Goal: Transaction & Acquisition: Purchase product/service

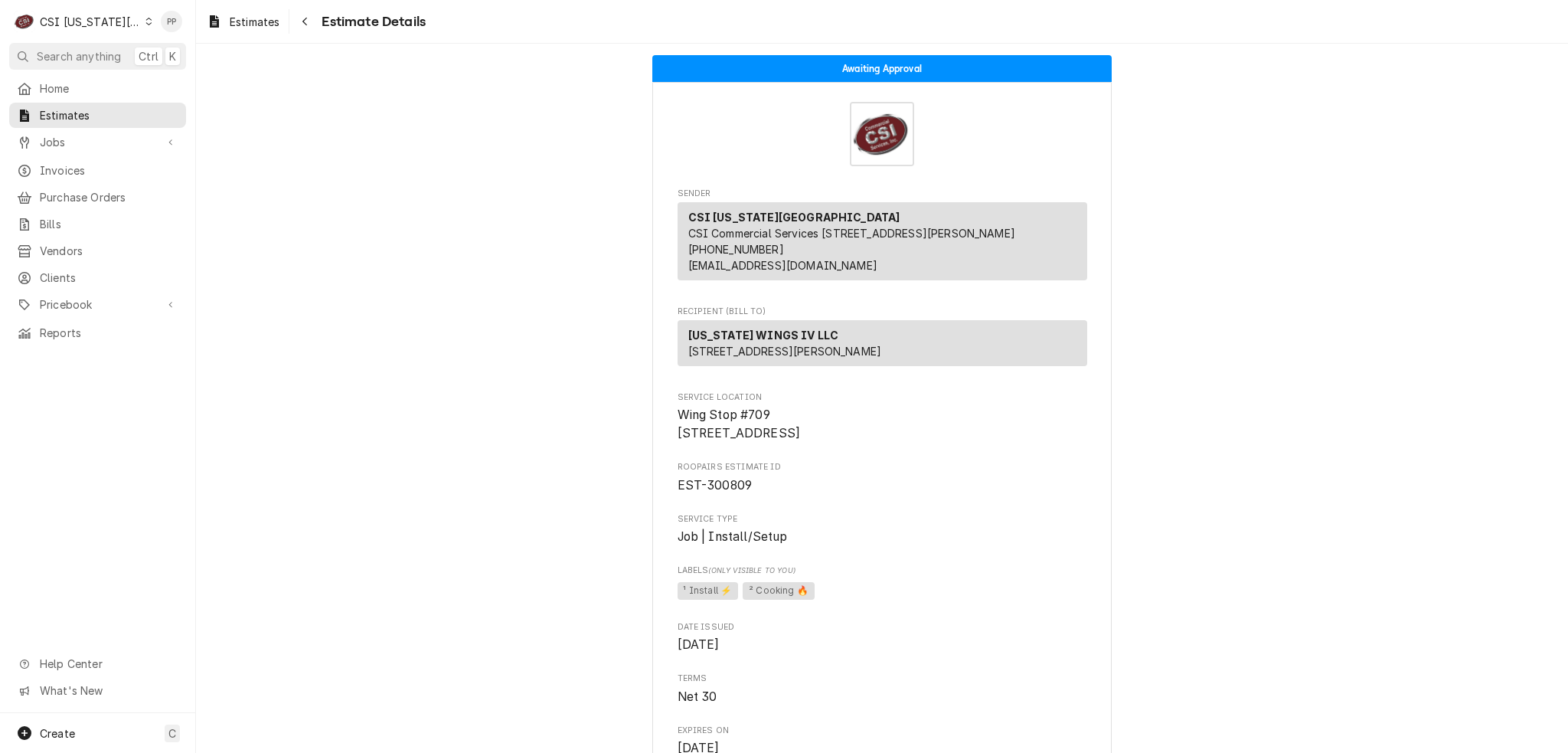
drag, startPoint x: 248, startPoint y: 23, endPoint x: 242, endPoint y: 5, distance: 19.0
click at [248, 23] on span "Estimates" at bounding box center [255, 22] width 50 height 16
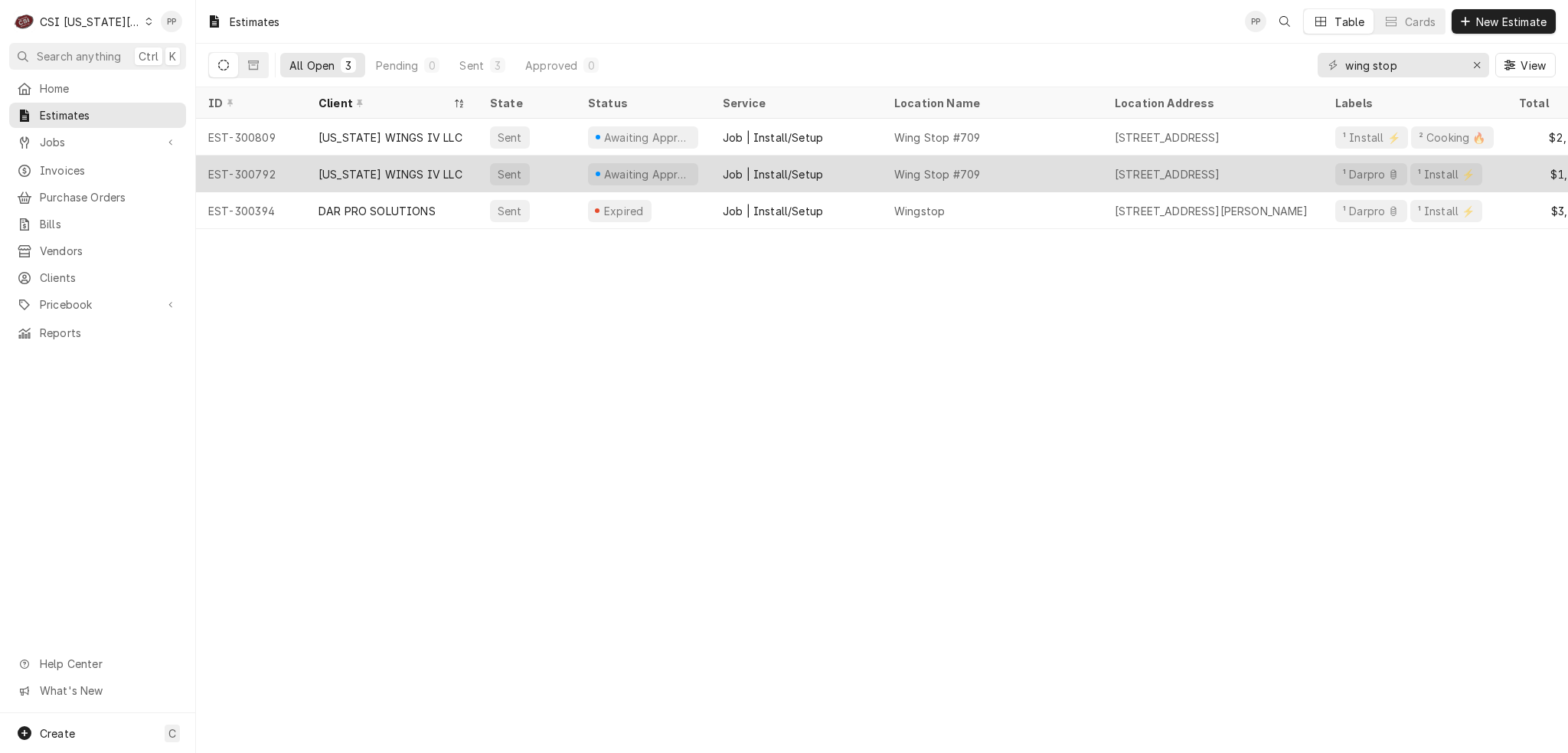
click at [799, 166] on div "Job | Install/Setup" at bounding box center [773, 174] width 100 height 16
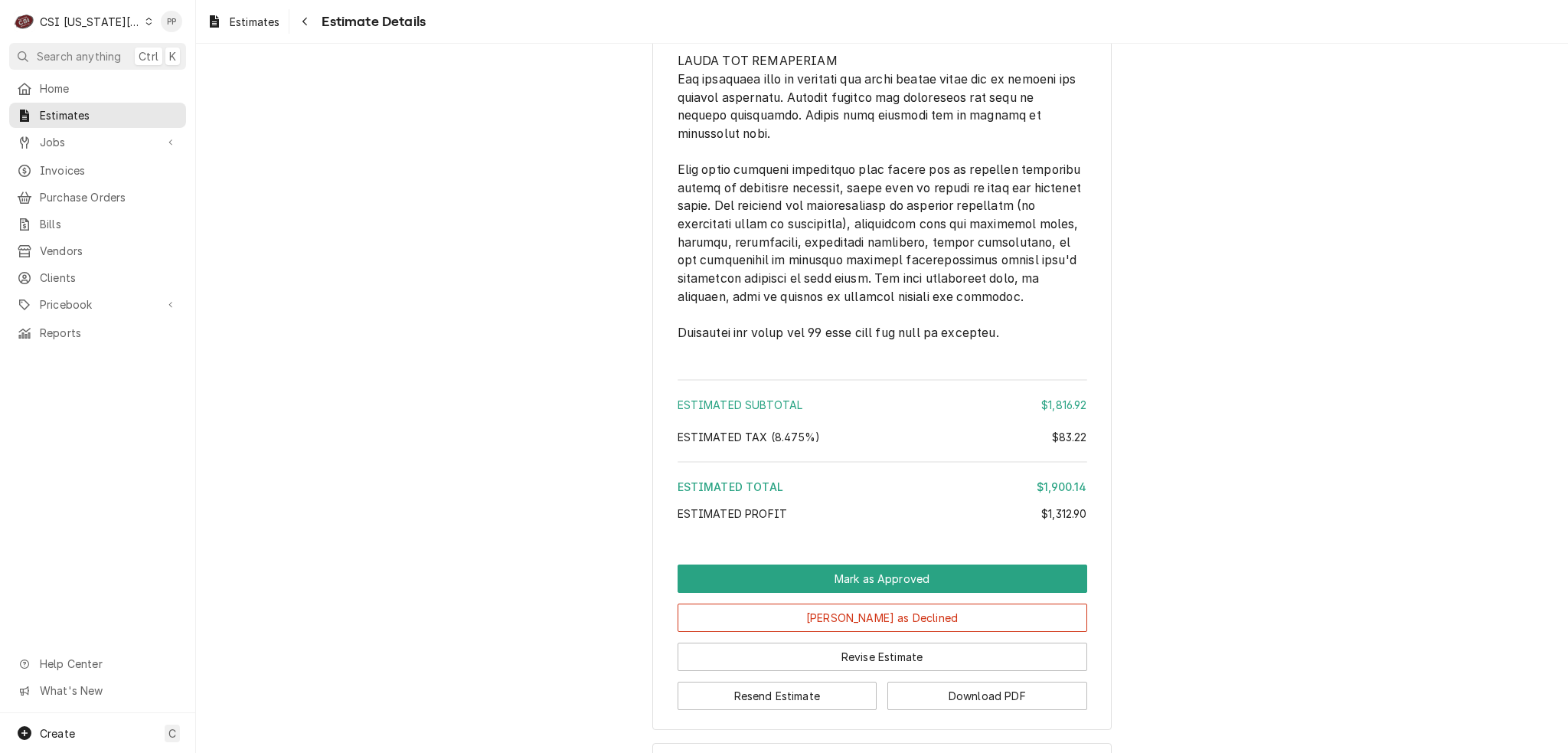
scroll to position [3520, 0]
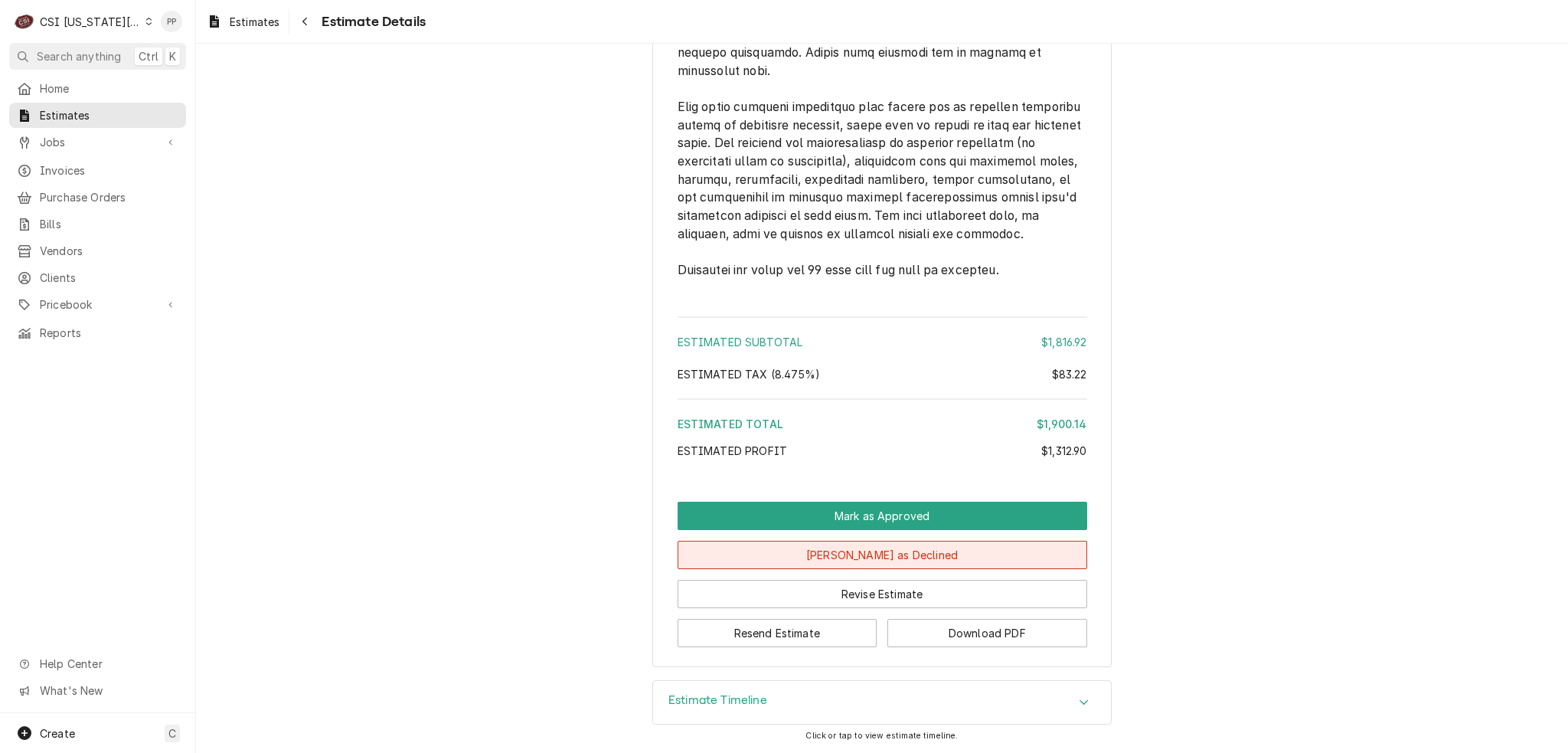
click at [877, 556] on button "Mark as Declined" at bounding box center [882, 554] width 410 height 29
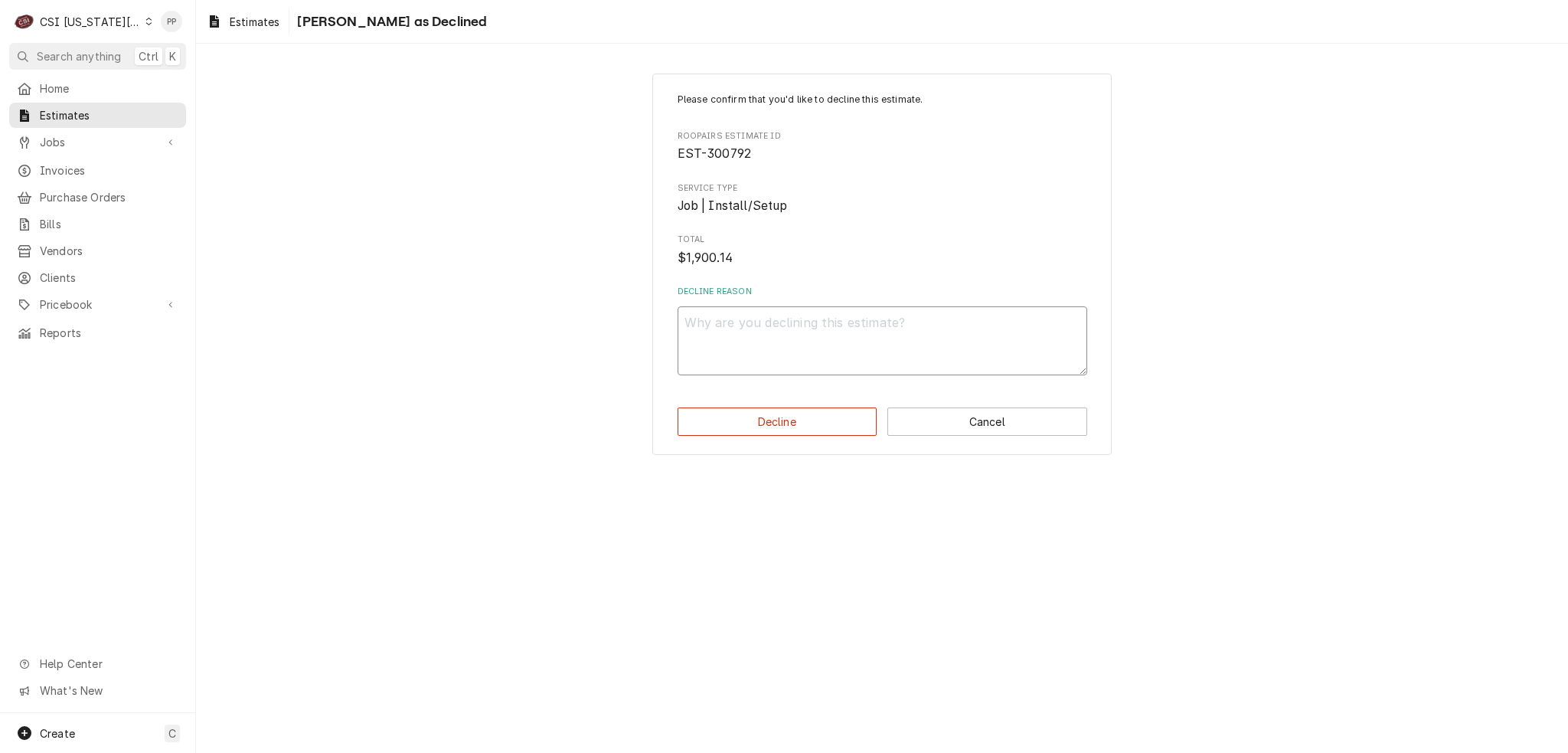
click at [771, 345] on textarea "Decline Reason" at bounding box center [882, 341] width 410 height 69
type textarea "x"
type textarea "o"
type textarea "x"
type textarea "ot"
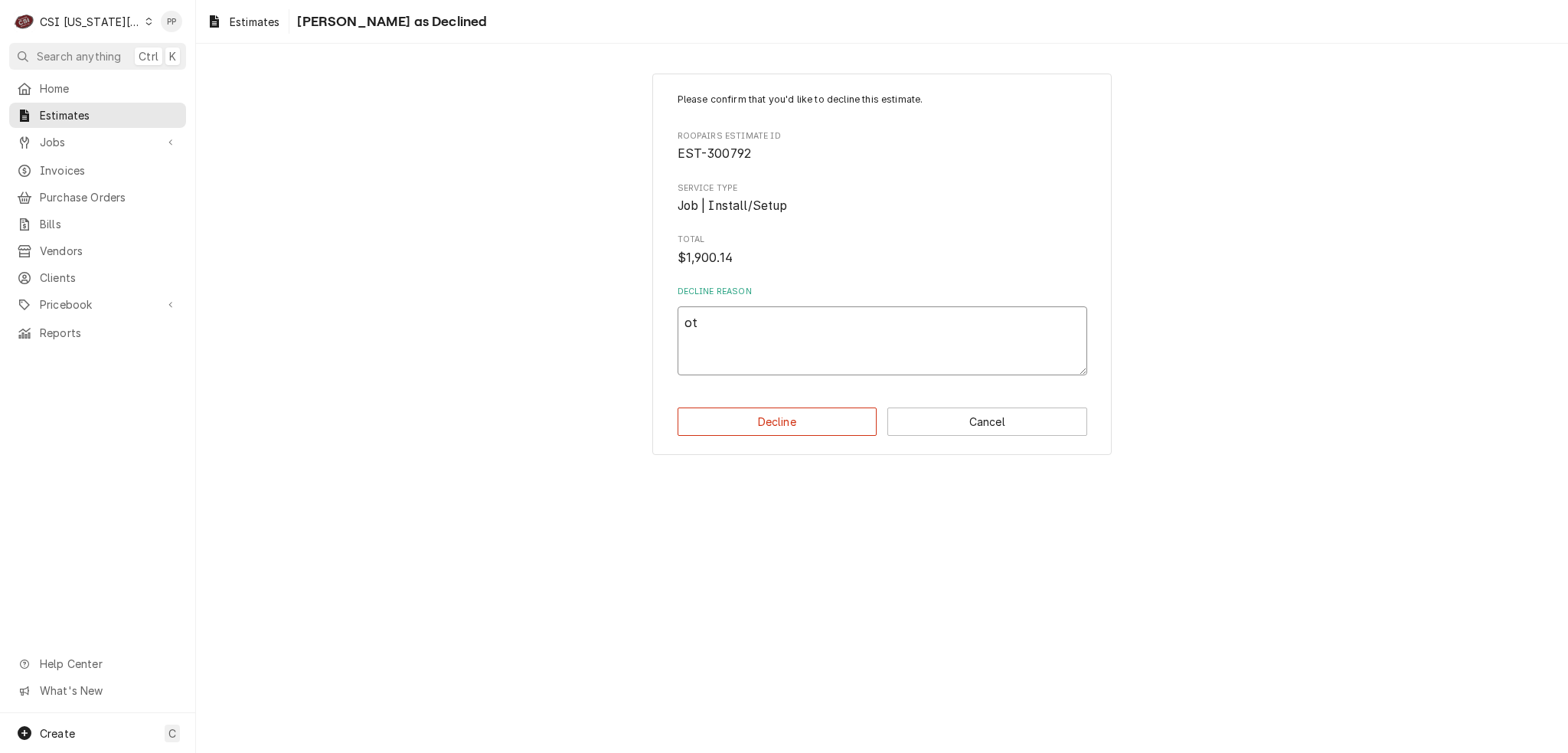
type textarea "x"
type textarea "oth"
type textarea "x"
type textarea "othe"
type textarea "x"
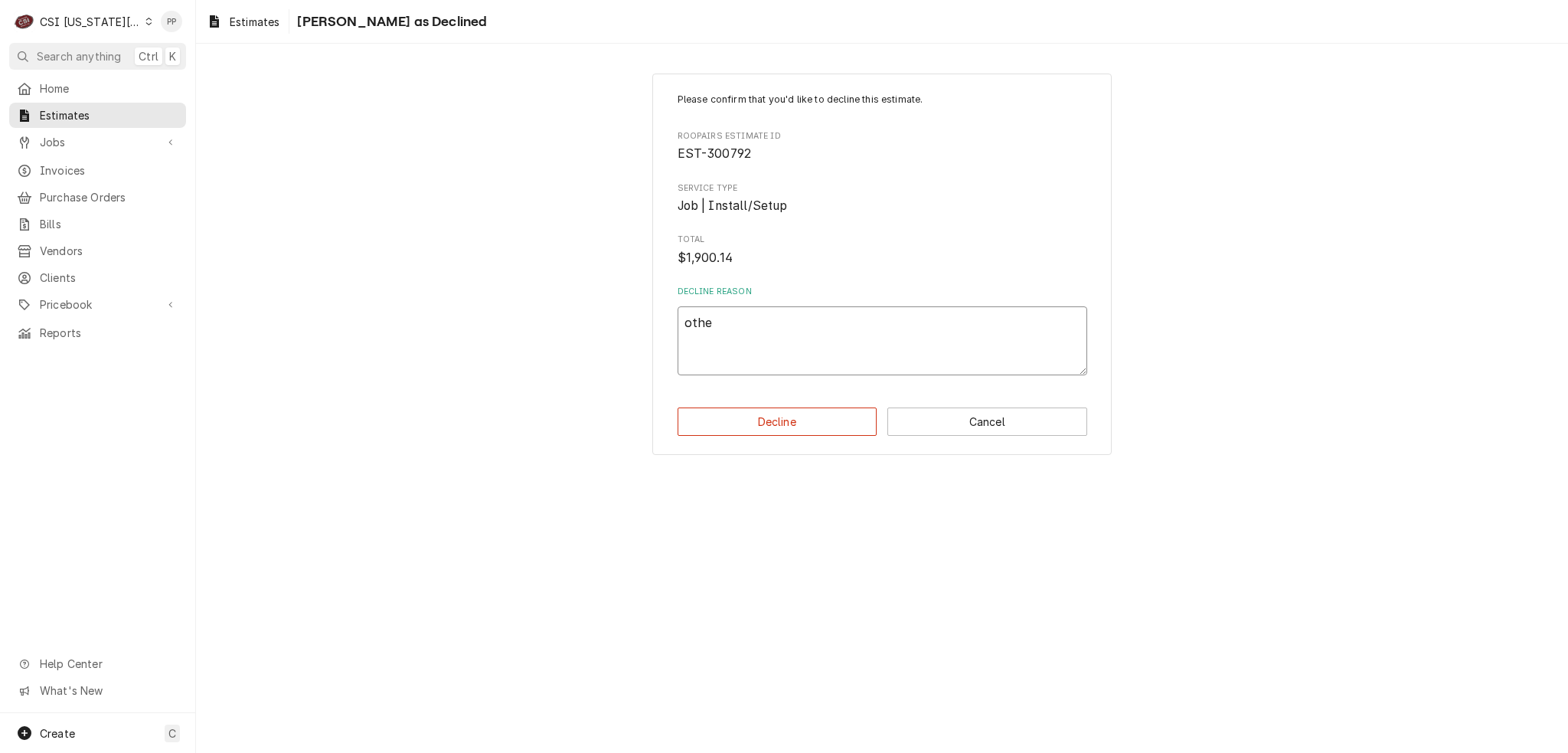
type textarea "other"
type textarea "x"
type textarea "other"
type textarea "x"
type textarea "other c"
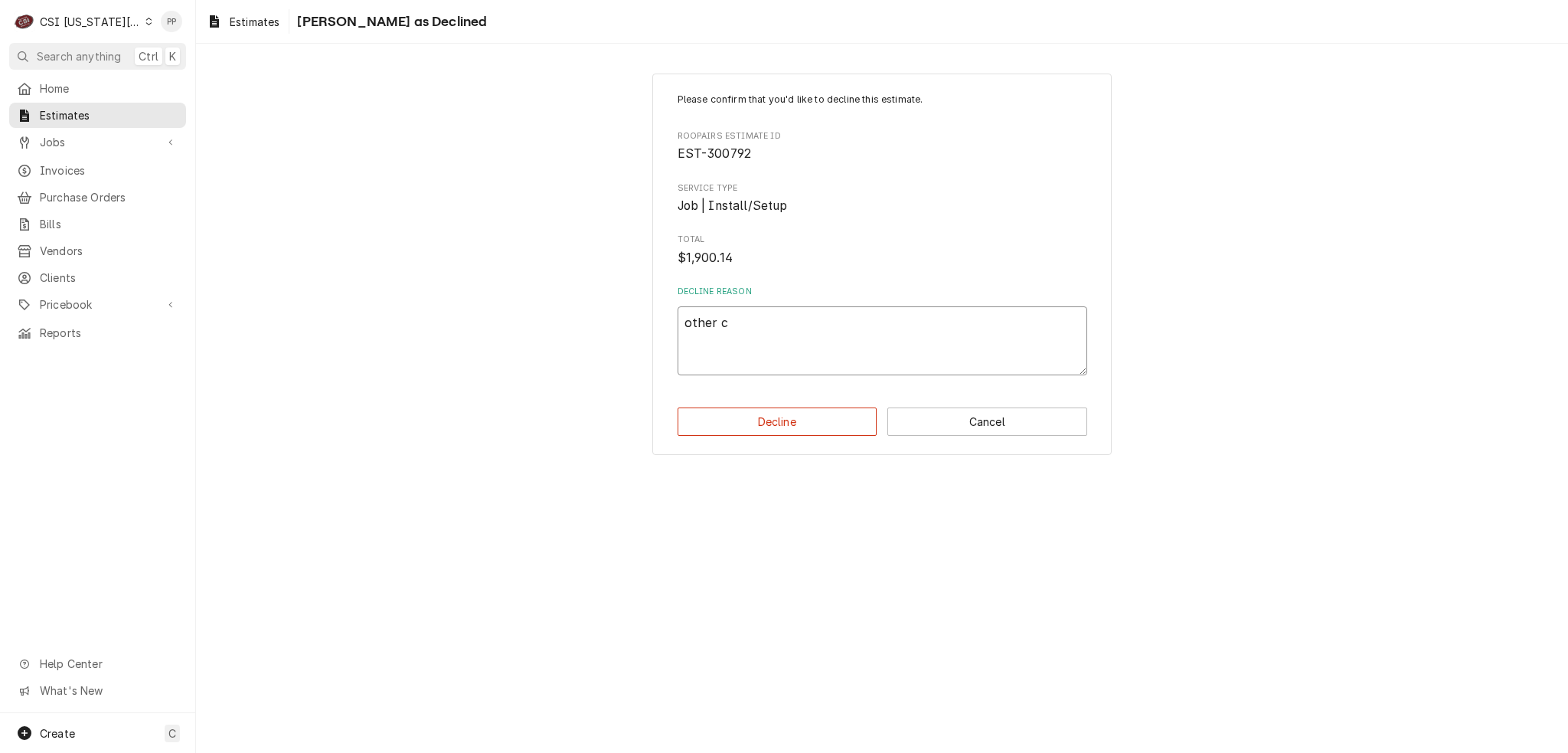
type textarea "x"
type textarea "other cS"
type textarea "x"
type textarea "other cSI"
type textarea "x"
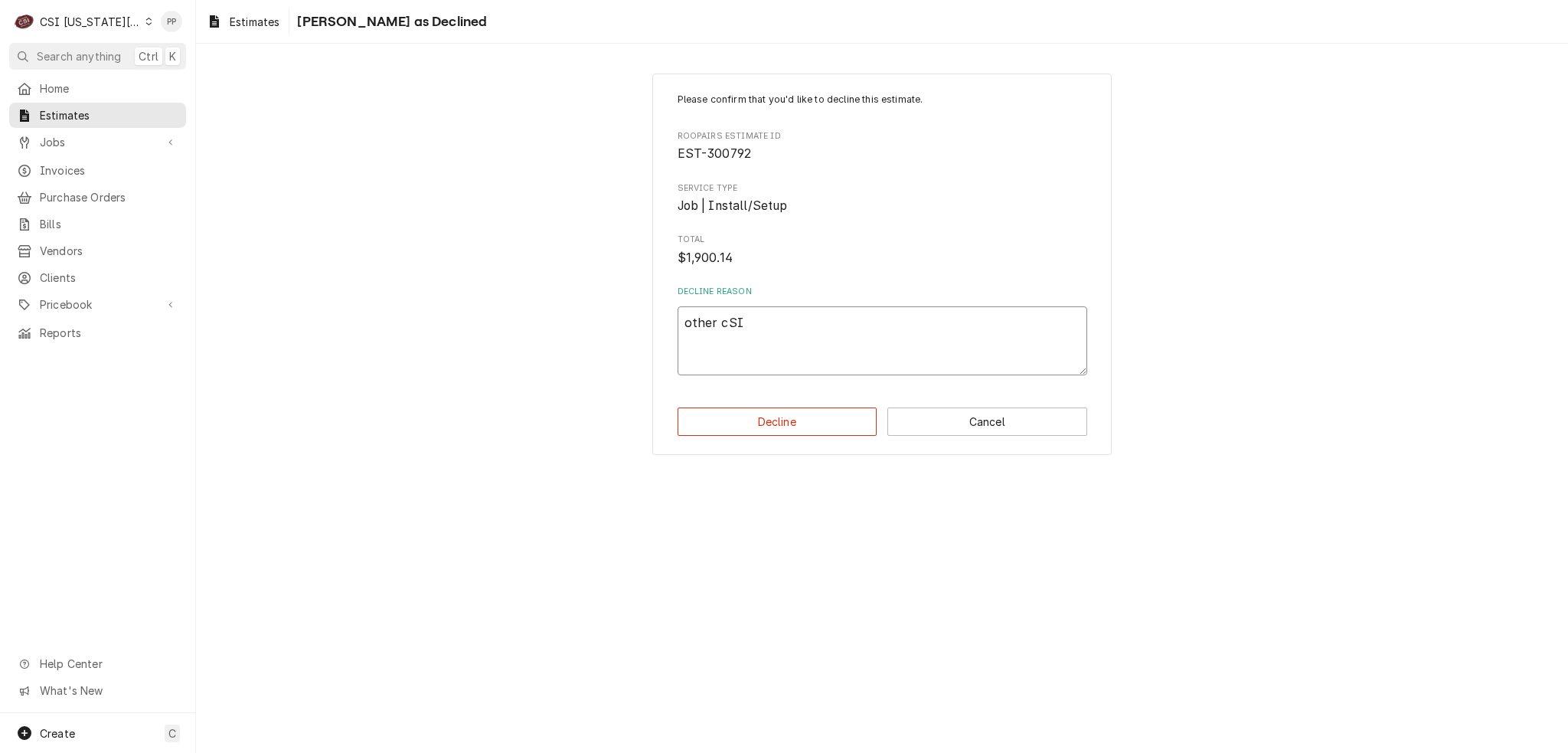
type textarea "other cSI"
type textarea "x"
type textarea "other cSI o"
type textarea "x"
type textarea "other cSI op"
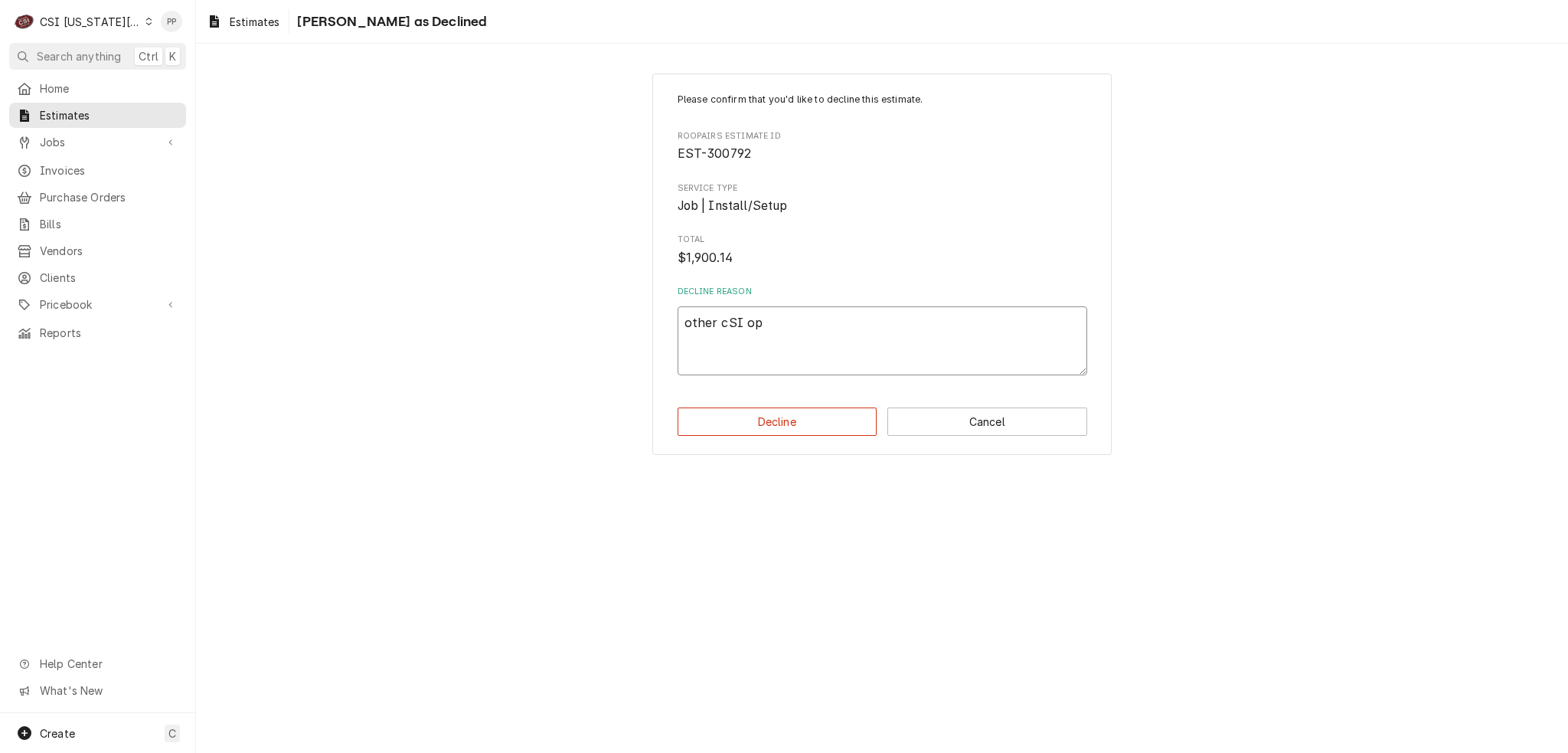
type textarea "x"
type textarea "other cSI opt"
type textarea "x"
type textarea "other cSI opti"
type textarea "x"
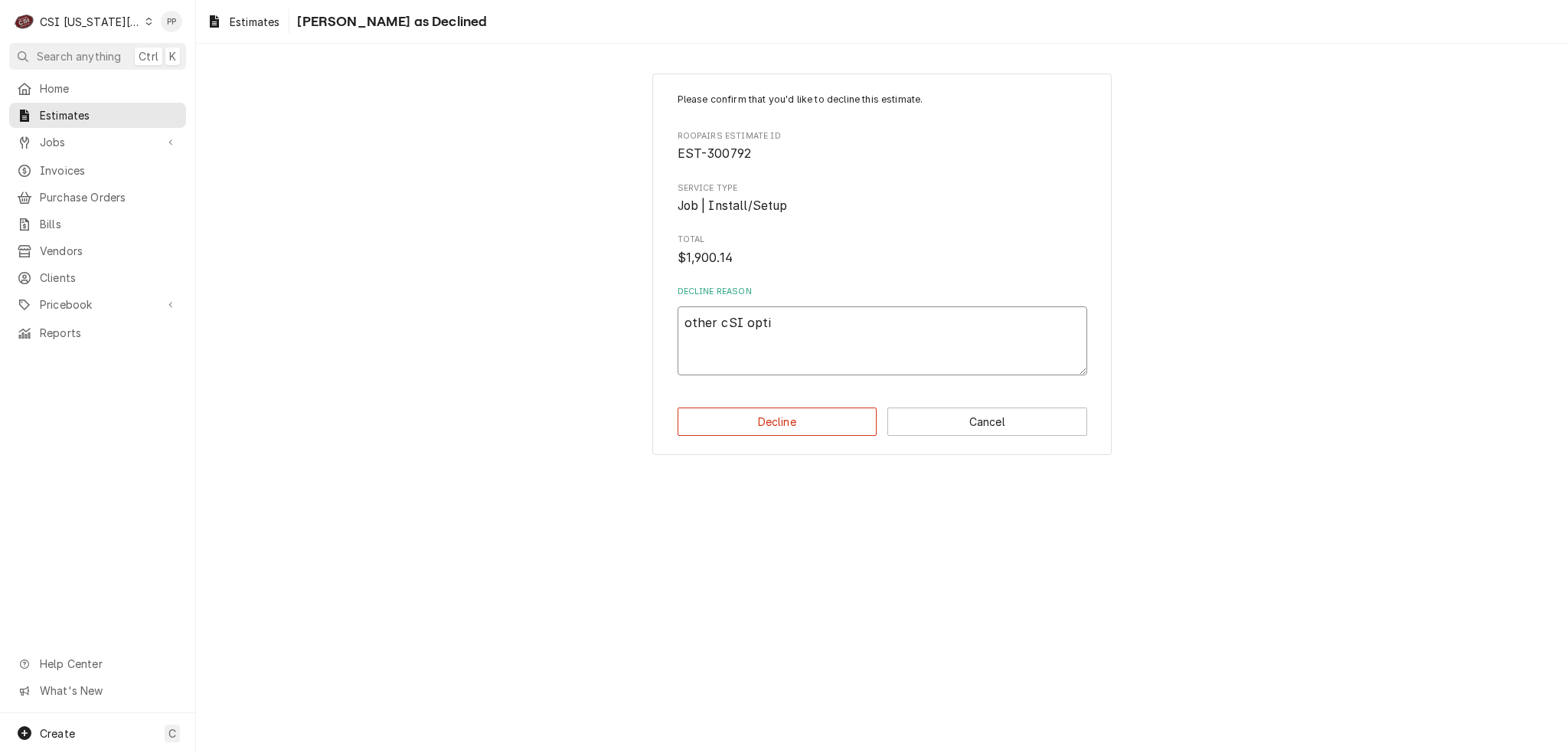
type textarea "other cSI optio"
type textarea "x"
type textarea "other cSI option"
type textarea "x"
type textarea "other cSI option"
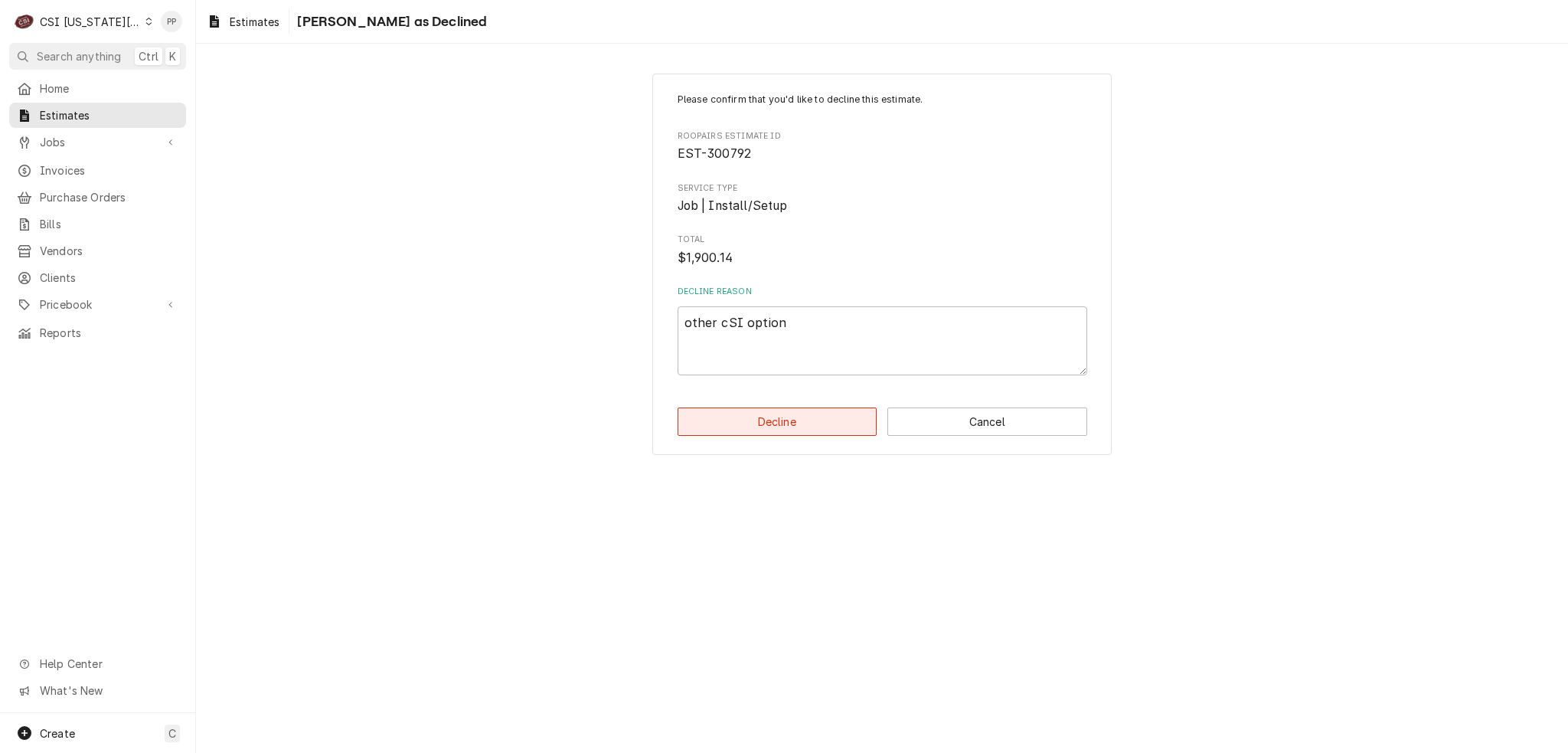
click at [784, 419] on button "Decline" at bounding box center [777, 421] width 200 height 29
type textarea "x"
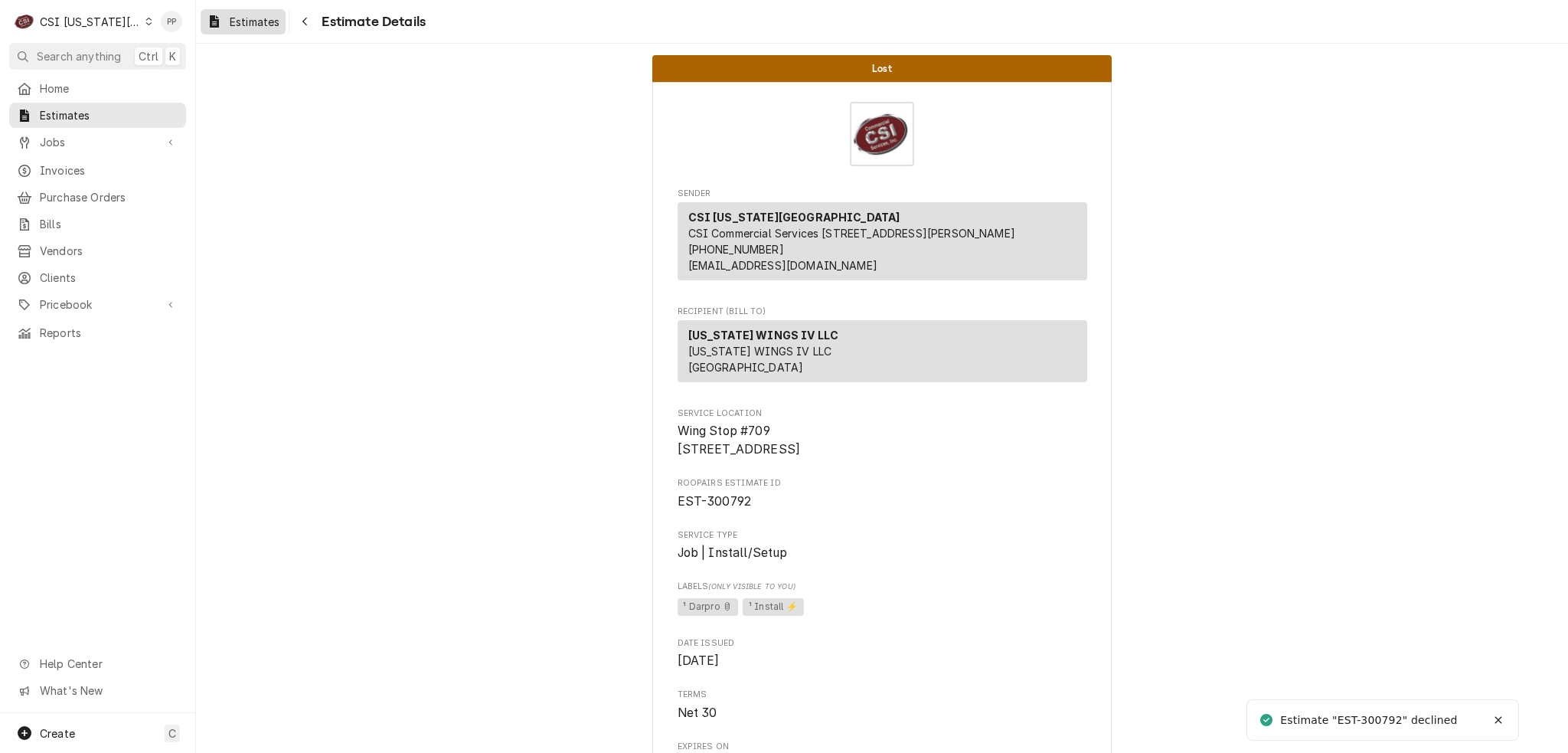
click at [261, 15] on span "Estimates" at bounding box center [255, 22] width 50 height 16
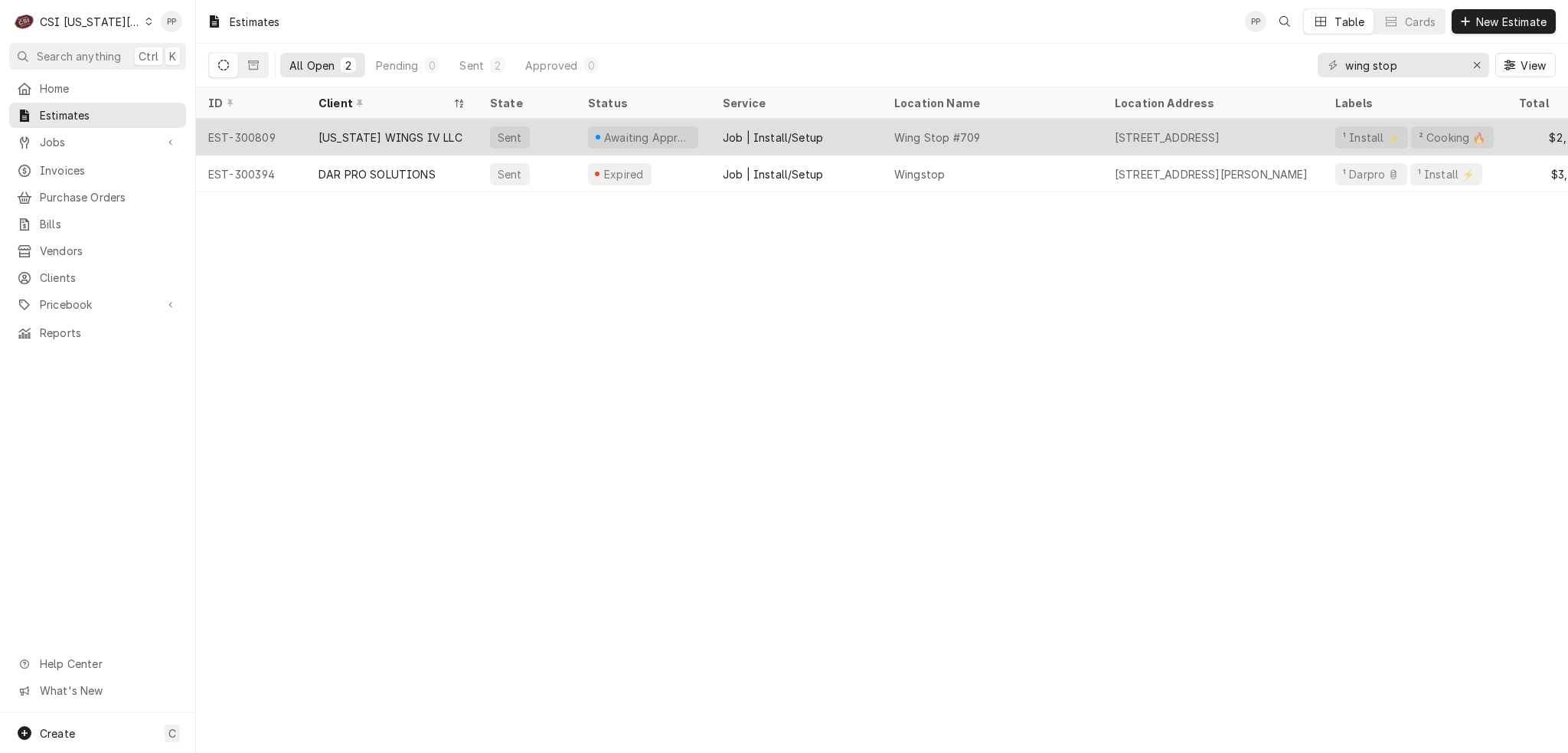
click at [872, 123] on div "Job | Install/Setup" at bounding box center [796, 137] width 172 height 36
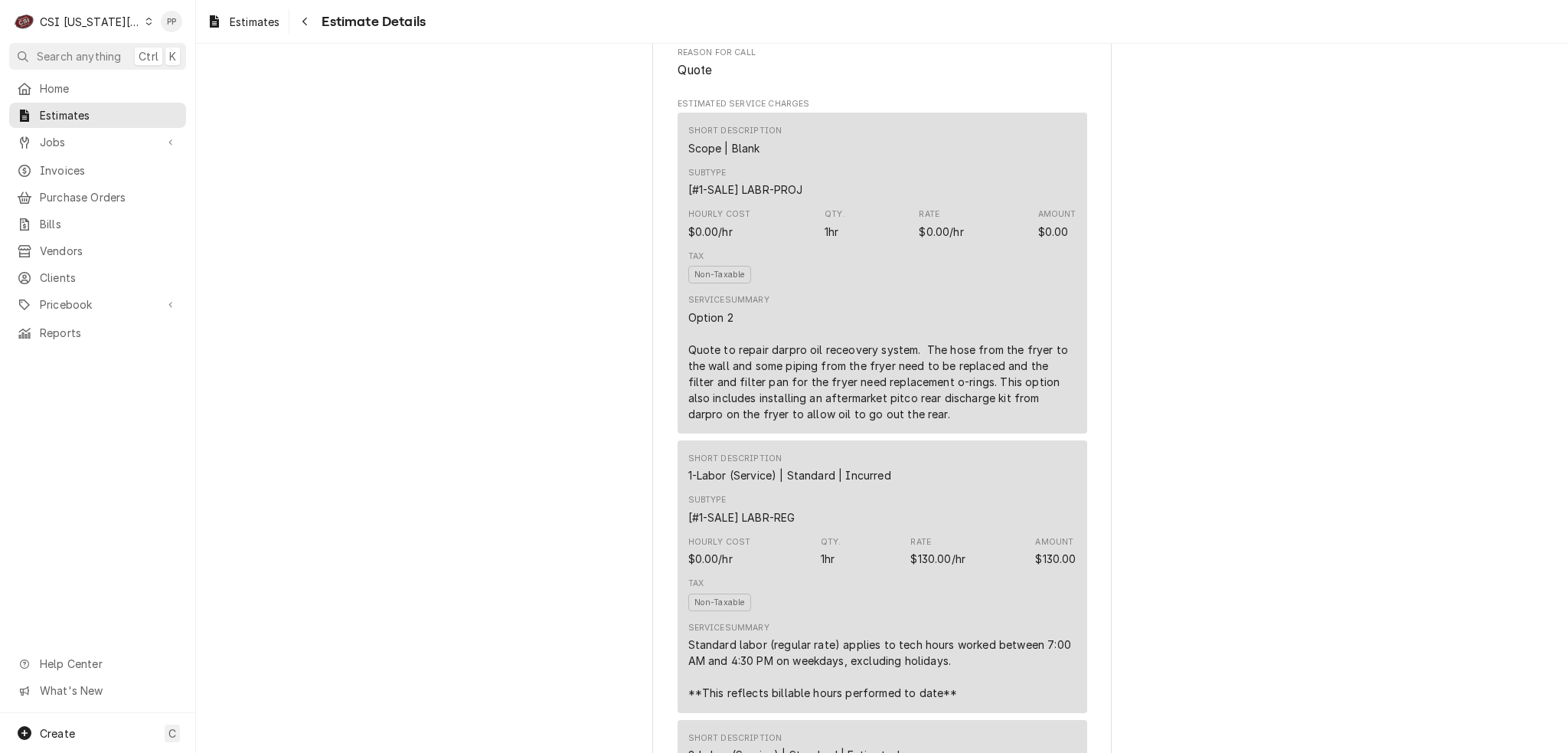
scroll to position [996, 0]
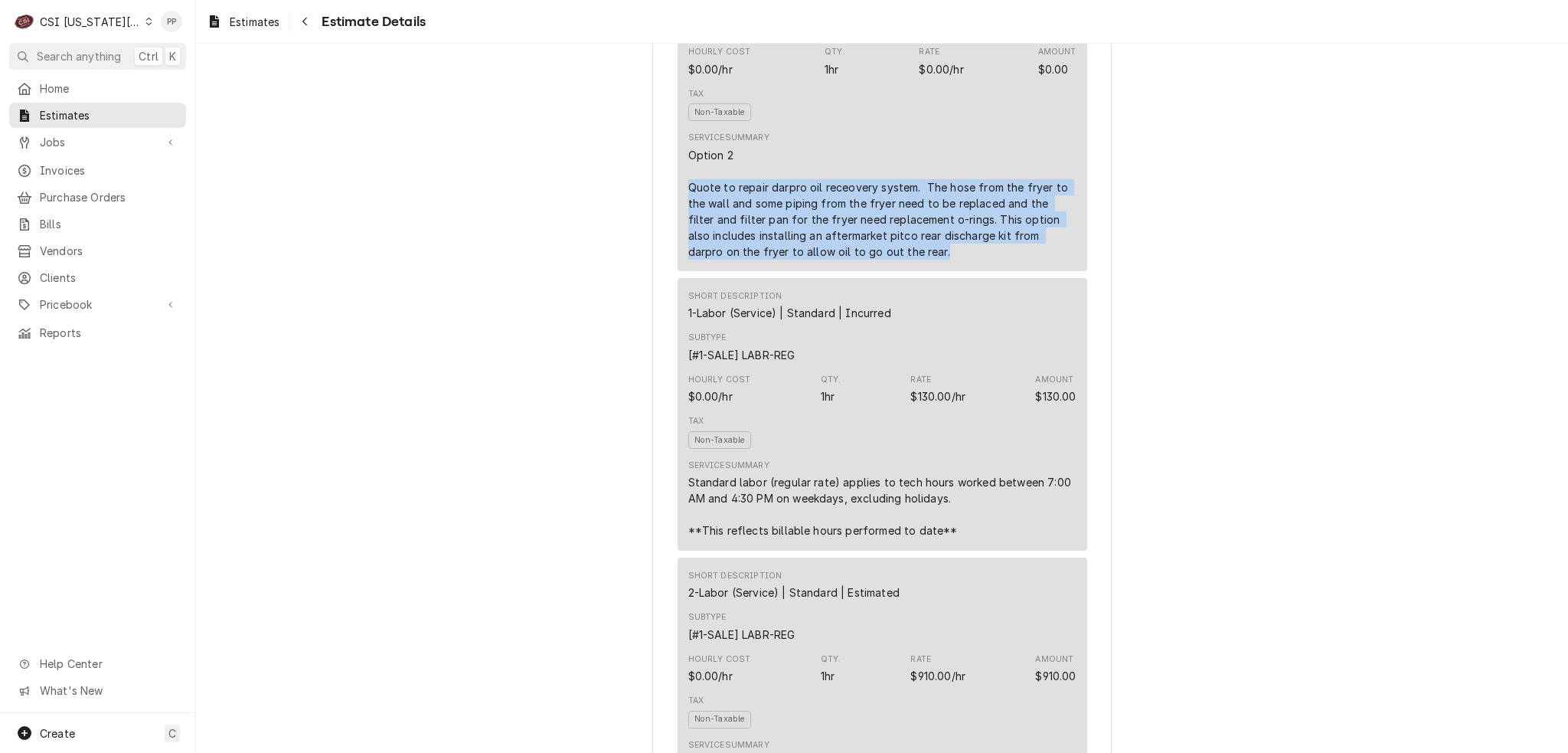
drag, startPoint x: 917, startPoint y: 312, endPoint x: 674, endPoint y: 234, distance: 255.2
click at [677, 234] on div "Short Description Scope | Blank Subtype [#1-SALE] LABR-PROJ Hourly Cost $0.00/h…" at bounding box center [882, 110] width 410 height 320
copy div "Quote to repair darpro oil receovery system. The hose from the fryer to the wal…"
click at [952, 260] on div "Option 2 Quote to repair darpro oil receovery system. The hose from the fryer t…" at bounding box center [882, 203] width 388 height 113
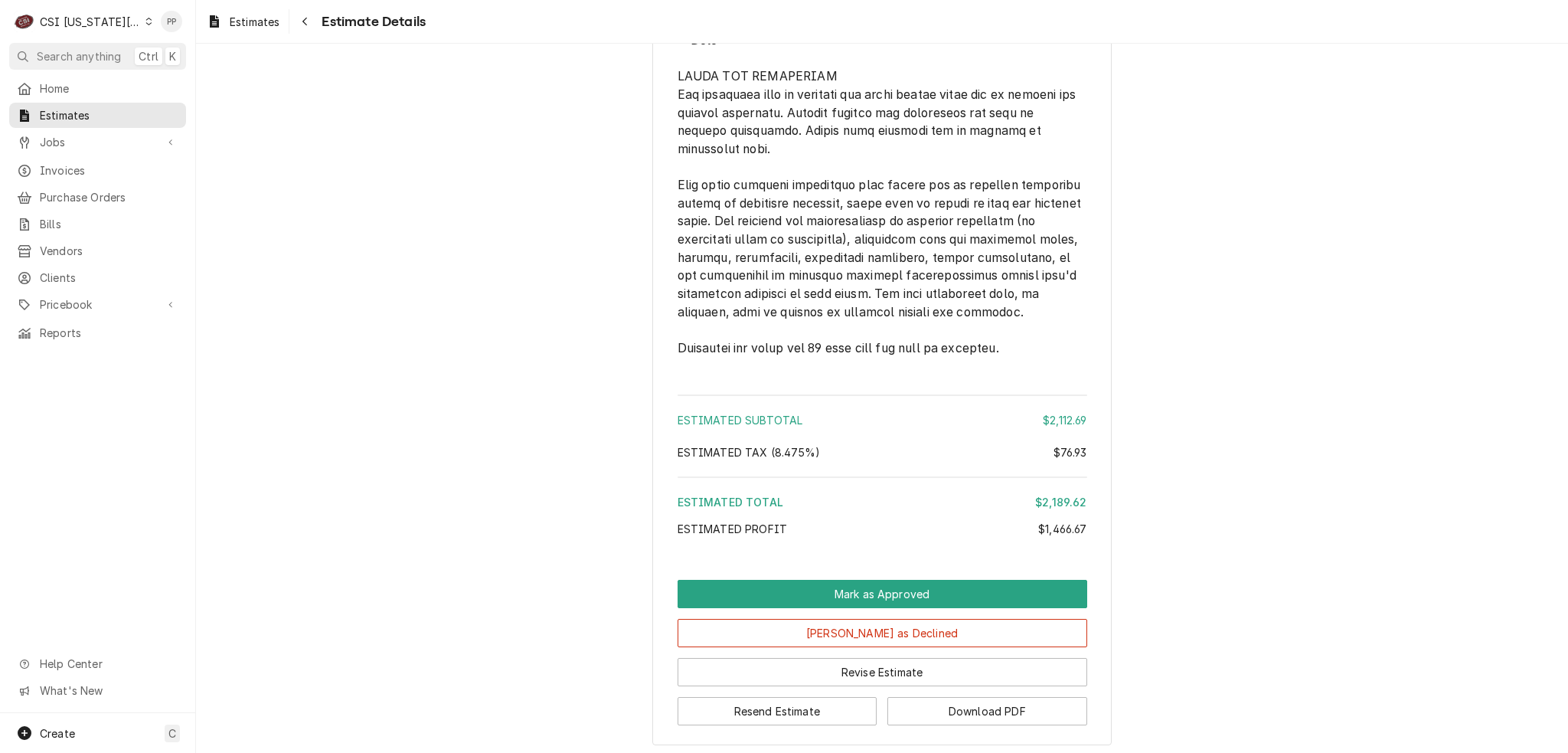
scroll to position [3553, 0]
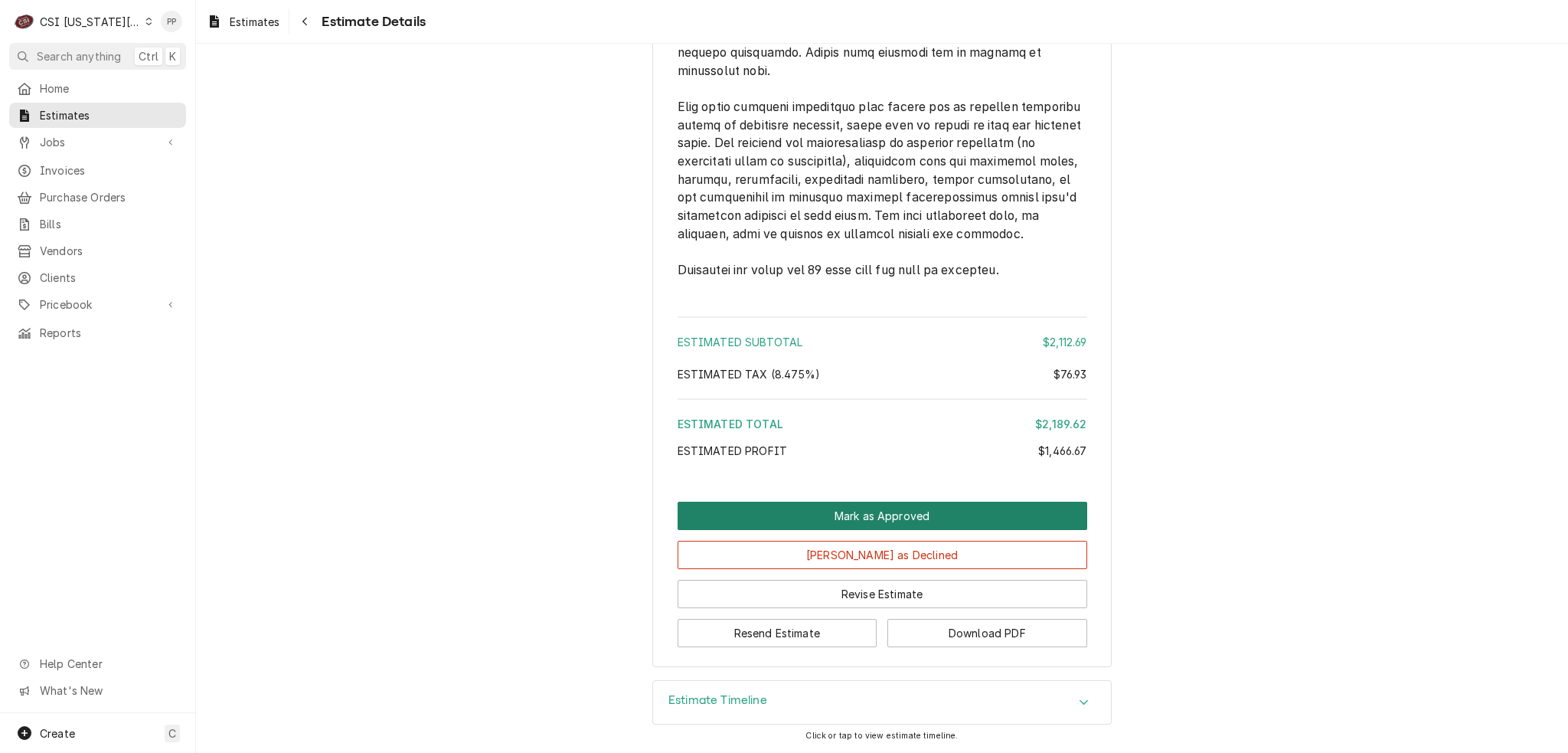
click at [871, 520] on button "Mark as Approved" at bounding box center [882, 515] width 410 height 29
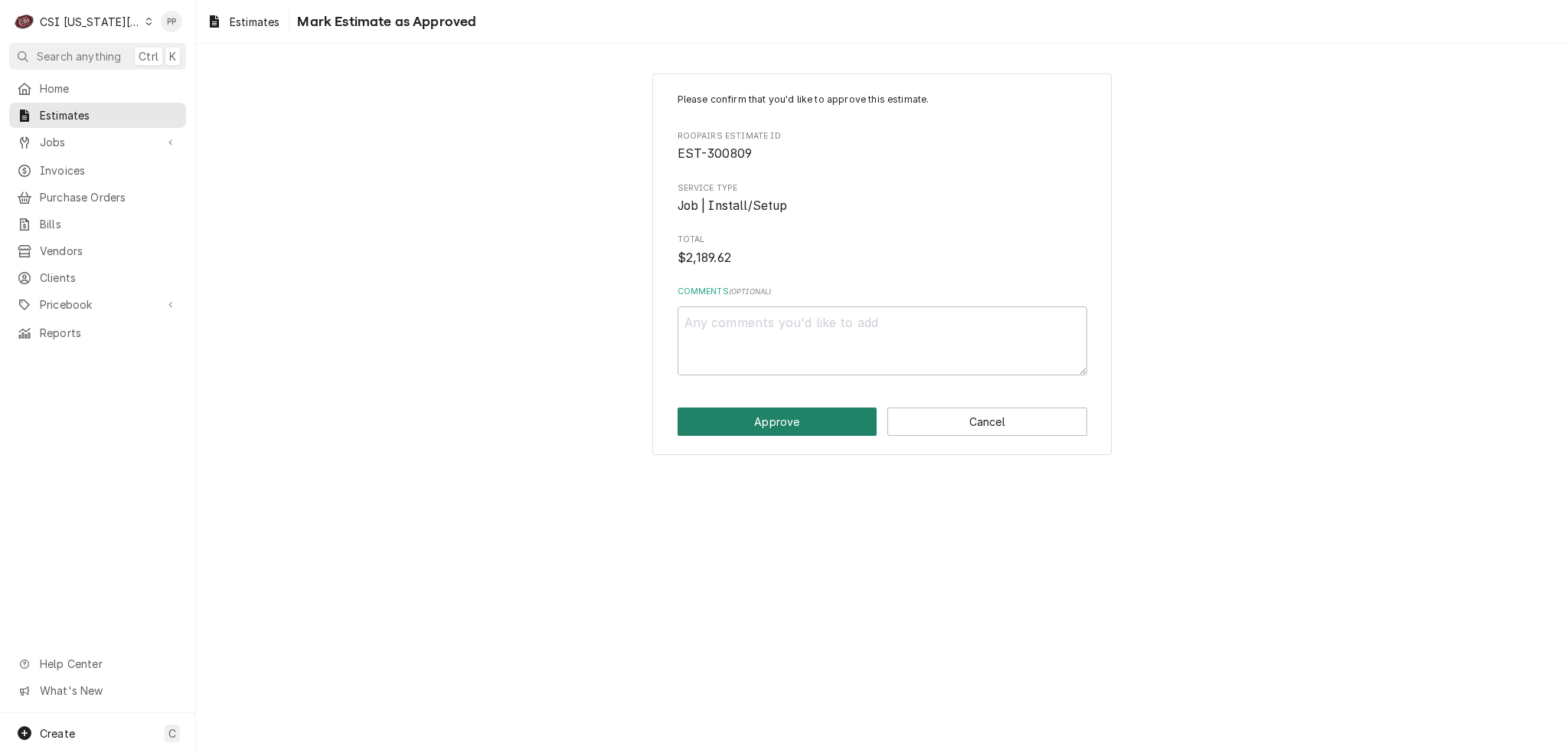
click at [806, 411] on button "Approve" at bounding box center [777, 421] width 200 height 29
type textarea "x"
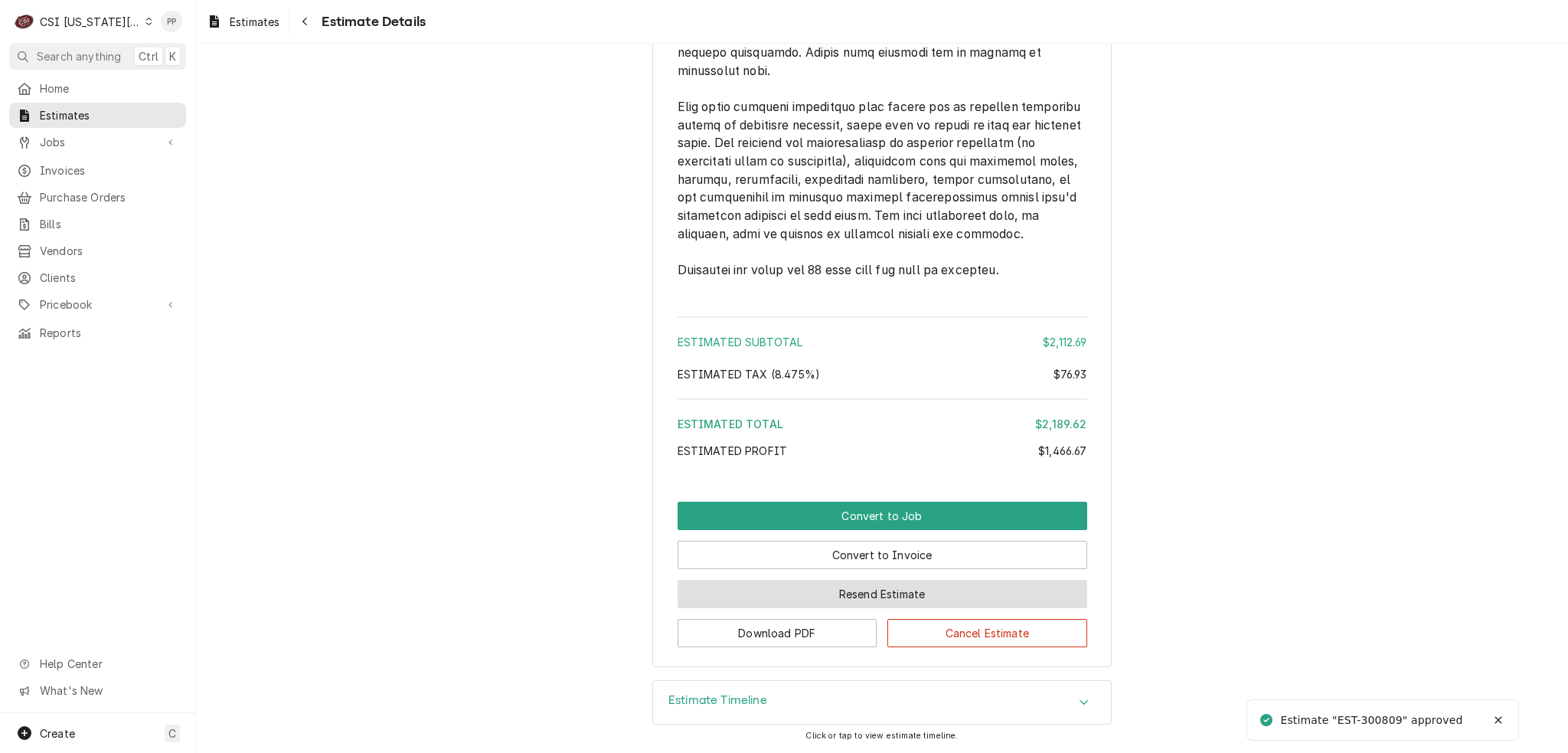
scroll to position [3553, 0]
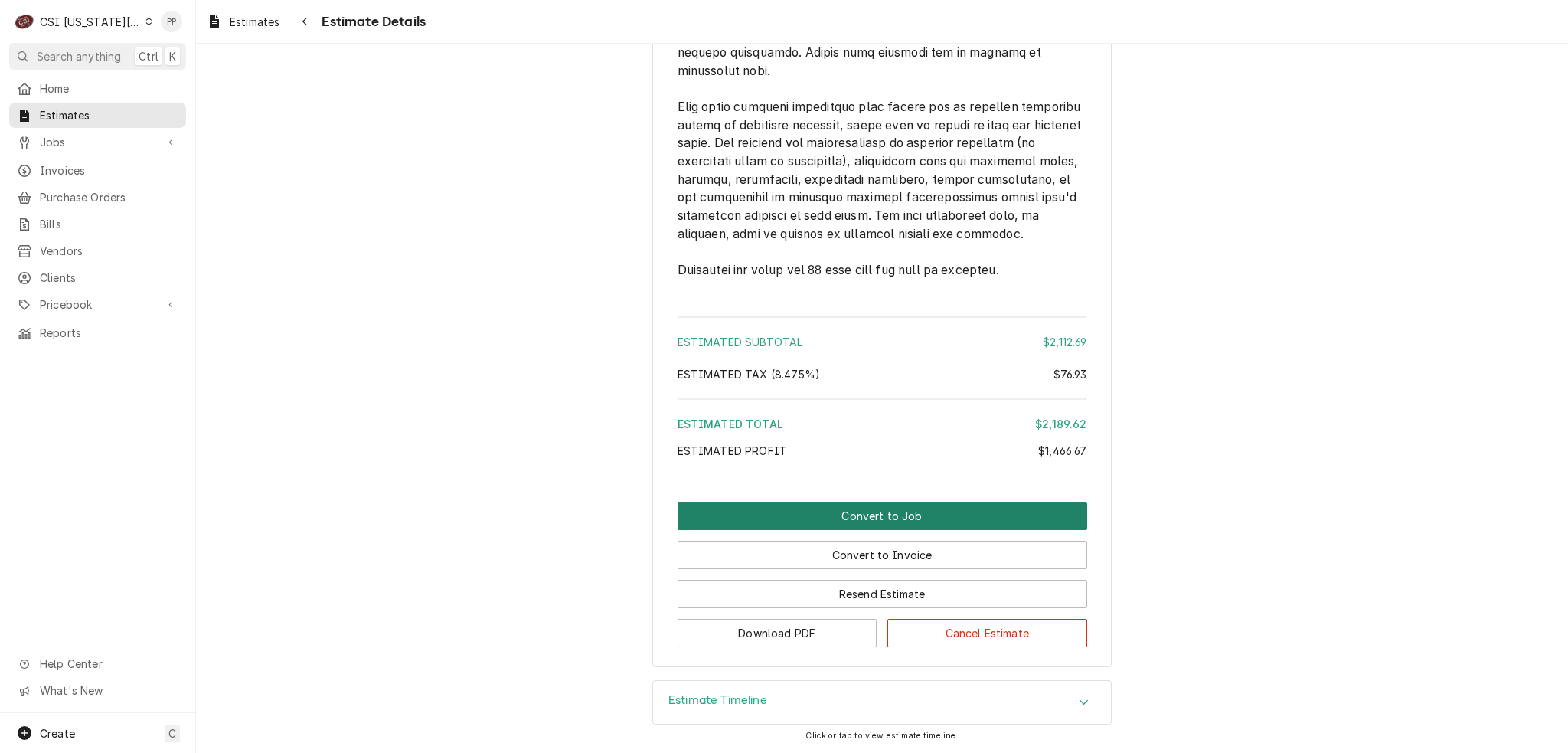
click at [853, 522] on button "Convert to Job" at bounding box center [882, 515] width 410 height 29
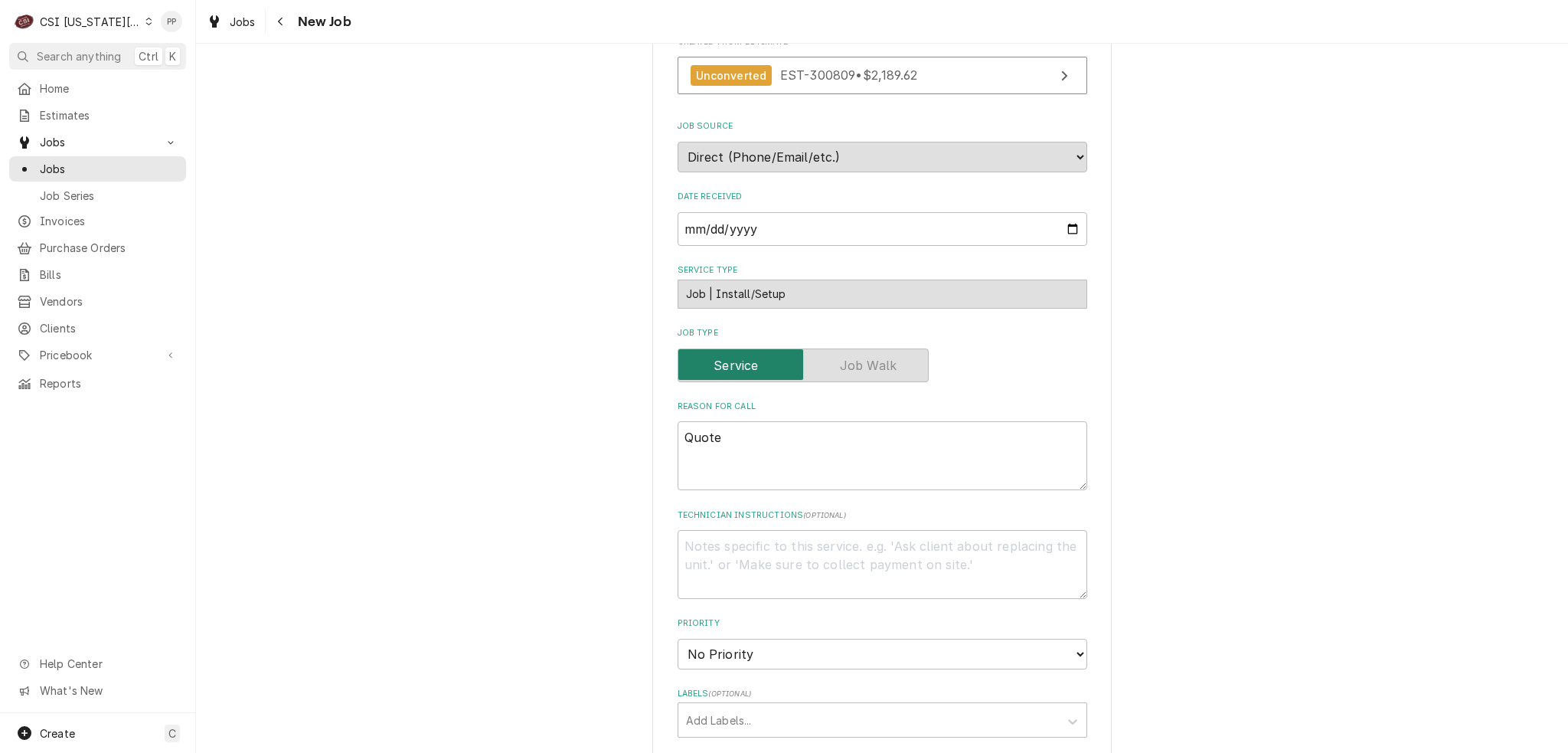
scroll to position [459, 0]
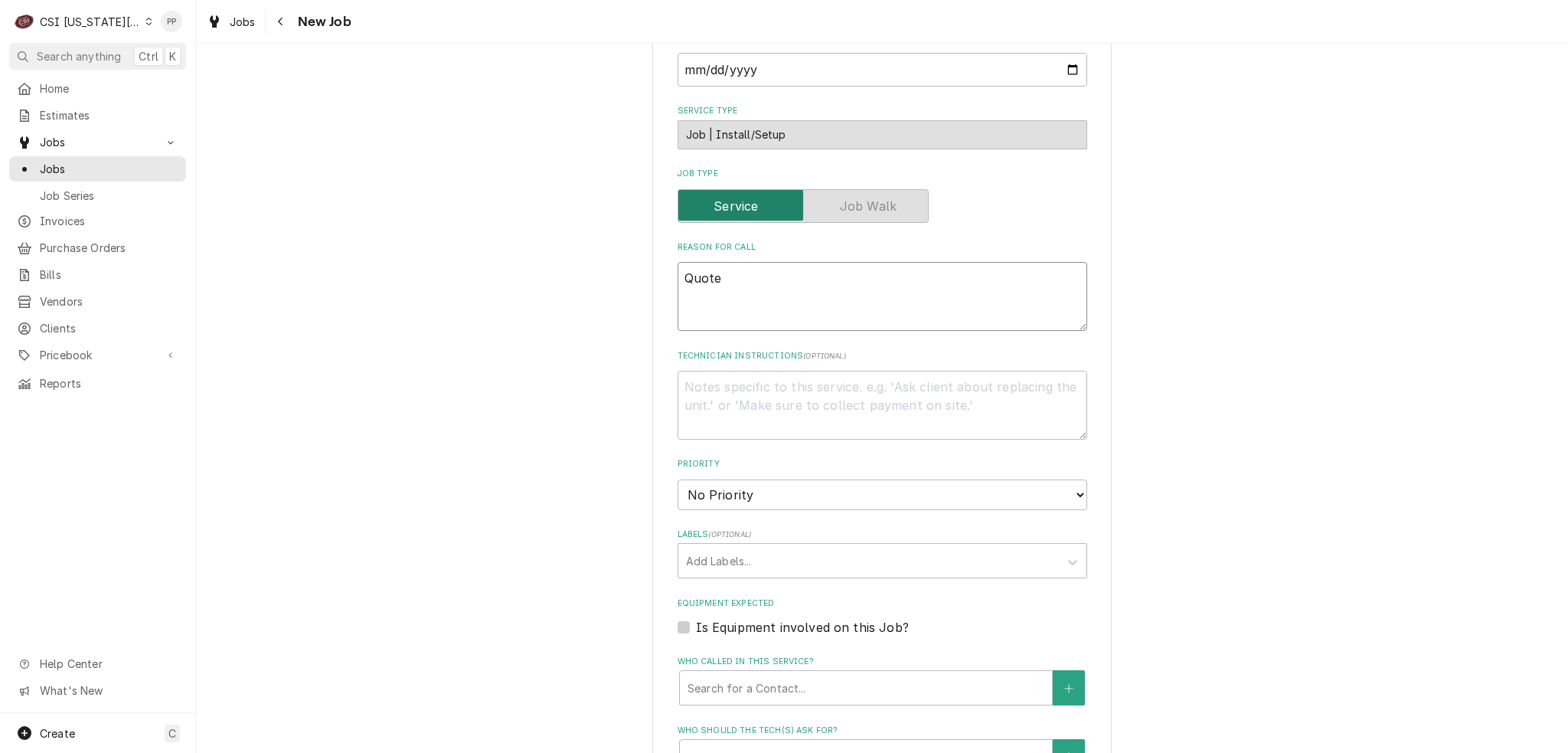
drag, startPoint x: 690, startPoint y: 272, endPoint x: 654, endPoint y: 259, distance: 38.3
click at [658, 265] on div "Please provide the following information to create a job: Client Details Client…" at bounding box center [882, 396] width 459 height 1565
paste textarea "to repair darpro oil receovery system. The hose from the fryer to the wall and …"
type textarea "x"
type textarea "Quote to repair darpro oil receovery system. The hose from the fryer to the wal…"
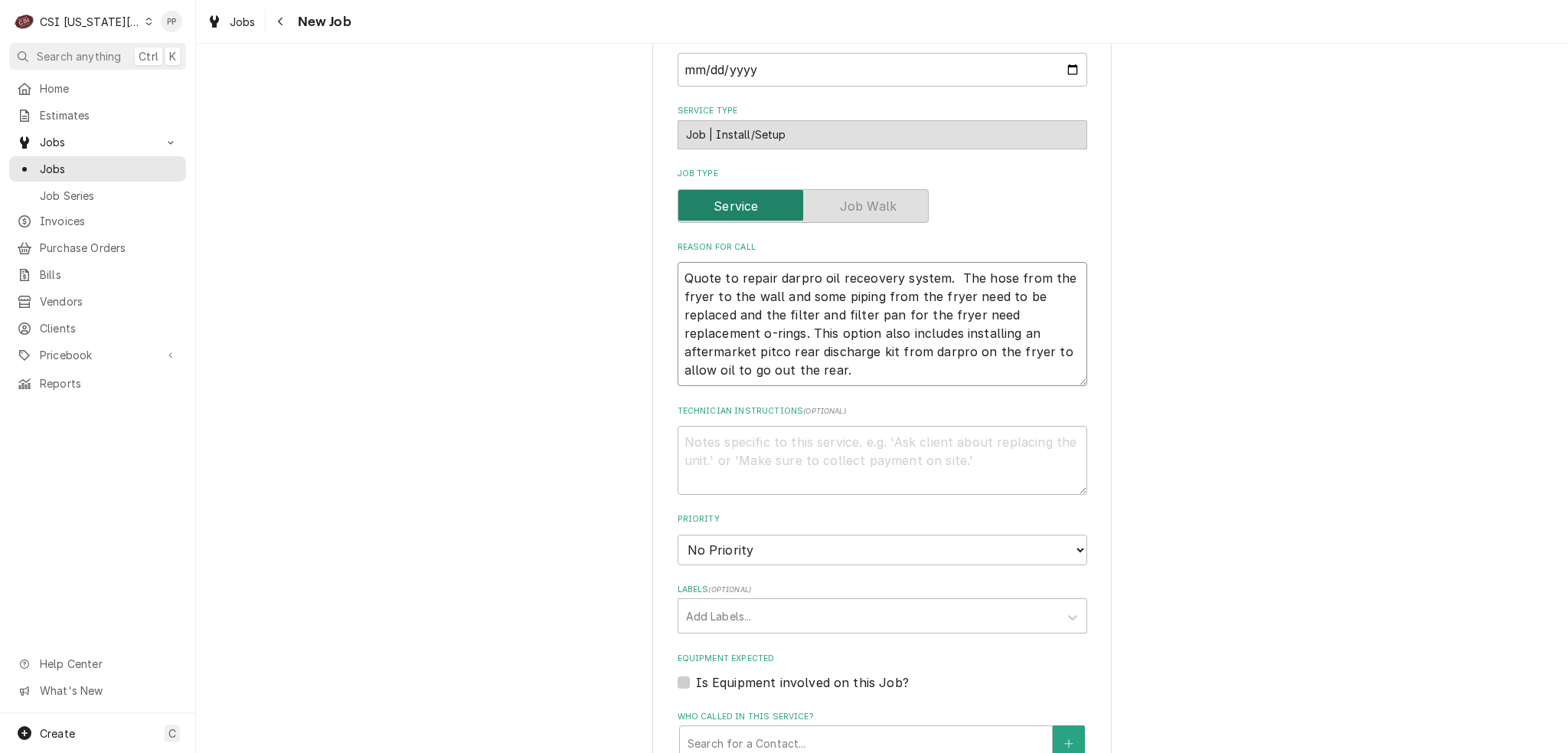
type textarea "x"
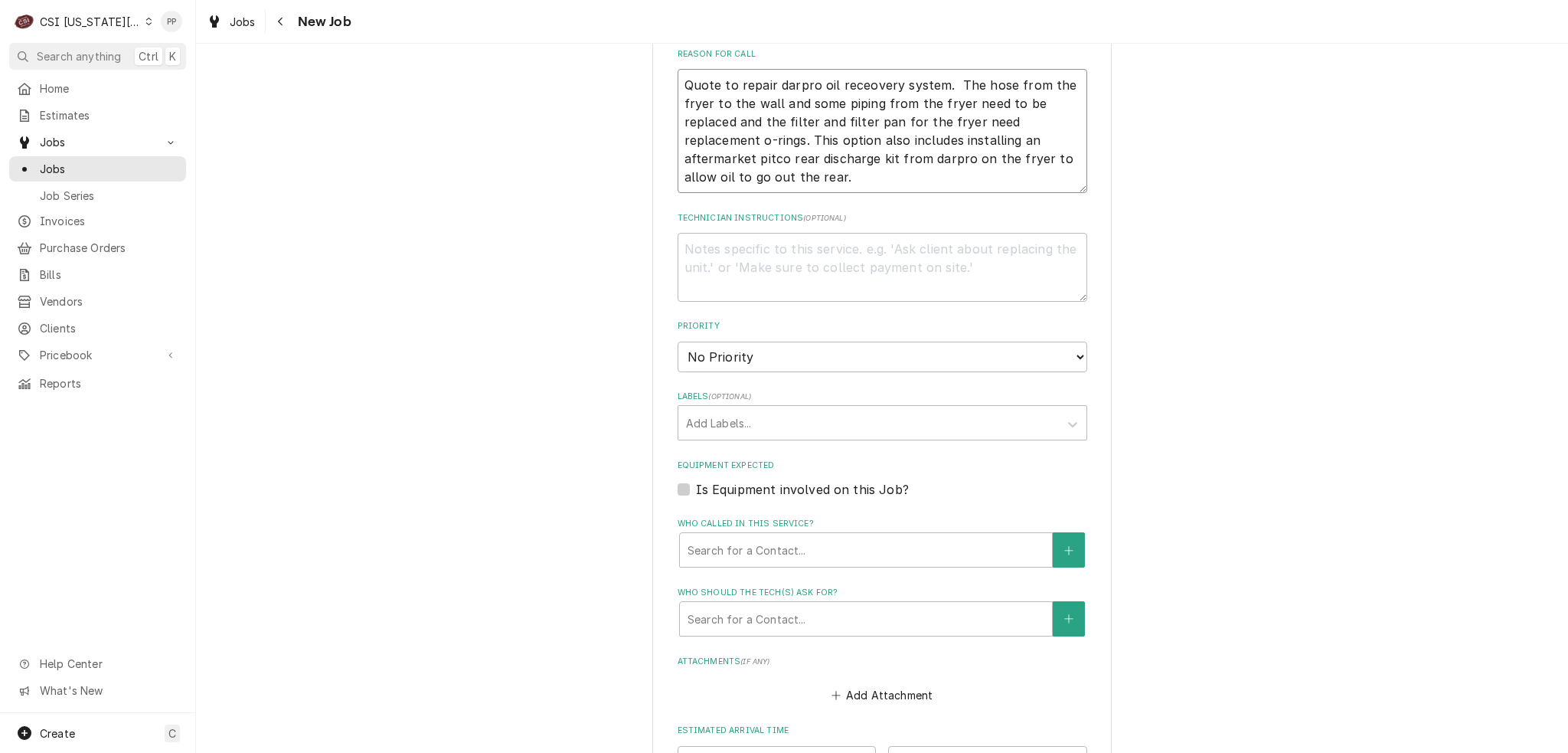
scroll to position [842, 0]
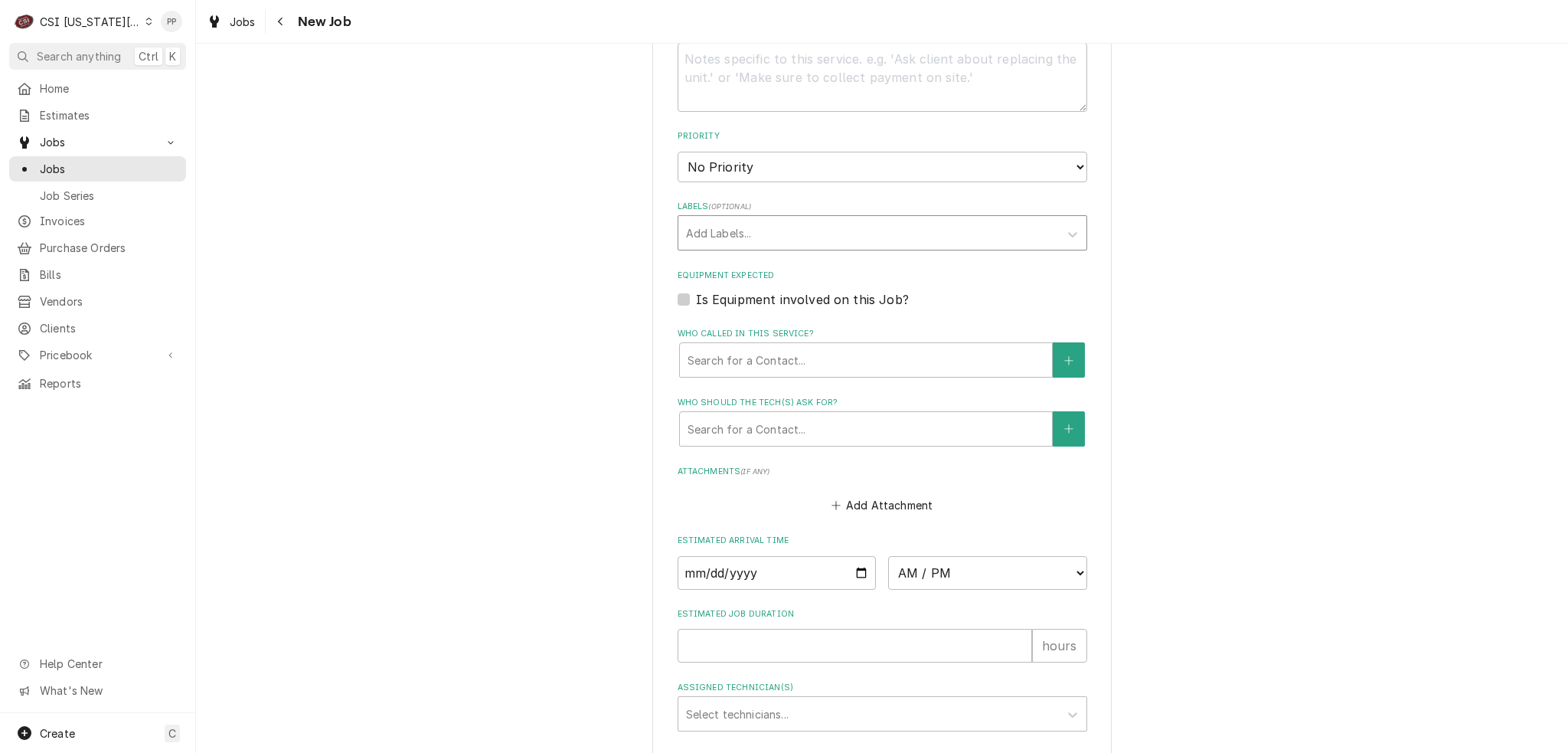
type textarea "Quote to repair darpro oil receovery system. The hose from the fryer to the wal…"
click at [759, 237] on div "Labels" at bounding box center [869, 233] width 366 height 28
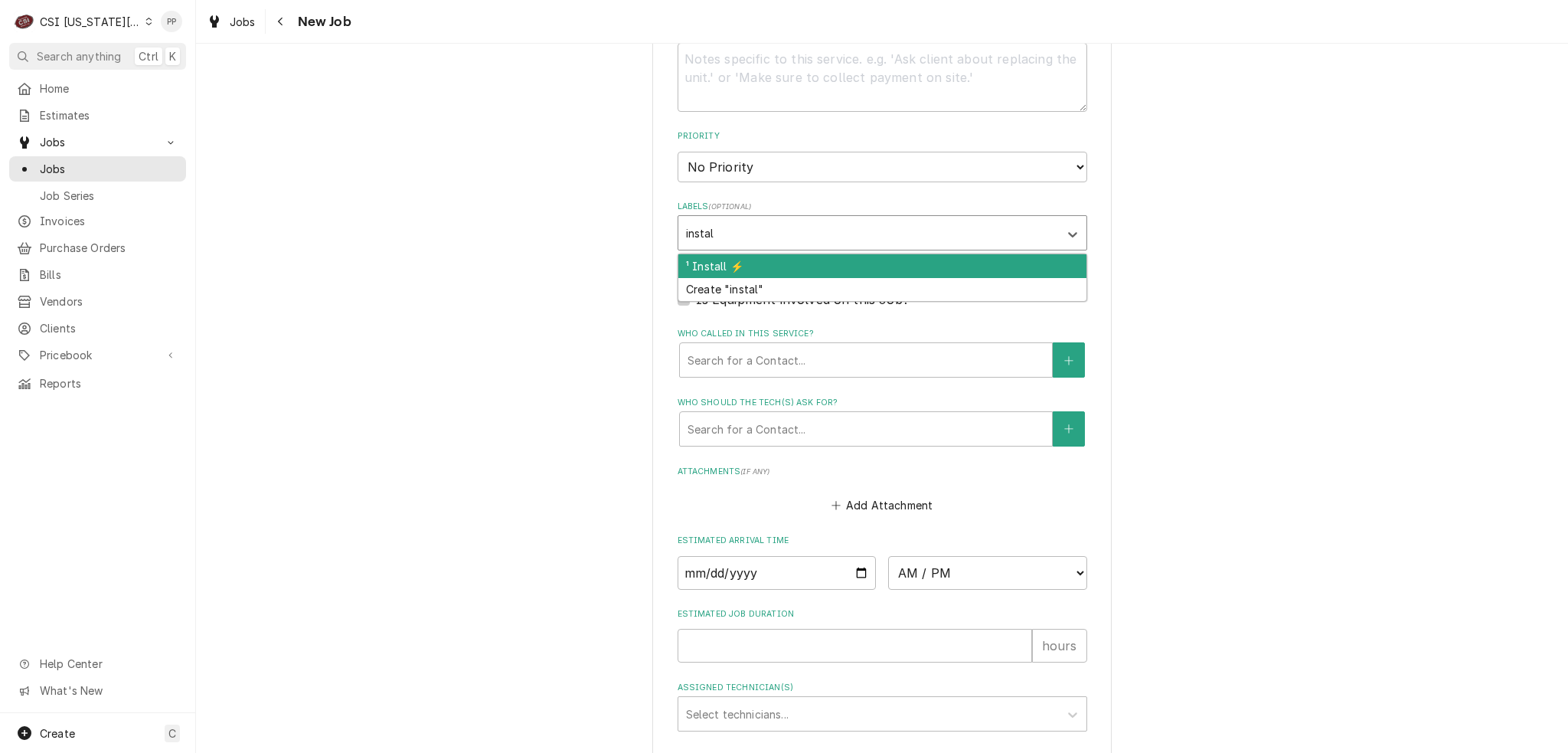
type input "install"
type textarea "x"
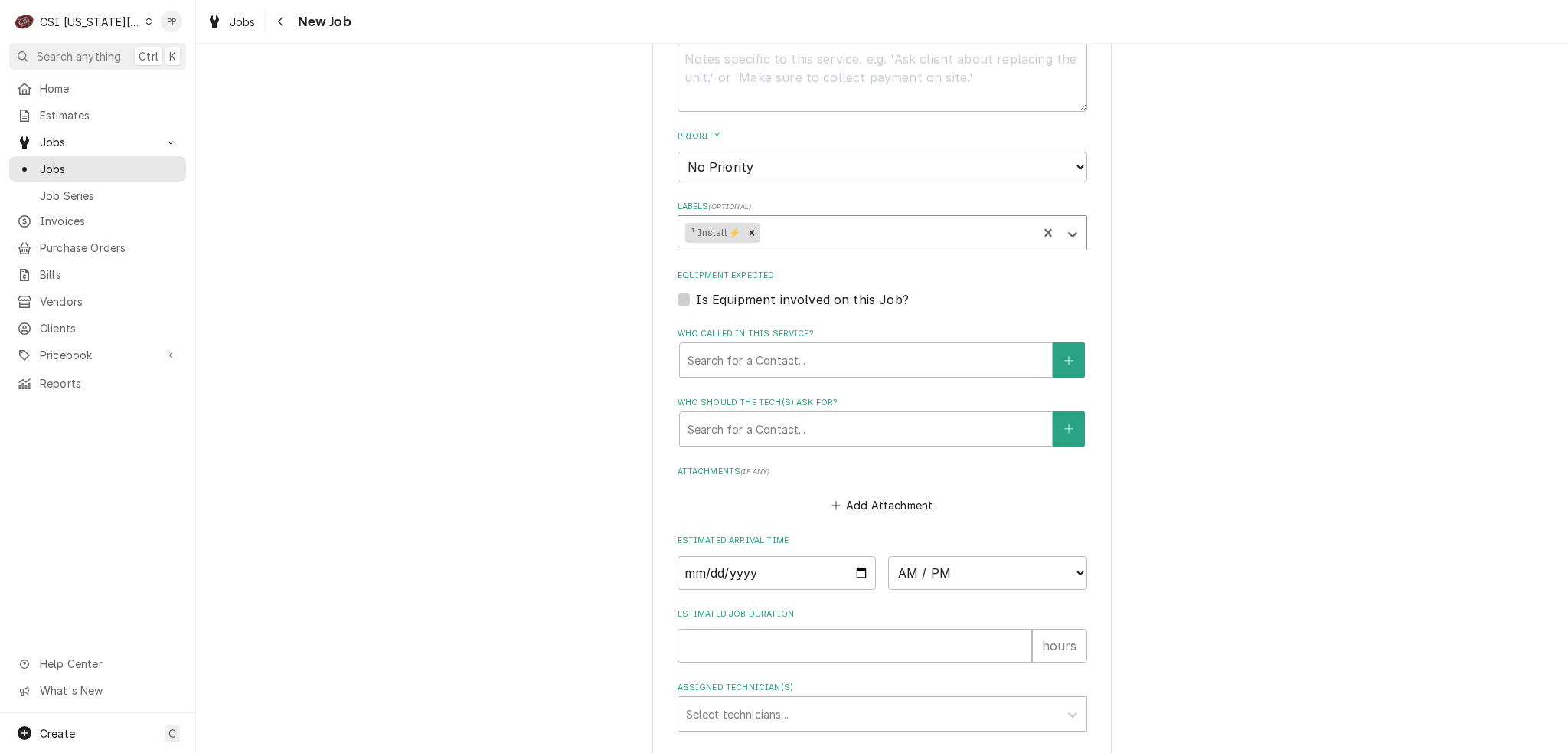
type textarea "x"
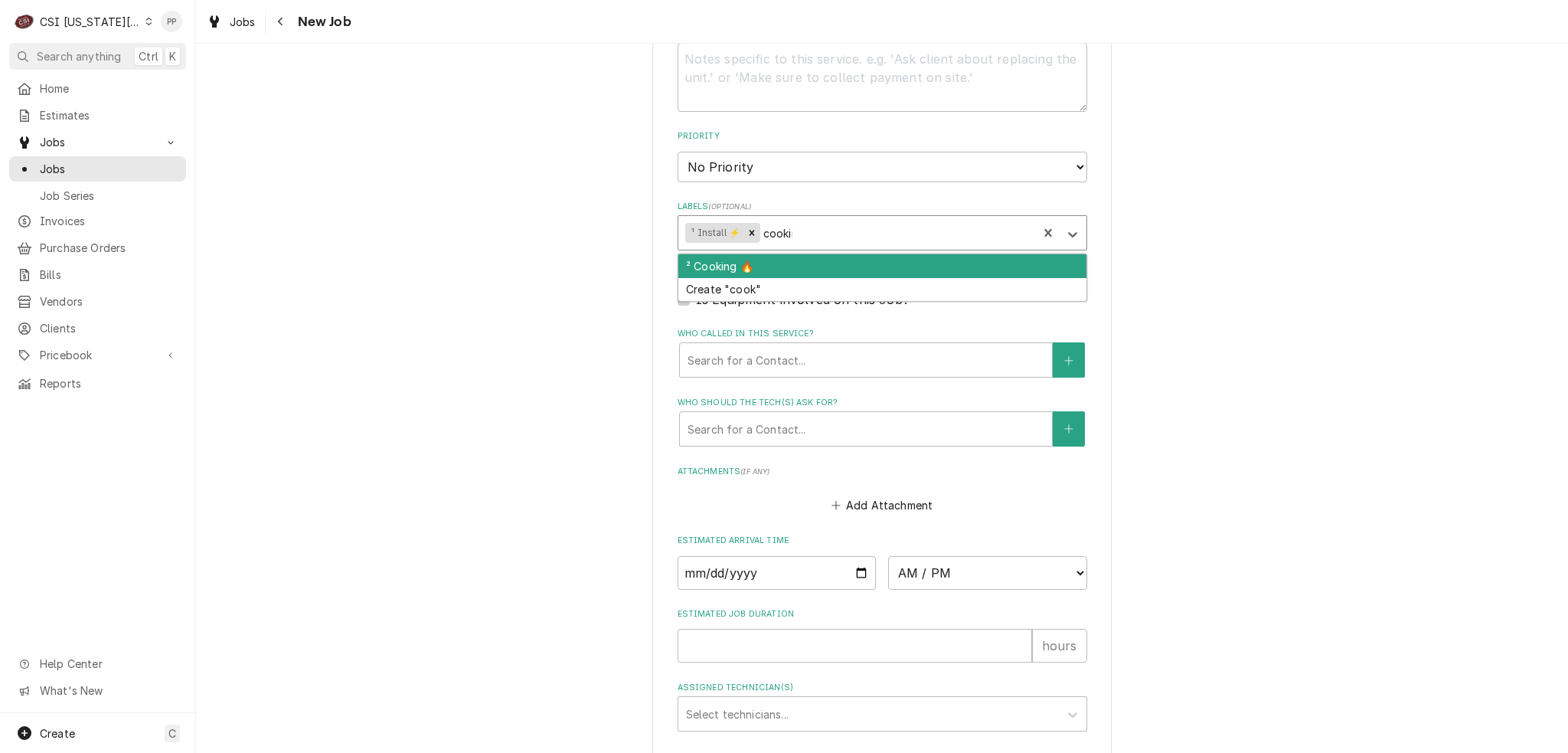
type input "cooking"
type textarea "x"
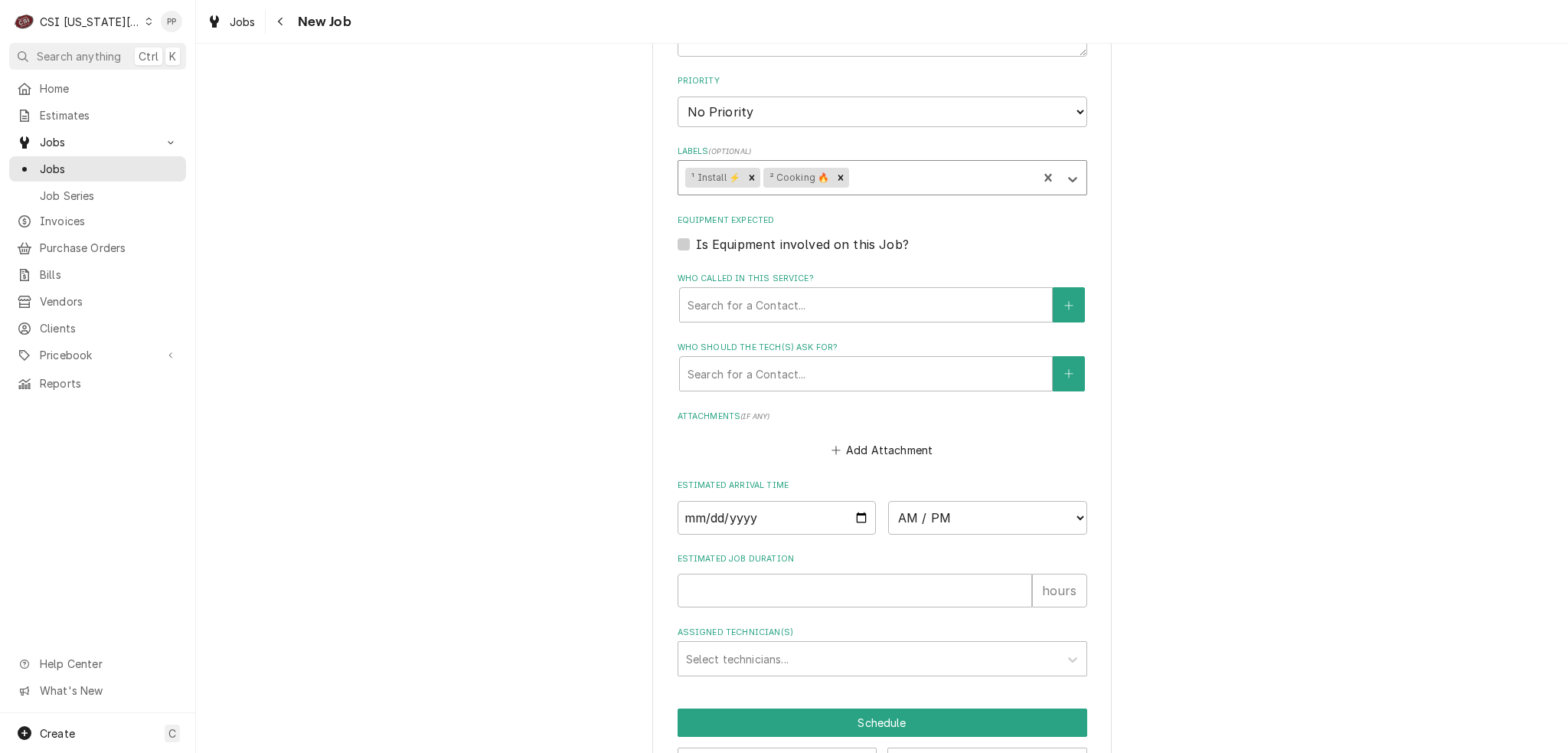
scroll to position [948, 0]
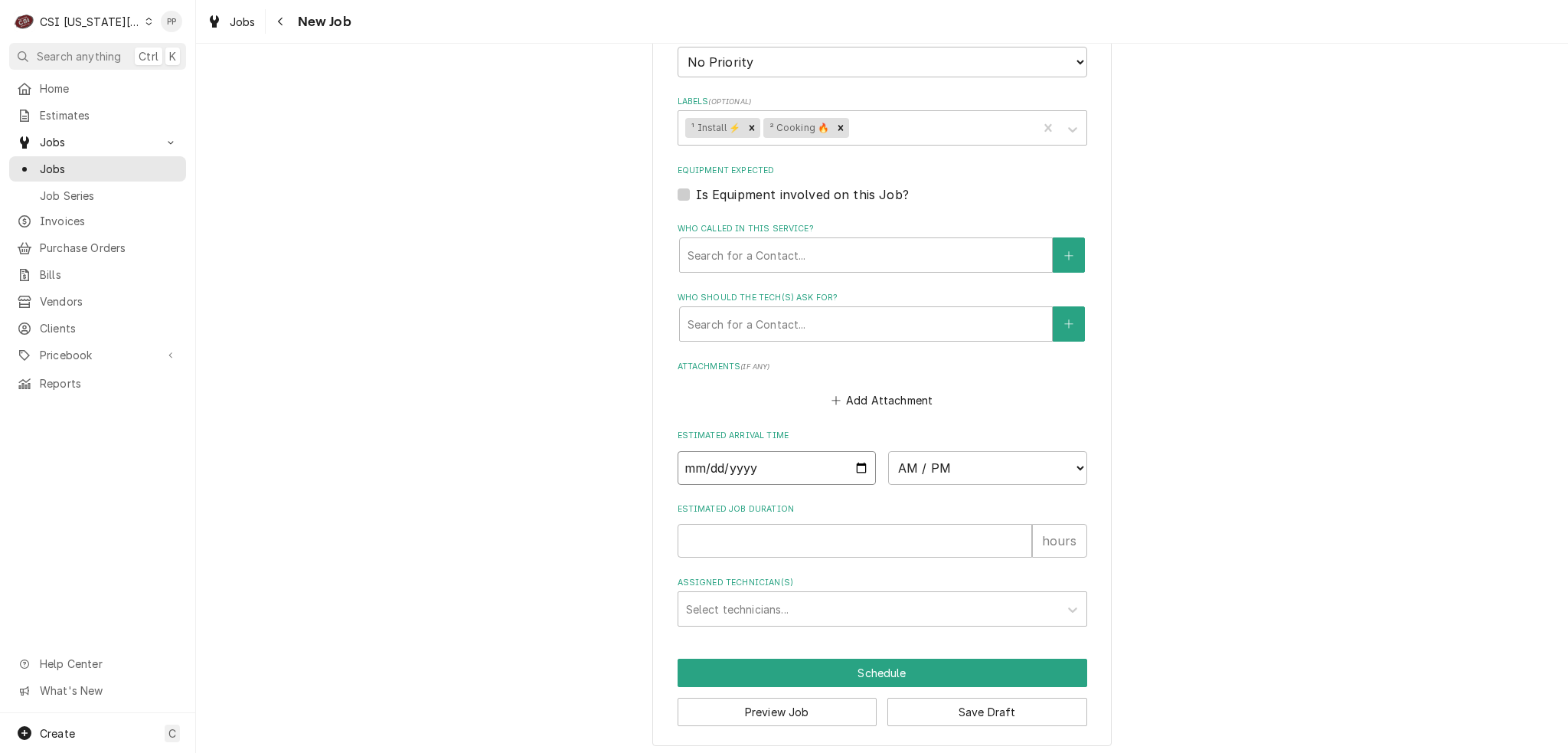
click at [851, 463] on input "Date" at bounding box center [777, 468] width 200 height 33
type textarea "x"
type input "2025-10-20"
type textarea "x"
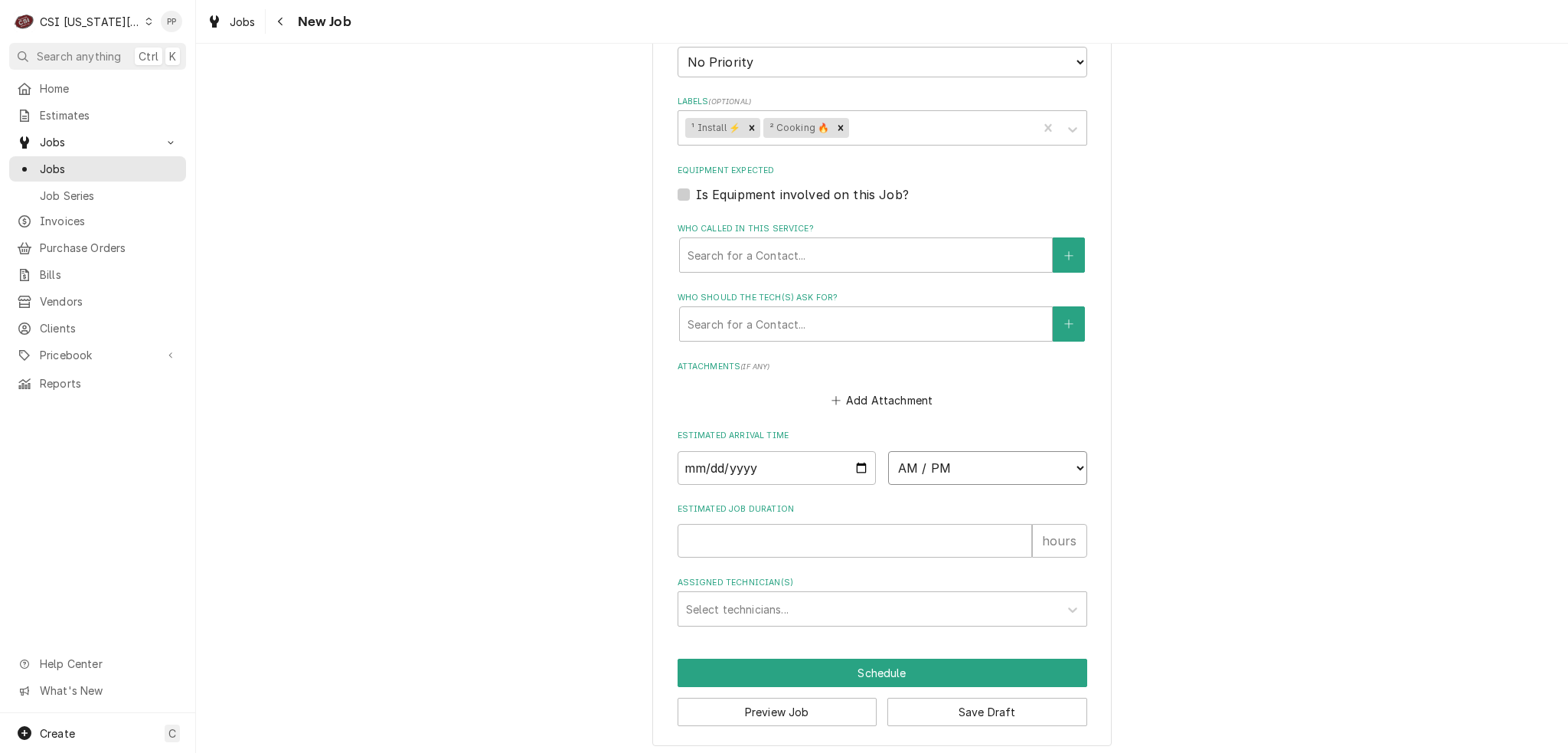
click at [920, 466] on select "AM / PM 6:00 AM 6:15 AM 6:30 AM 6:45 AM 7:00 AM 7:15 AM 7:30 AM 7:45 AM 8:00 AM…" at bounding box center [988, 468] width 200 height 33
select select "07:00:00"
click at [889, 451] on select "AM / PM 6:00 AM 6:15 AM 6:30 AM 6:45 AM 7:00 AM 7:15 AM 7:30 AM 7:45 AM 8:00 AM…" at bounding box center [988, 468] width 200 height 33
type textarea "x"
click at [764, 525] on input "Estimated Job Duration" at bounding box center [854, 541] width 355 height 33
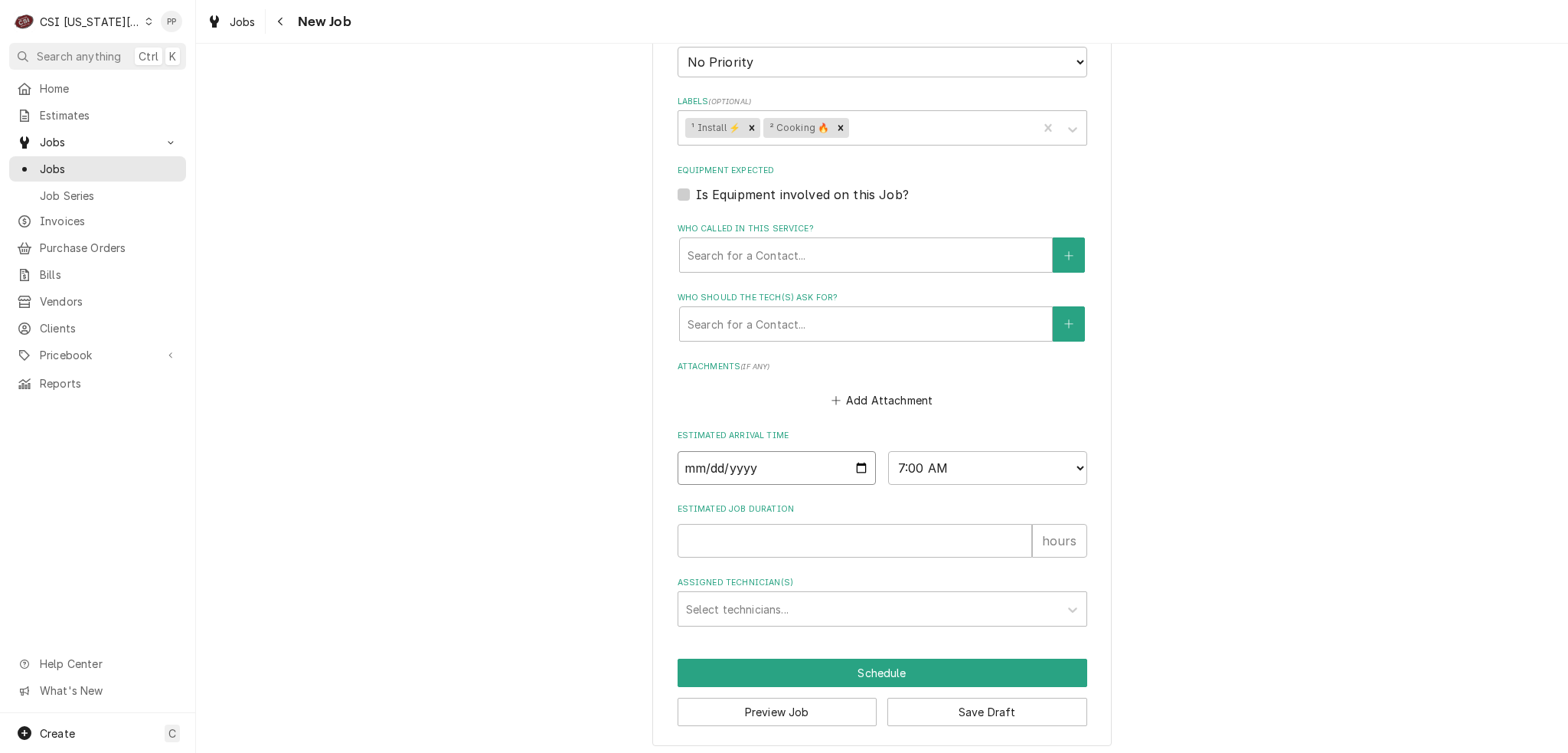
click at [858, 459] on input "2025-10-20" at bounding box center [777, 468] width 200 height 33
type input "2025-10-27"
drag, startPoint x: 802, startPoint y: 498, endPoint x: 806, endPoint y: 491, distance: 8.1
click at [802, 503] on label "Estimated Job Duration" at bounding box center [882, 509] width 410 height 12
click at [802, 524] on input "Estimated Job Duration" at bounding box center [854, 541] width 355 height 33
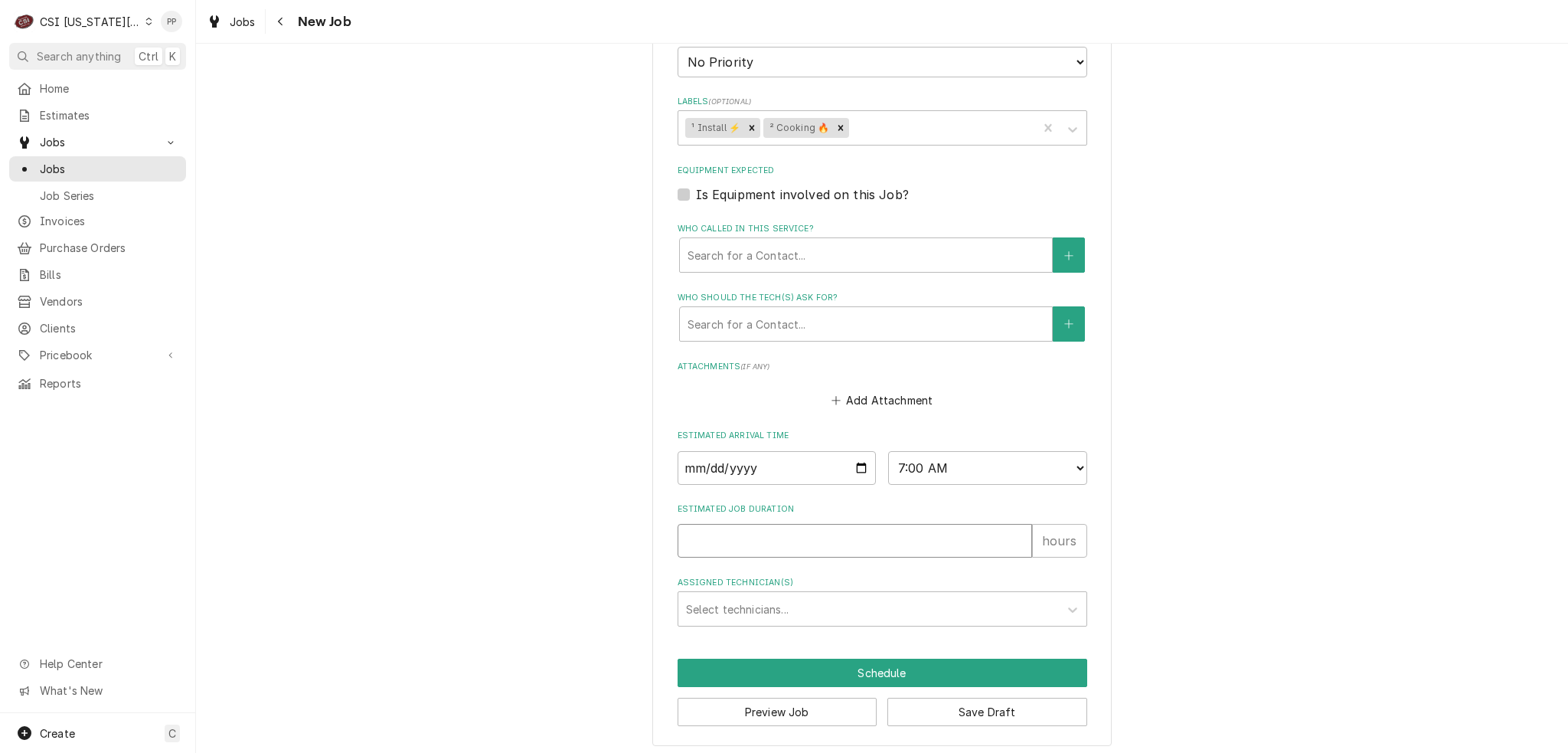
click at [830, 529] on input "Estimated Job Duration" at bounding box center [854, 541] width 355 height 33
type textarea "x"
type input "8"
type textarea "x"
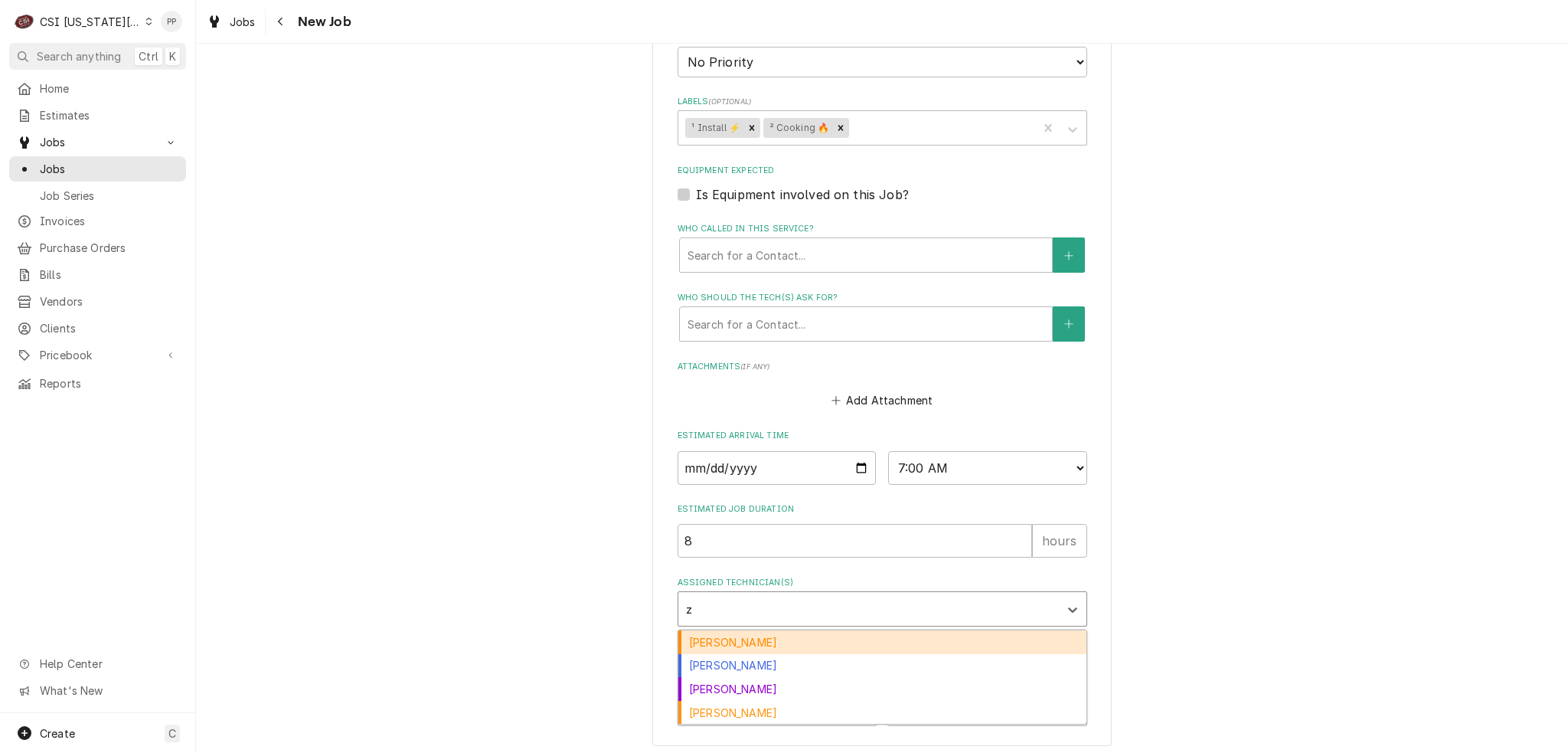
type input "za"
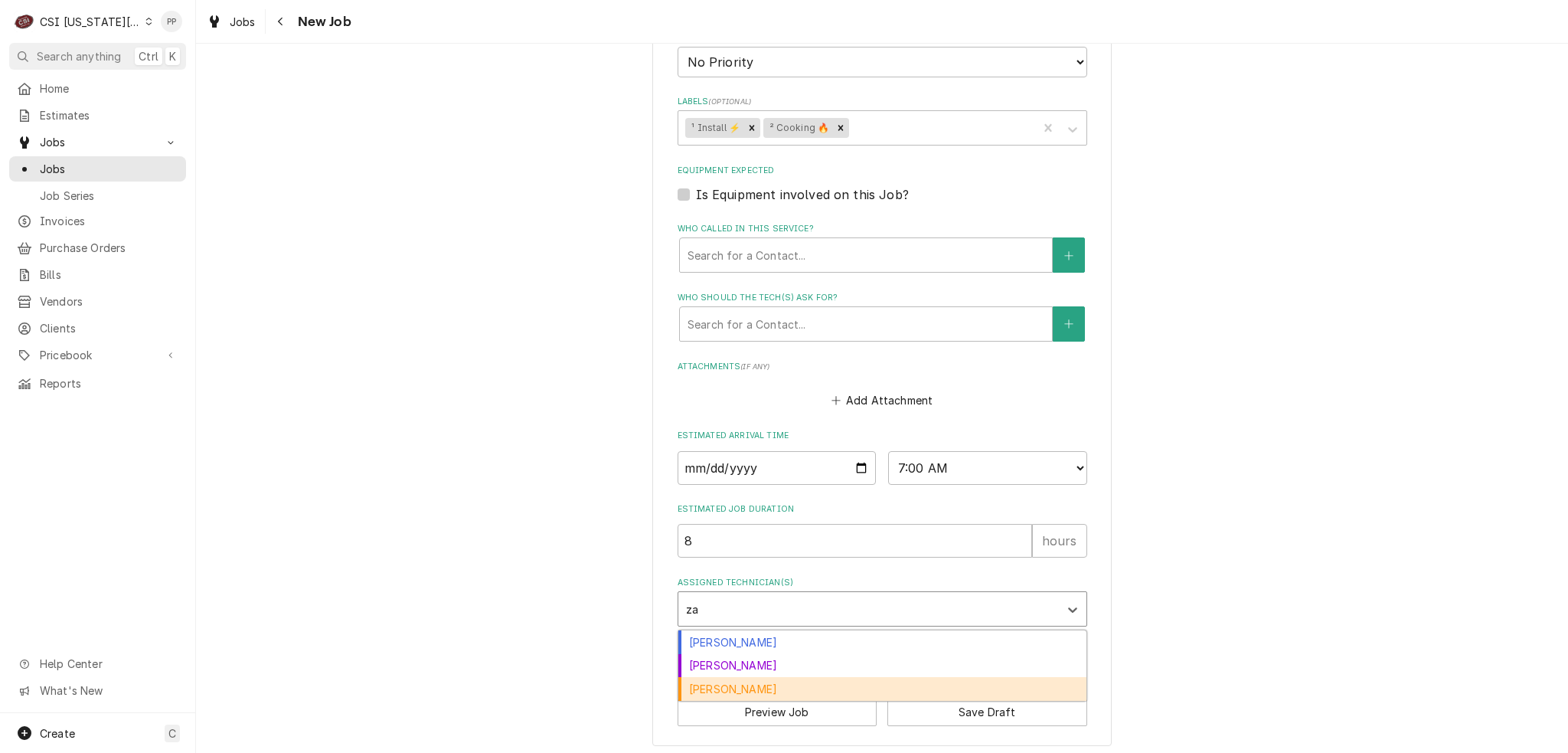
click at [801, 678] on div "Zach Masters" at bounding box center [882, 689] width 408 height 24
type textarea "x"
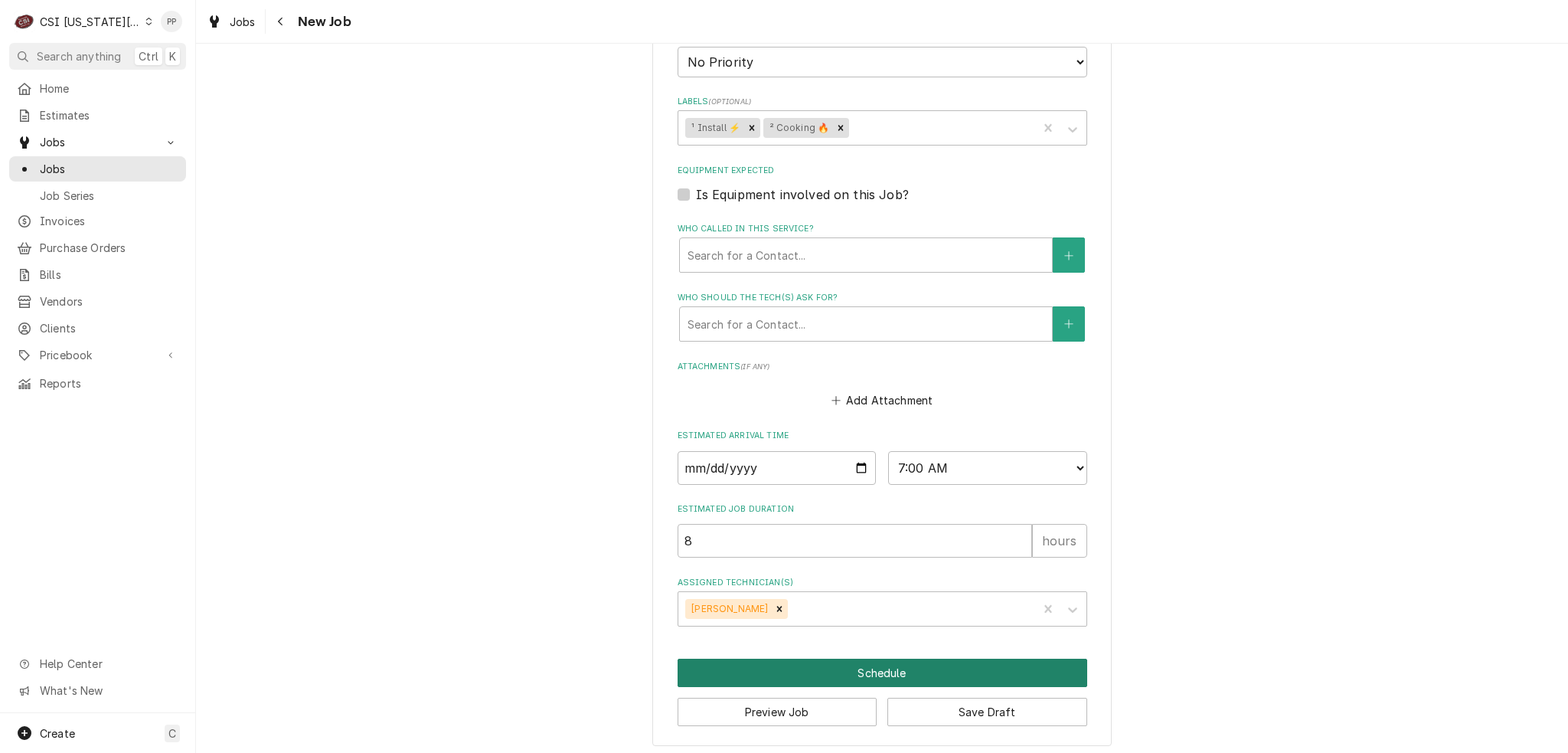
click at [961, 669] on button "Schedule" at bounding box center [882, 672] width 410 height 29
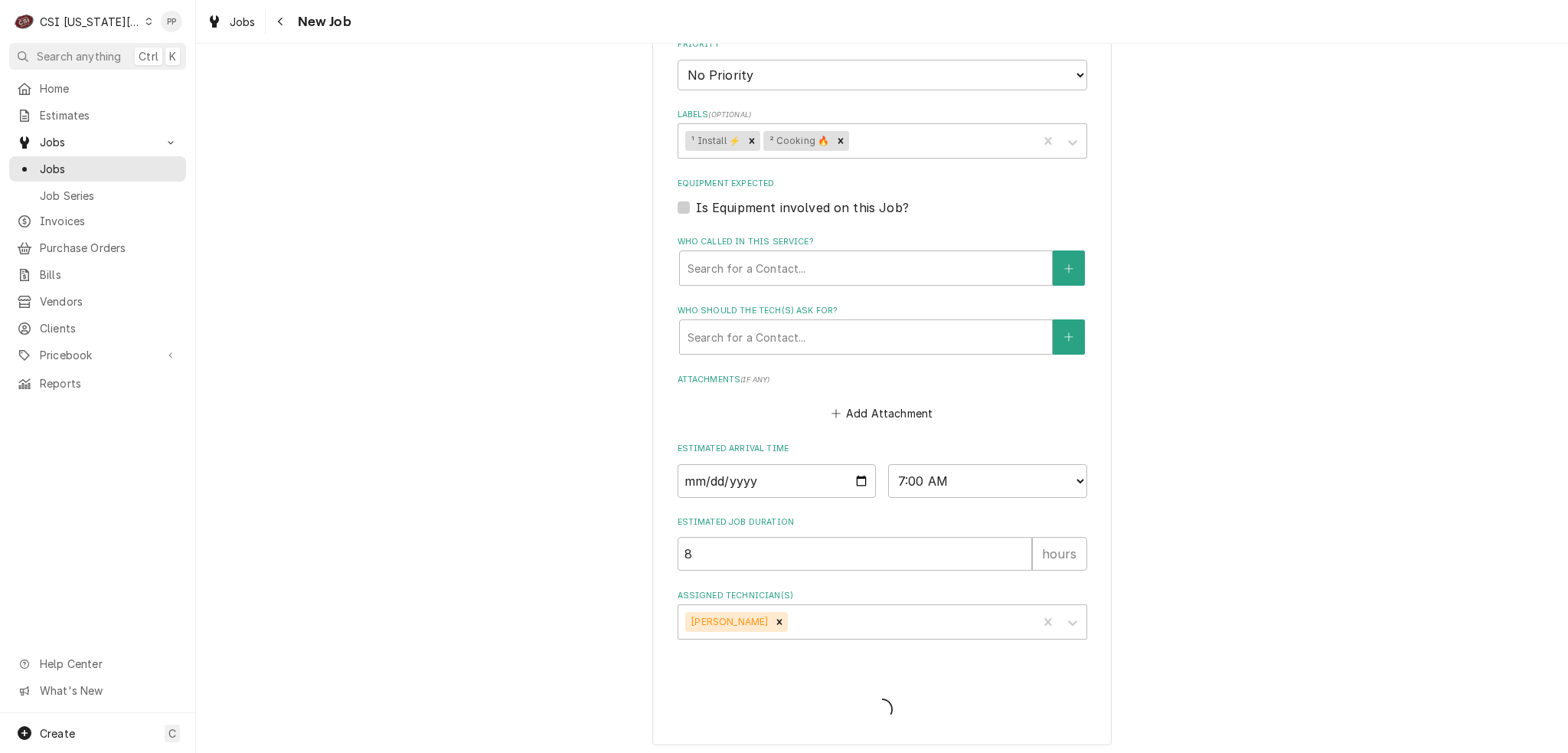
type textarea "x"
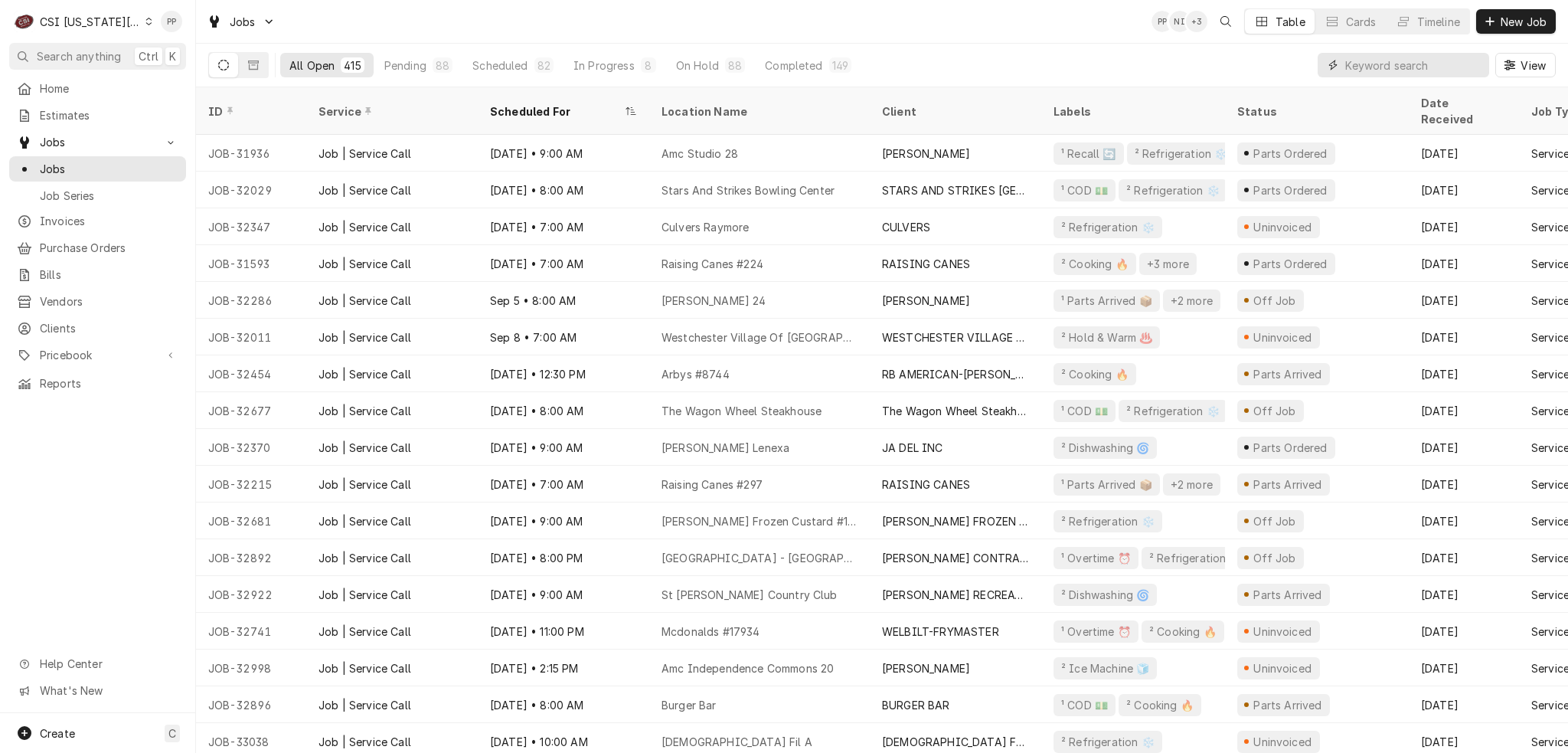
click at [1370, 71] on input "Dynamic Content Wrapper" at bounding box center [1414, 65] width 137 height 25
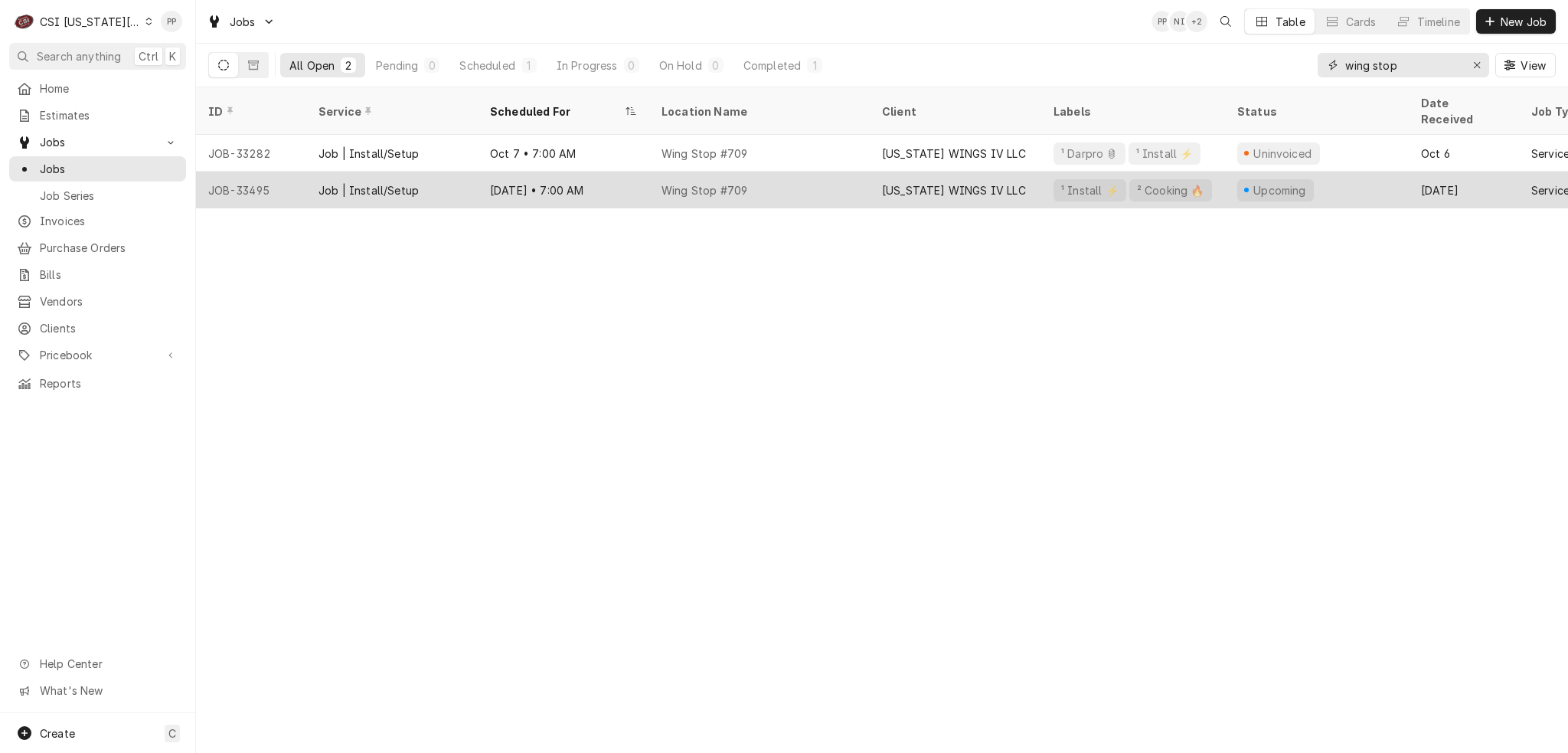
type input "wing stop"
click at [757, 172] on div "Wing Stop #709" at bounding box center [760, 190] width 220 height 36
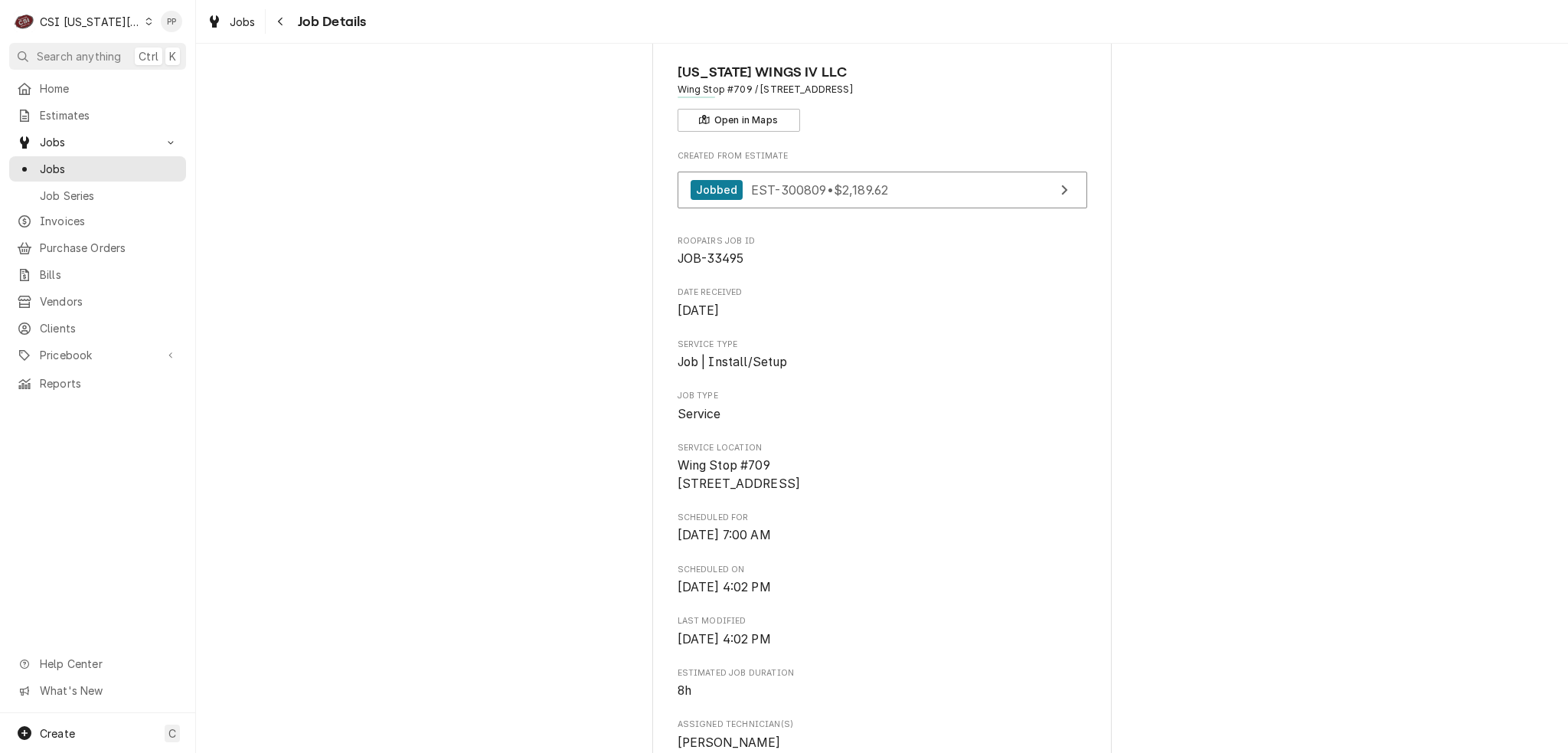
scroll to position [77, 0]
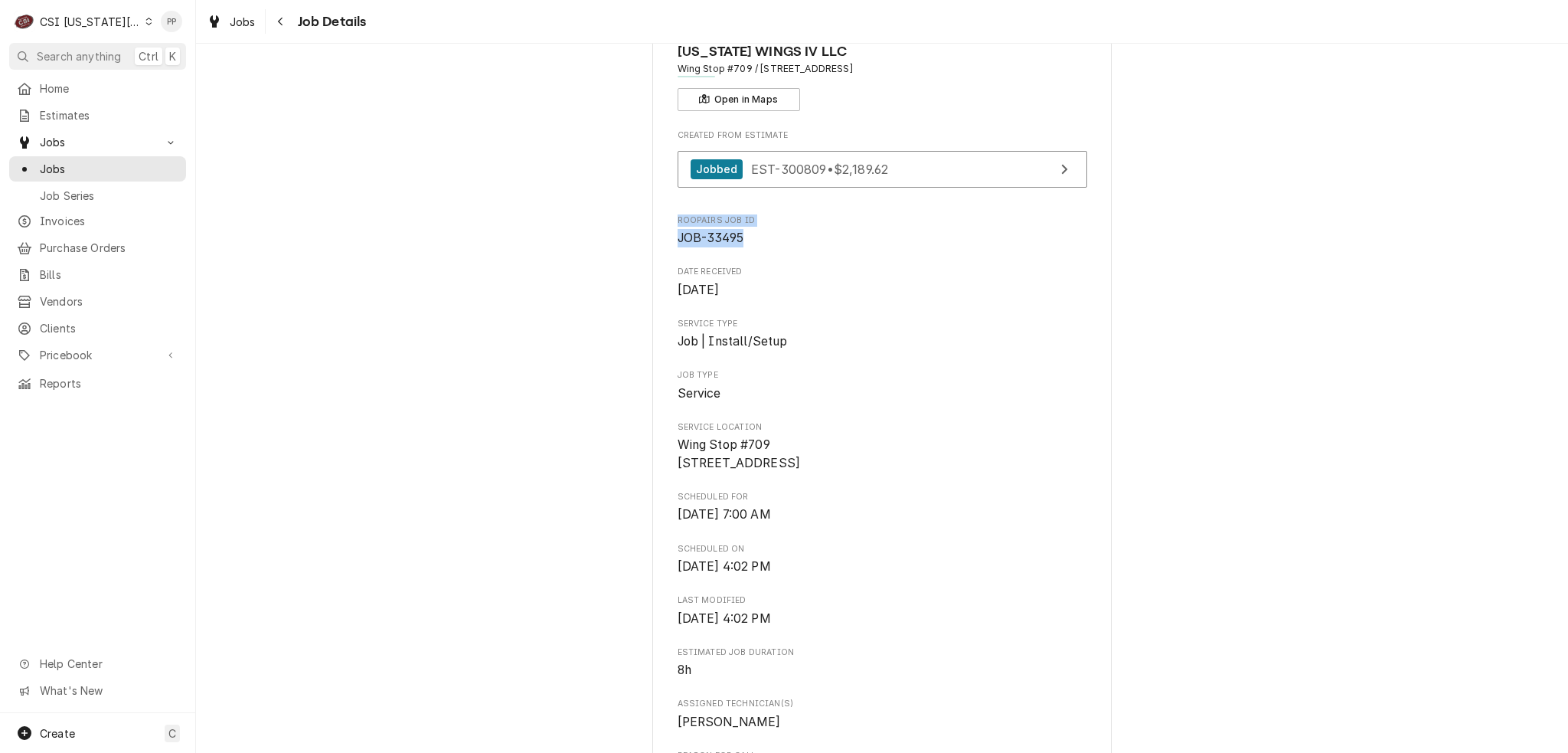
drag, startPoint x: 752, startPoint y: 229, endPoint x: 584, endPoint y: 221, distance: 168.2
click at [584, 221] on div "Upcoming MISSOURI WINGS IV LLC Wing Stop #709 / 11825 East Us Highway 40 Suite …" at bounding box center [882, 743] width 1372 height 1520
copy div "Roopairs Job ID JOB-33495"
click at [818, 251] on div "Created From Estimate Jobbed EST-300809 • $2,189.62 Roopairs Job ID JOB-33495 D…" at bounding box center [882, 691] width 410 height 1124
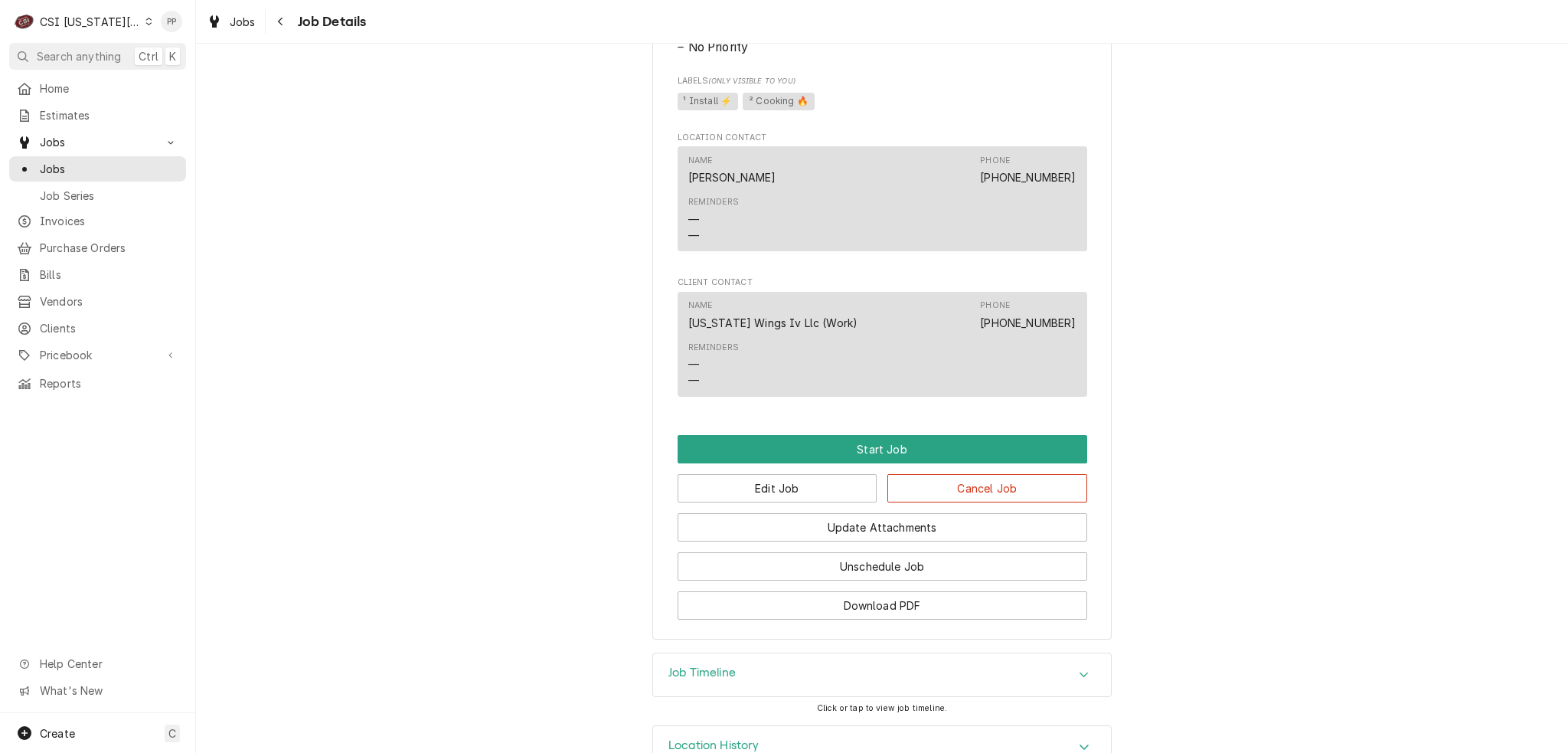
scroll to position [986, 0]
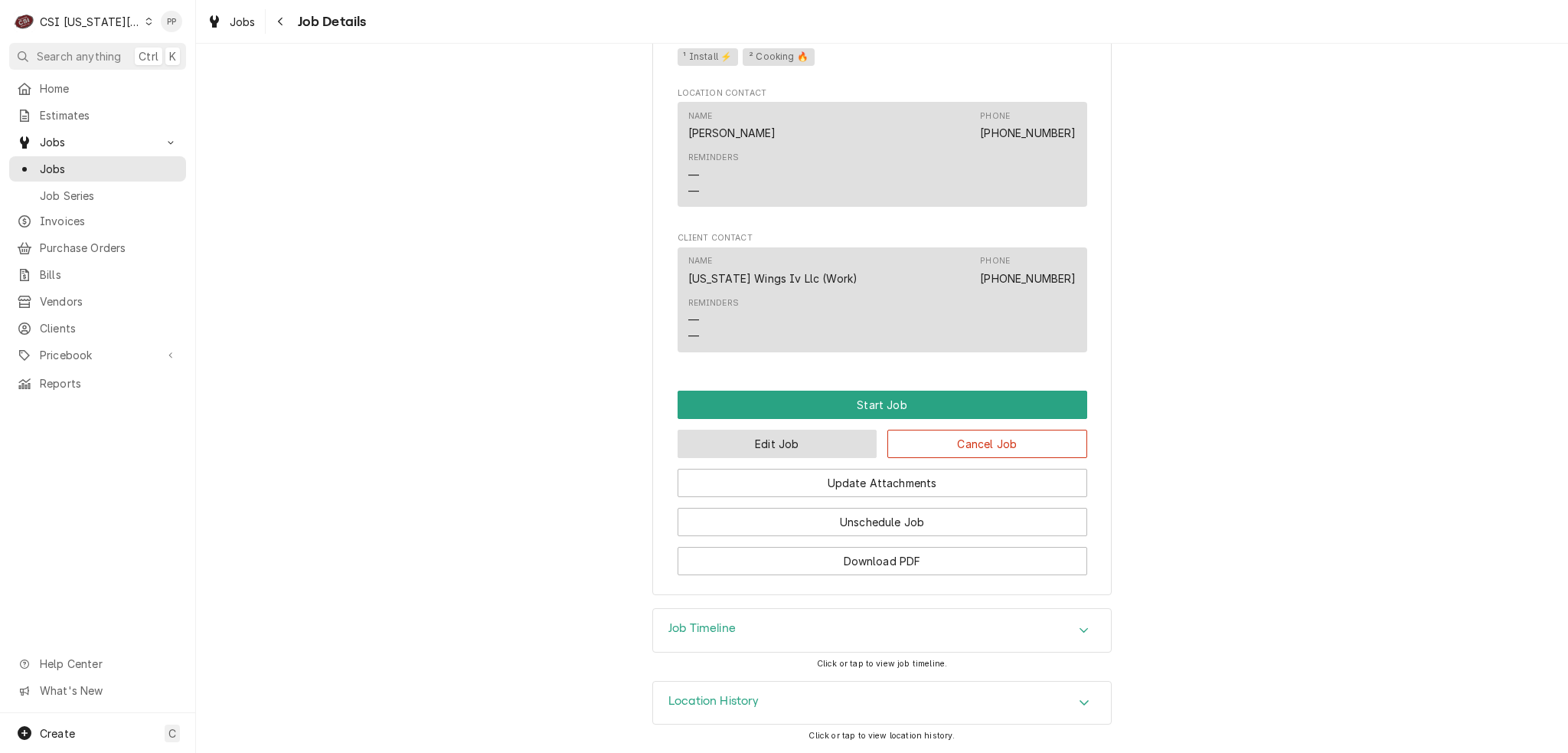
click at [806, 445] on button "Edit Job" at bounding box center [777, 443] width 200 height 29
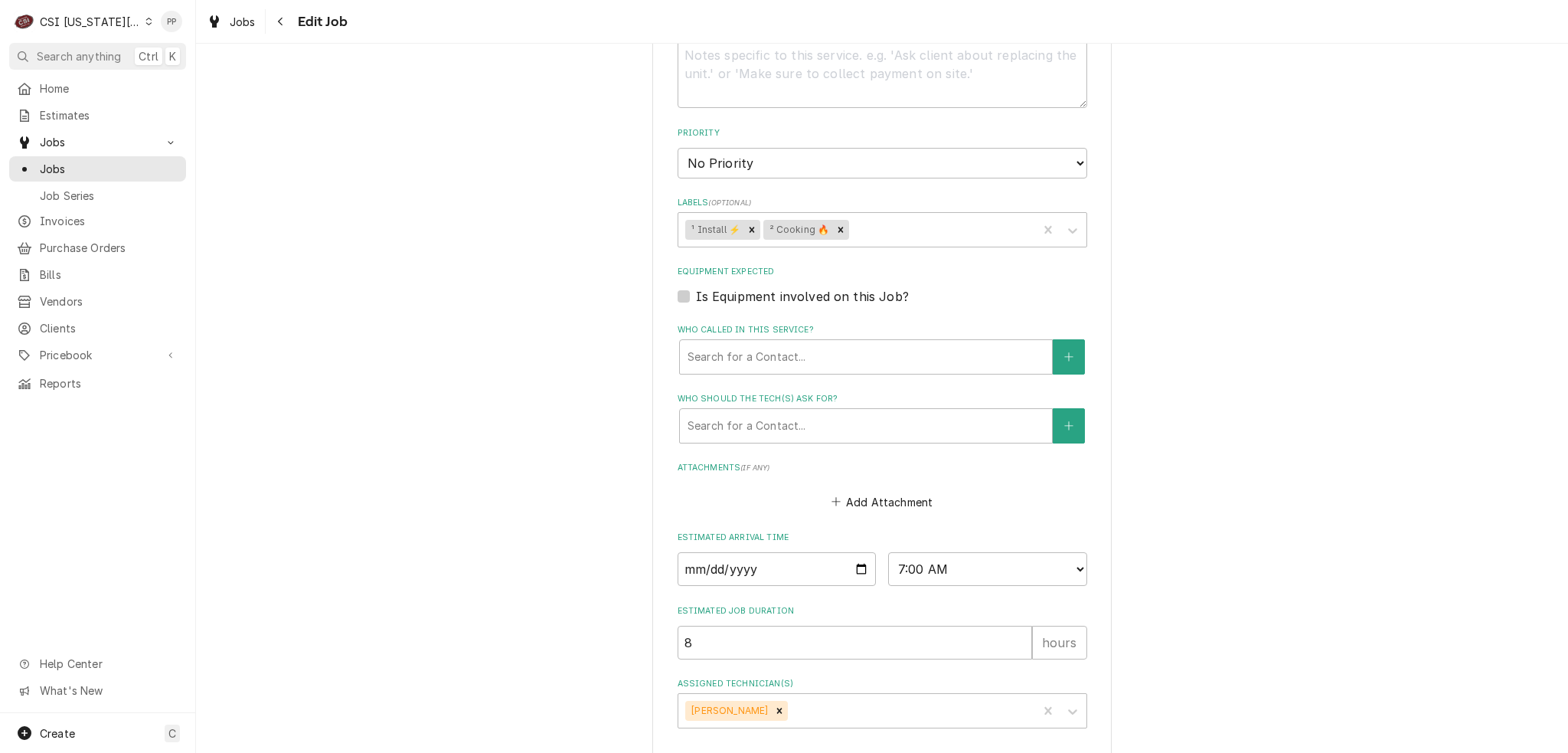
scroll to position [824, 0]
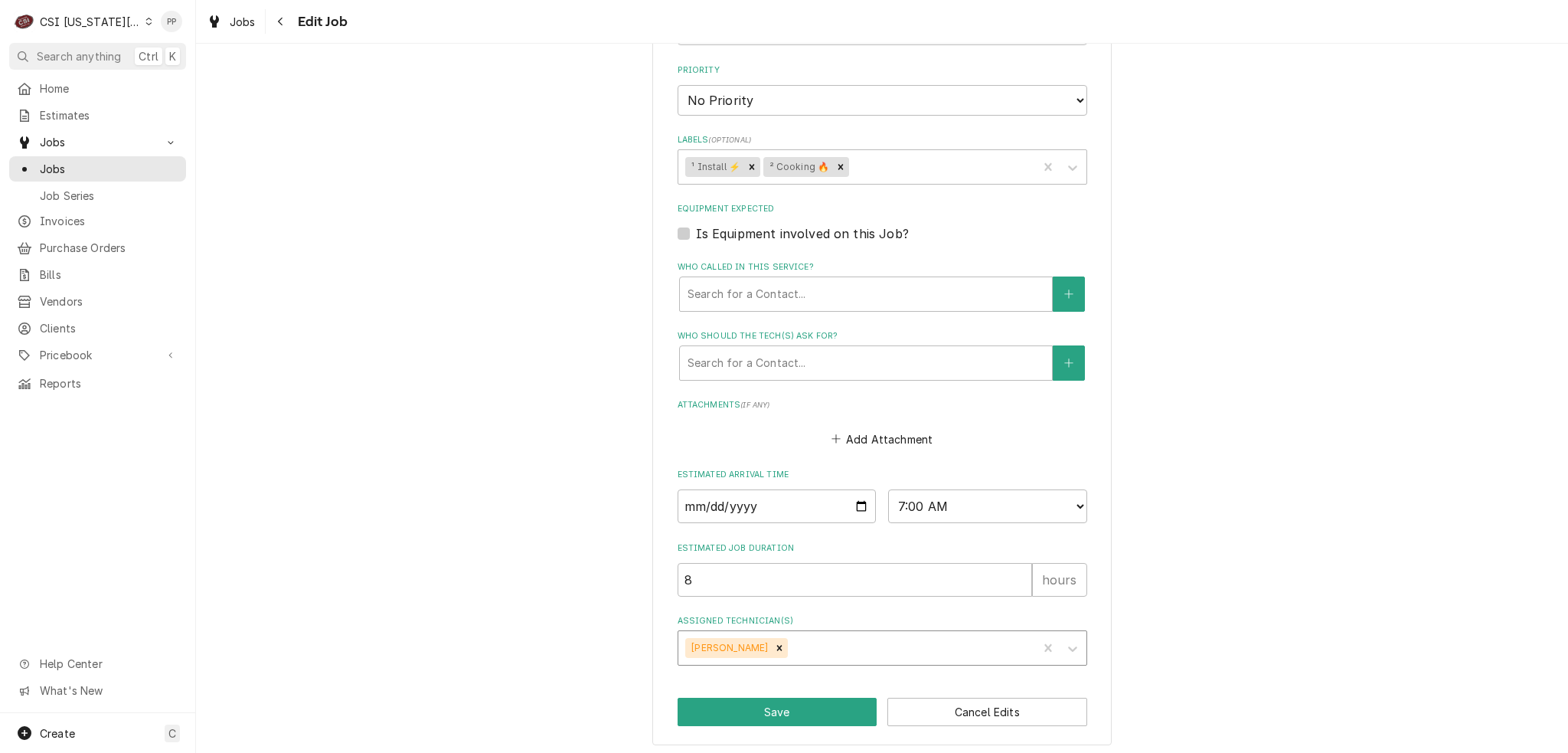
click at [775, 644] on icon "Remove Zach Masters" at bounding box center [780, 648] width 11 height 11
click at [750, 698] on button "Save" at bounding box center [777, 712] width 200 height 29
type textarea "x"
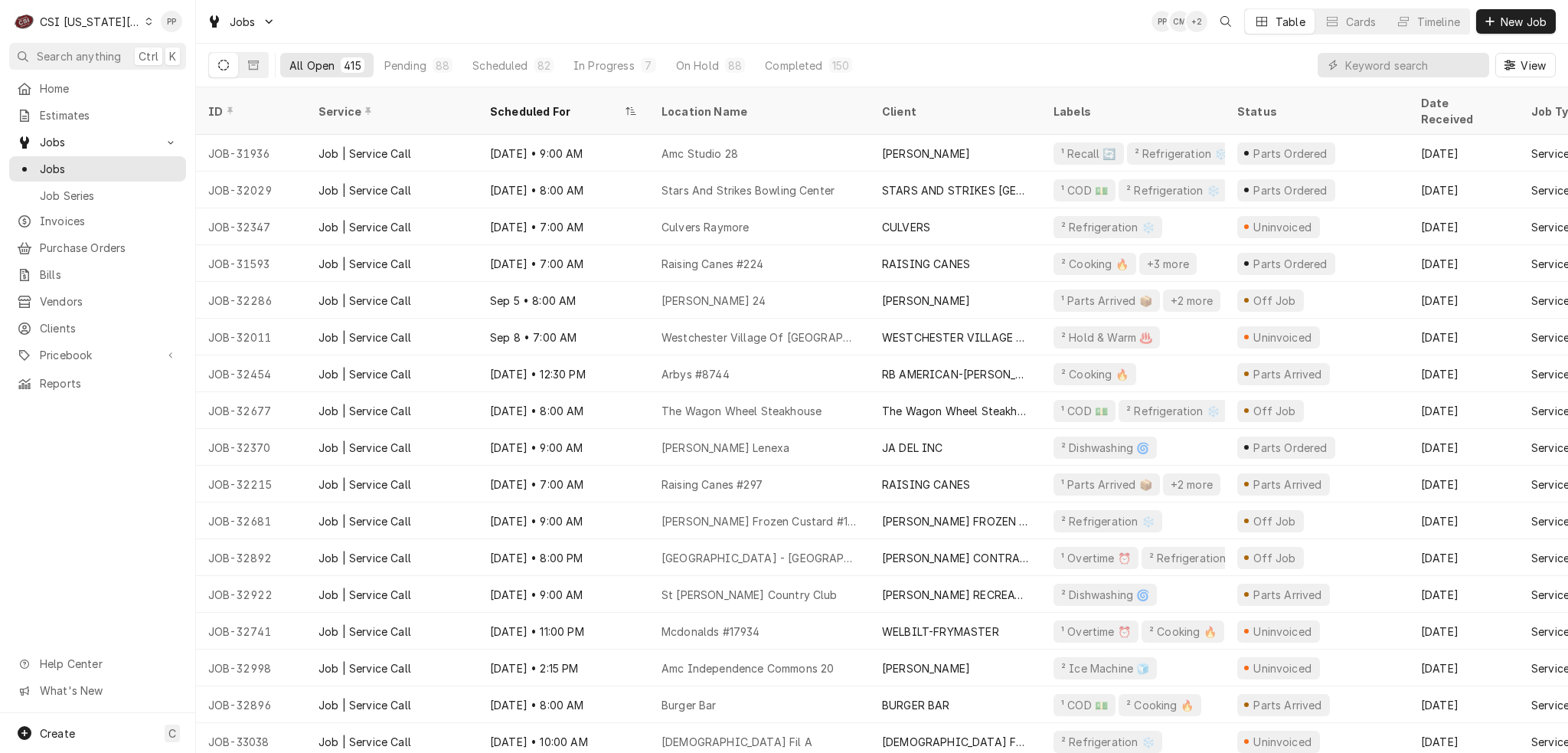
click at [94, 125] on div "Home Estimates Jobs Jobs Job Series Invoices Purchase Orders Bills Vendors Clie…" at bounding box center [97, 236] width 196 height 320
click at [98, 116] on span "Estimates" at bounding box center [109, 115] width 139 height 16
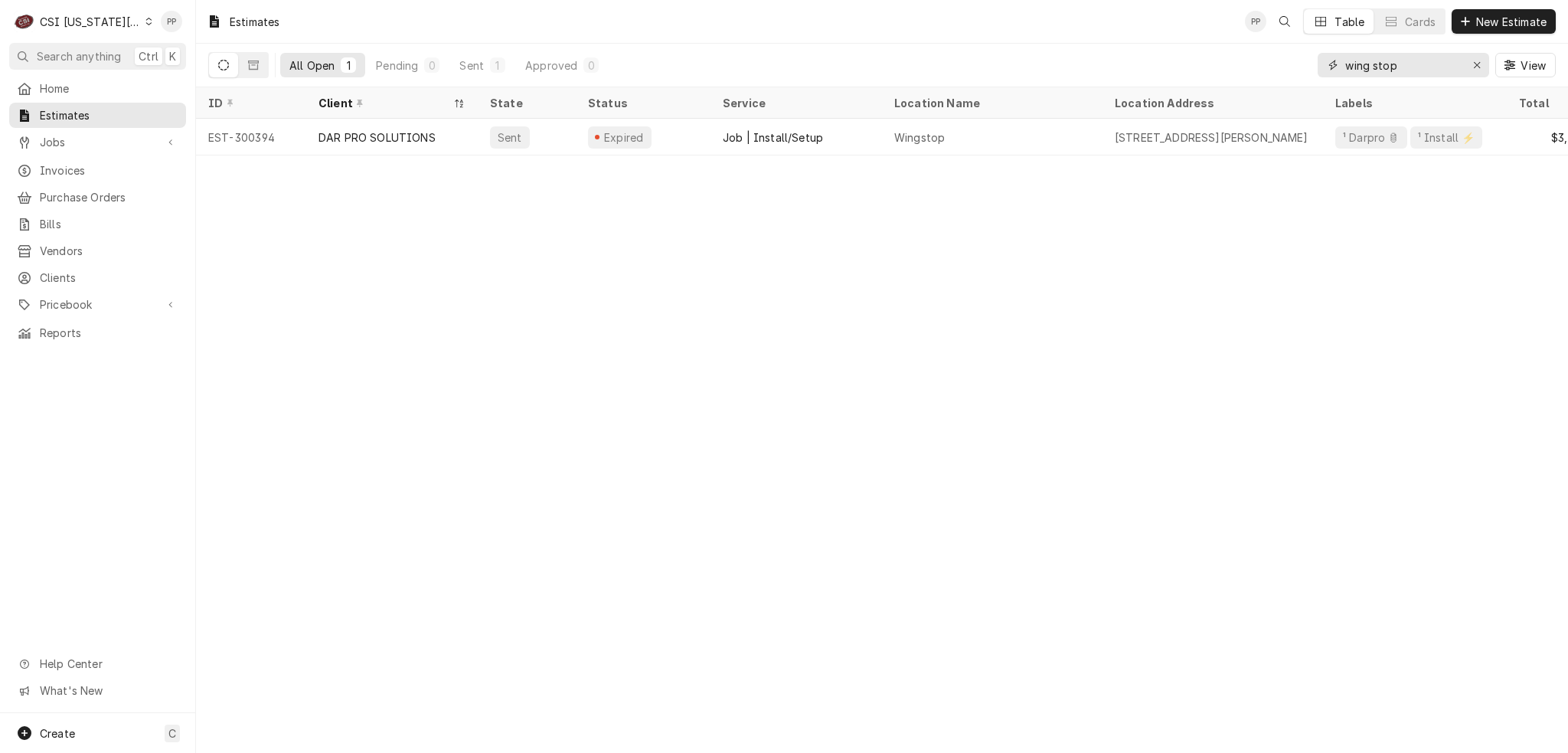
drag, startPoint x: 1468, startPoint y: 64, endPoint x: 1480, endPoint y: 34, distance: 32.3
click at [1471, 62] on button "Erase input" at bounding box center [1477, 65] width 25 height 25
click at [1479, 28] on span "New Estimate" at bounding box center [1512, 22] width 77 height 16
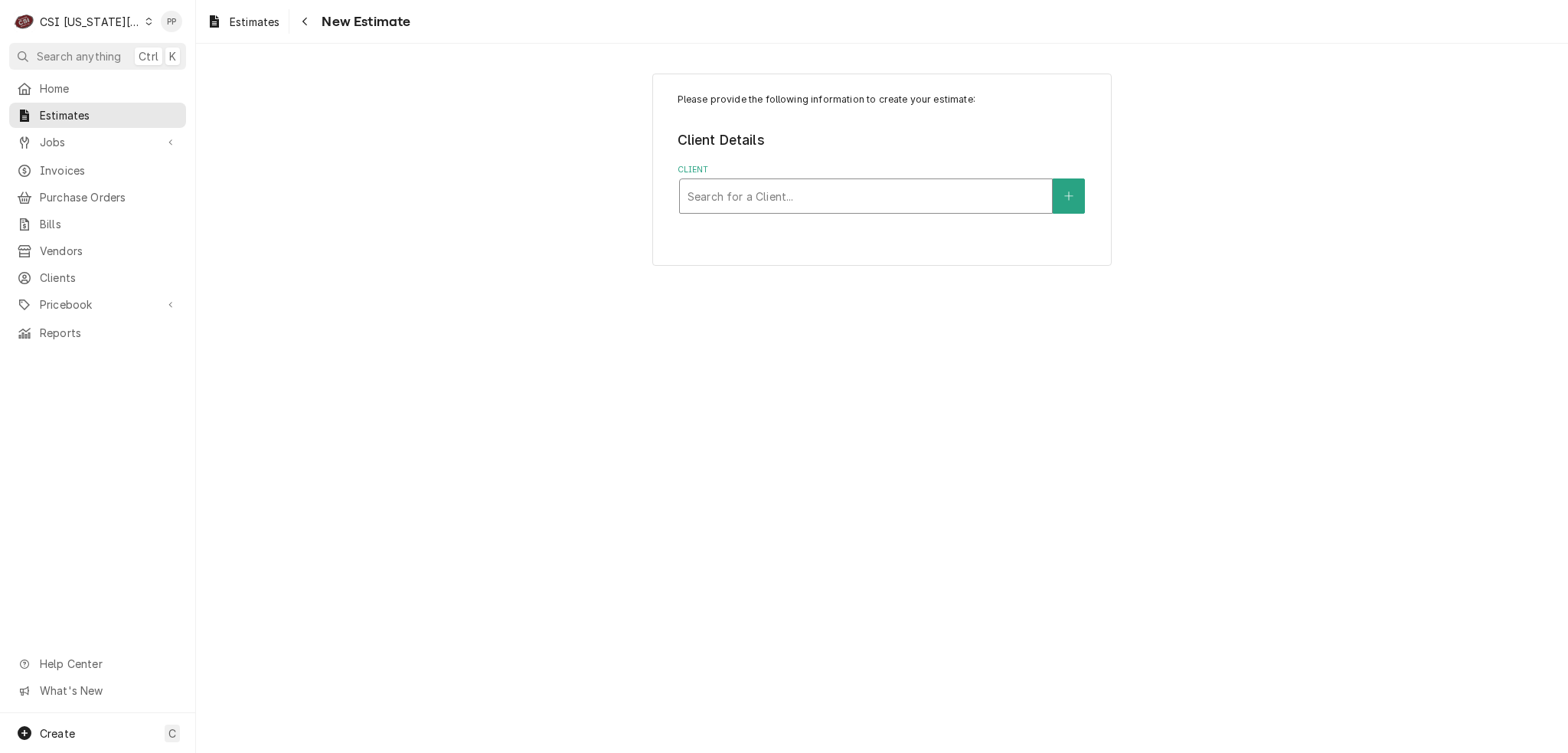
click at [747, 180] on div "Search for a Client..." at bounding box center [866, 196] width 373 height 33
type input "raymore peculiar"
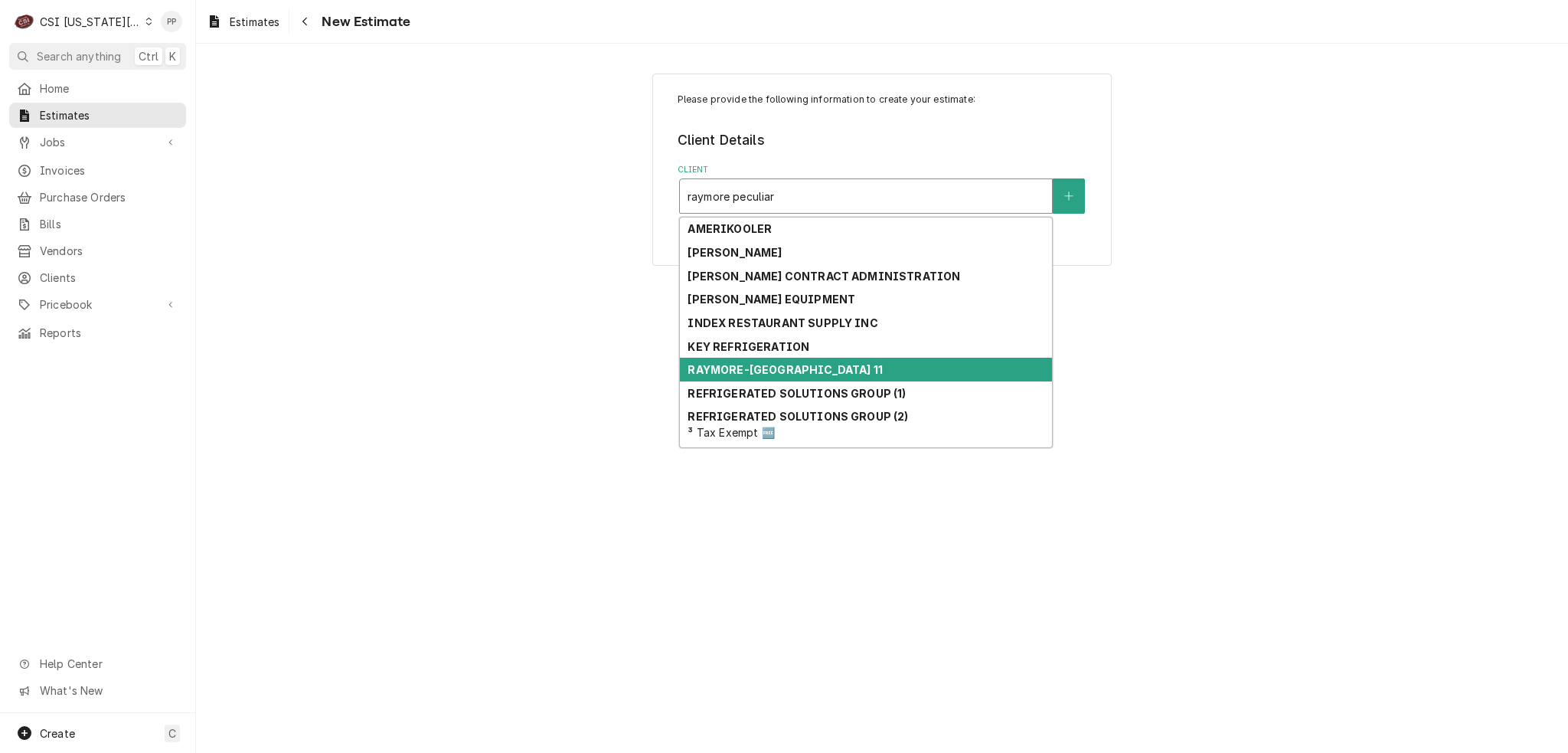
click at [808, 375] on strong "RAYMORE-PECULIAR SCHOOL DISTRICT 11" at bounding box center [785, 369] width 195 height 13
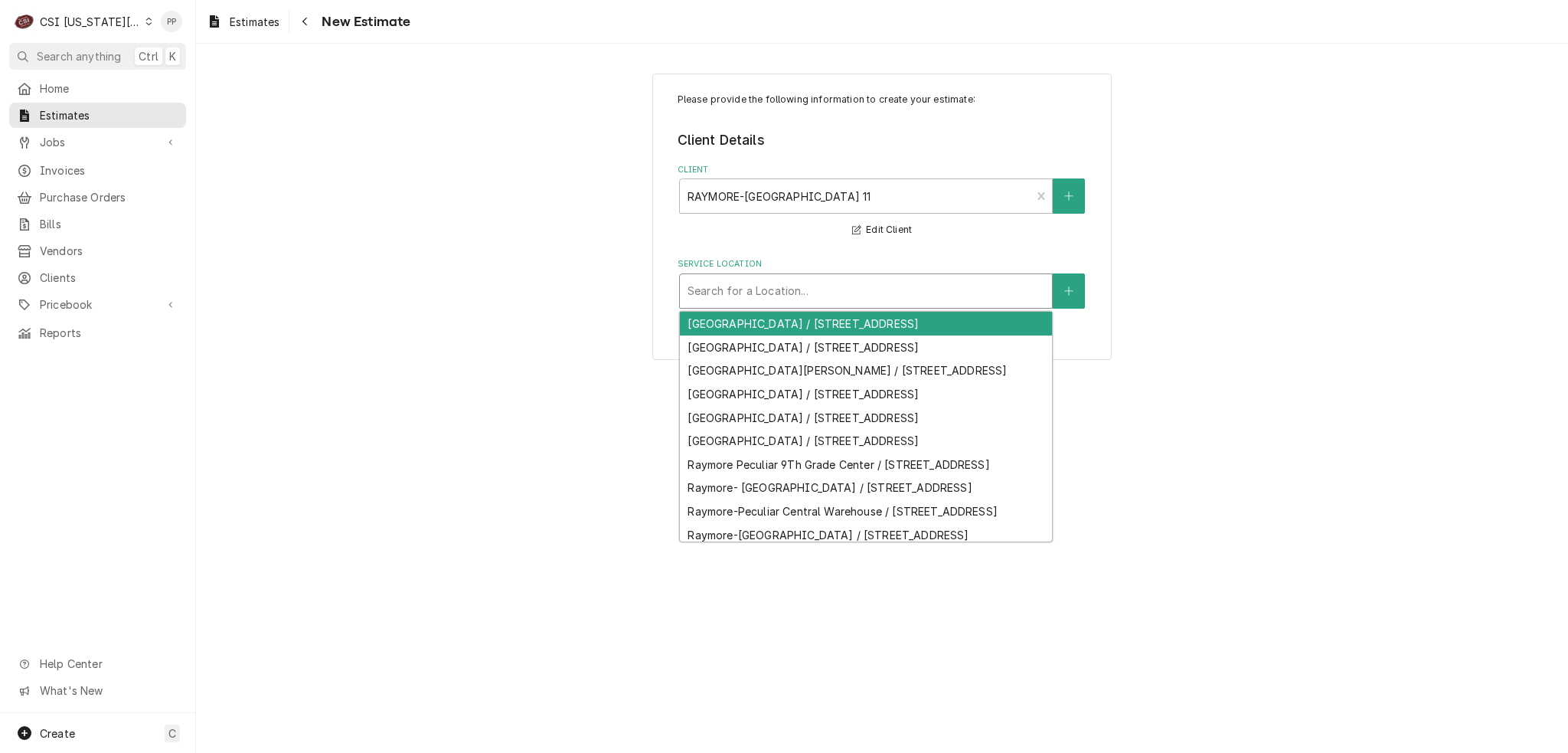
click at [799, 295] on div "Service Location" at bounding box center [866, 291] width 357 height 28
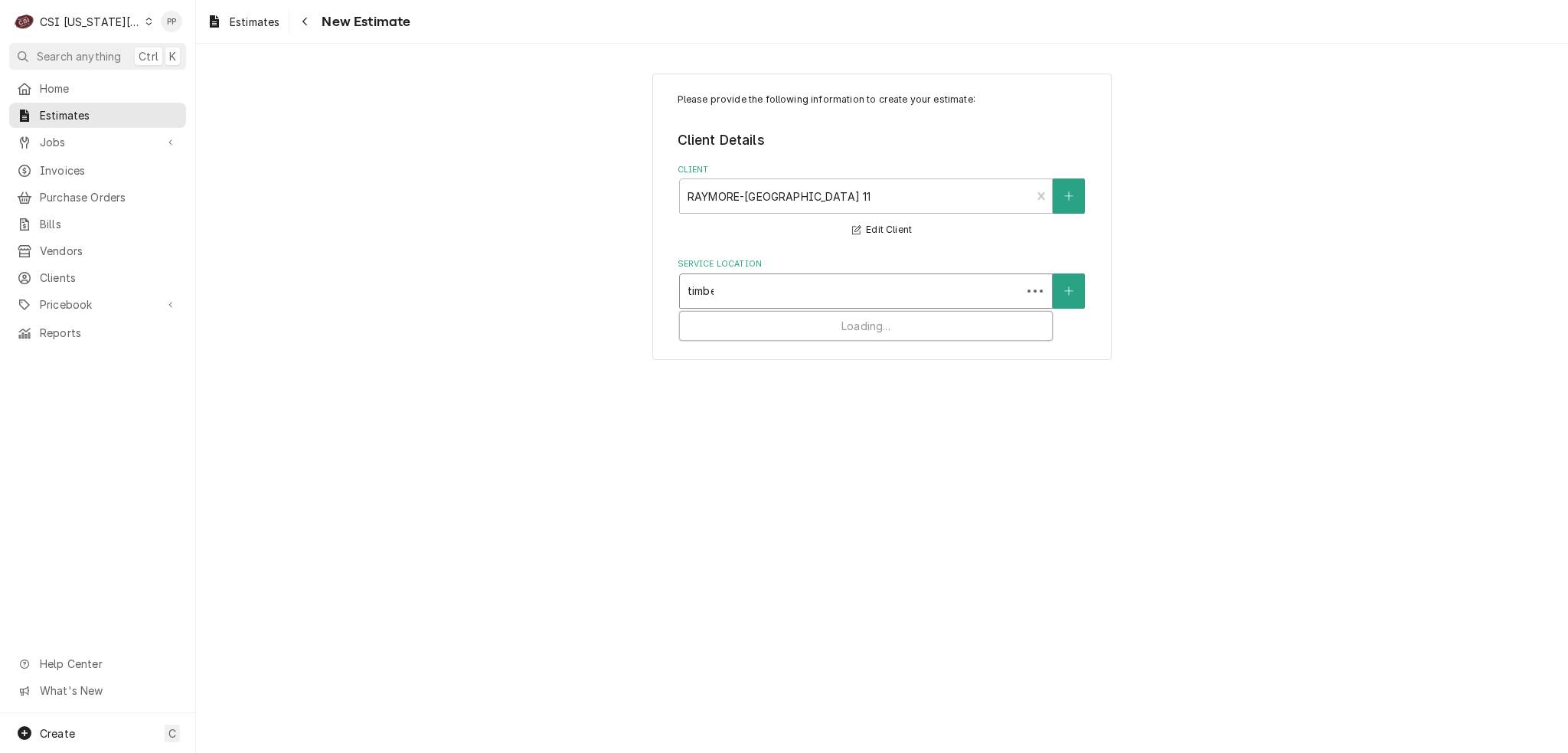
type input "timber"
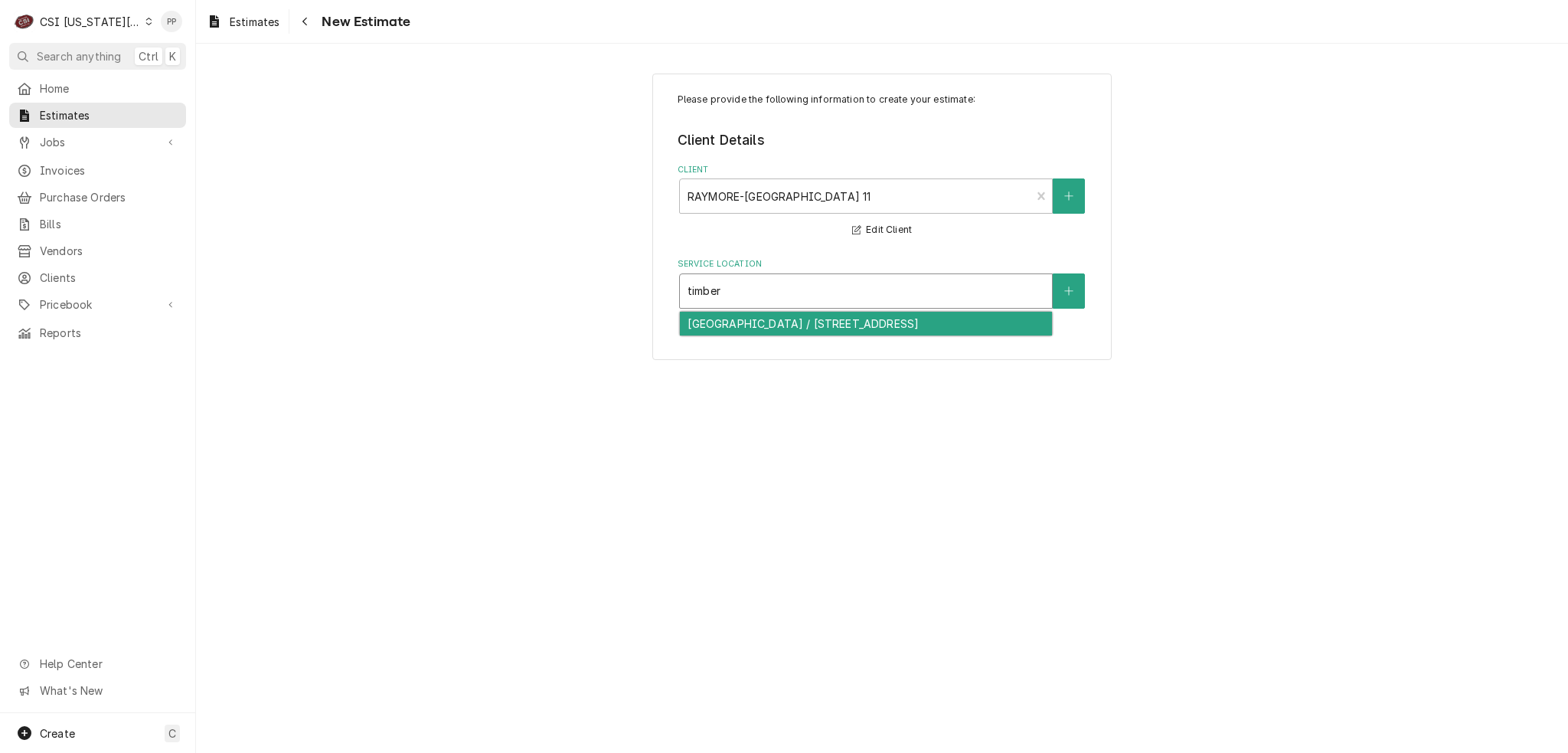
click at [791, 327] on div "Timber Creek Elementary School / 310 East Calico Drive, Raymore, MO 64083" at bounding box center [866, 323] width 373 height 24
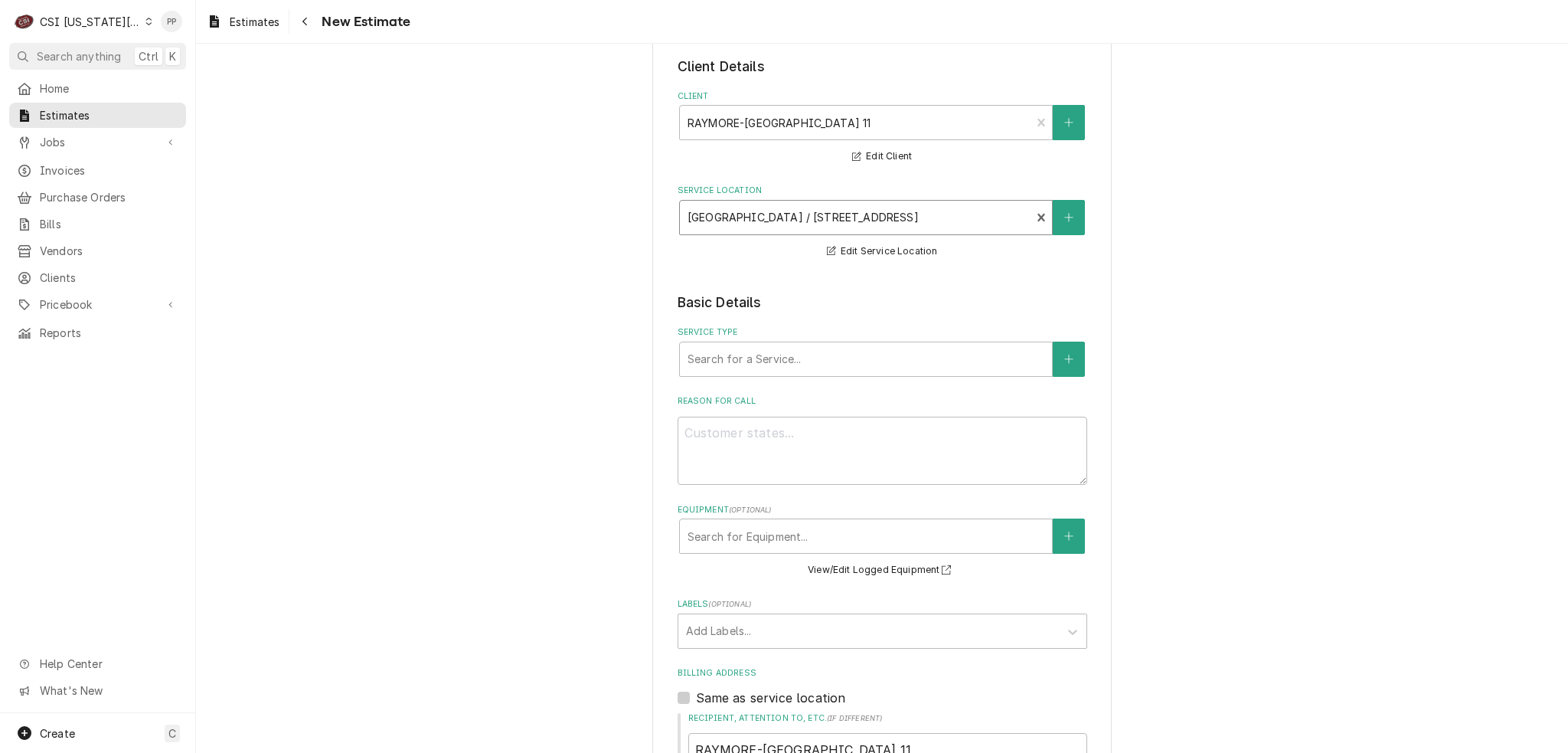
scroll to position [230, 0]
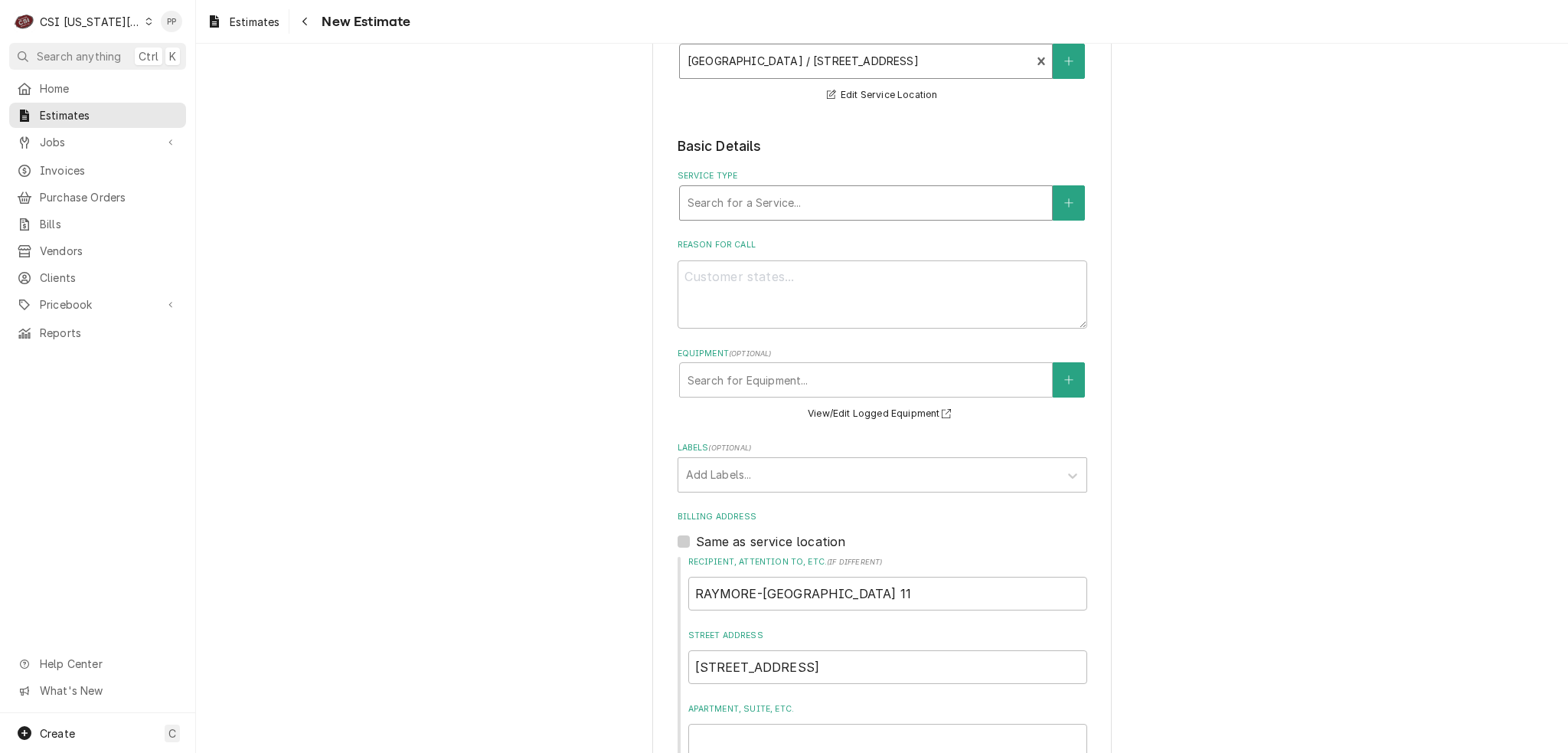
click at [775, 197] on div "Service Type" at bounding box center [866, 203] width 357 height 28
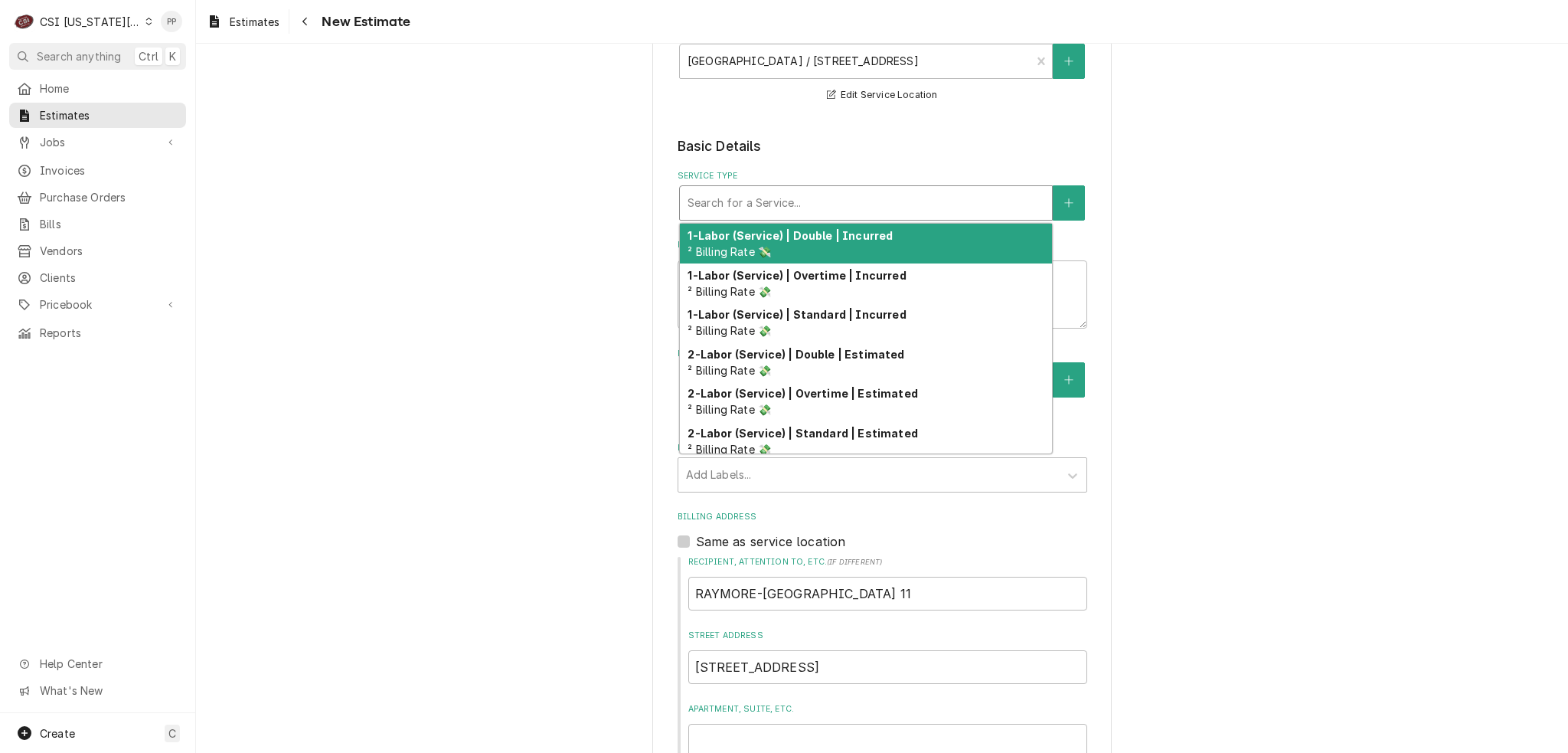
type textarea "x"
type input "j"
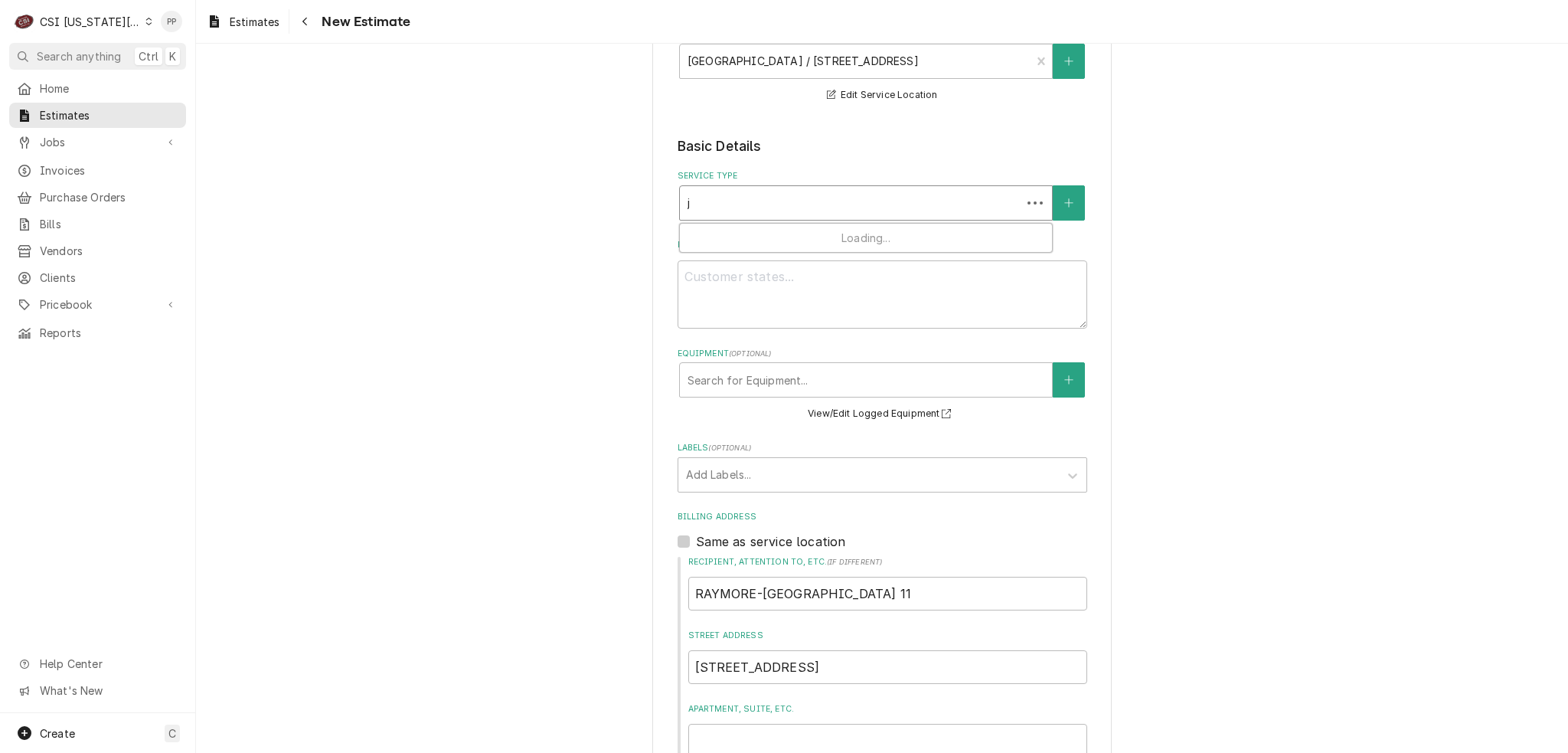
type textarea "x"
type input "jo"
type textarea "x"
type input "job"
type textarea "x"
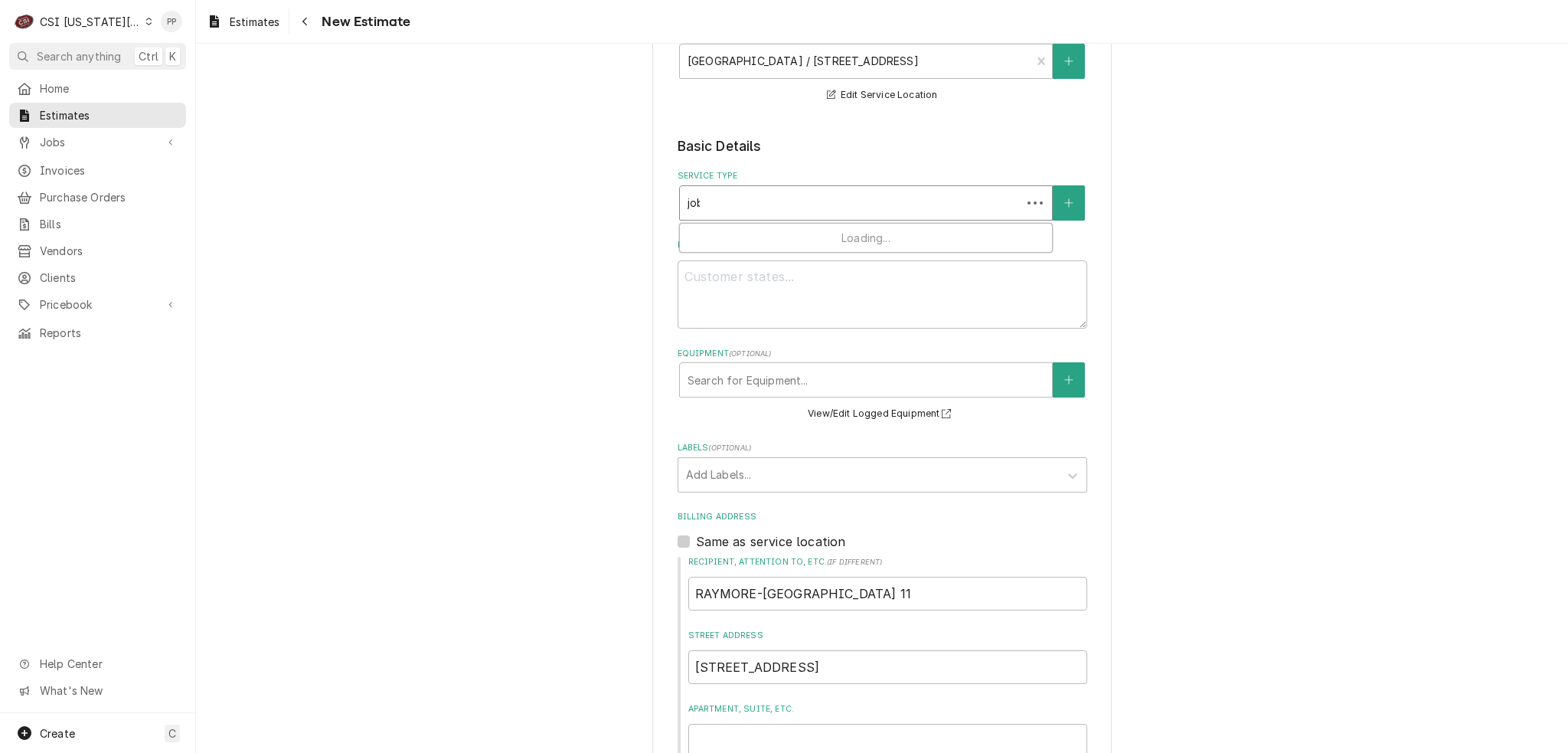
type input "job"
type textarea "x"
type input "job s"
type textarea "x"
type input "job se"
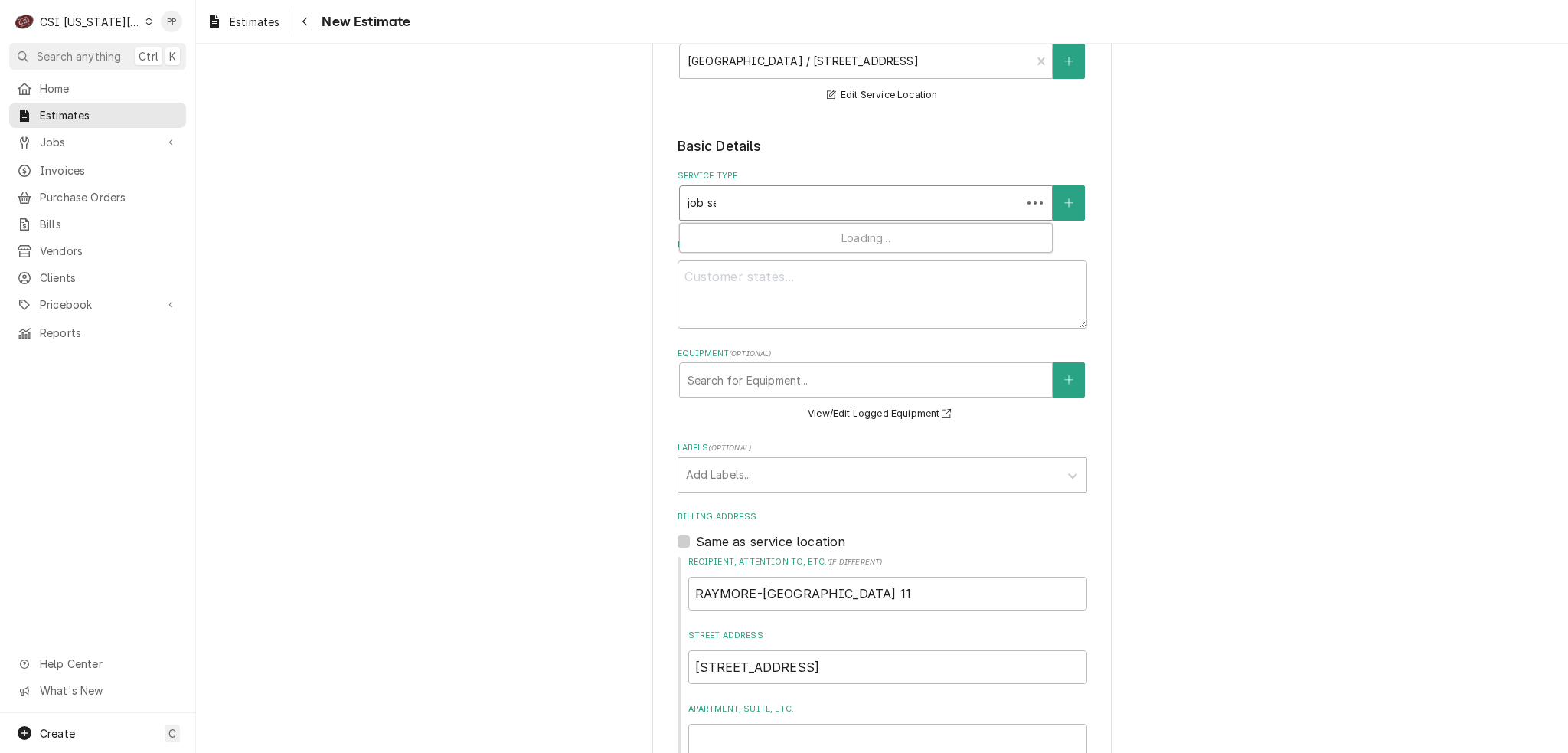
type textarea "x"
type input "job ser"
type textarea "x"
type input "job serv"
type textarea "x"
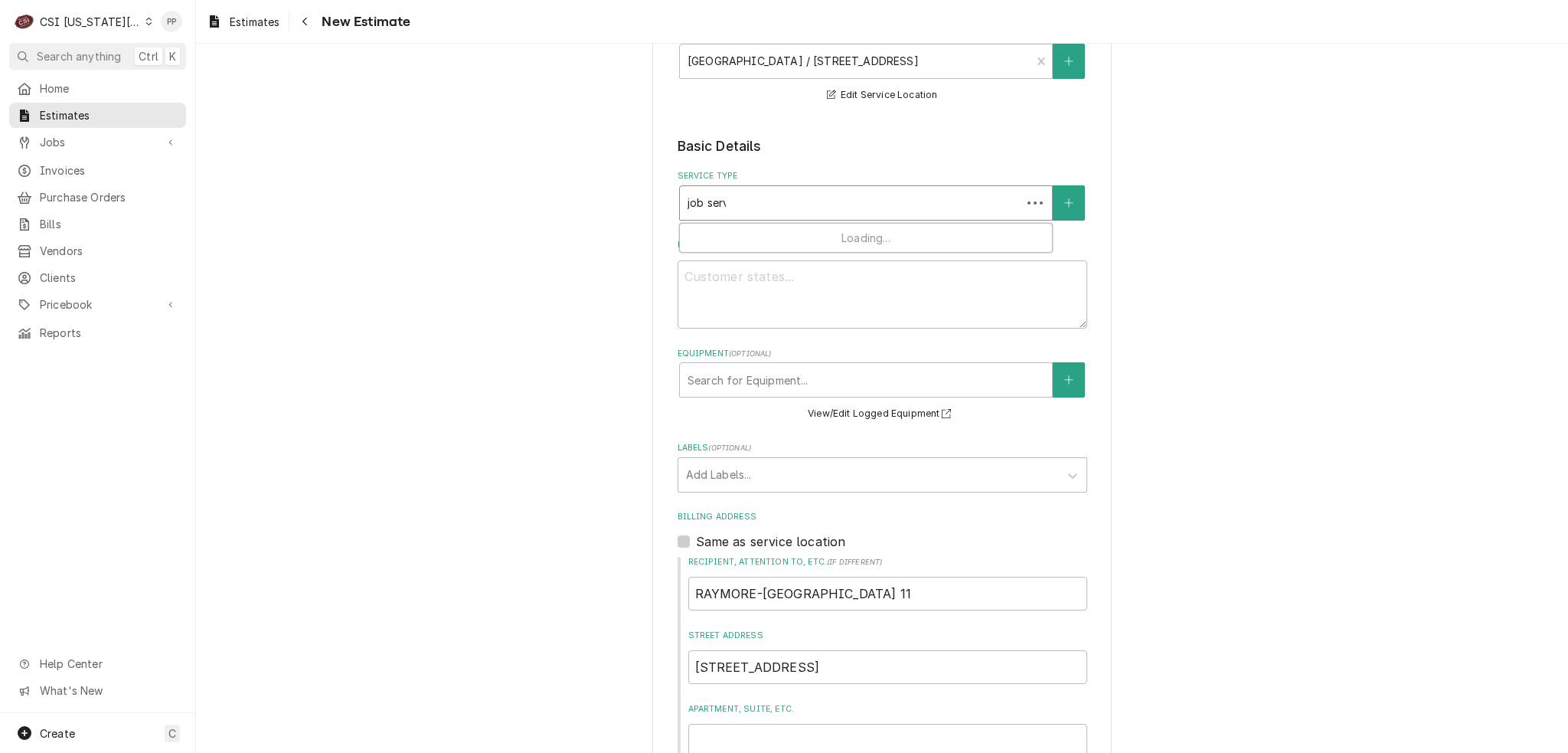
type input "job servi"
type textarea "x"
type input "job servie"
type textarea "x"
type input "job servie"
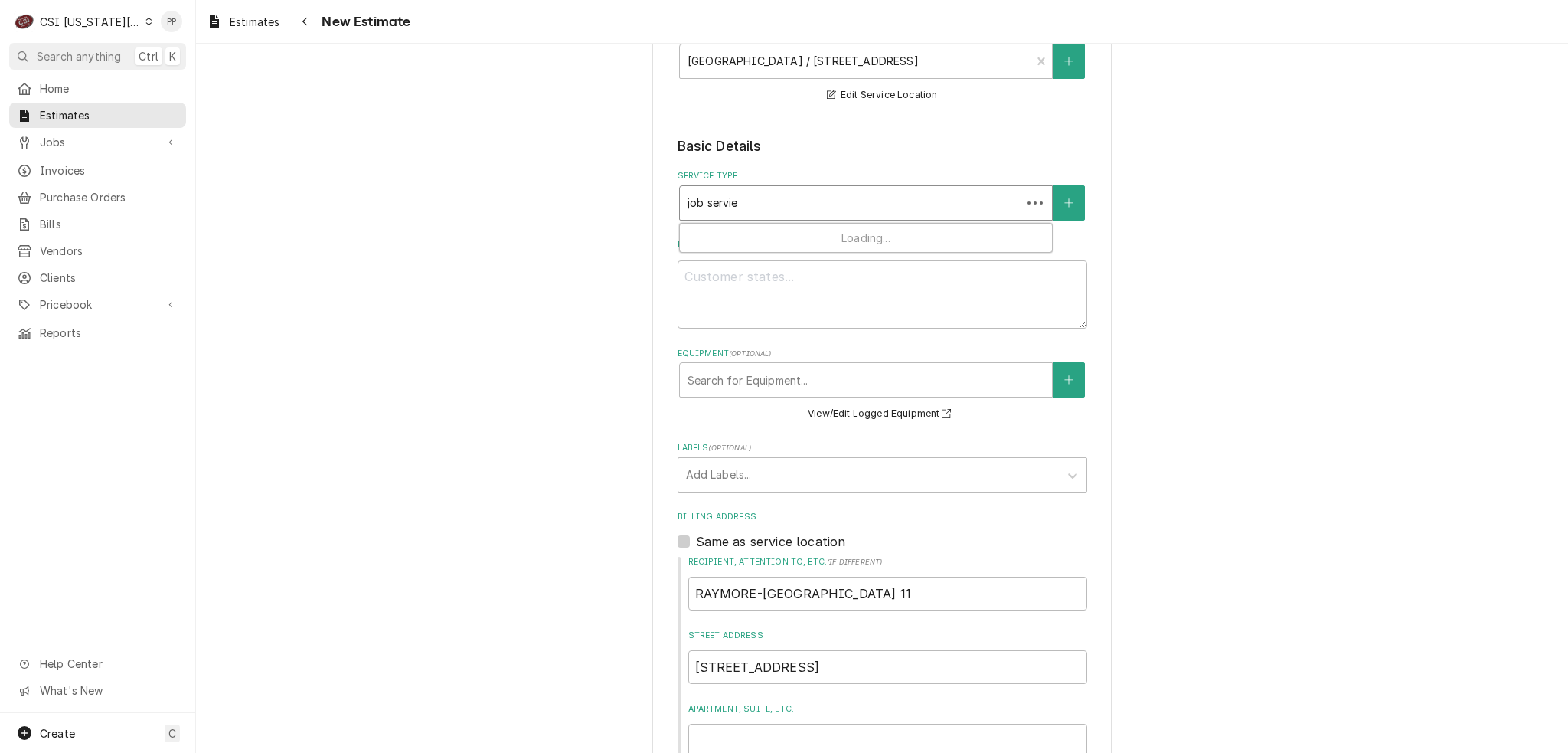
type textarea "x"
type input "job servie"
type textarea "x"
type input "job servic"
type textarea "x"
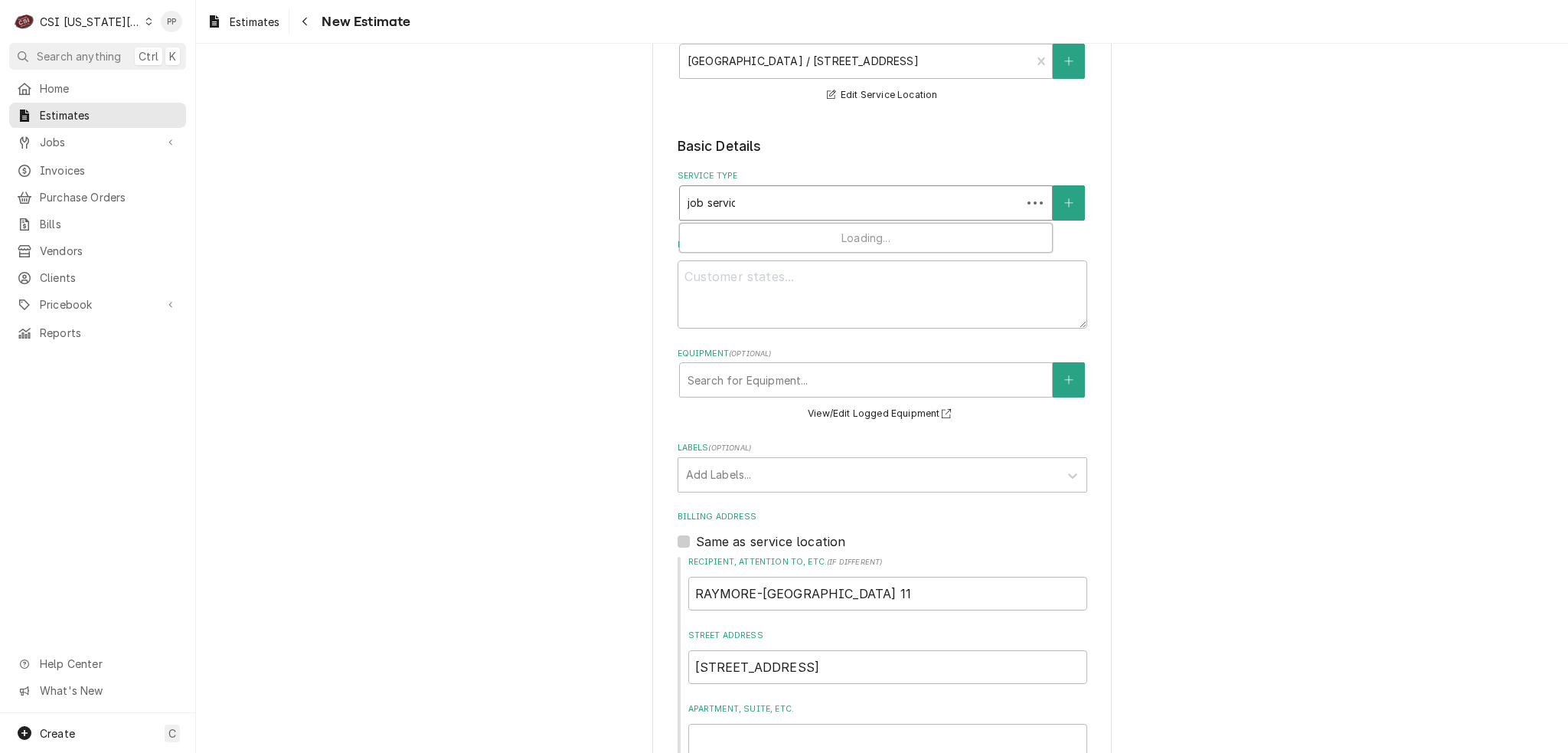
type input "job service"
type textarea "x"
type input "job service"
type textarea "x"
type input "job service c"
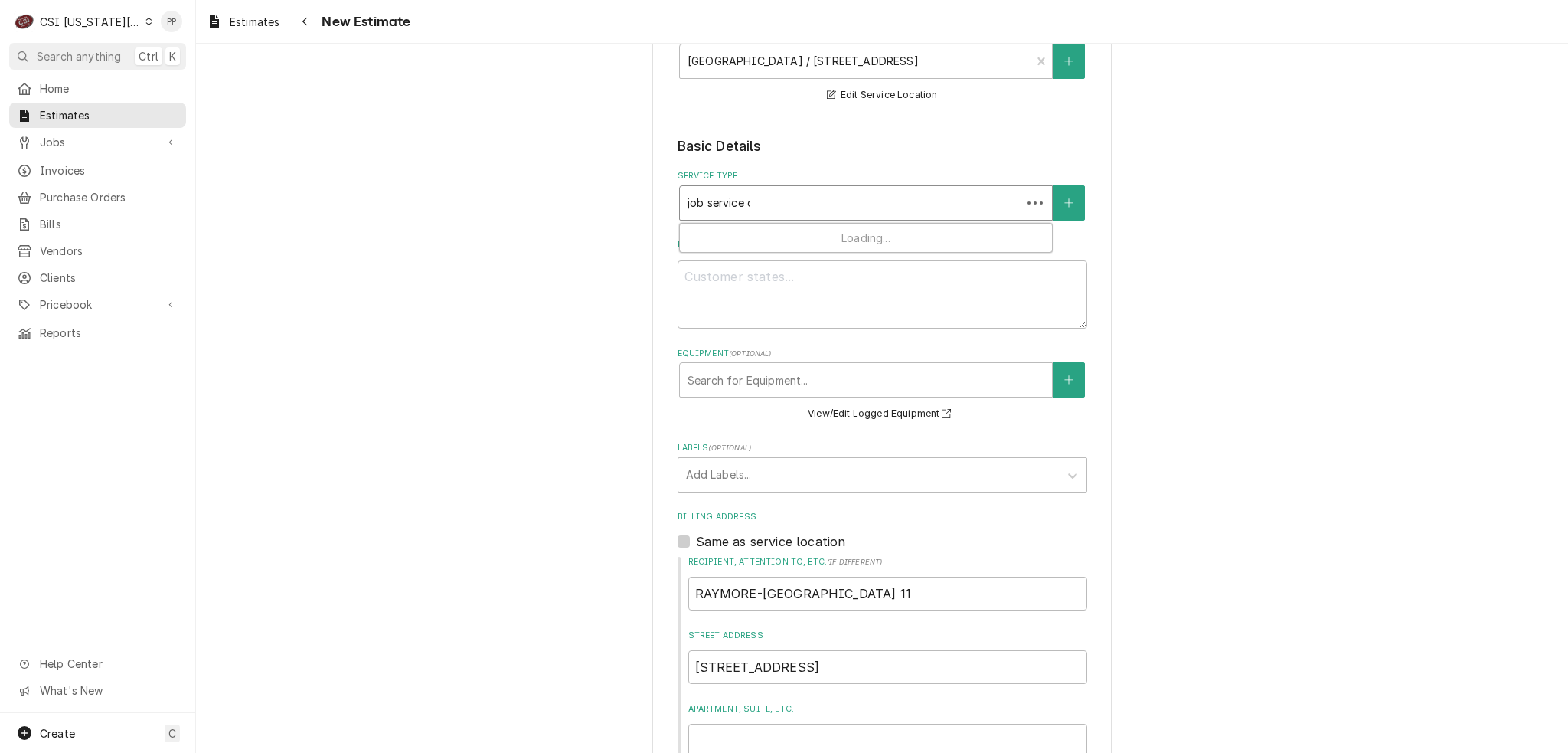
type textarea "x"
type input "job service ca"
type textarea "x"
type input "job service cal"
type textarea "x"
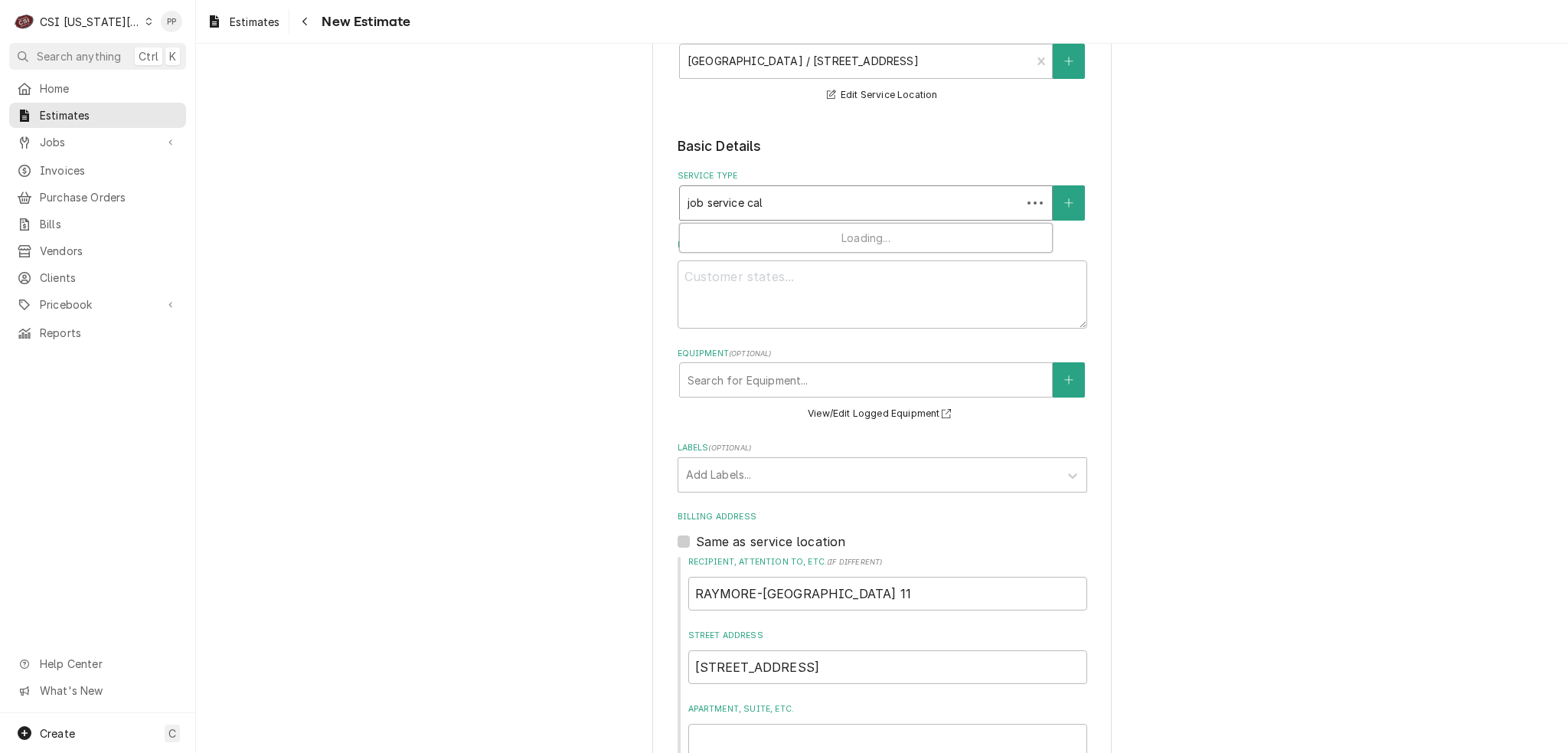
type input "job service call"
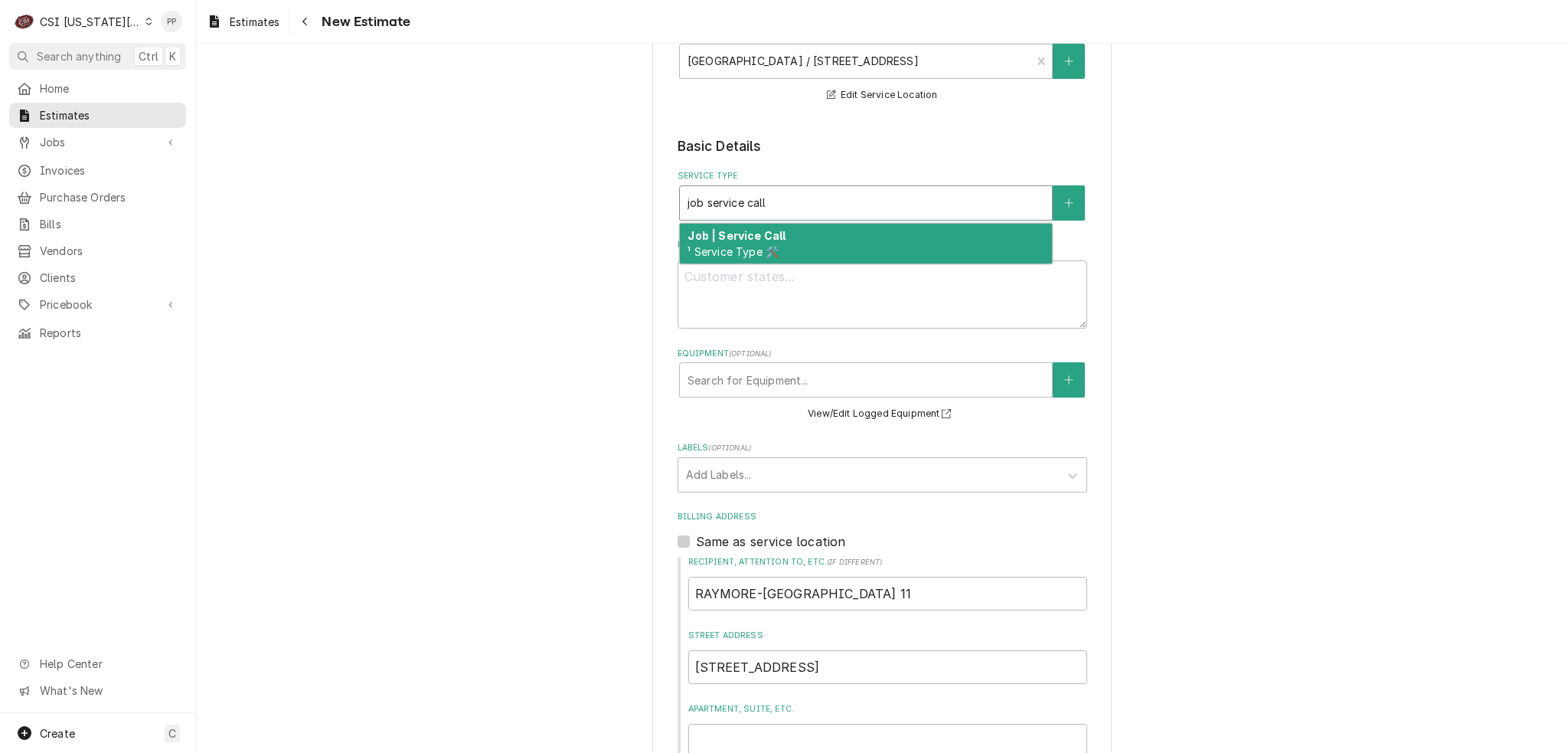
click at [761, 227] on div "Job | Service Call ¹ Service Type 🛠️" at bounding box center [866, 243] width 373 height 40
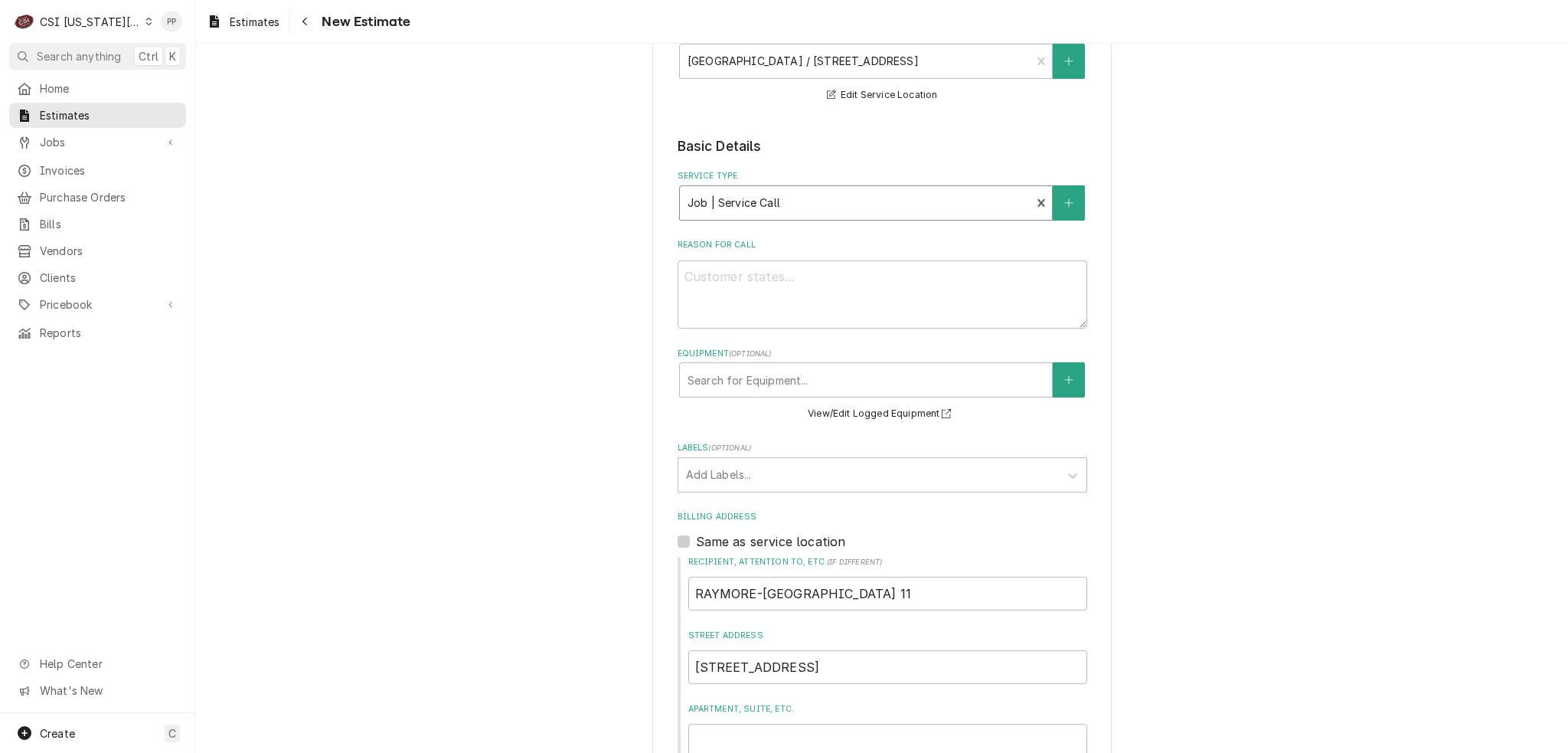
click at [742, 281] on div "Reason For Call" at bounding box center [882, 283] width 410 height 89
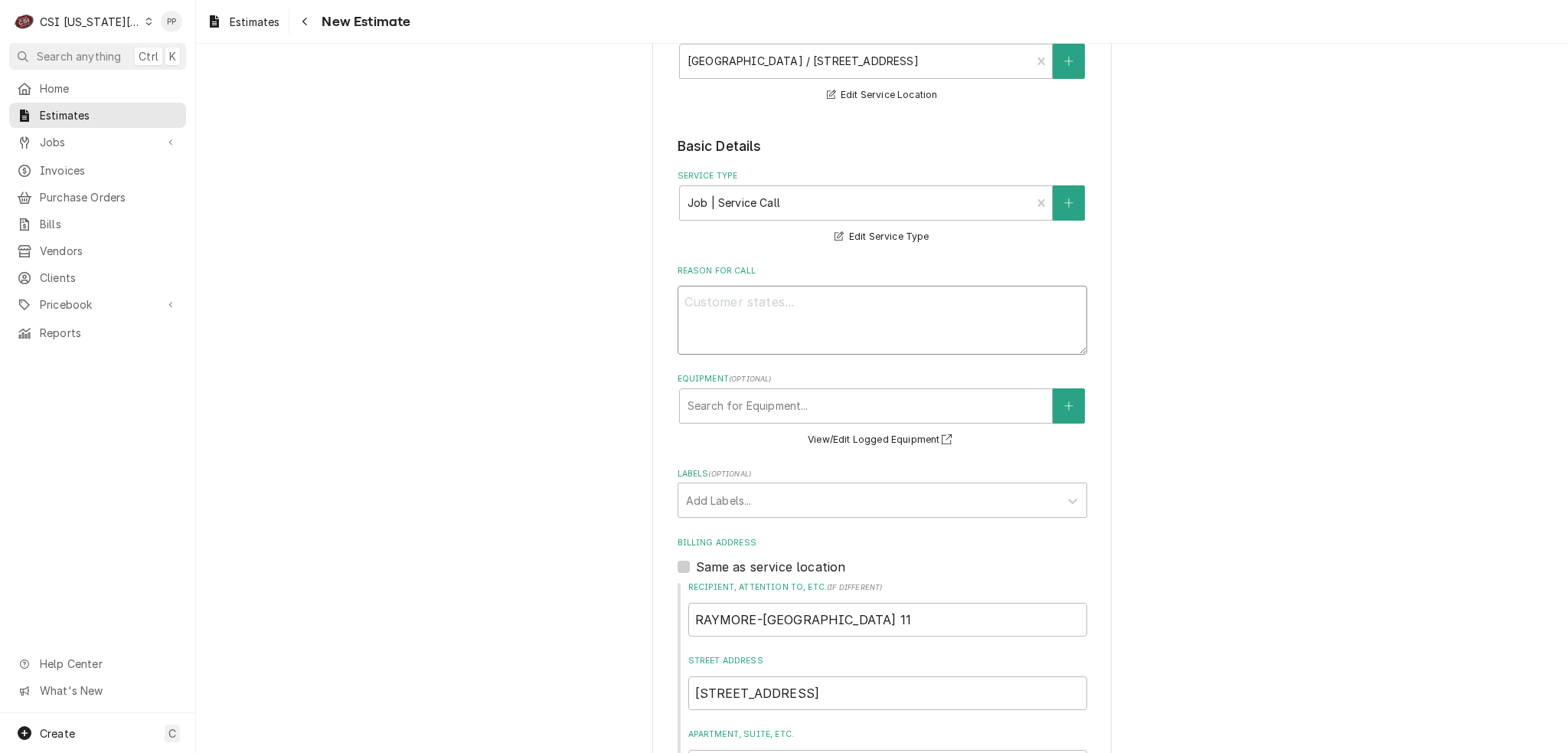
click at [728, 306] on textarea "Reason For Call" at bounding box center [882, 320] width 410 height 69
type textarea "x"
type textarea "Q"
type textarea "x"
type textarea "Qu"
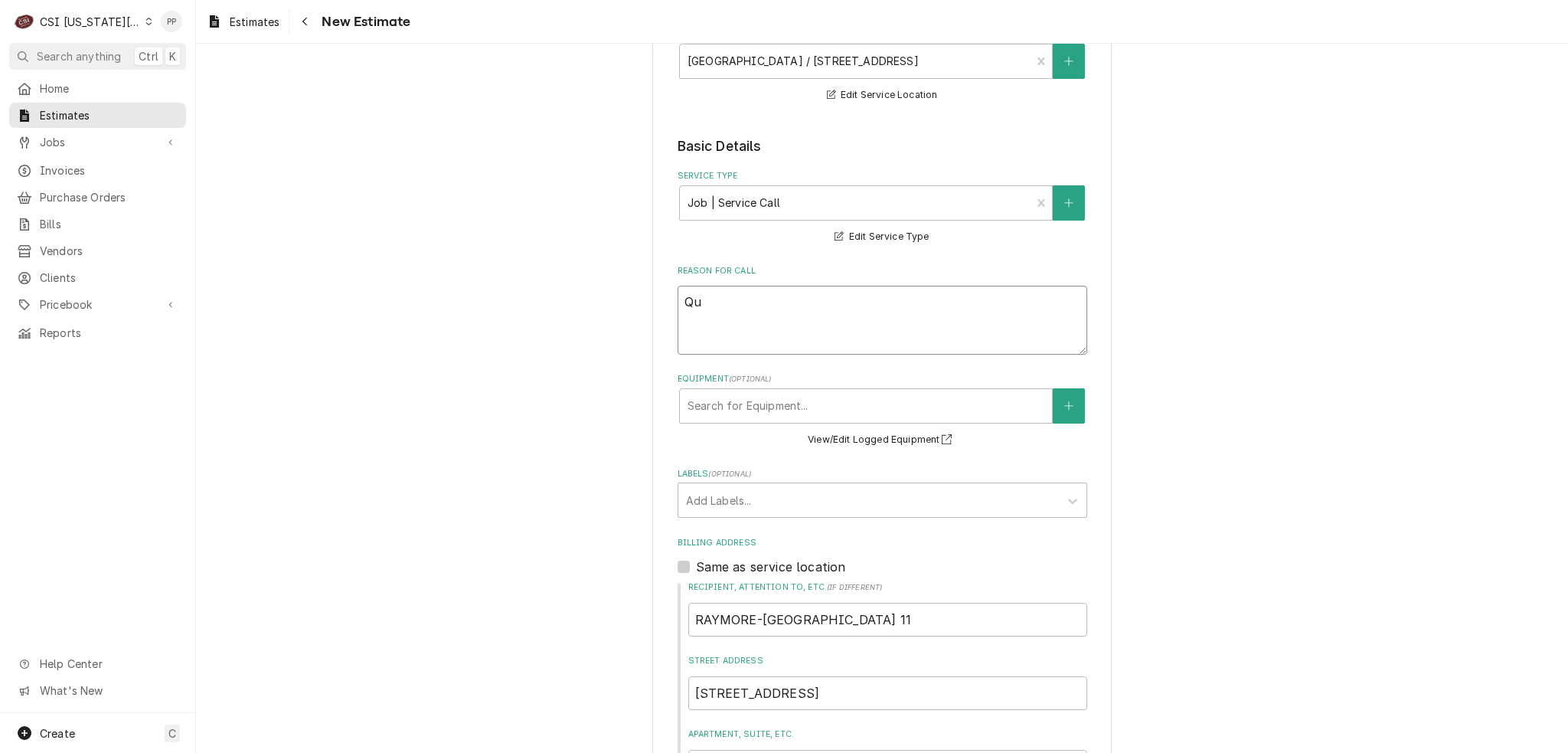
type textarea "x"
type textarea "Quo"
type textarea "x"
type textarea "Quot"
type textarea "x"
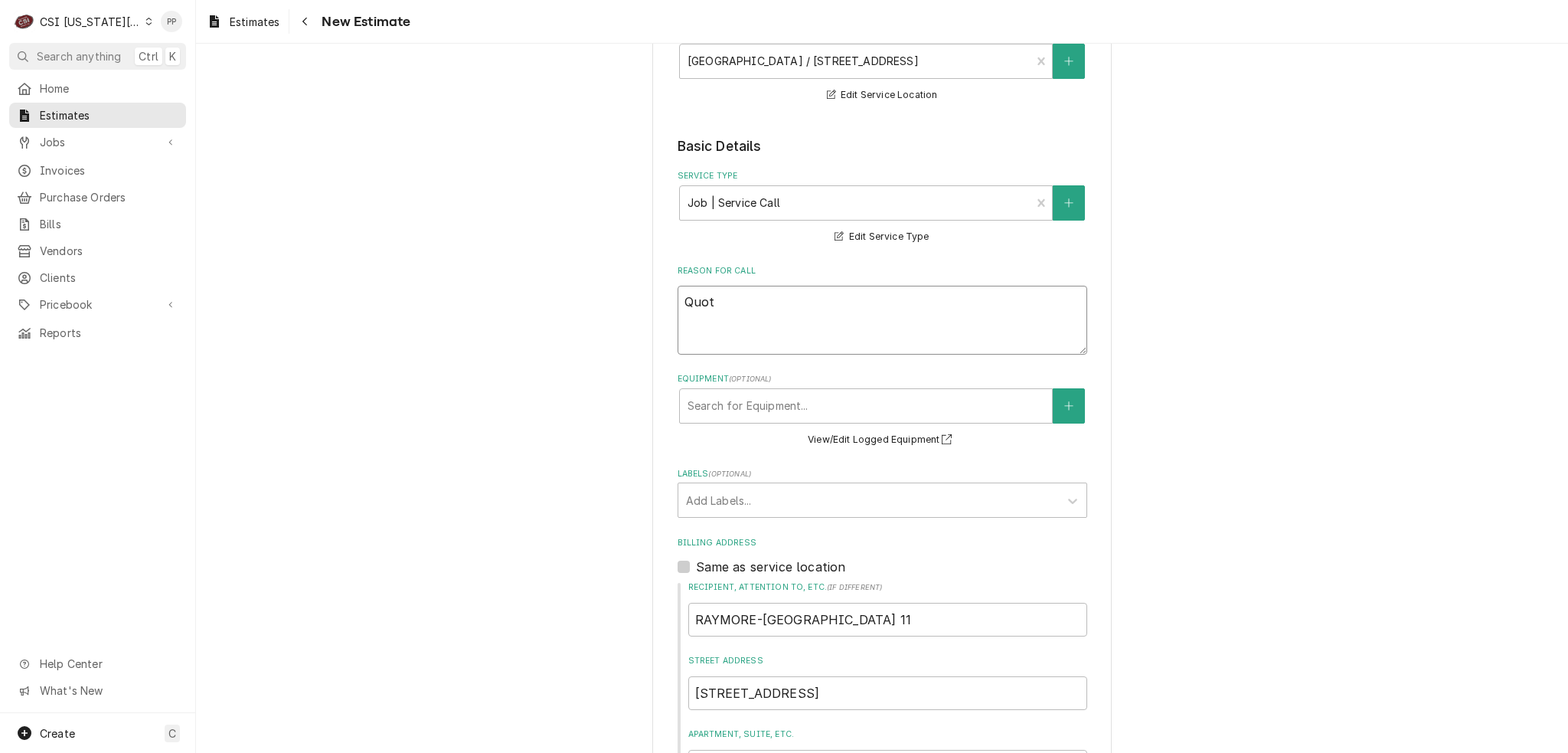
type textarea "Quote"
type textarea "x"
type textarea "Quote"
type textarea "x"
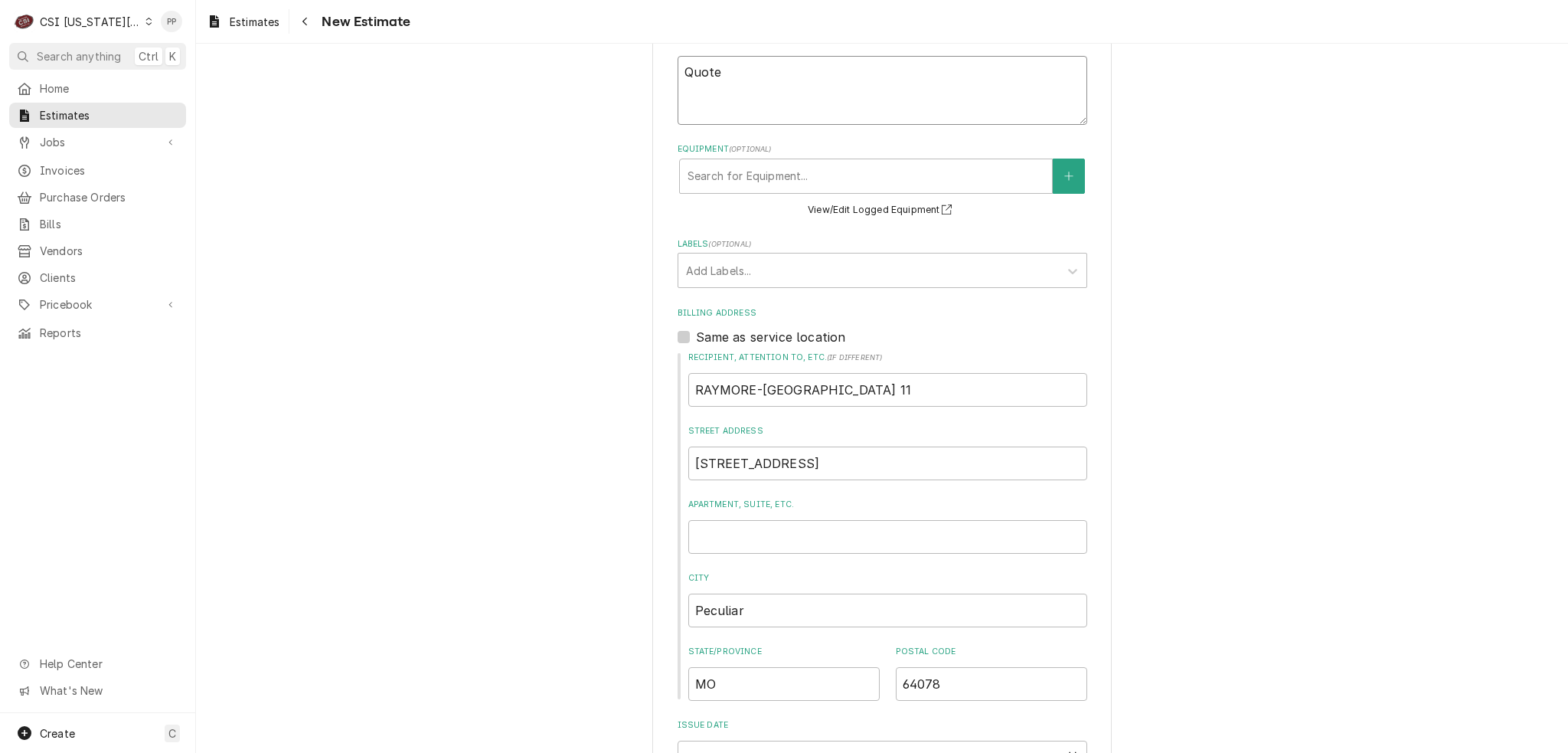
scroll to position [536, 0]
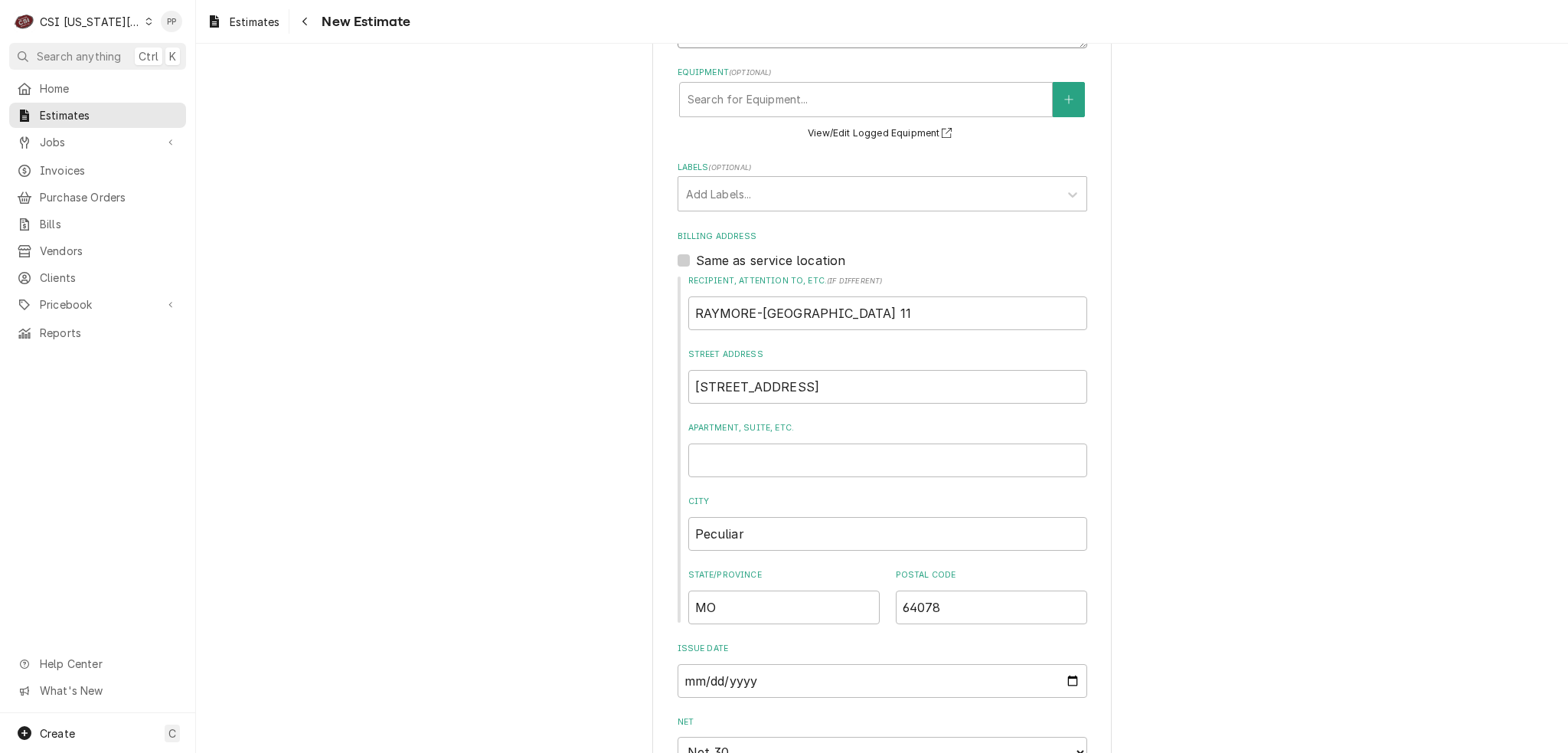
type textarea "Quote"
click at [729, 214] on fieldset "Basic Details Service Type Job | Service Call ¹ Service Type 🛠️ Edit Service Ty…" at bounding box center [882, 335] width 410 height 1011
click at [735, 206] on div "Add Labels..." at bounding box center [868, 194] width 380 height 33
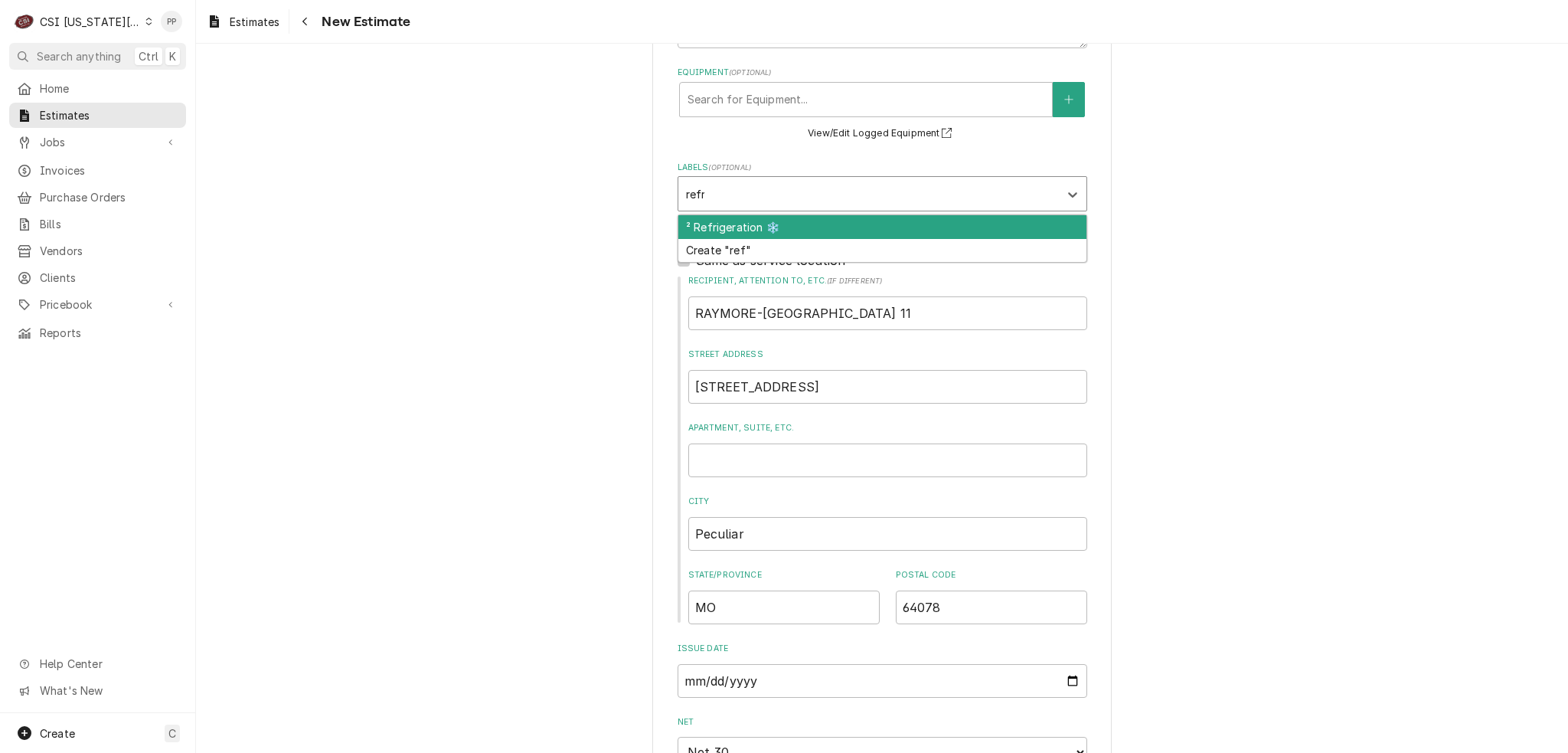
type input "refri"
type textarea "x"
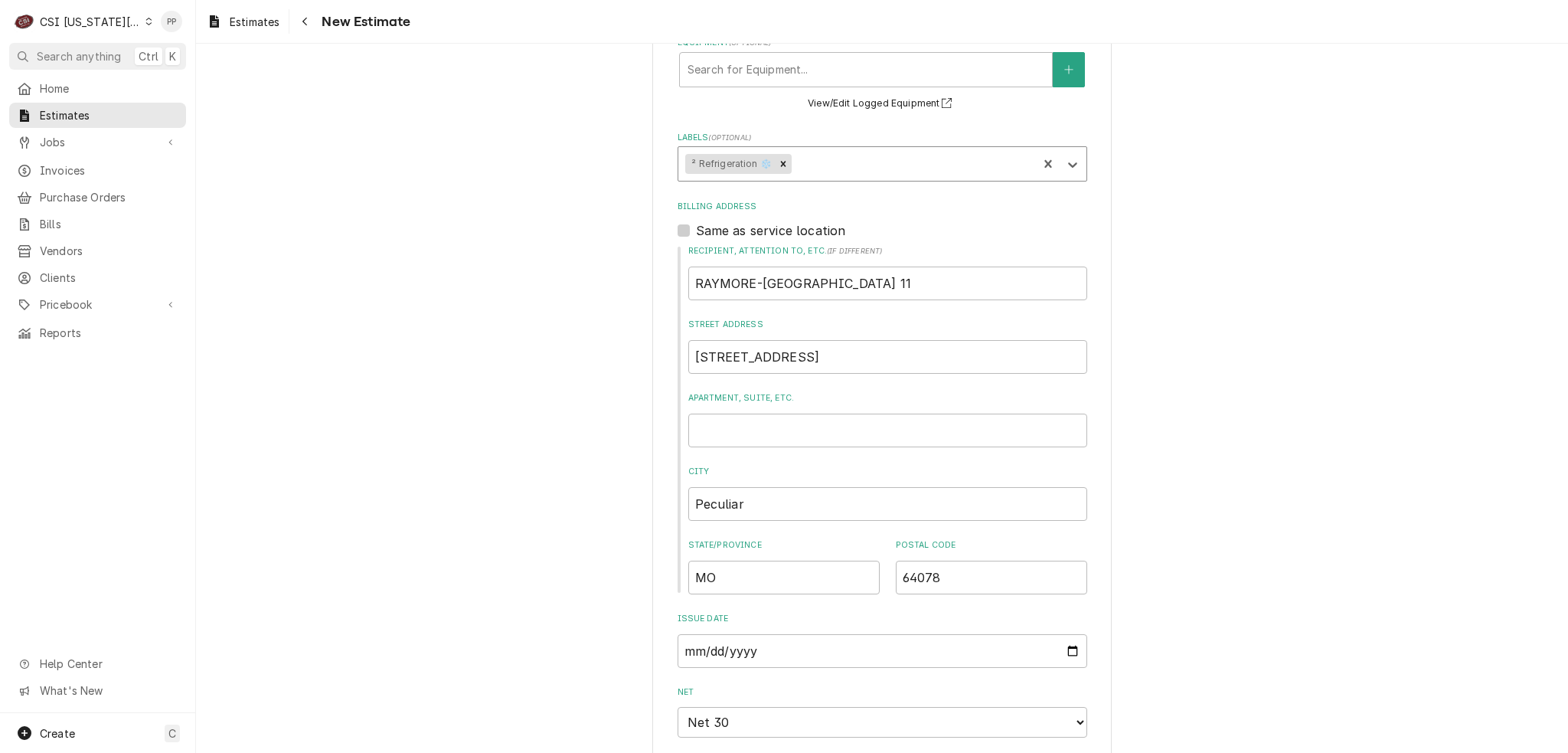
type textarea "x"
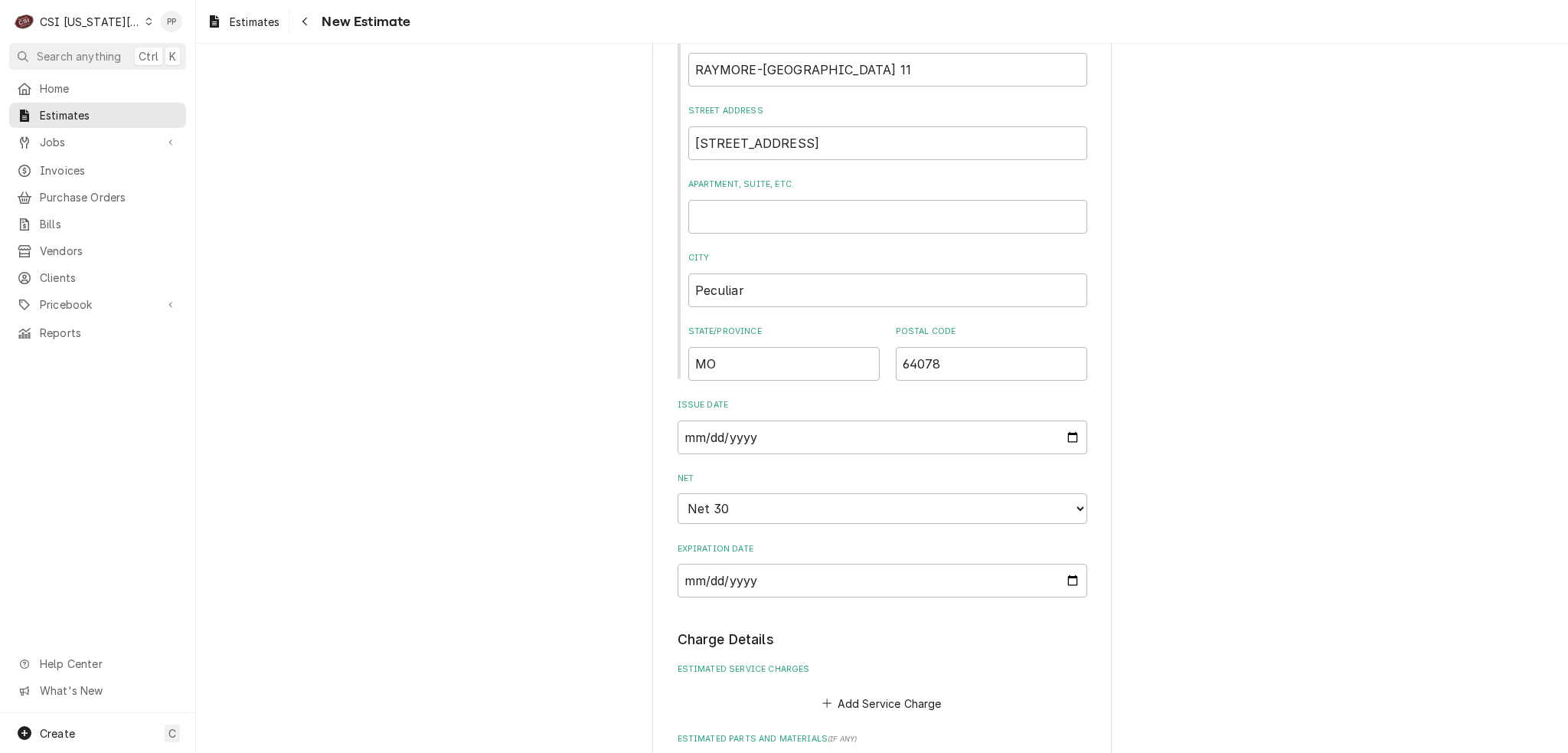
scroll to position [996, 0]
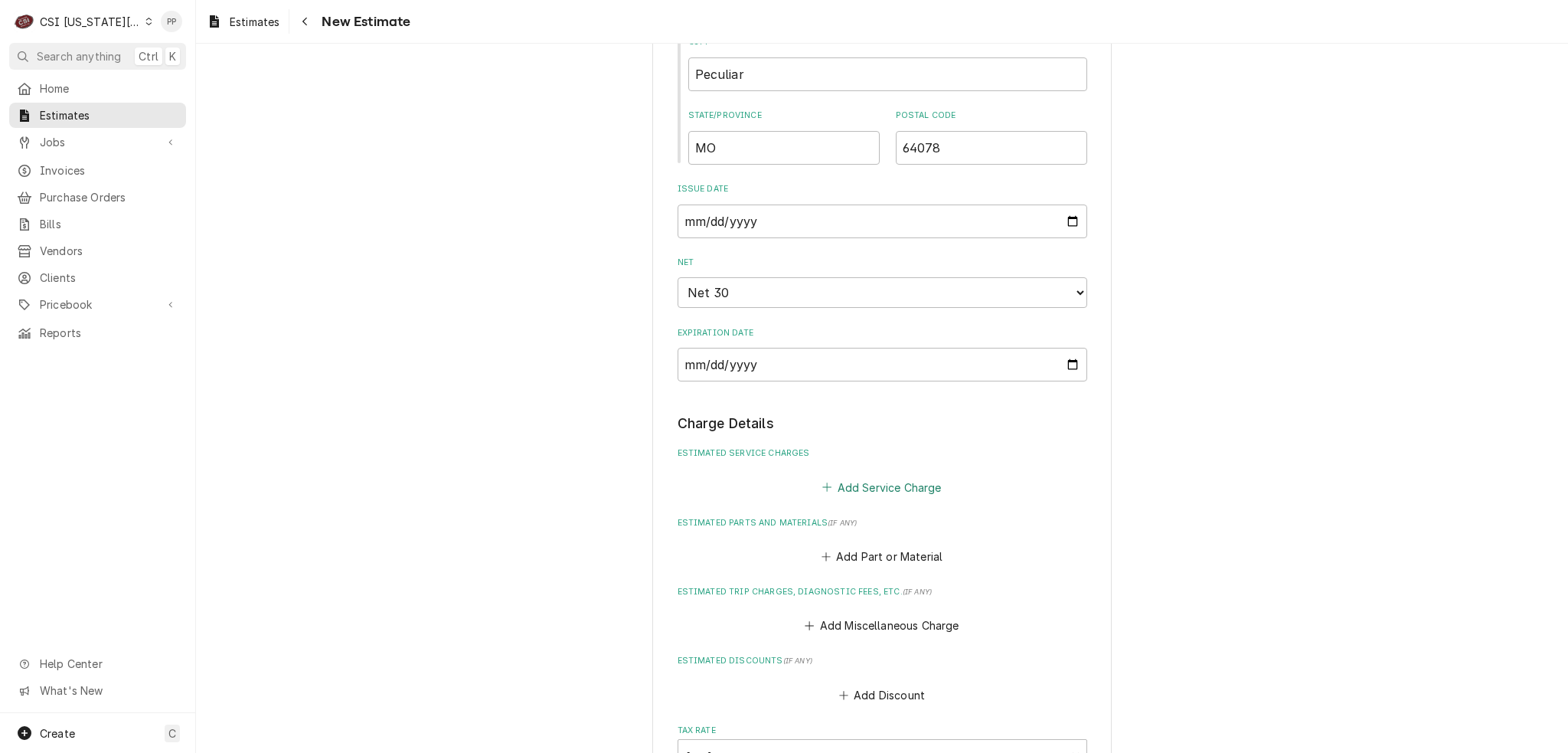
drag, startPoint x: 847, startPoint y: 477, endPoint x: 848, endPoint y: 446, distance: 31.0
click at [848, 477] on button "Add Service Charge" at bounding box center [882, 488] width 124 height 22
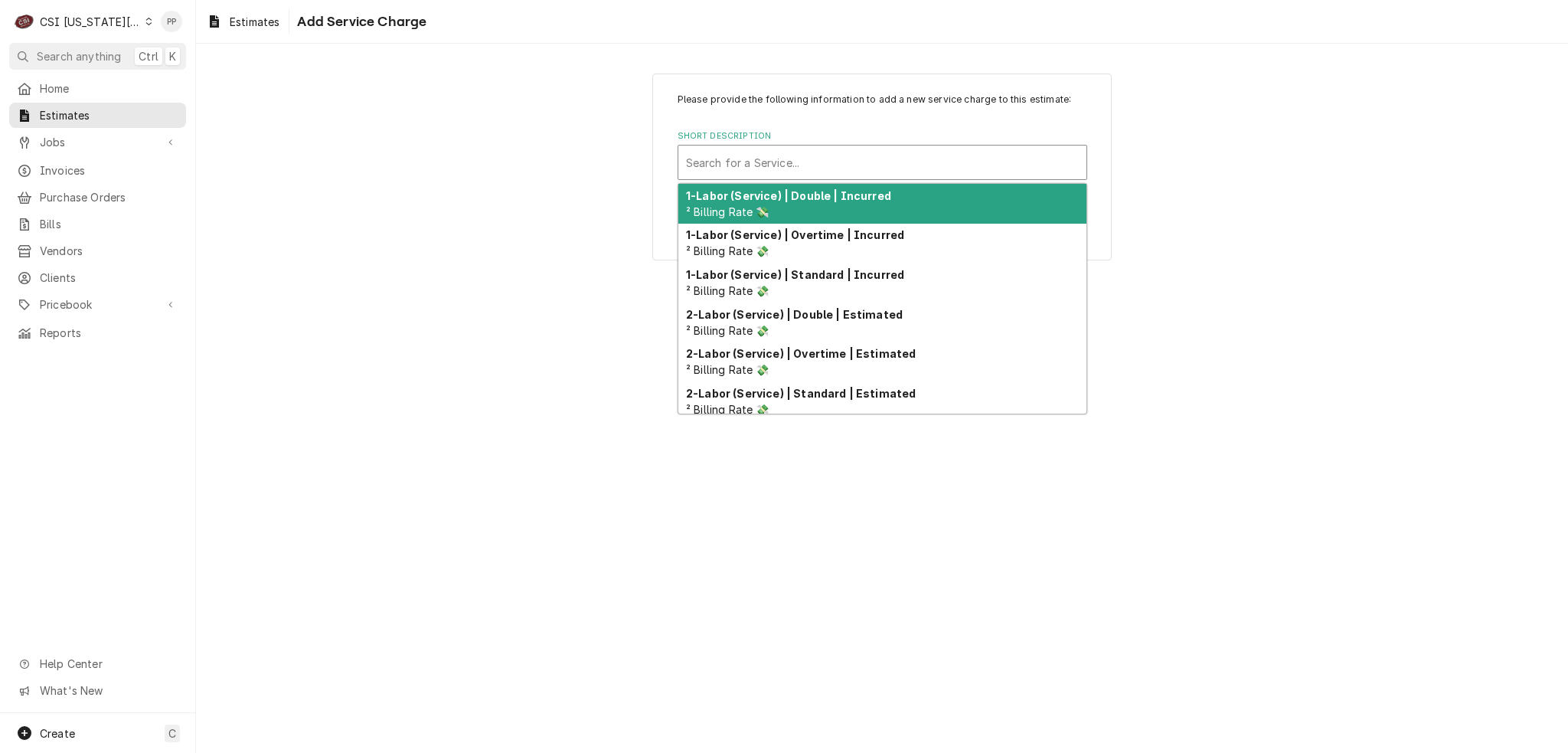
click at [848, 172] on div "Short Description" at bounding box center [883, 162] width 393 height 28
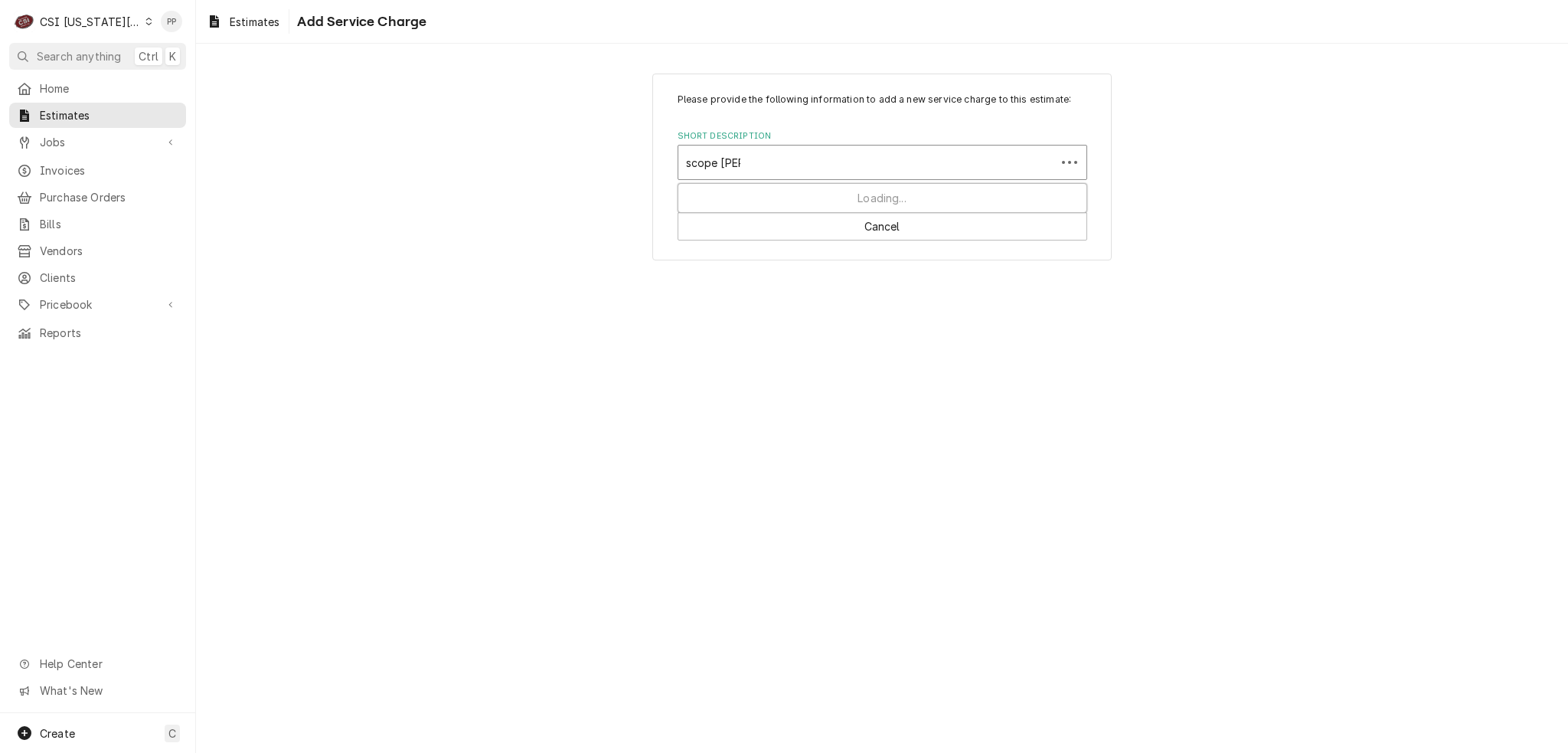
type input "scope blank"
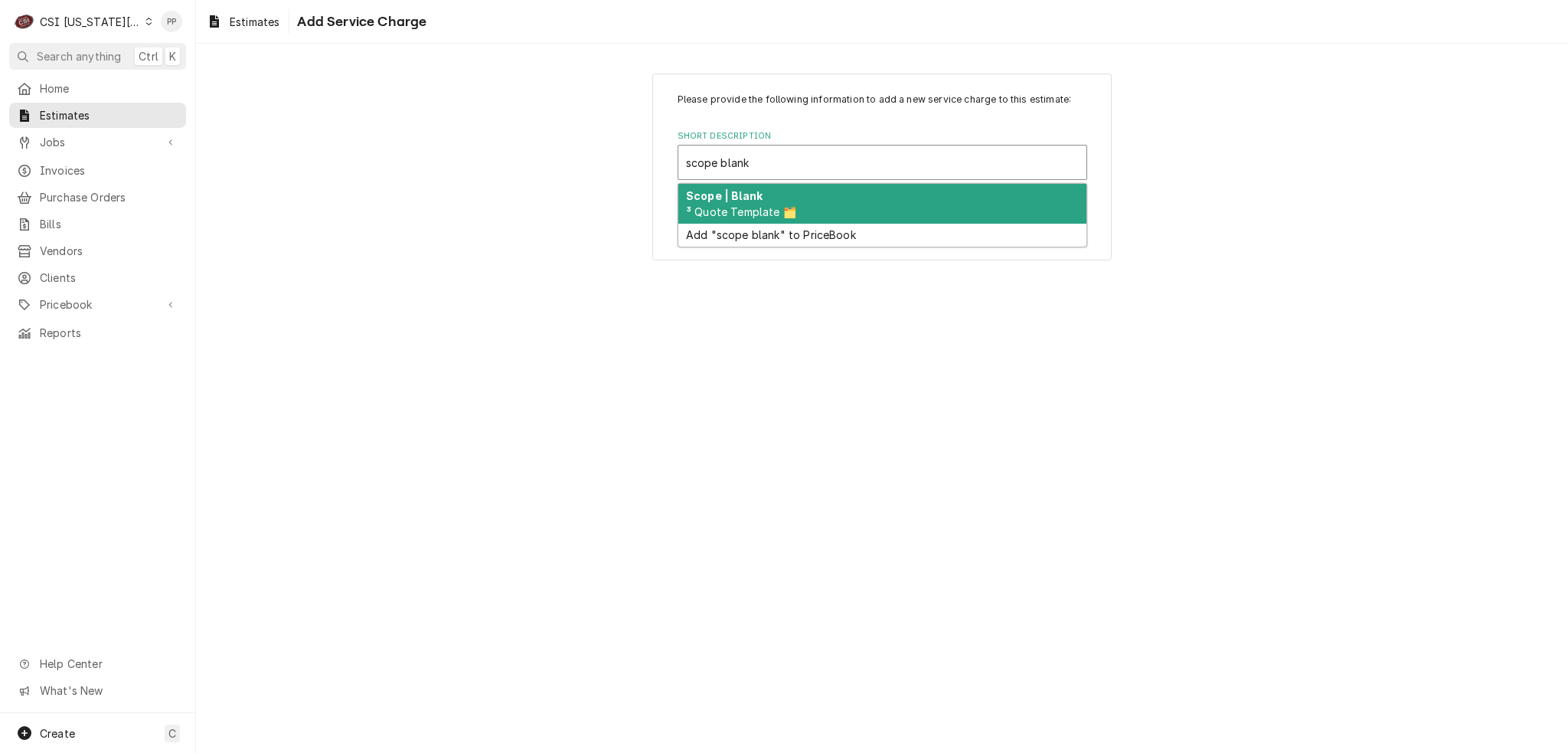
click at [834, 193] on div "Scope | Blank ³ Quote Template 🗂️" at bounding box center [882, 203] width 408 height 40
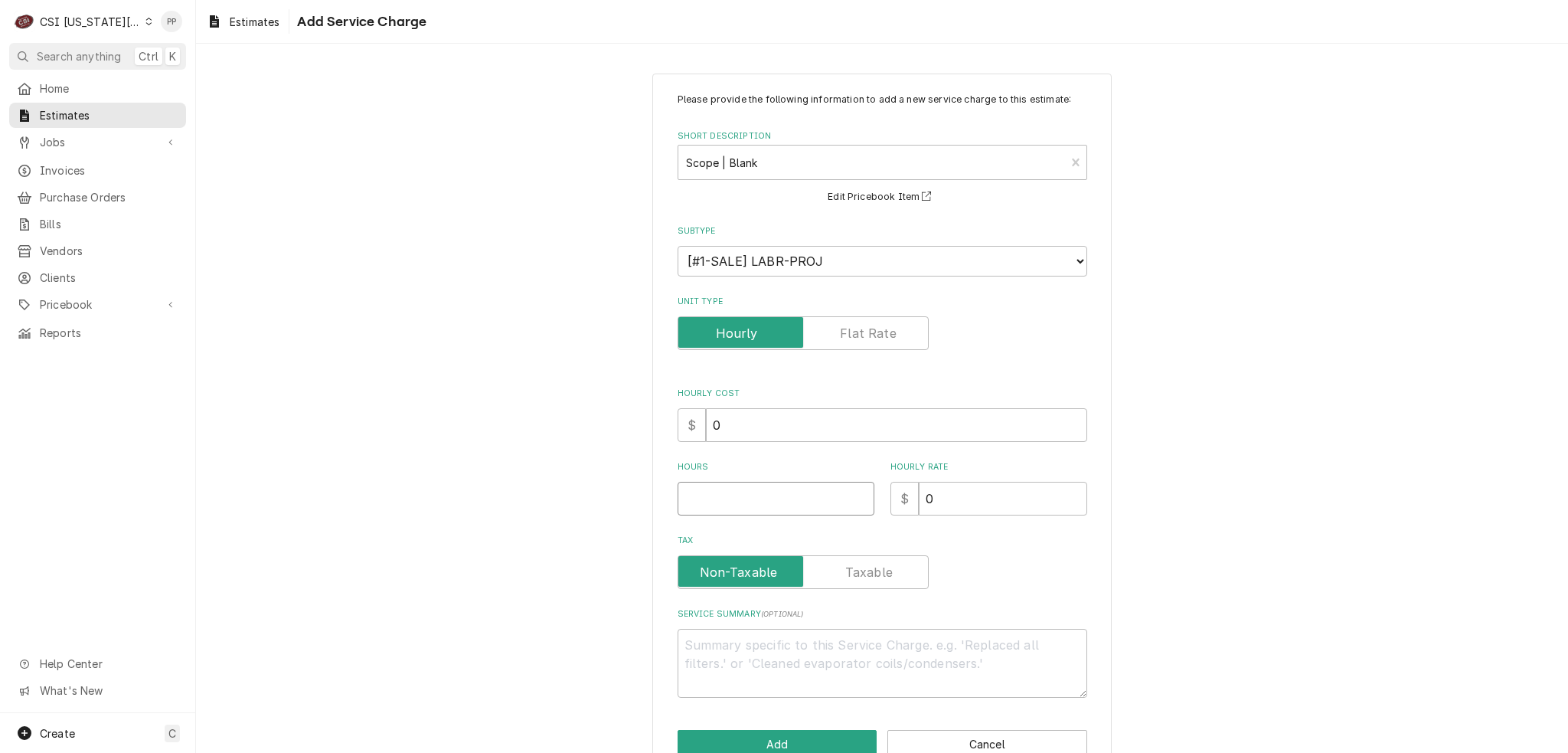
click at [768, 511] on input "Hours" at bounding box center [776, 498] width 197 height 33
type textarea "x"
type input "1"
type textarea "x"
type input "1"
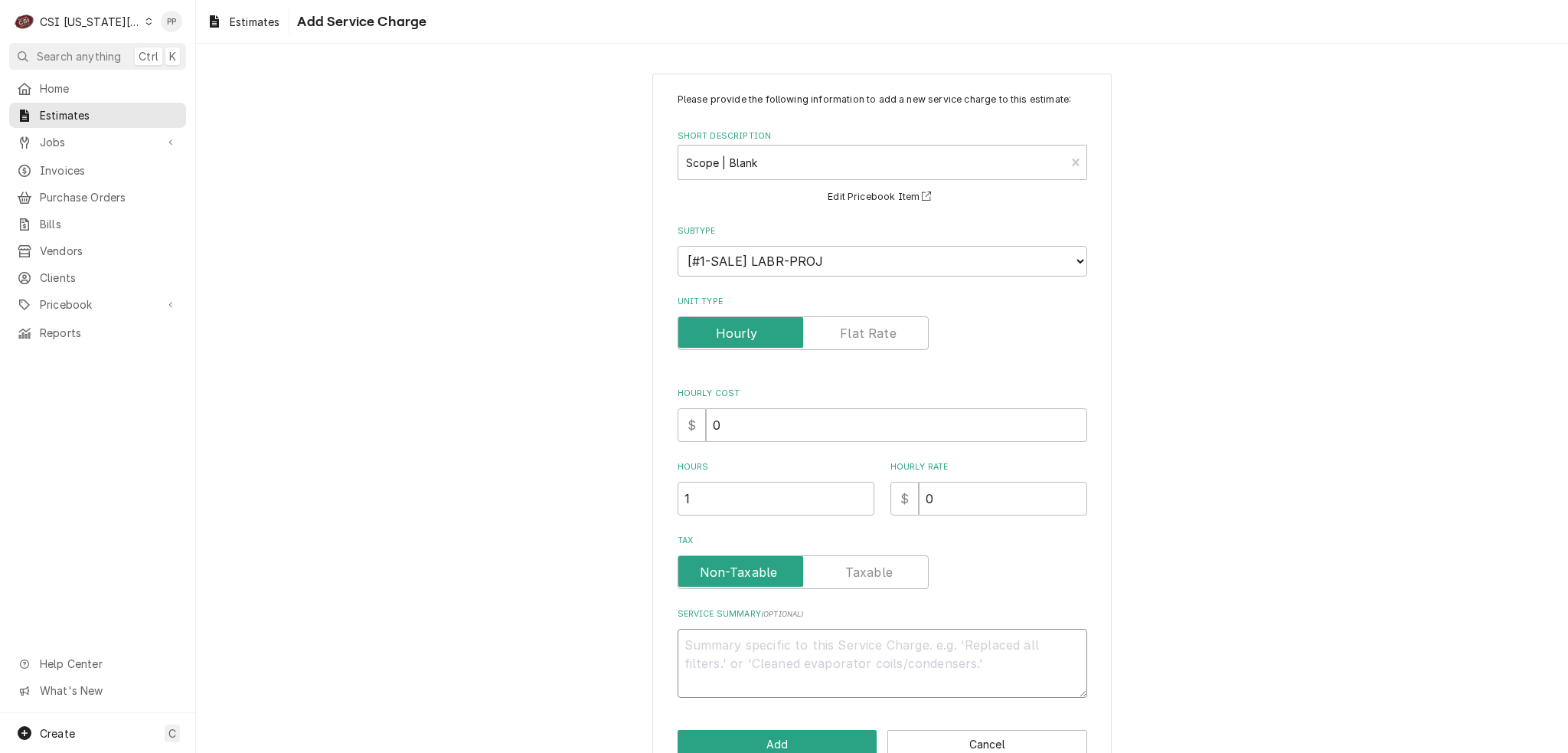
click at [758, 688] on textarea "Service Summary ( optional )" at bounding box center [882, 664] width 410 height 69
type textarea "x"
type textarea "Q"
type textarea "x"
type textarea "Qu"
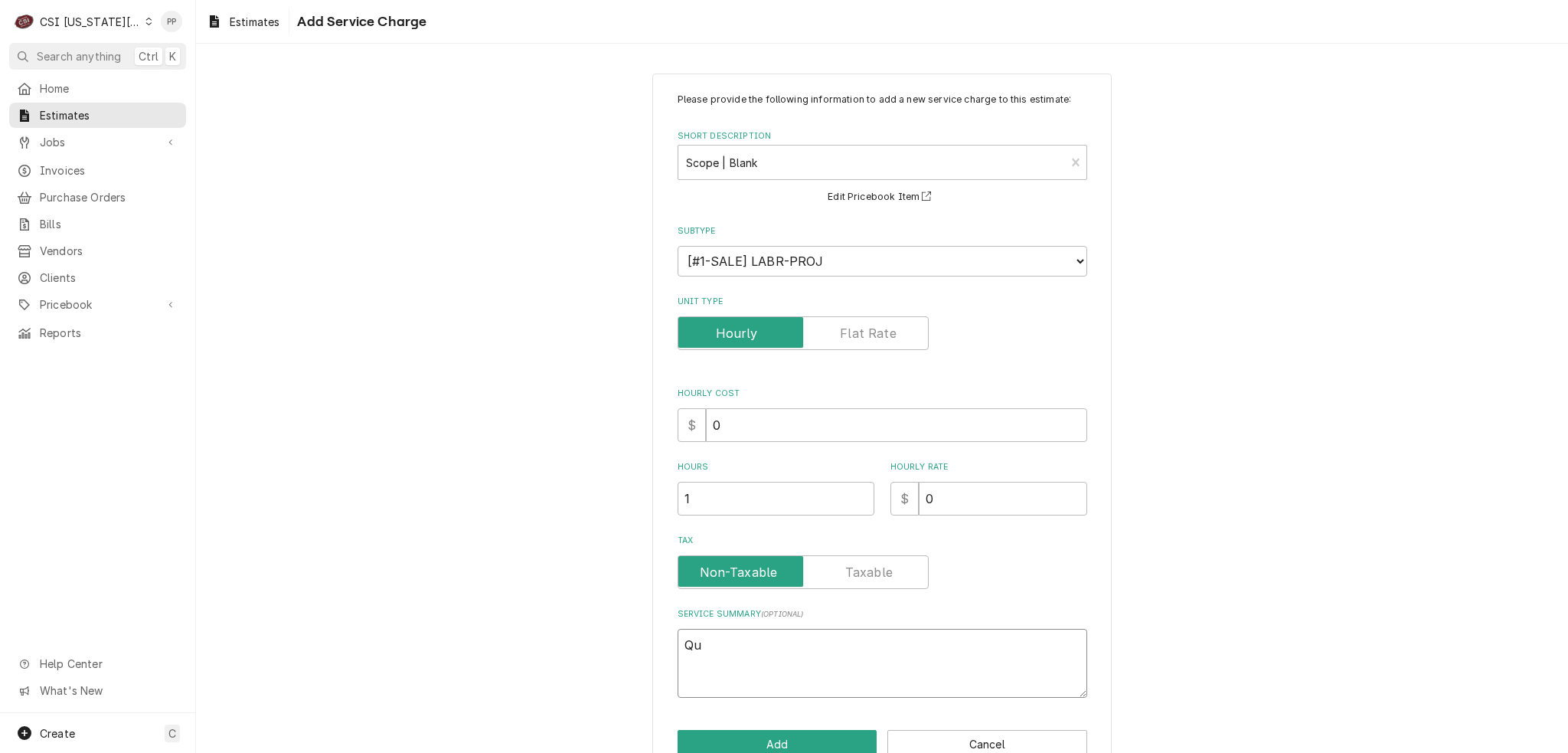
type textarea "x"
type textarea "Qut"
type textarea "x"
type textarea "Quto"
type textarea "x"
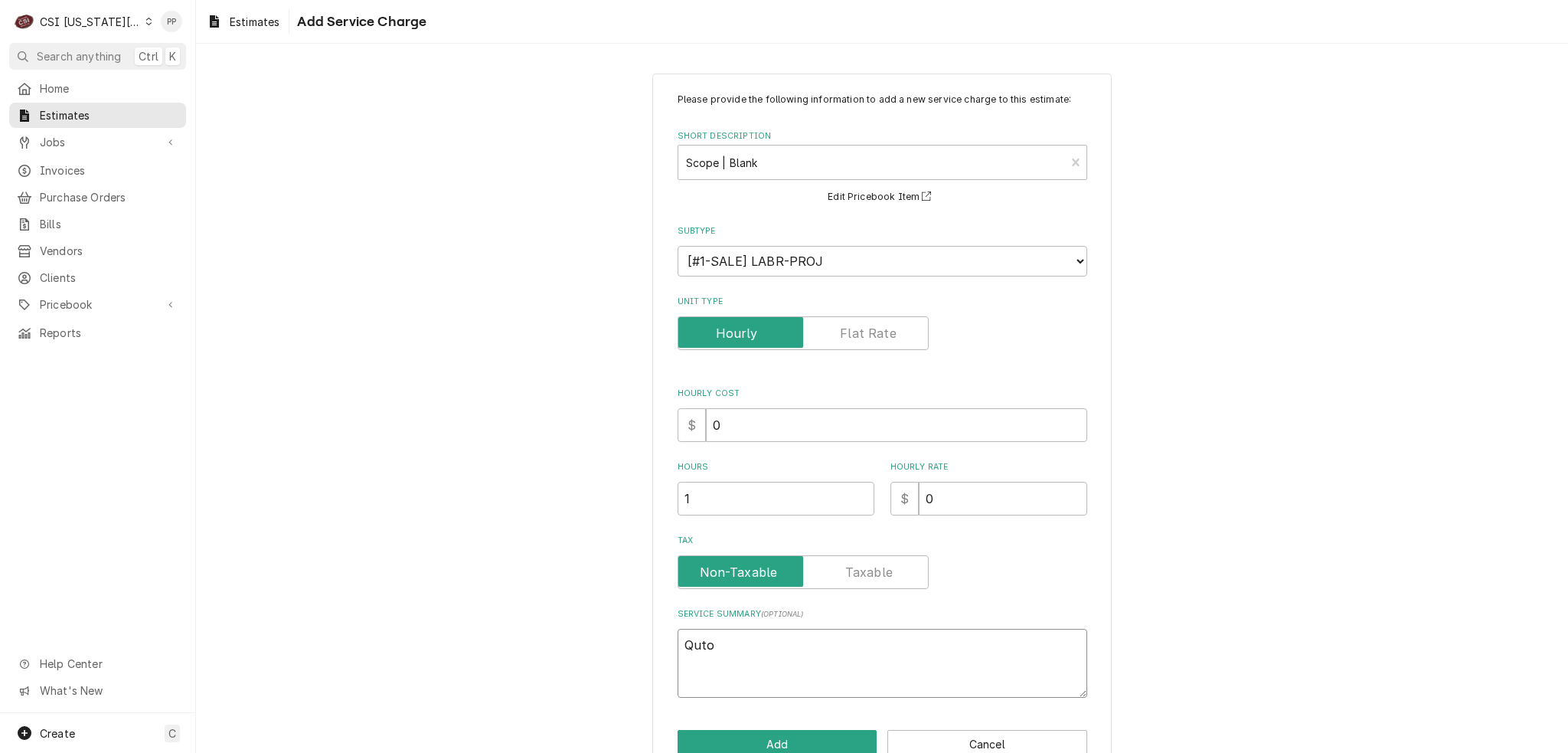
type textarea "Qutoe"
type textarea "x"
type textarea "Qutoe"
type textarea "x"
type textarea "Qutoe f"
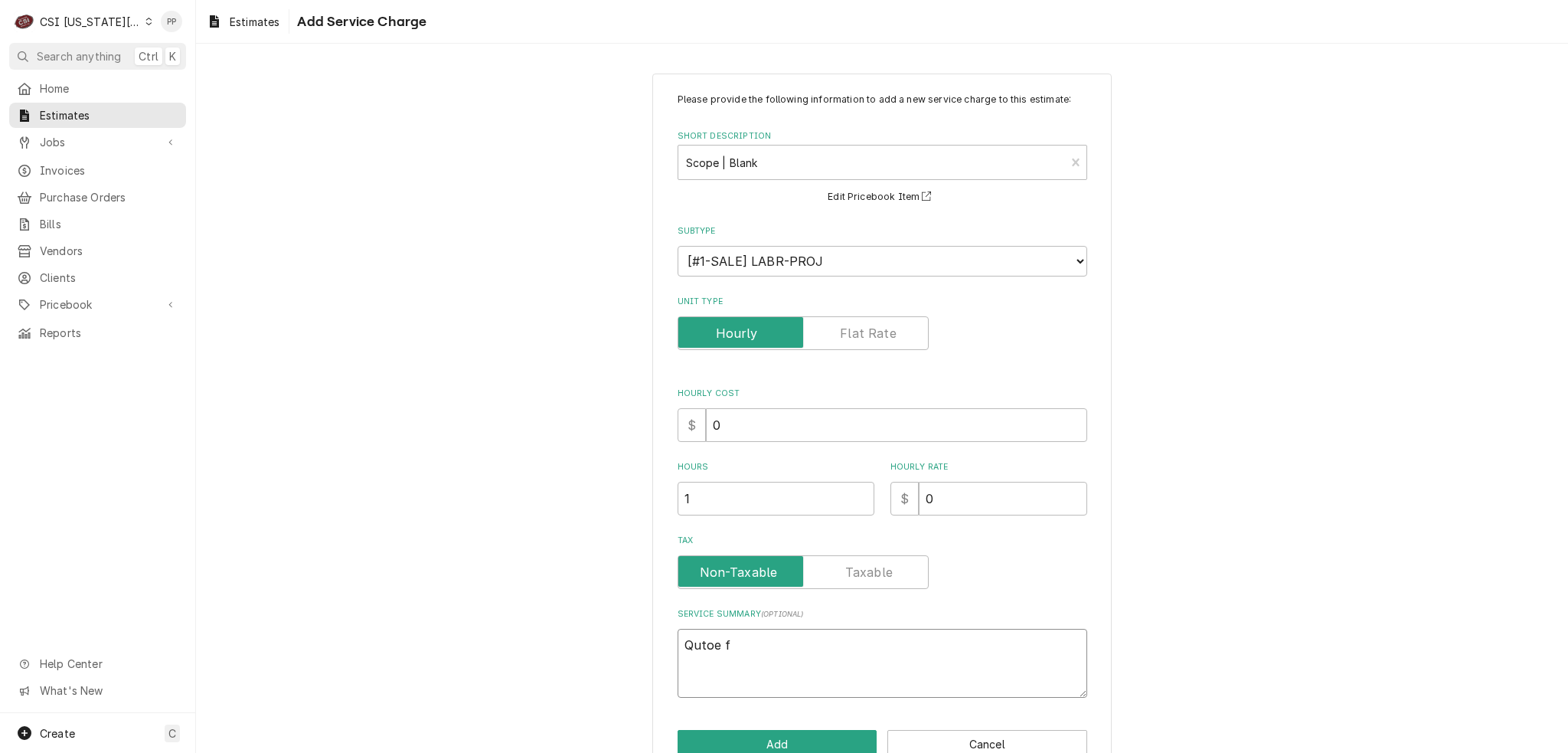
type textarea "x"
type textarea "Qutoe fo"
type textarea "x"
type textarea "Qutoe for"
type textarea "x"
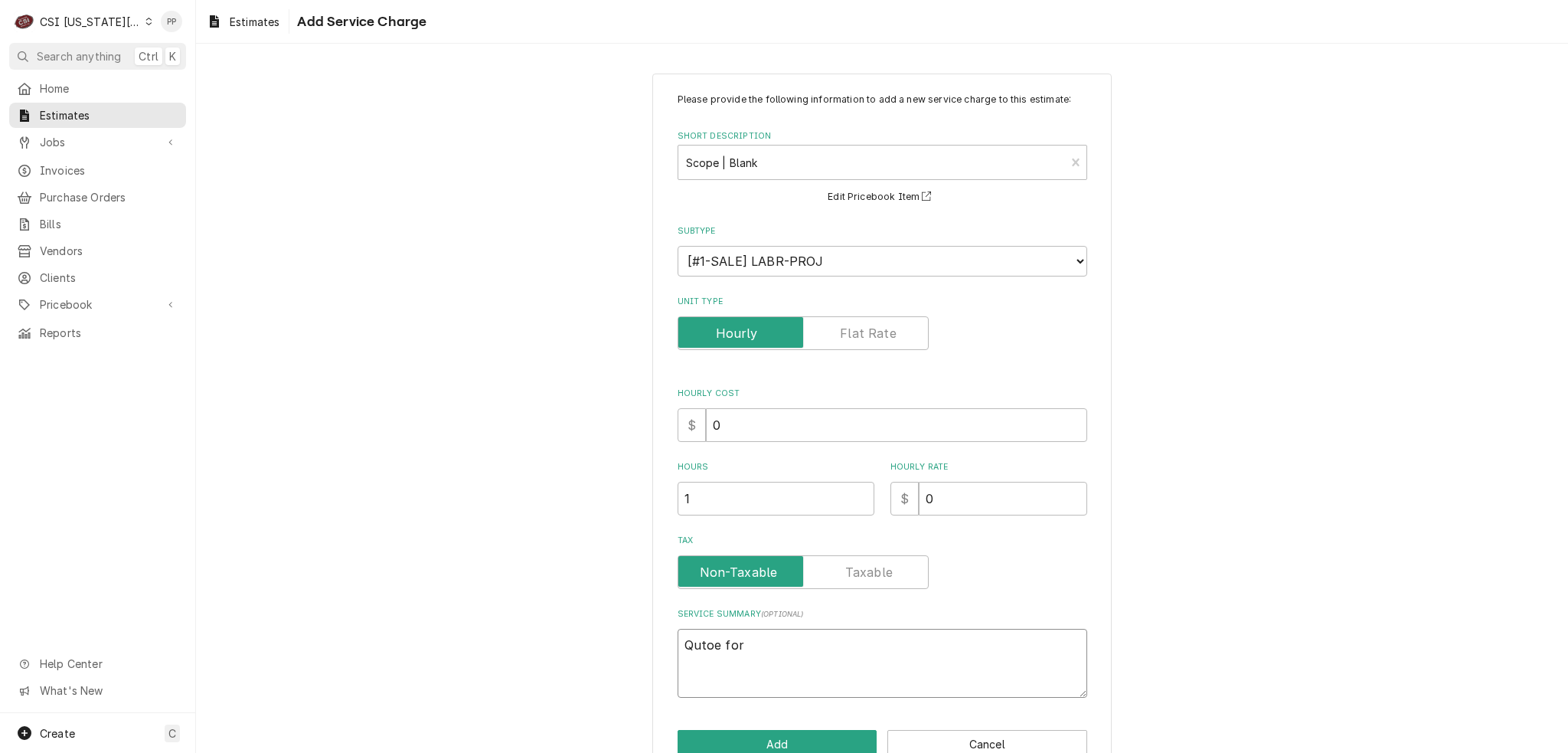
type textarea "Qutoe for"
type textarea "x"
type textarea "Qutoe for"
type textarea "x"
type textarea "Qutoe fo"
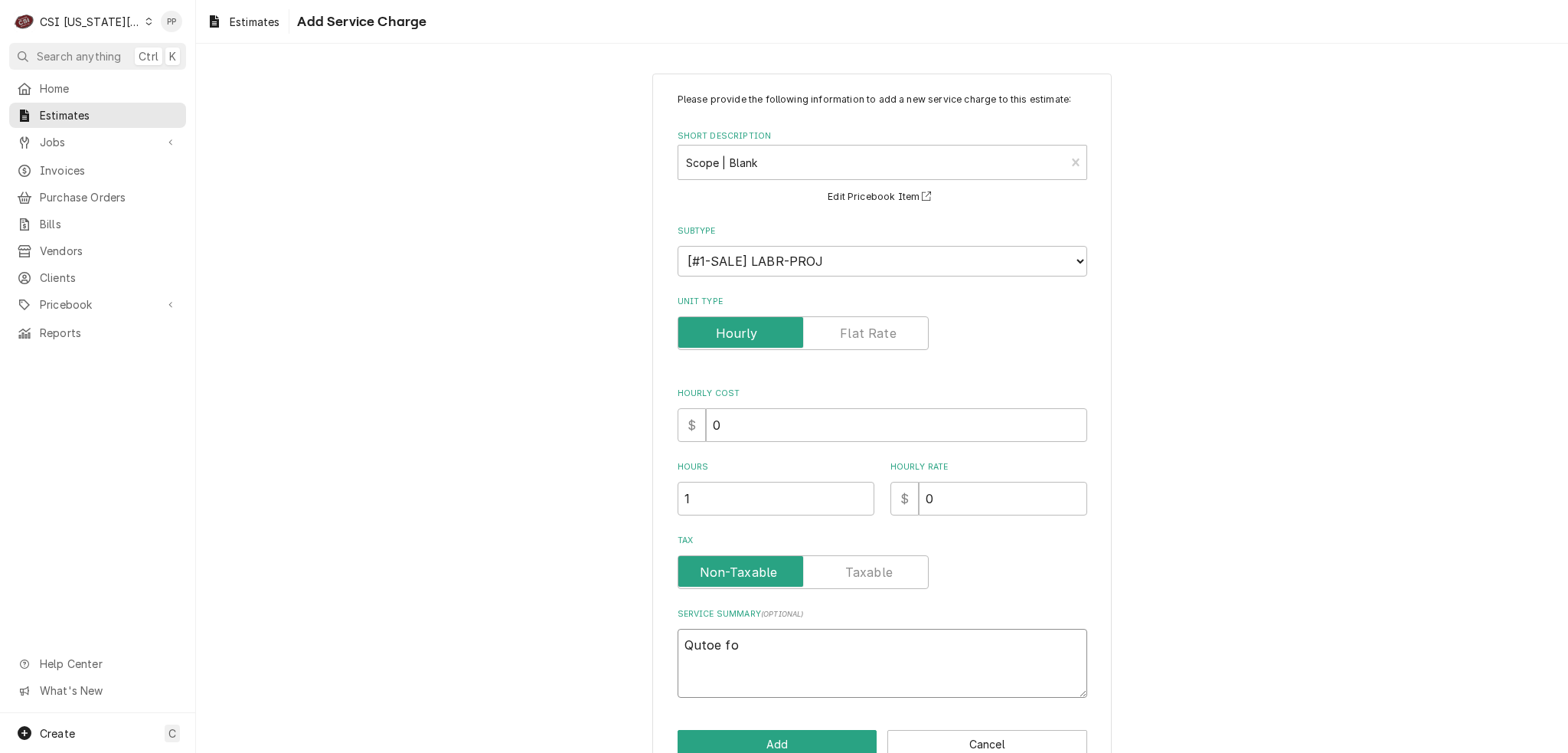
type textarea "x"
type textarea "Qutoe f"
type textarea "x"
type textarea "Qutoe"
type textarea "x"
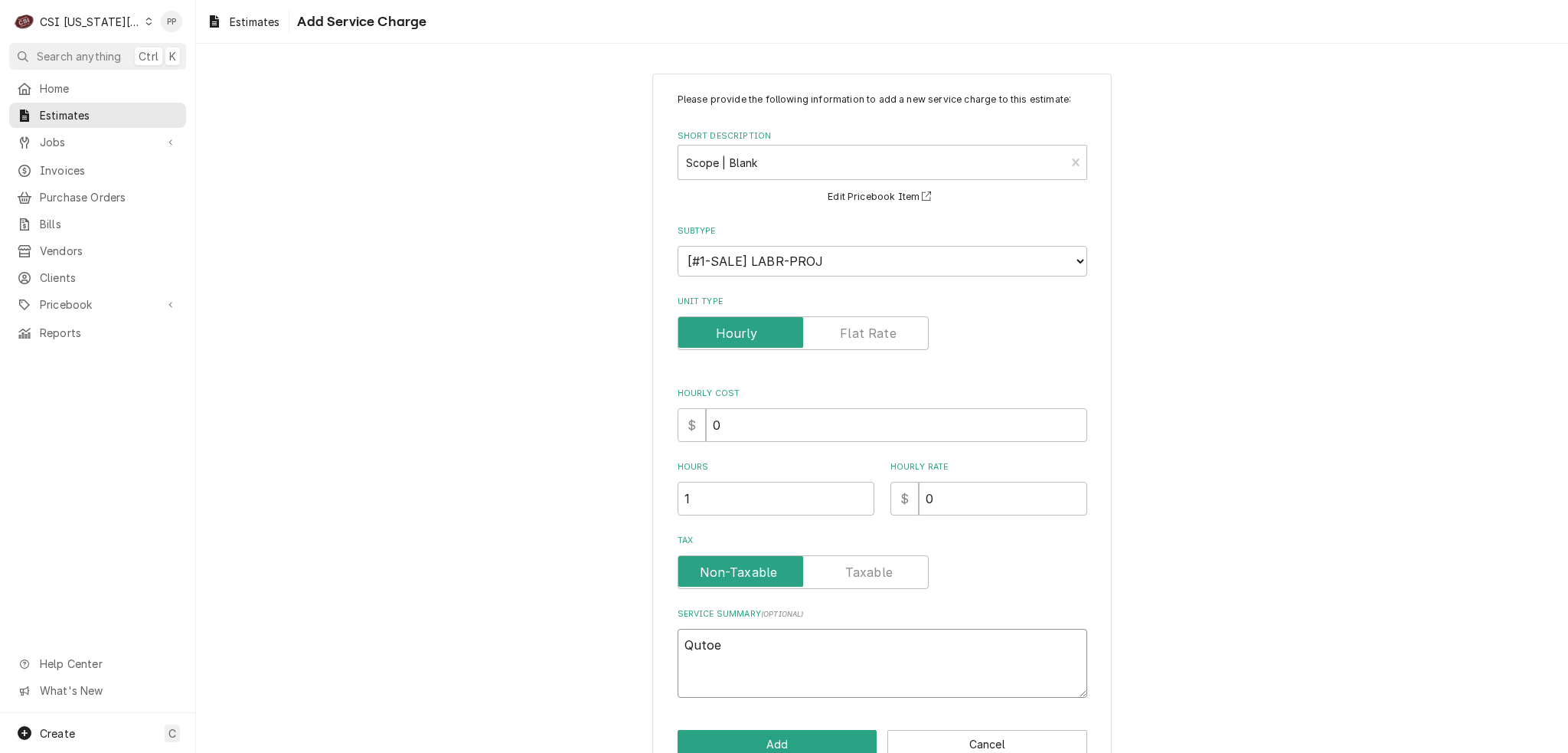
type textarea "Qutoe"
type textarea "x"
type textarea "Quto"
type textarea "x"
type textarea "Qut"
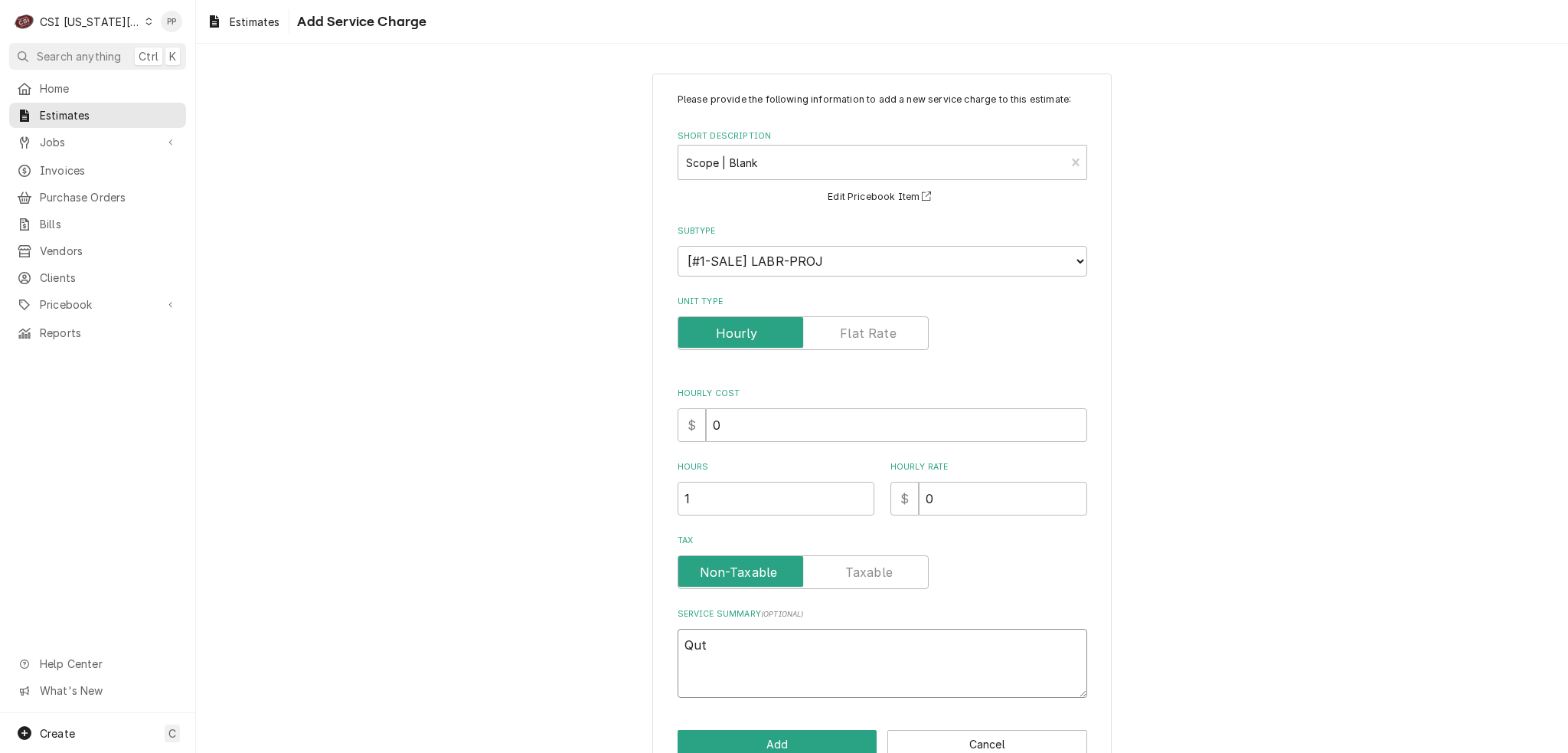
type textarea "x"
type textarea "Qu"
type textarea "x"
type textarea "Quo"
type textarea "x"
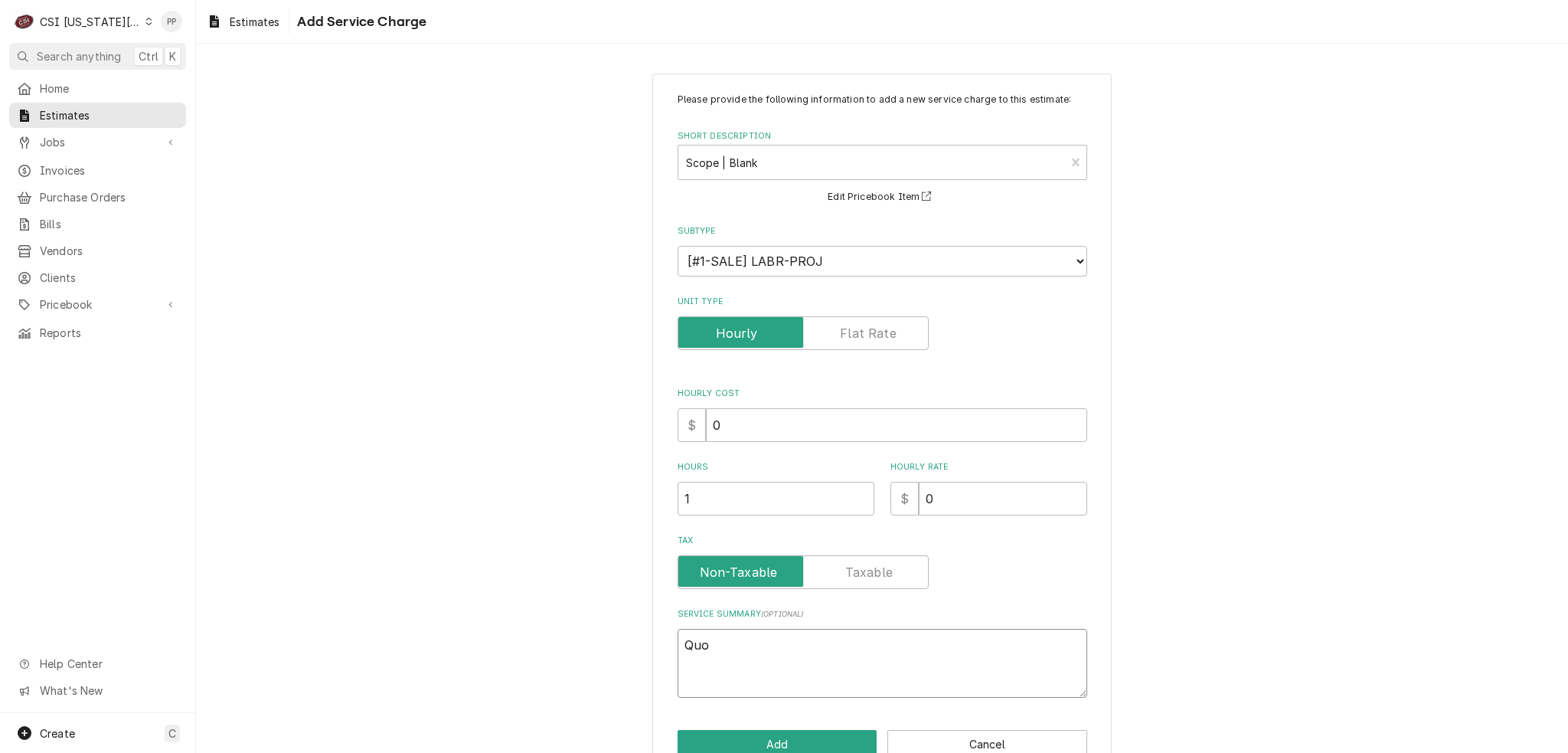
type textarea "Quot"
type textarea "x"
type textarea "Quote"
type textarea "x"
type textarea "Quote"
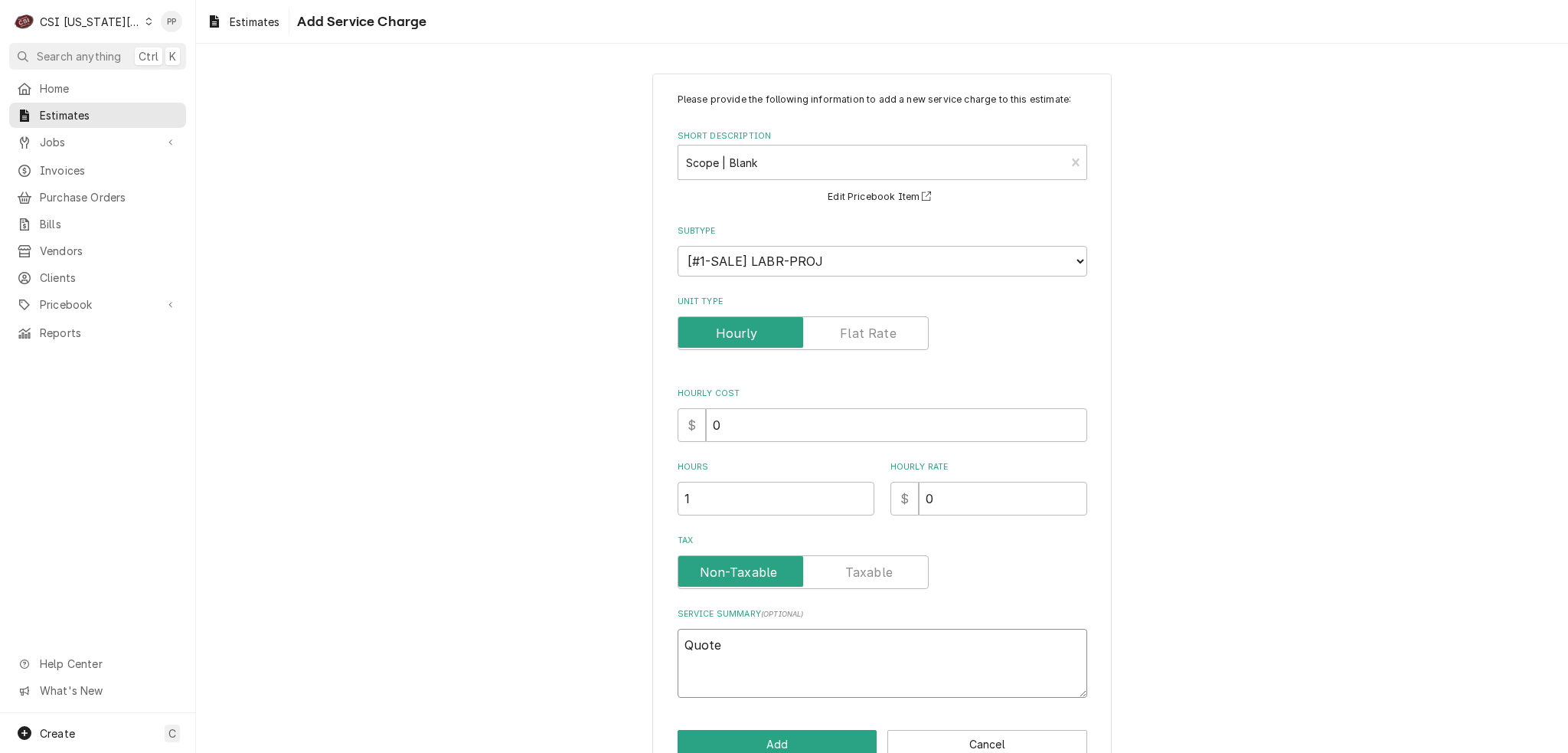
type textarea "x"
type textarea "Quote f"
type textarea "x"
type textarea "Quote fo"
type textarea "x"
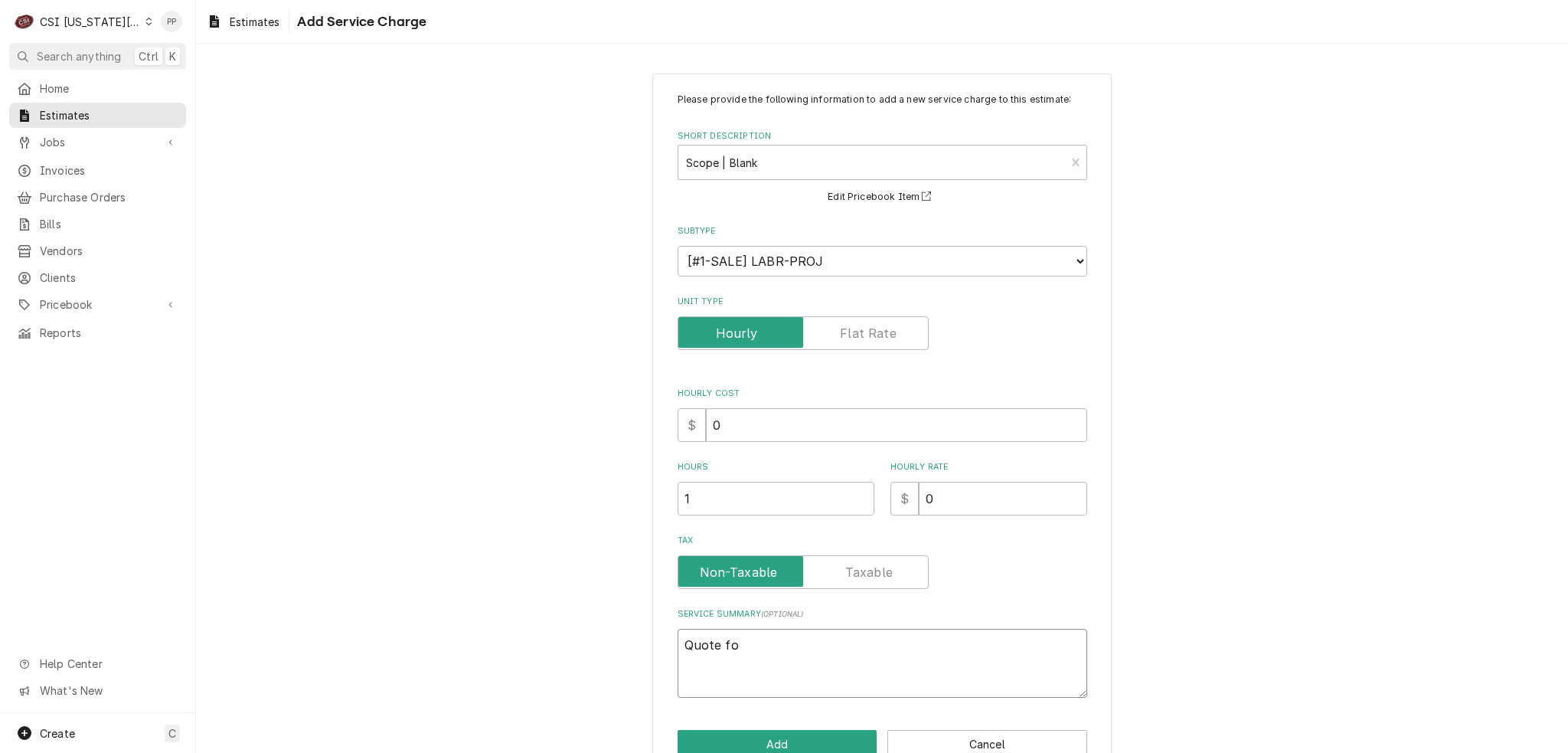
type textarea "Quote for"
type textarea "x"
type textarea "Quote for"
type textarea "x"
type textarea "Quote for r"
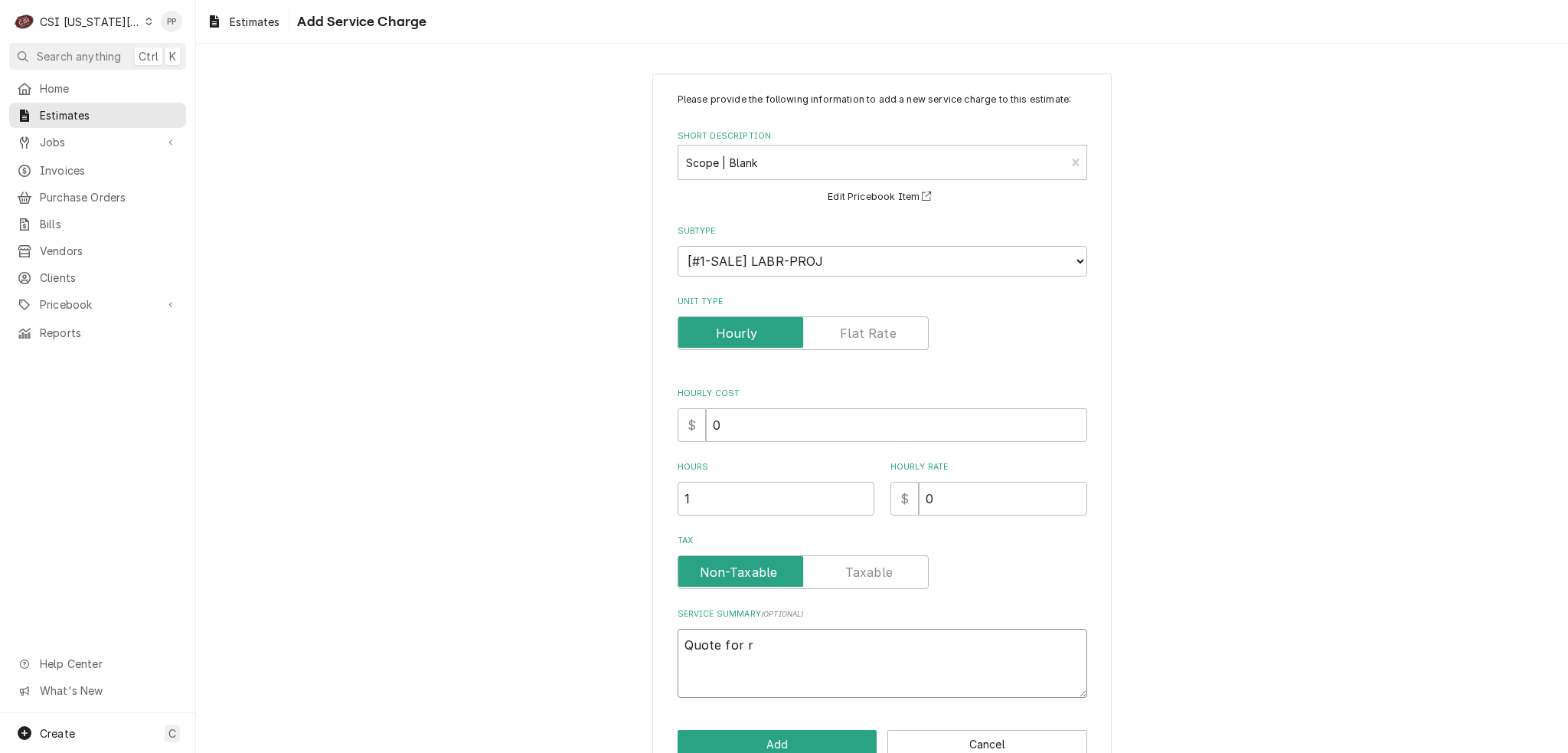
type textarea "x"
type textarea "Quote for re"
type textarea "x"
type textarea "Quote for rep"
type textarea "x"
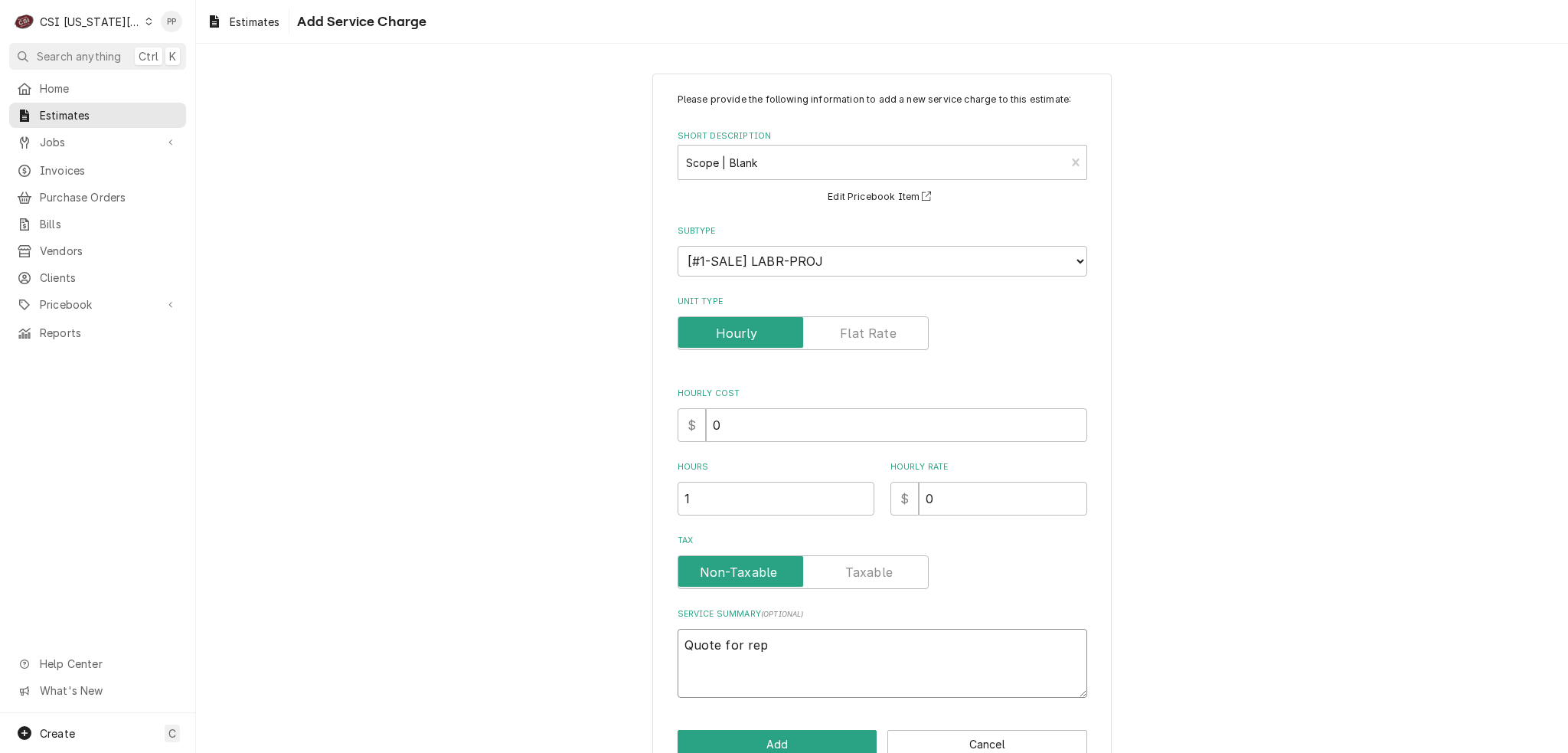
type textarea "Quote for repa"
type textarea "x"
type textarea "Quote for repai"
type textarea "x"
type textarea "Quote for repair"
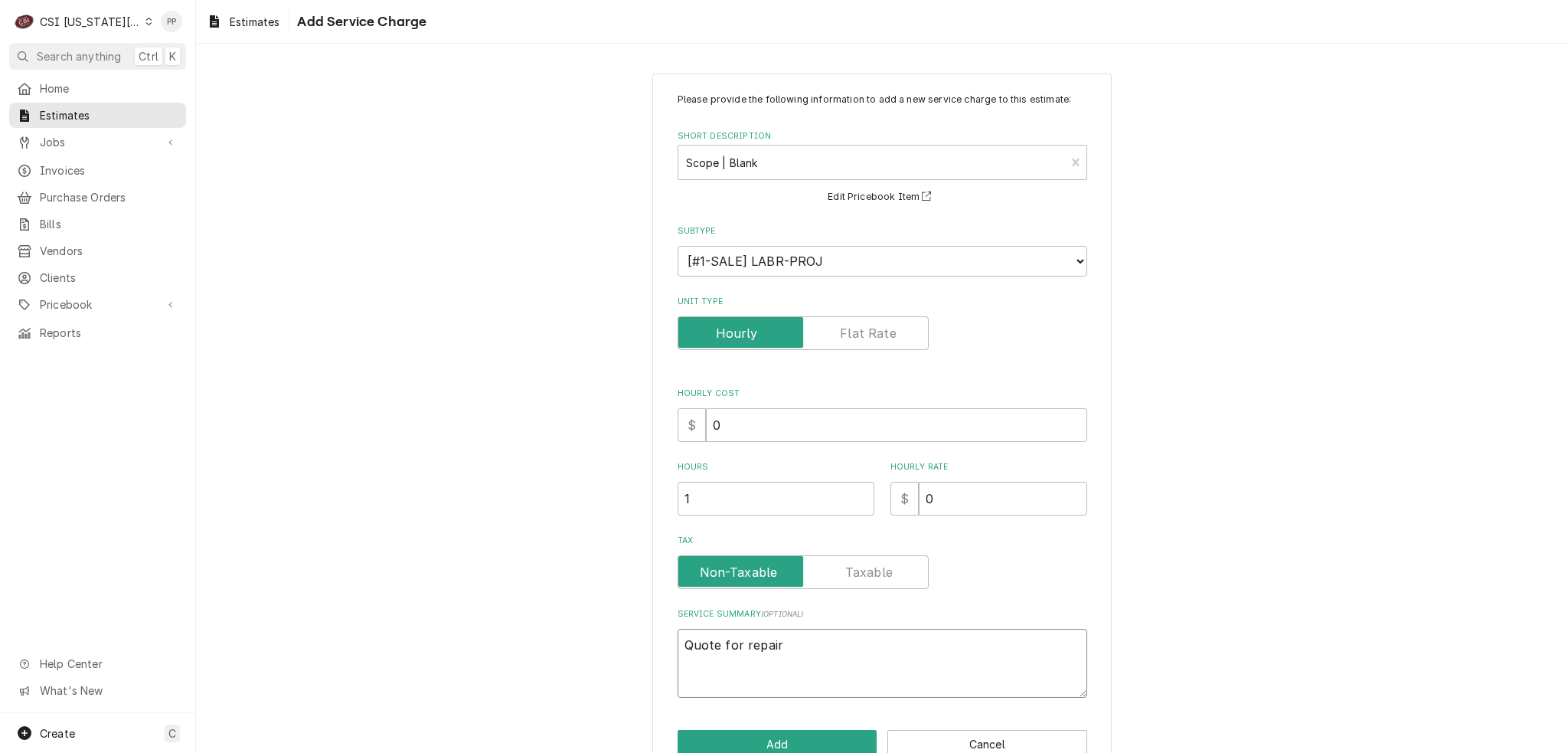
type textarea "x"
type textarea "Quote for repairs"
type textarea "x"
type textarea "Quote for repairs"
type textarea "x"
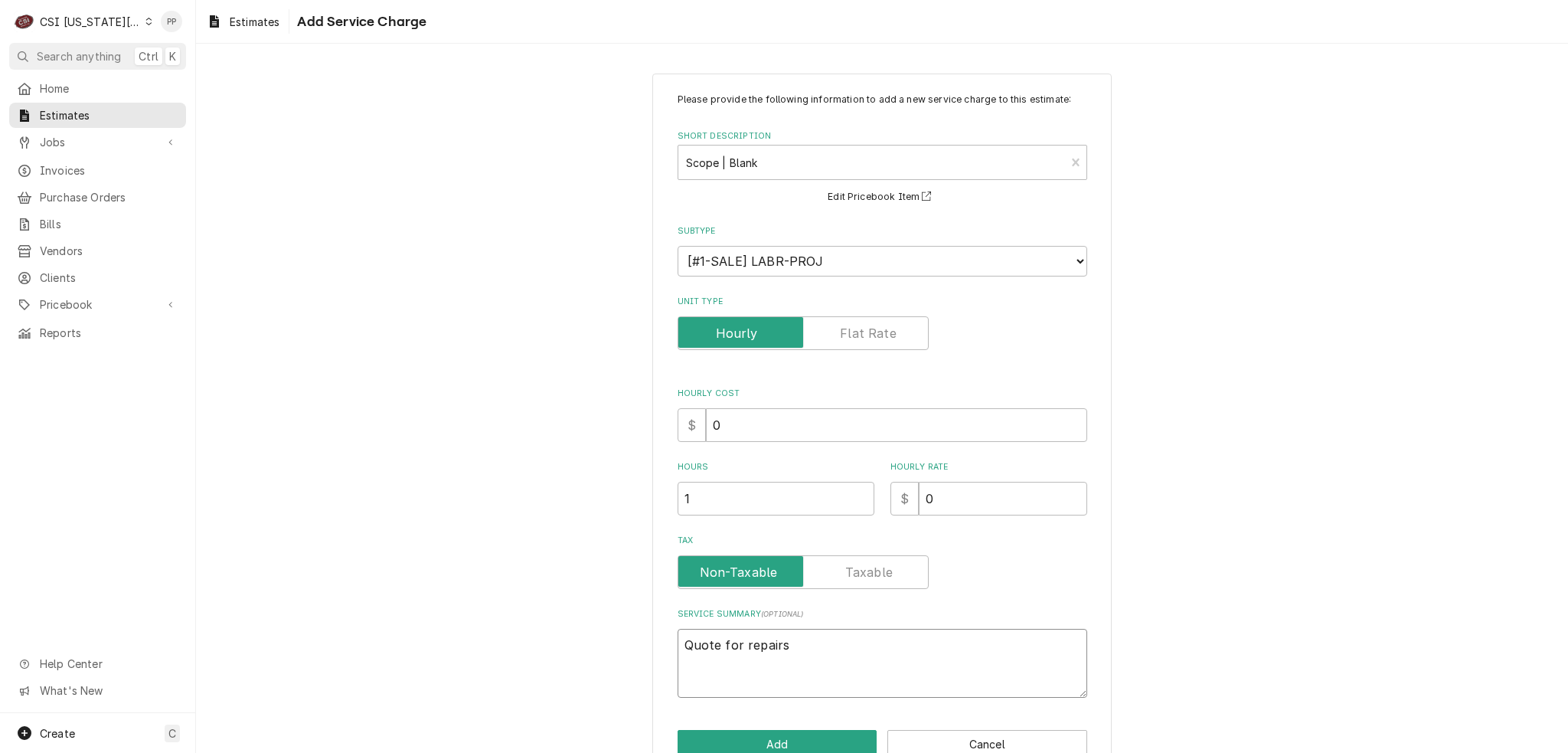
type textarea "Quote for repairs f"
type textarea "x"
type textarea "Quote for repairs fo"
type textarea "x"
type textarea "Quote for repairs fou"
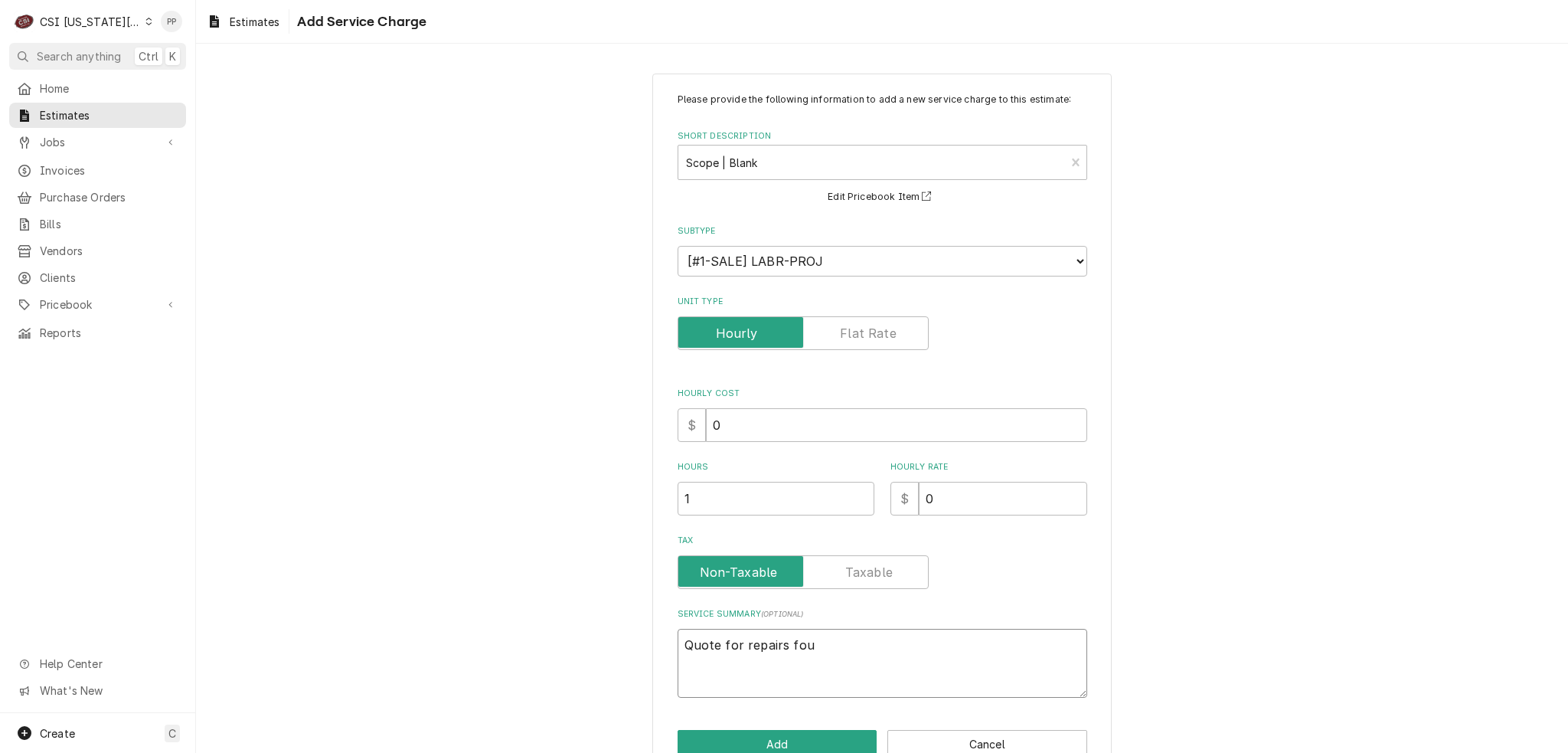
type textarea "x"
type textarea "Quote for repairs foun"
type textarea "x"
type textarea "Quote for repairs found"
type textarea "x"
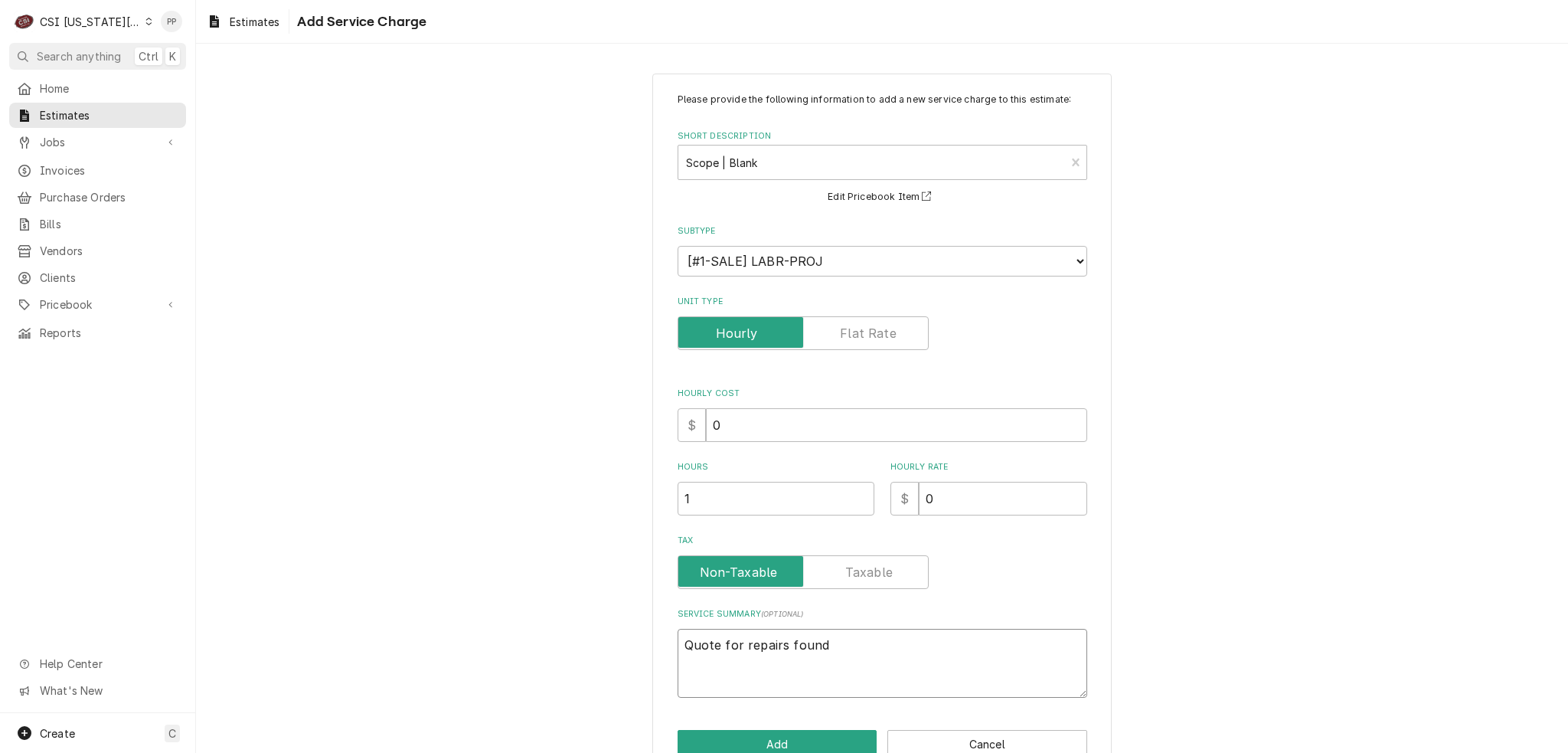
type textarea "Quote for repairs found"
type textarea "x"
type textarea "Quote for repairs found d"
type textarea "x"
type textarea "Quote for repairs found du"
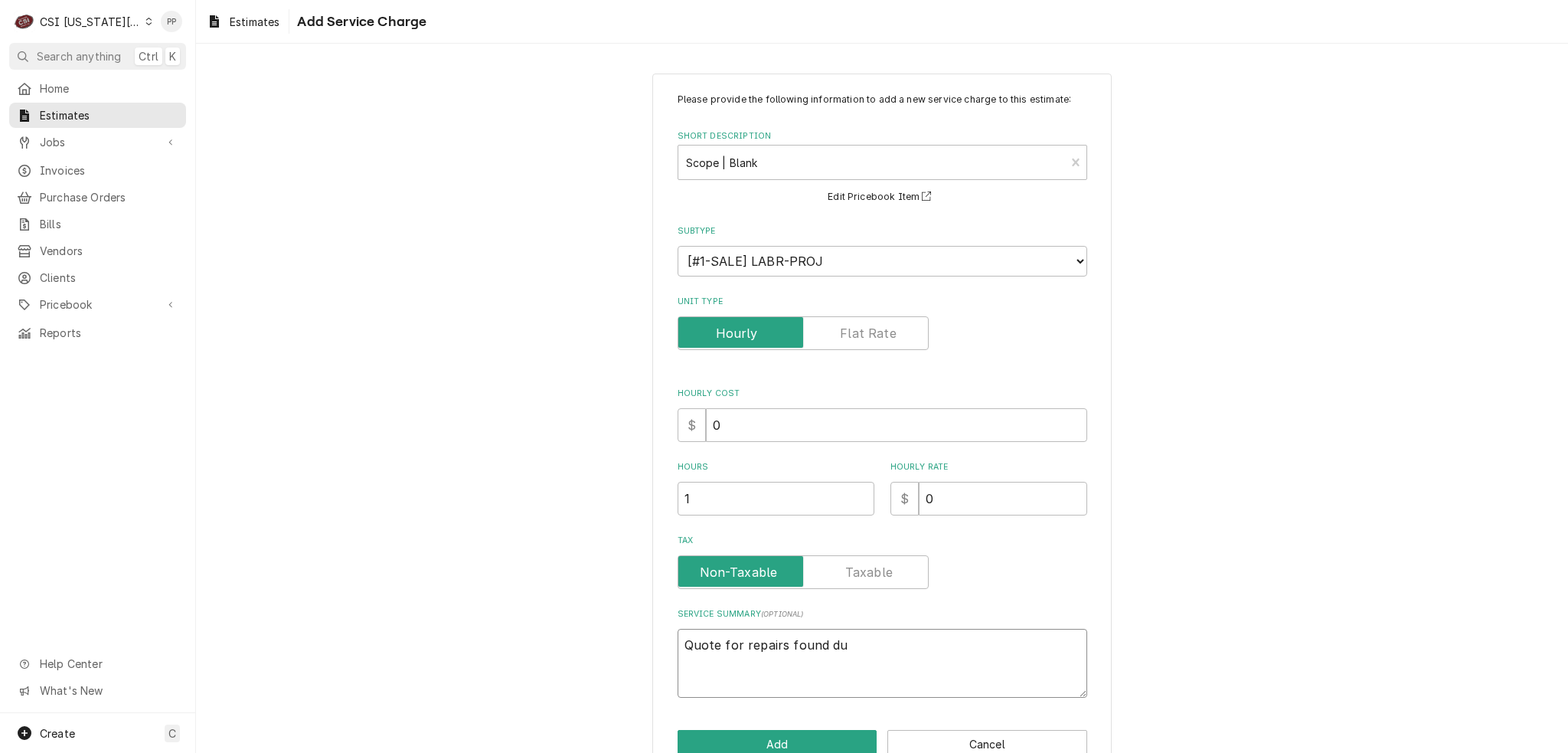
type textarea "x"
type textarea "Quote for repairs found dur"
type textarea "x"
type textarea "Quote for repairs found duri"
type textarea "x"
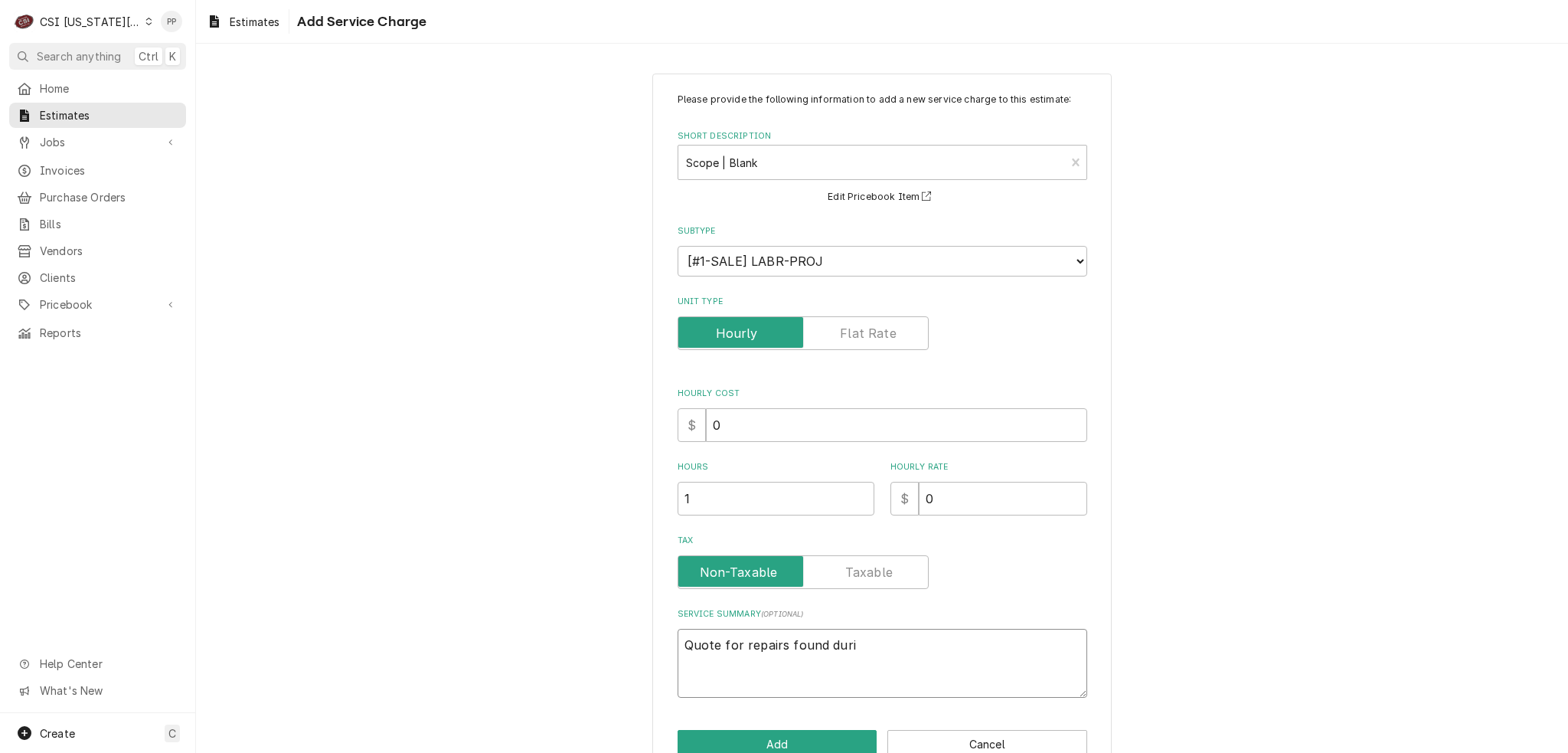
type textarea "Quote for repairs found durin"
type textarea "x"
type textarea "Quote for repairs found during"
type textarea "x"
type textarea "Quote for repairs found during"
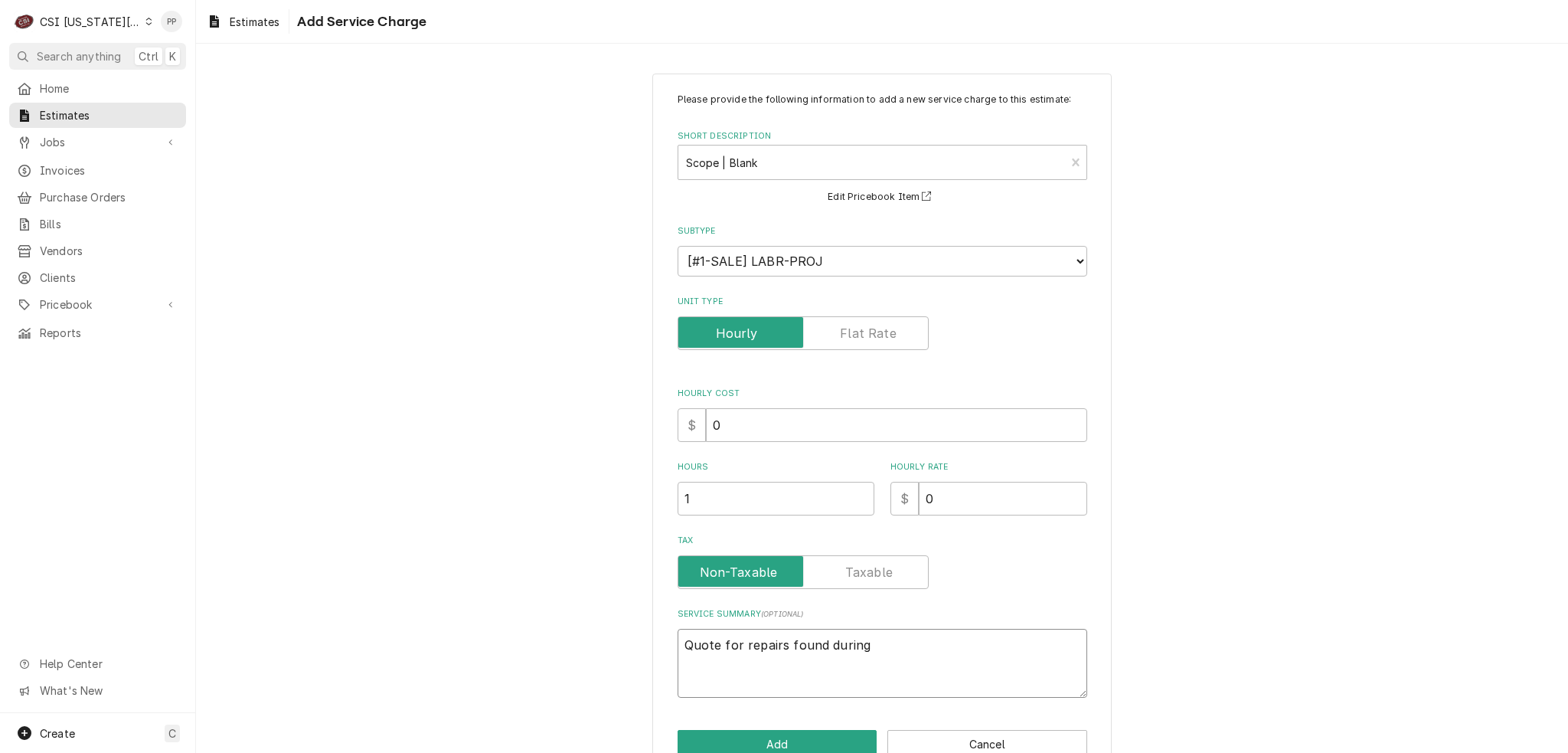
type textarea "x"
type textarea "Quote for repairs found during P"
type textarea "x"
type textarea "Quote for repairs found during Pm"
type textarea "x"
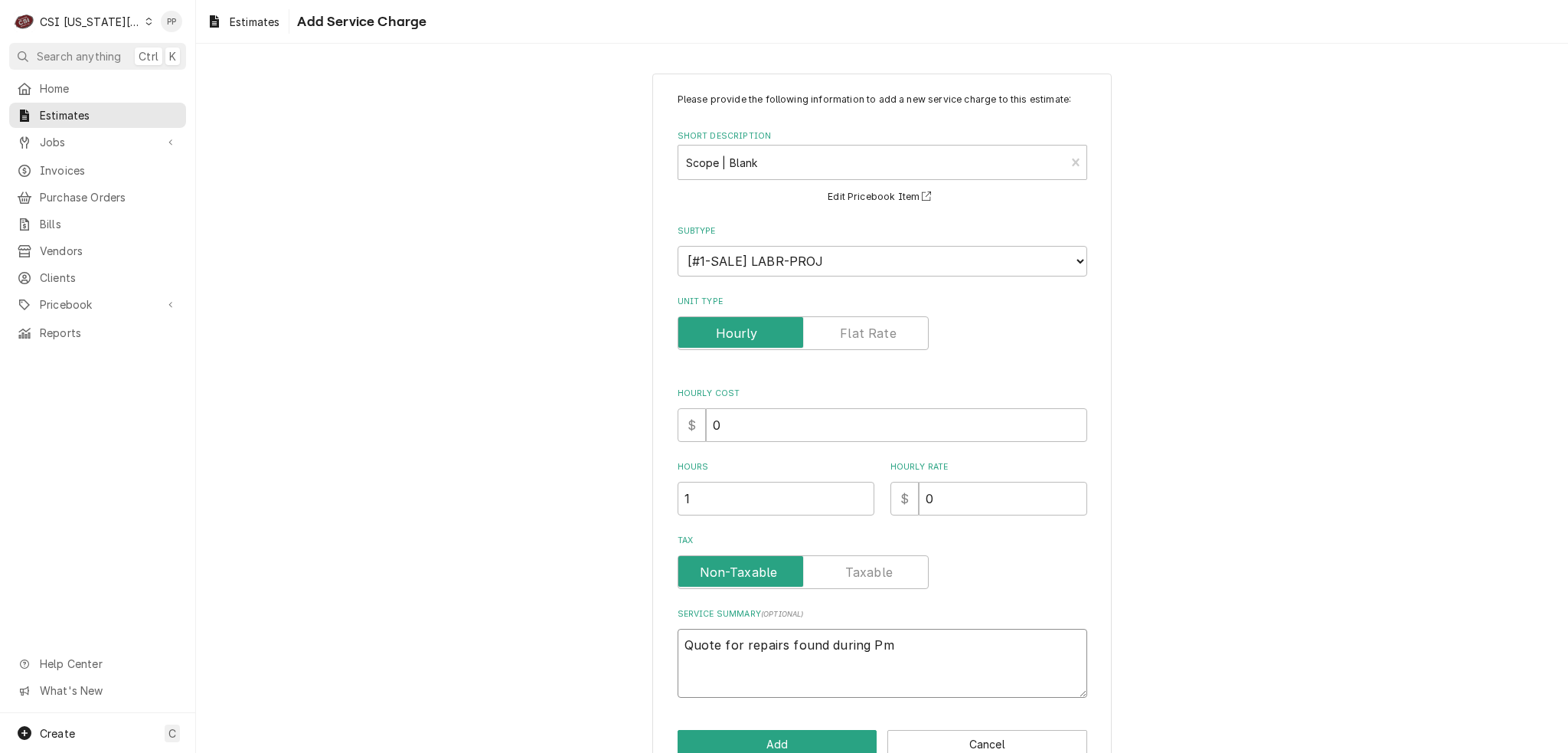
type textarea "Quote for repairs found during Pm"
type textarea "x"
type textarea "Quote for repairs found during Pm"
type textarea "x"
type textarea "Quote for repairs found during Pm"
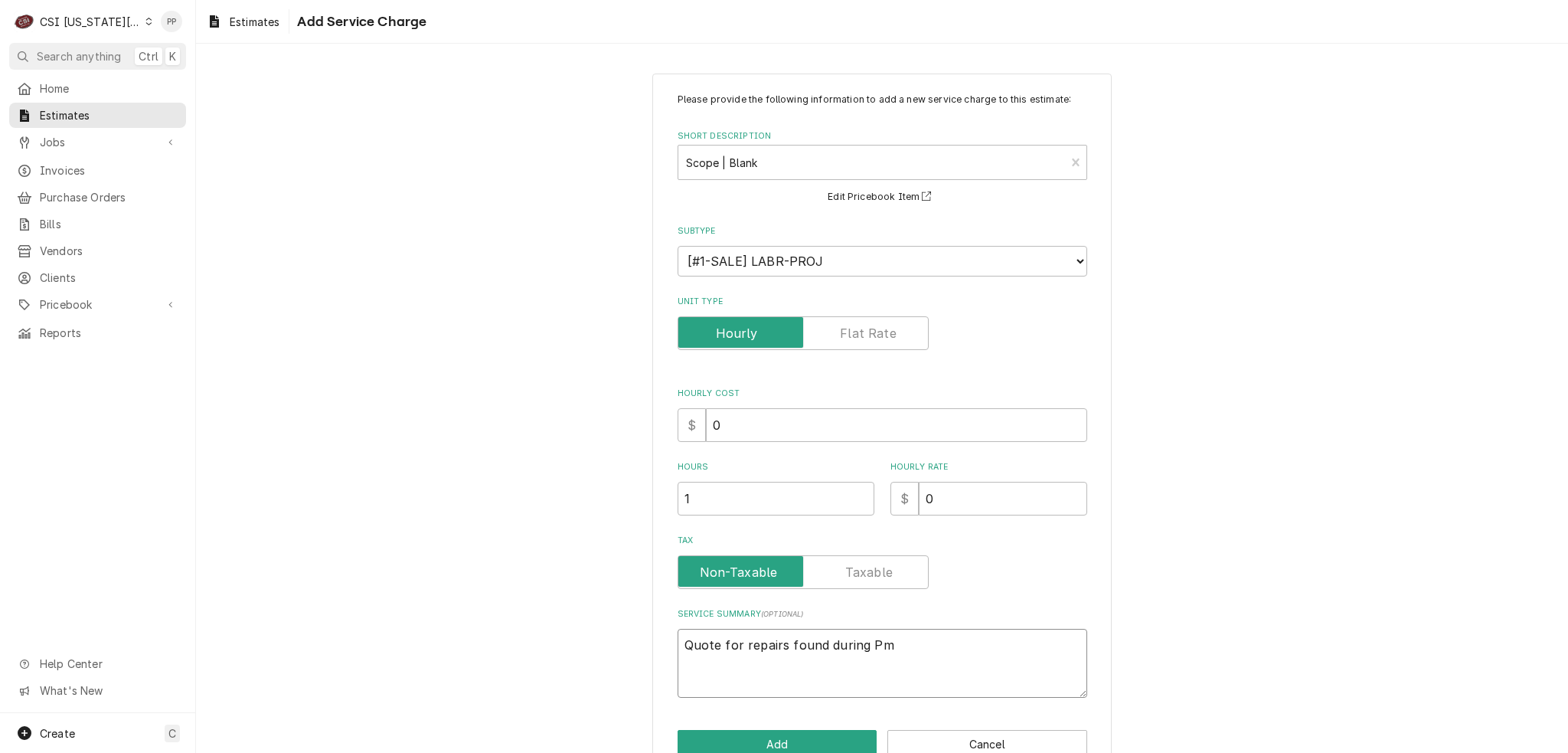
type textarea "x"
type textarea "Quote for repairs found during Pm Q"
type textarea "x"
type textarea "Quote for repairs found during Pm Qu"
type textarea "x"
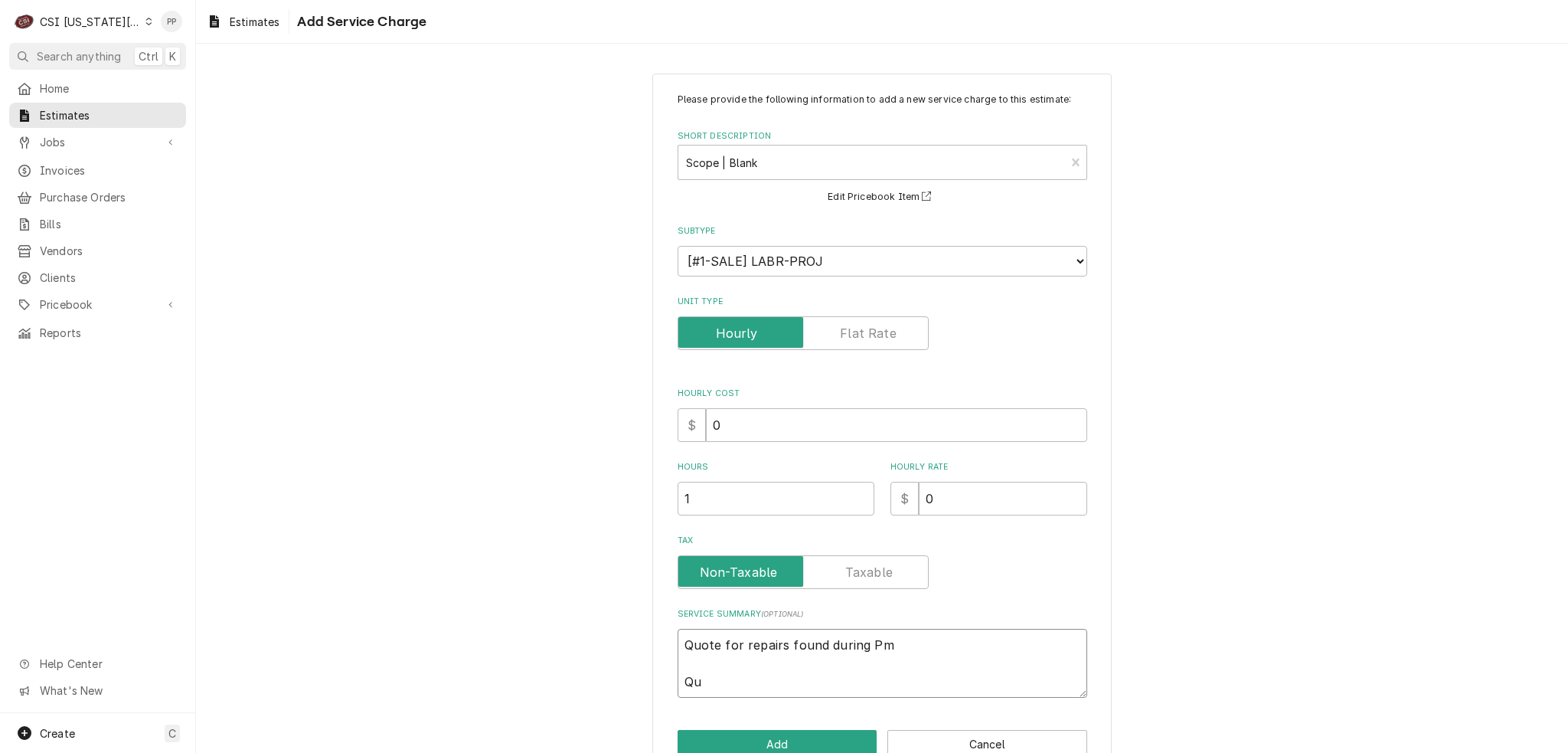
type textarea "Quote for repairs found during Pm Quo"
type textarea "x"
type textarea "Quote for repairs found during Pm Quot"
type textarea "x"
type textarea "Quote for repairs found during Pm Quo"
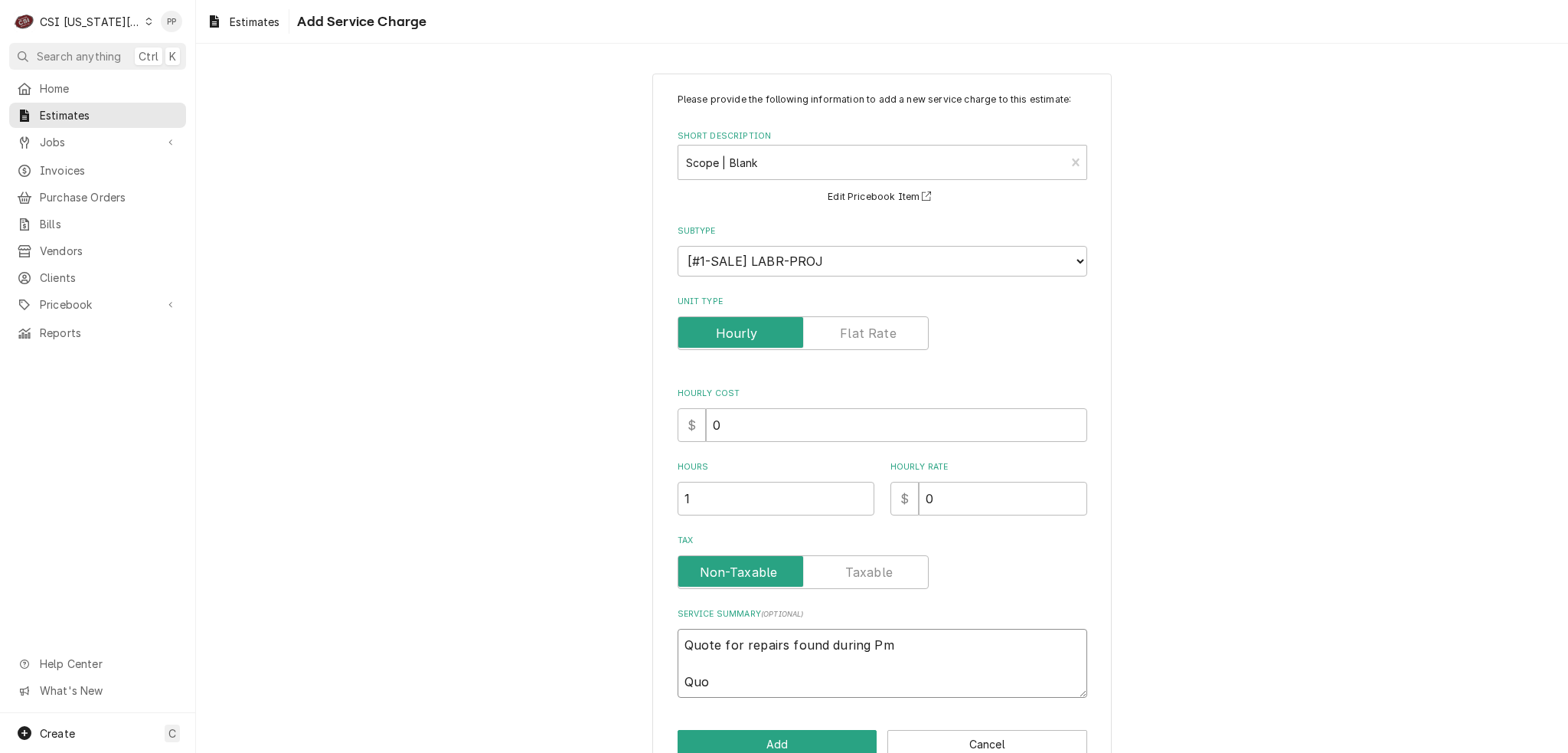
type textarea "x"
type textarea "Quote for repairs found during Pm Qu"
type textarea "x"
type textarea "Quote for repairs found during Pm Q"
type textarea "x"
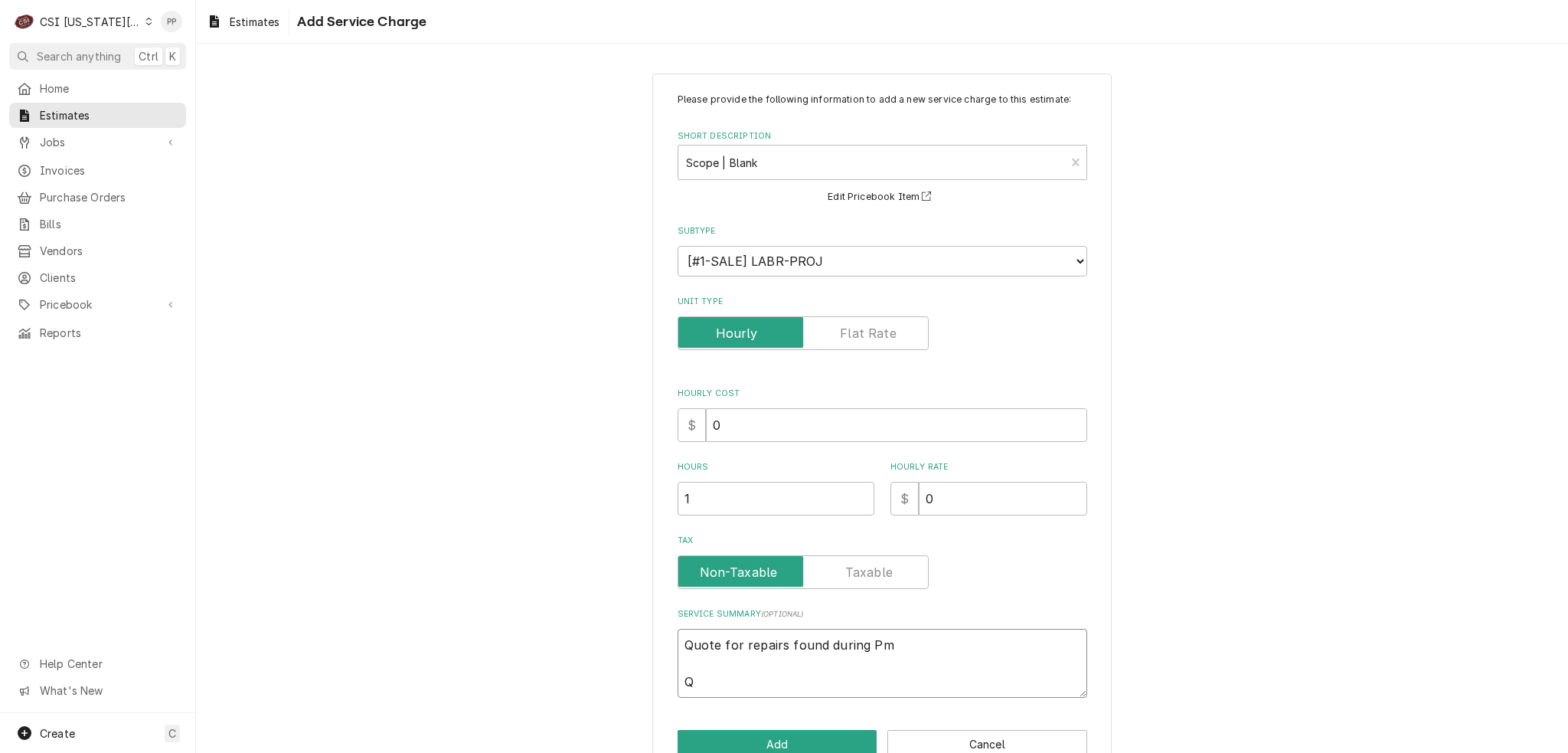
type textarea "Quote for repairs found during Pm"
type textarea "x"
type textarea "Quote for repairs found during Pm"
type textarea "x"
type textarea "Quote for repairs found during Pm"
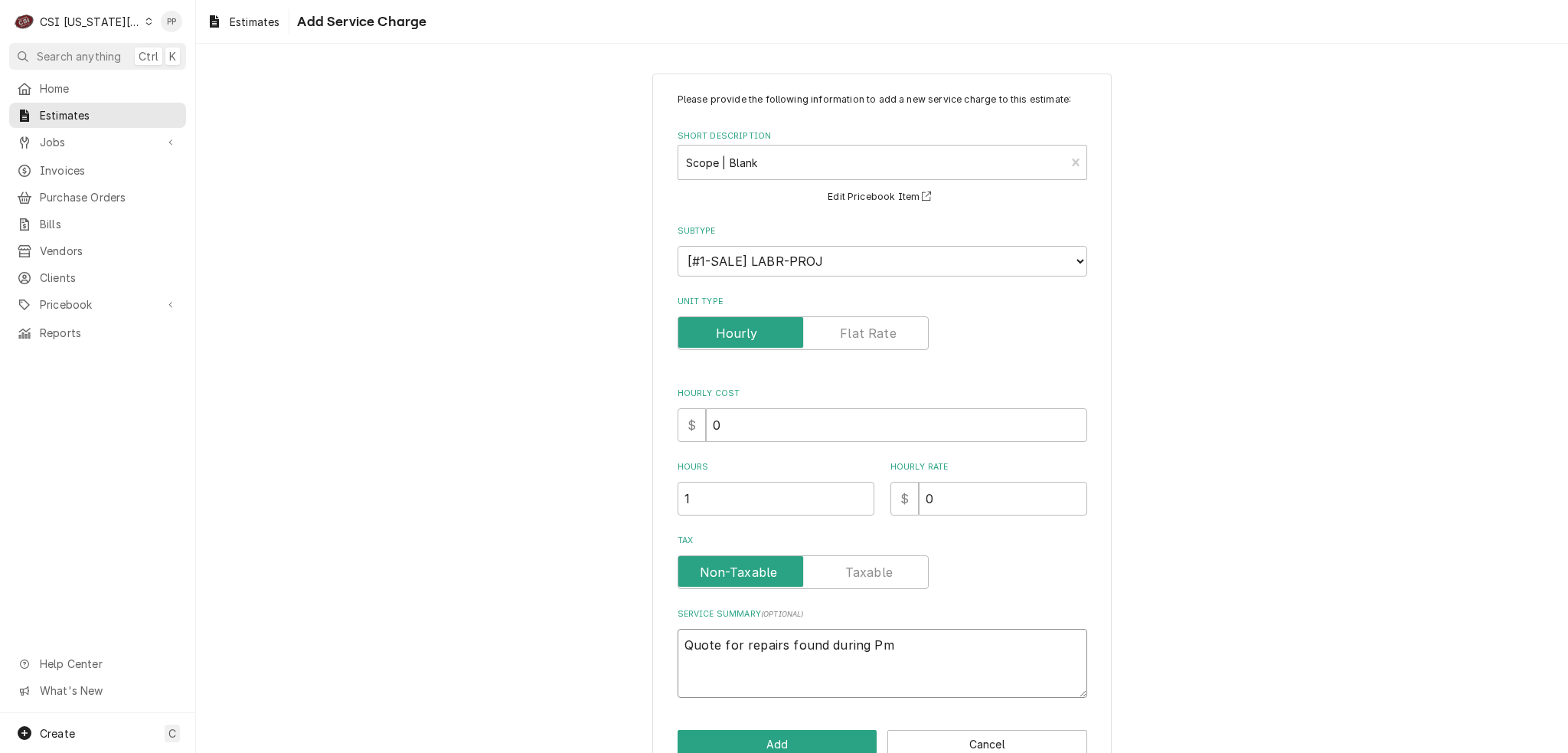
drag, startPoint x: 785, startPoint y: 666, endPoint x: 774, endPoint y: 669, distance: 11.4
click at [782, 667] on textarea "Quote for repairs found during Pm" at bounding box center [882, 664] width 410 height 69
type textarea "x"
type textarea "Quote for repairs found during Pm"
type textarea "x"
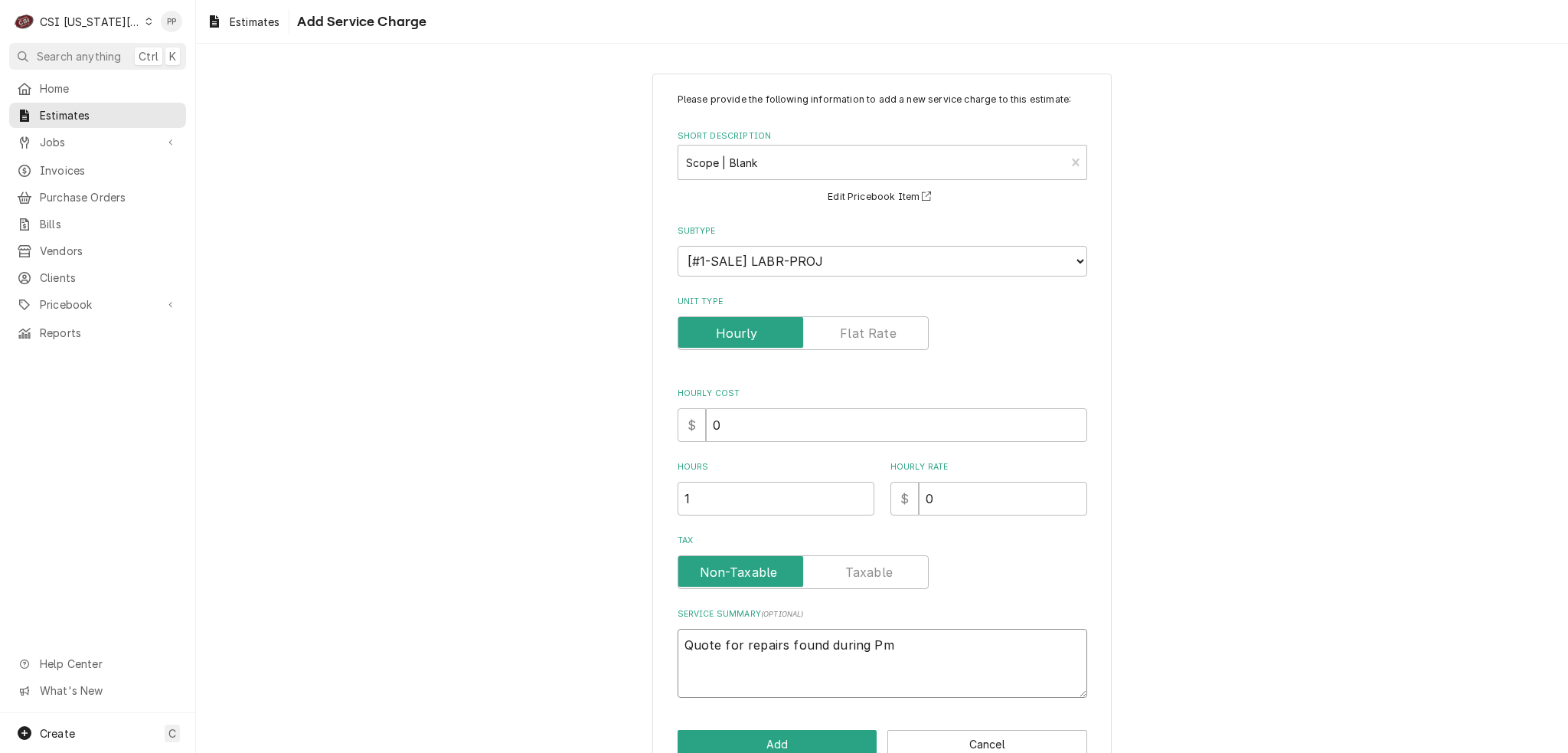
type textarea "Quote for repairs found during Pm H"
type textarea "x"
type textarea "Quote for repairs found during Pm Ho"
type textarea "x"
type textarea "Quote for repairs found during Pm Hob"
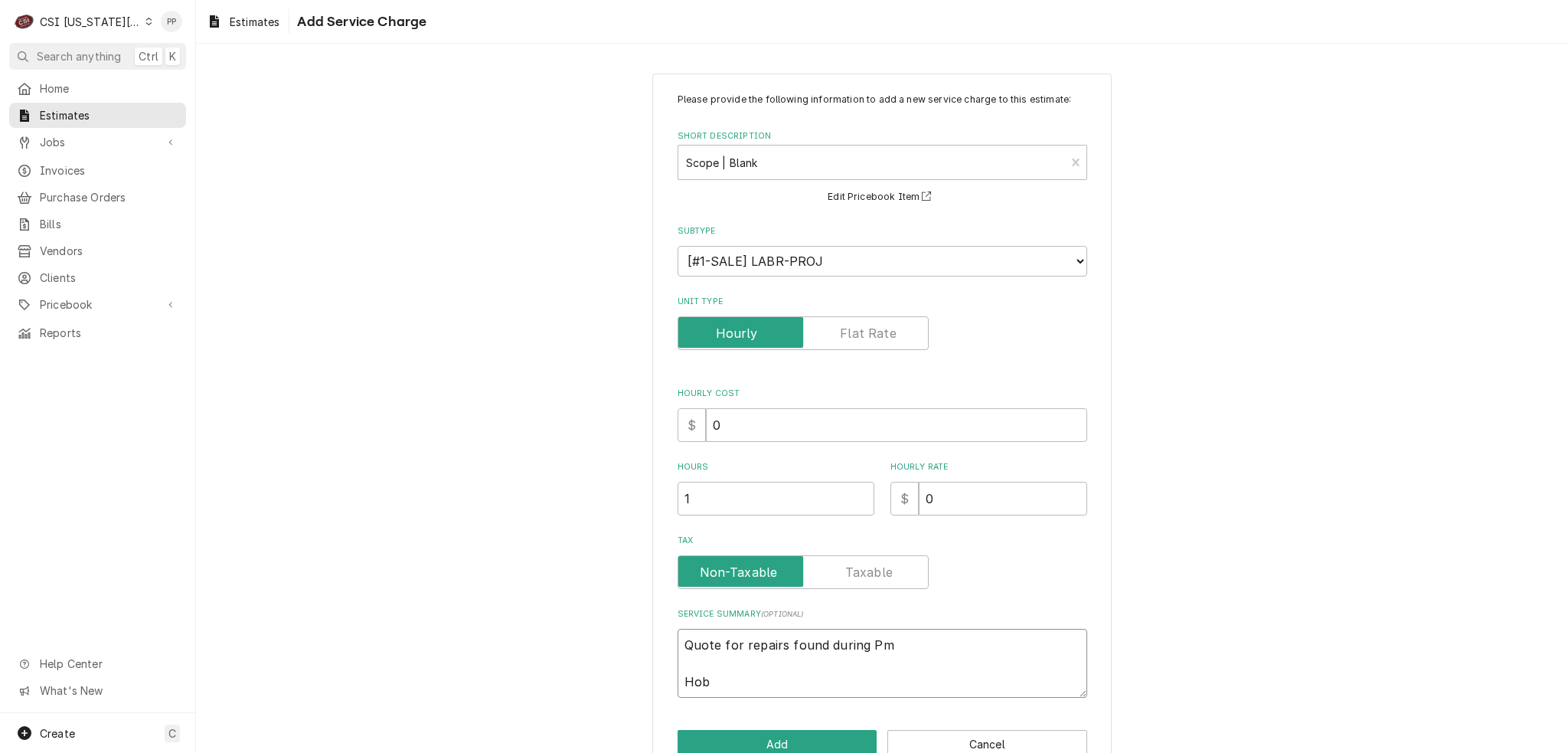
type textarea "x"
click at [952, 684] on textarea "Quote for repairs found during Pm Hobart reach in cooler Model 02 Serial #" at bounding box center [882, 664] width 410 height 69
paste textarea "321052385"
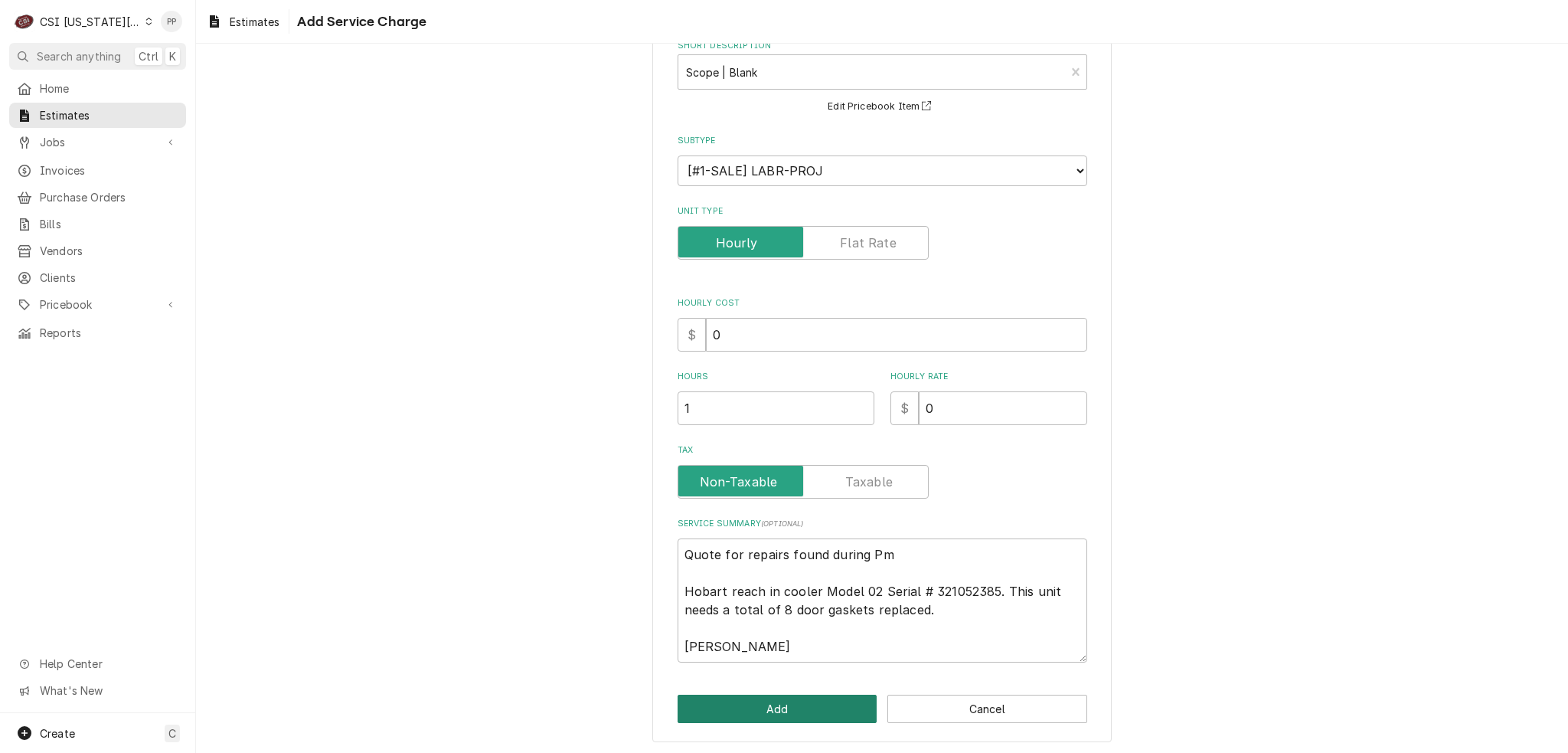
click at [824, 695] on button "Add" at bounding box center [777, 709] width 200 height 29
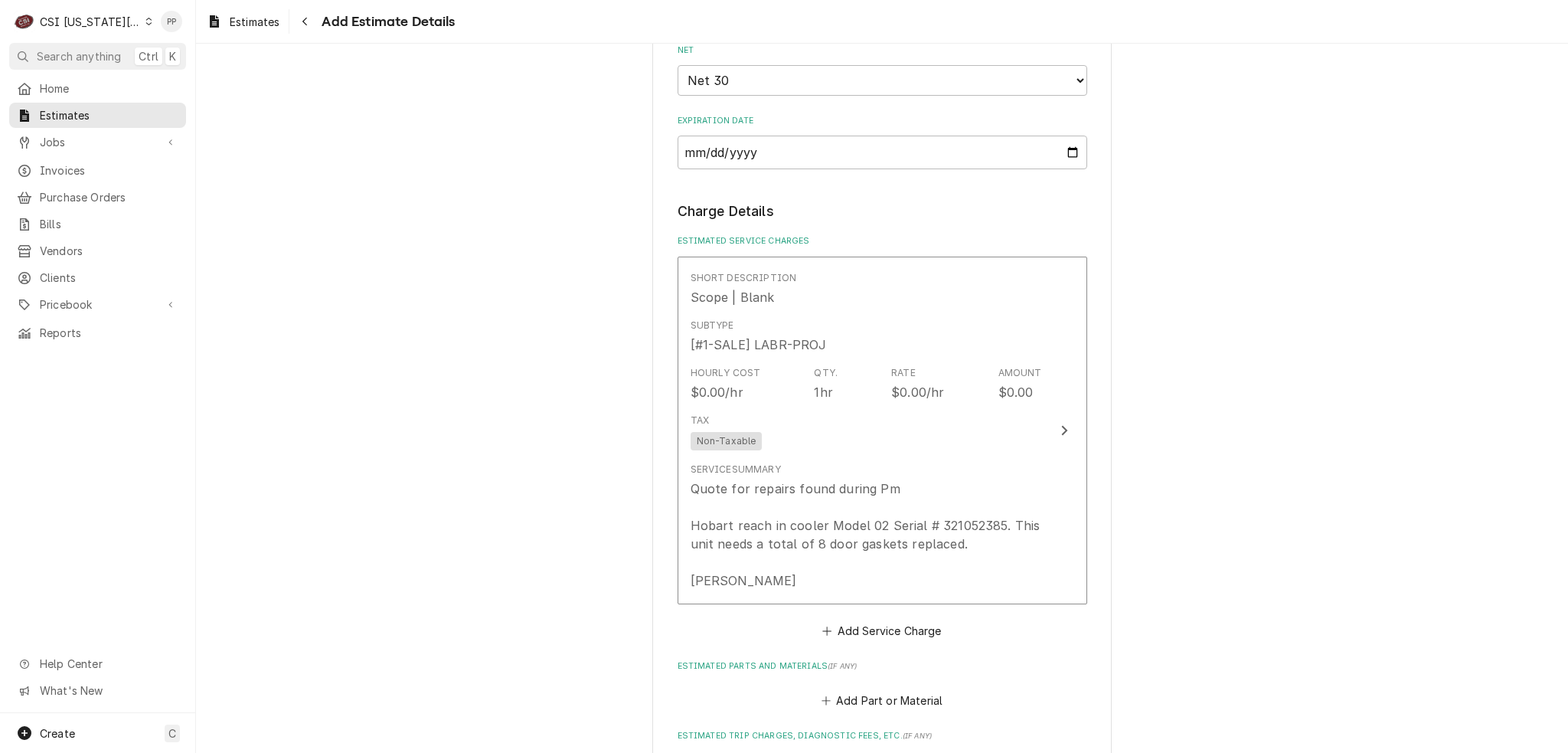
scroll to position [1283, 0]
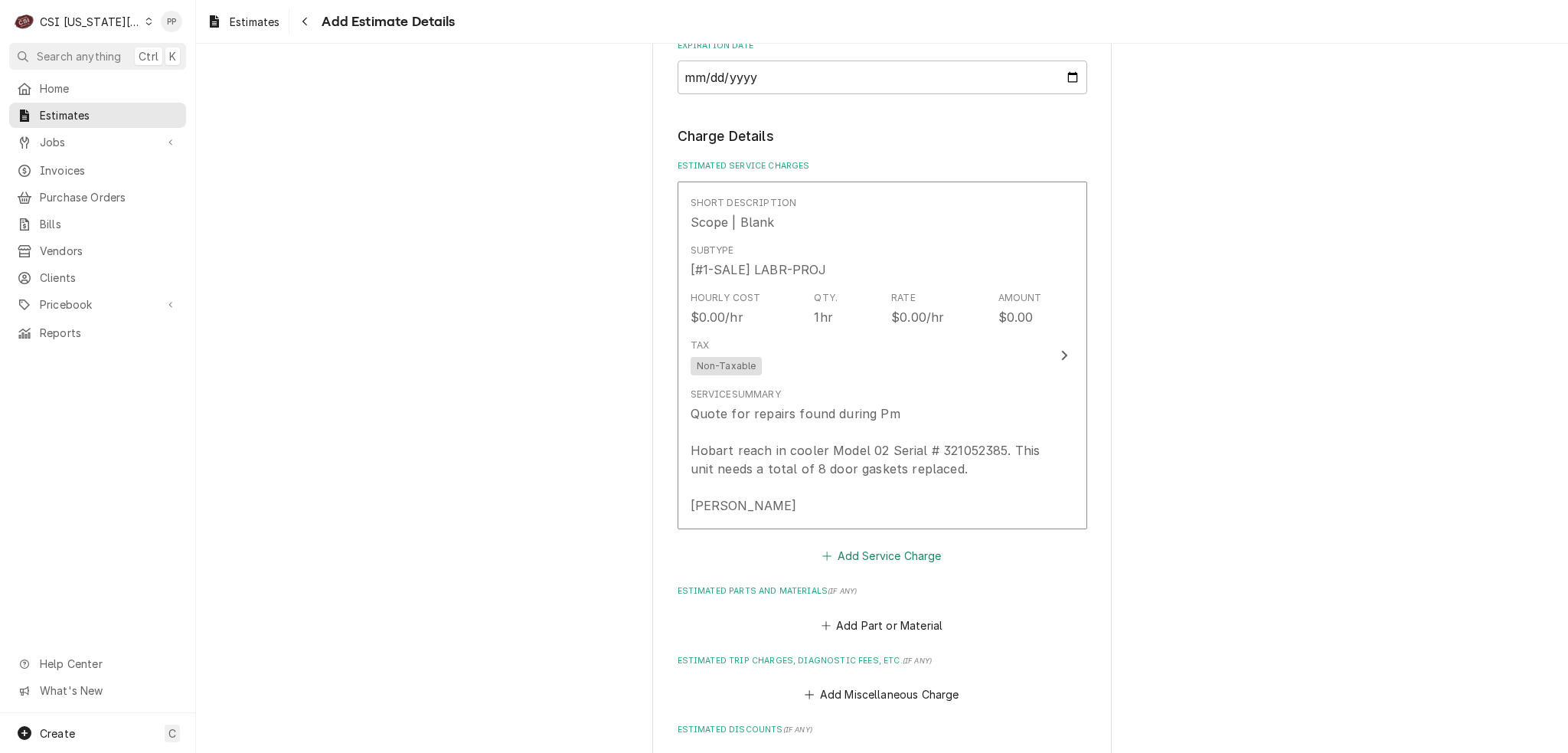
click at [848, 548] on button "Add Service Charge" at bounding box center [882, 556] width 124 height 22
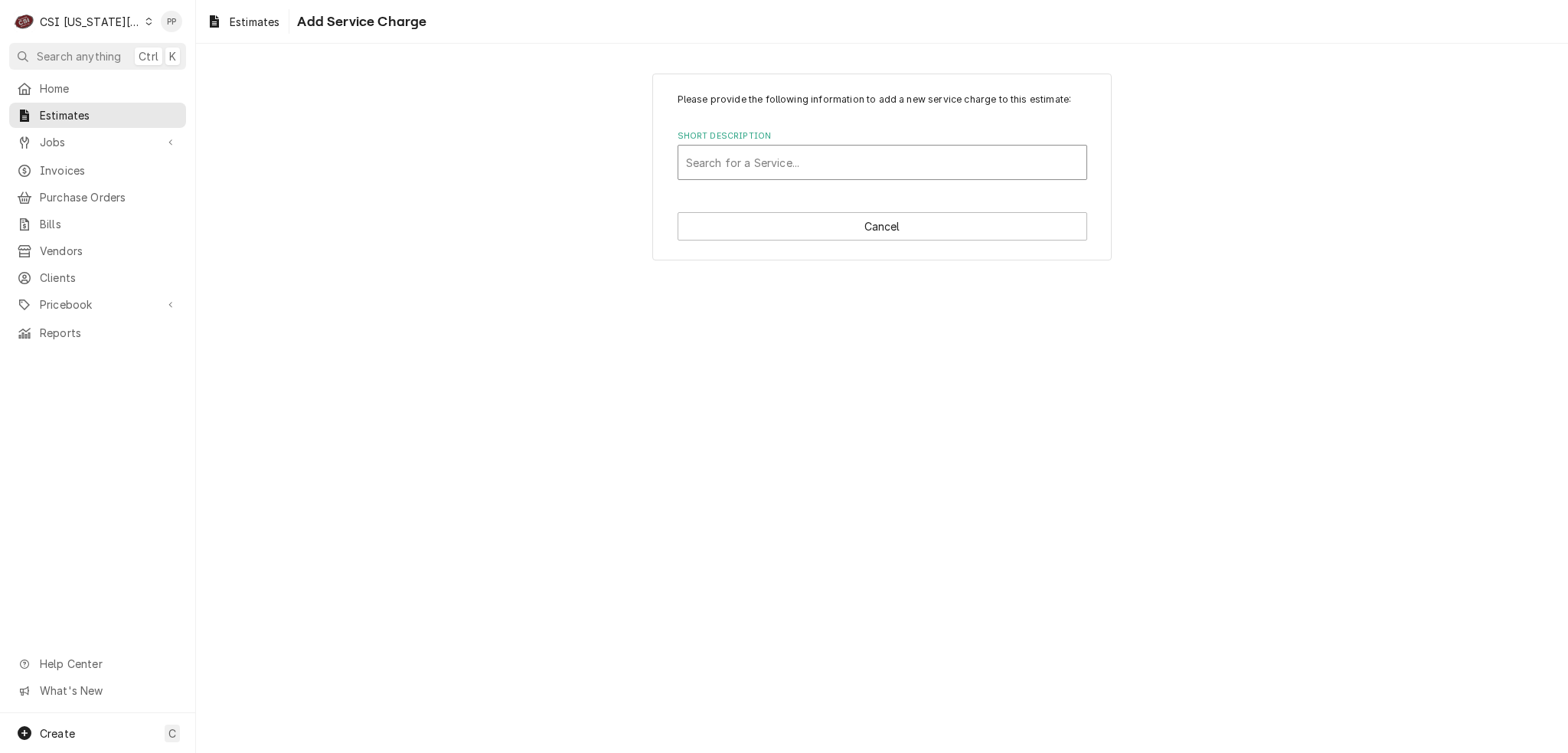
click at [848, 146] on div "Search for a Service..." at bounding box center [882, 162] width 408 height 33
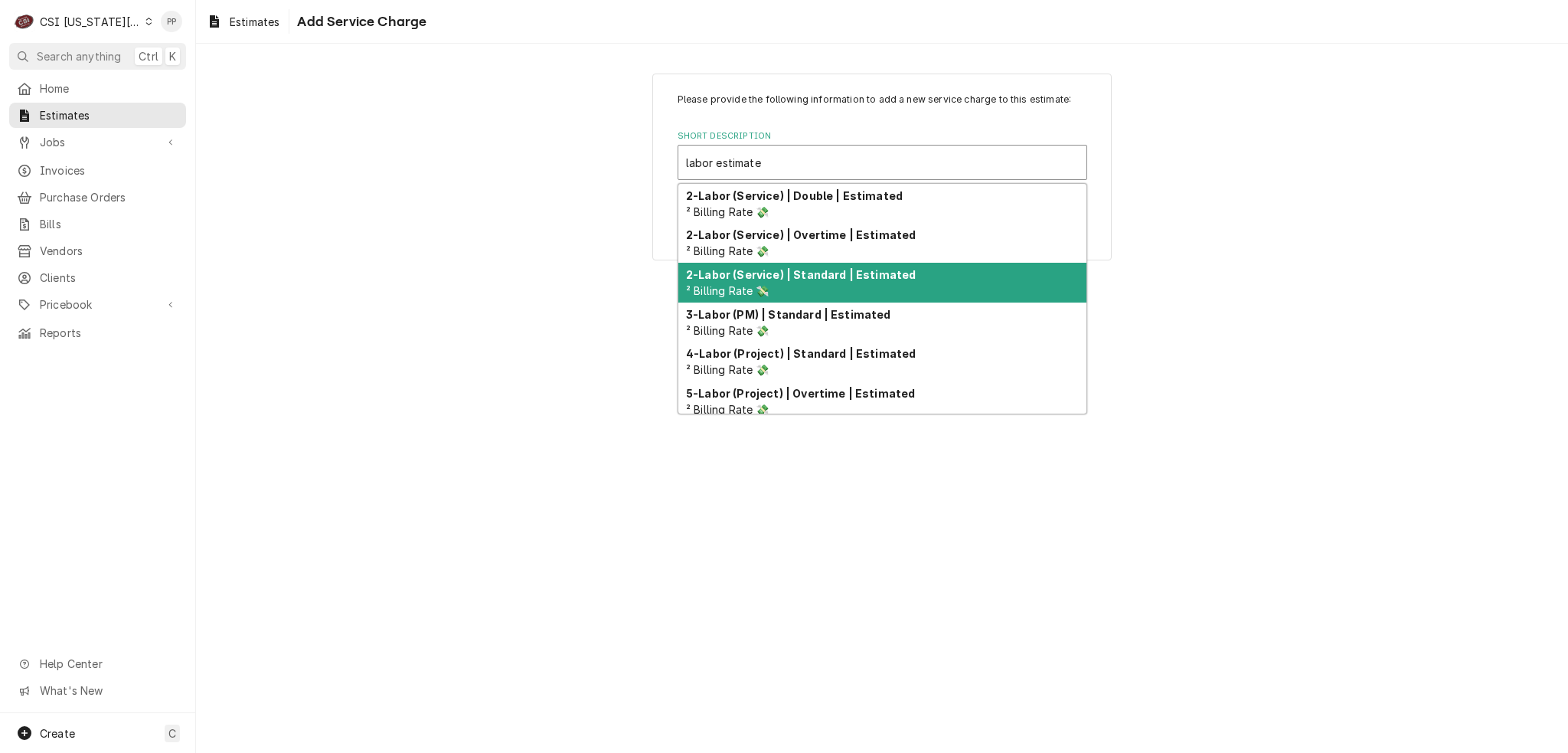
click at [850, 285] on div "2-Labor (Service) | Standard | Estimated ² Billing Rate 💸" at bounding box center [882, 282] width 408 height 40
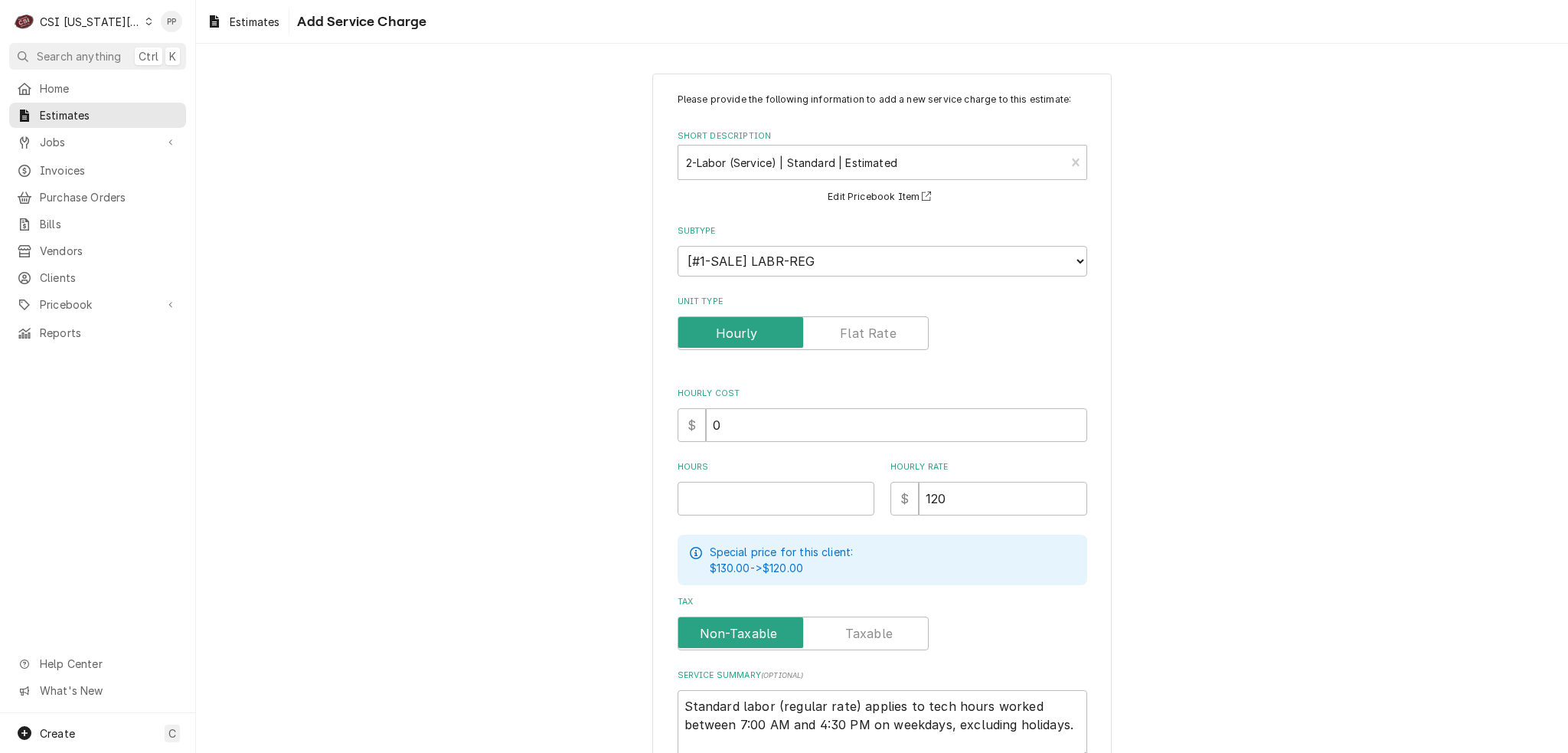
click at [837, 357] on div "Please provide the following information to add a new service charge to this es…" at bounding box center [882, 426] width 410 height 666
click at [837, 340] on input "Unit Type" at bounding box center [803, 333] width 238 height 33
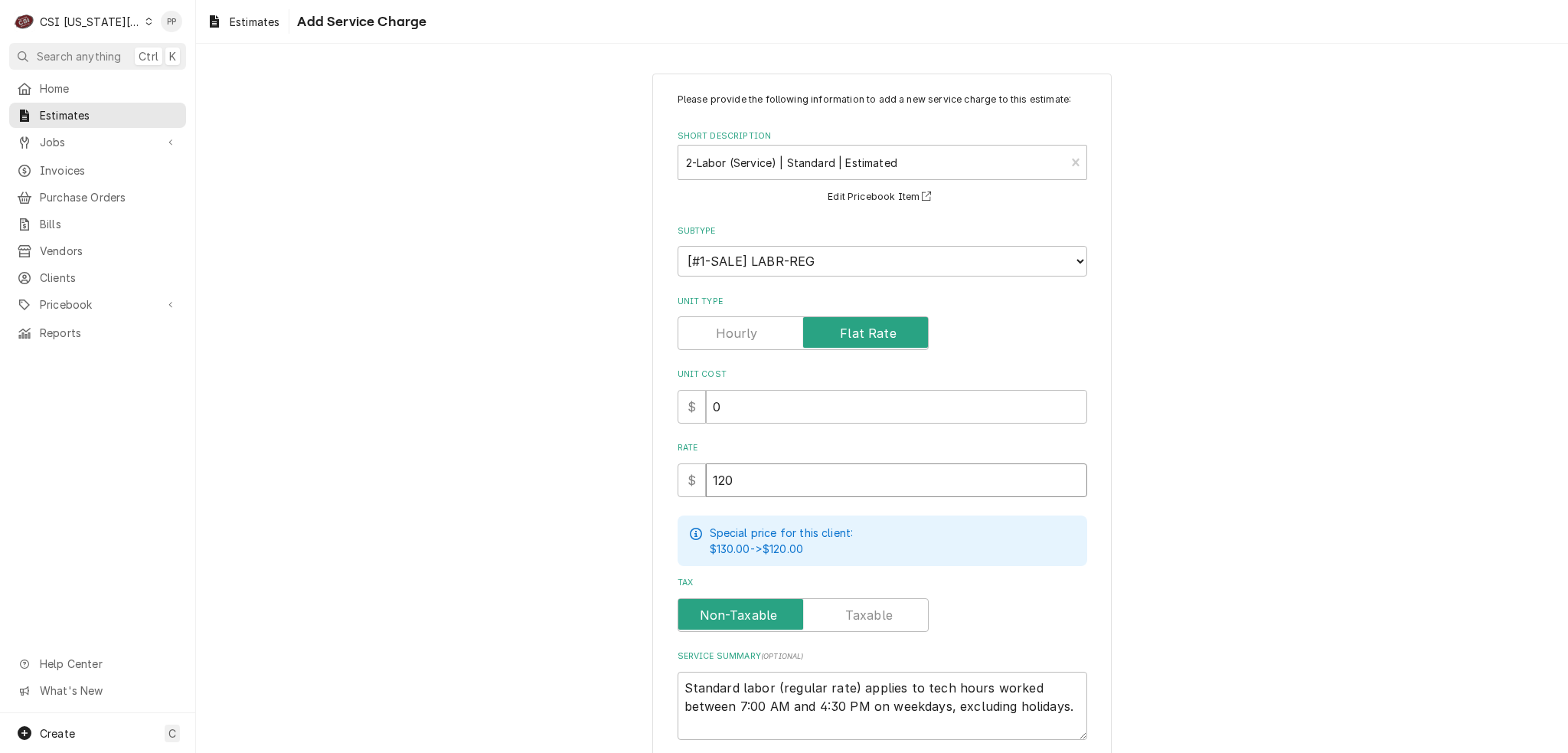
click at [768, 490] on input "120" at bounding box center [897, 480] width 381 height 33
click at [664, 483] on div "Please provide the following information to add a new service charge to this es…" at bounding box center [882, 447] width 459 height 747
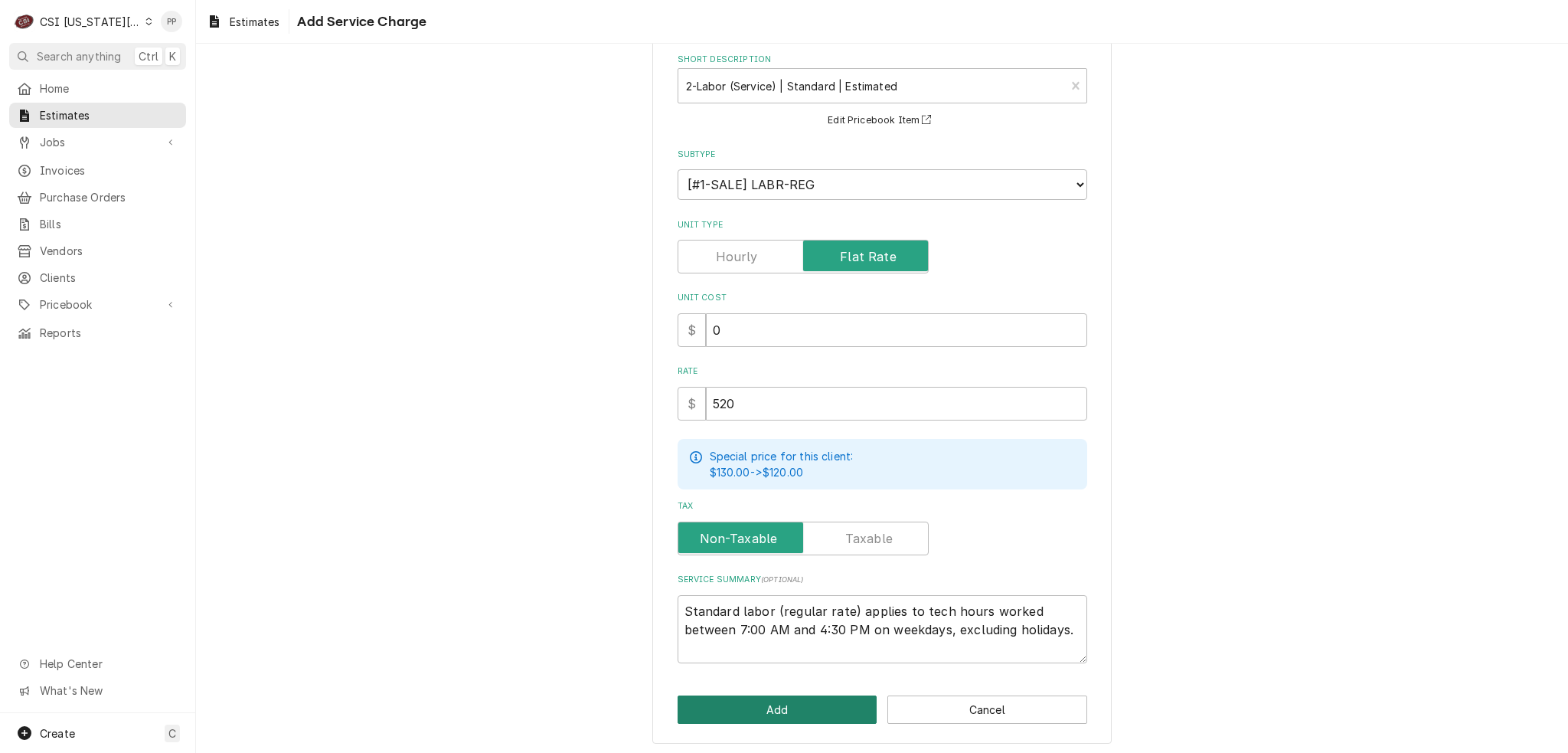
click at [775, 713] on button "Add" at bounding box center [777, 709] width 200 height 29
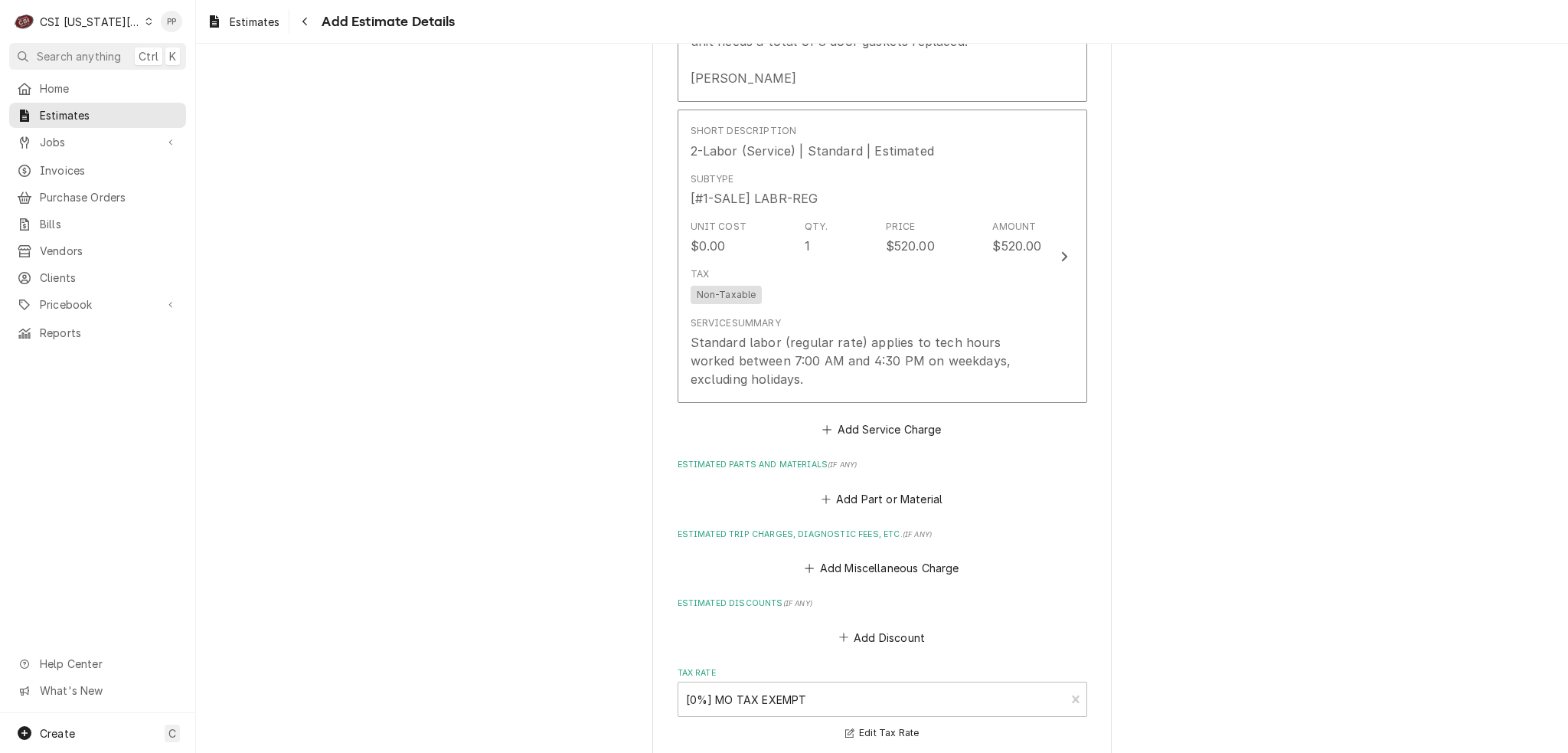
scroll to position [1801, 0]
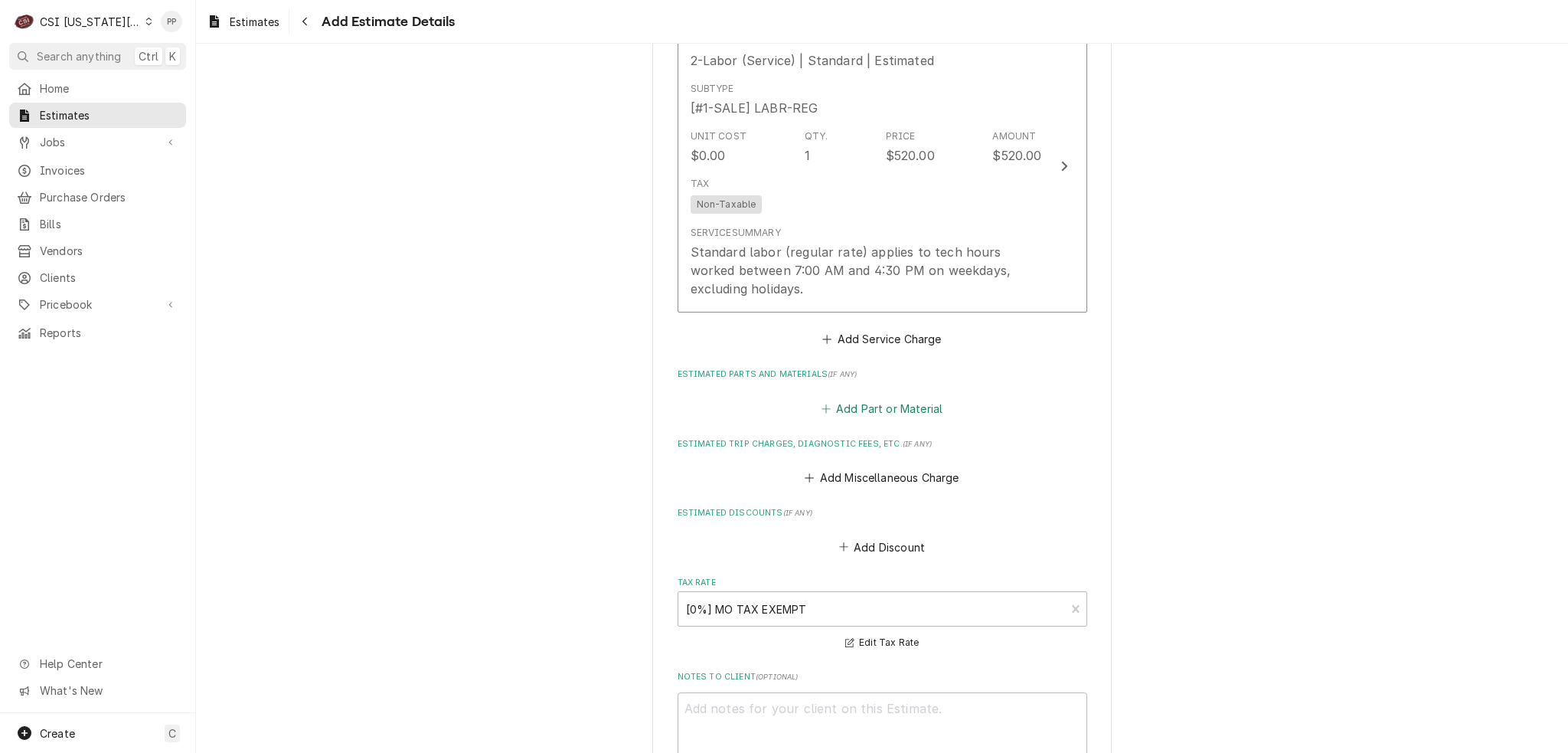
click at [908, 397] on button "Add Part or Material" at bounding box center [882, 408] width 127 height 22
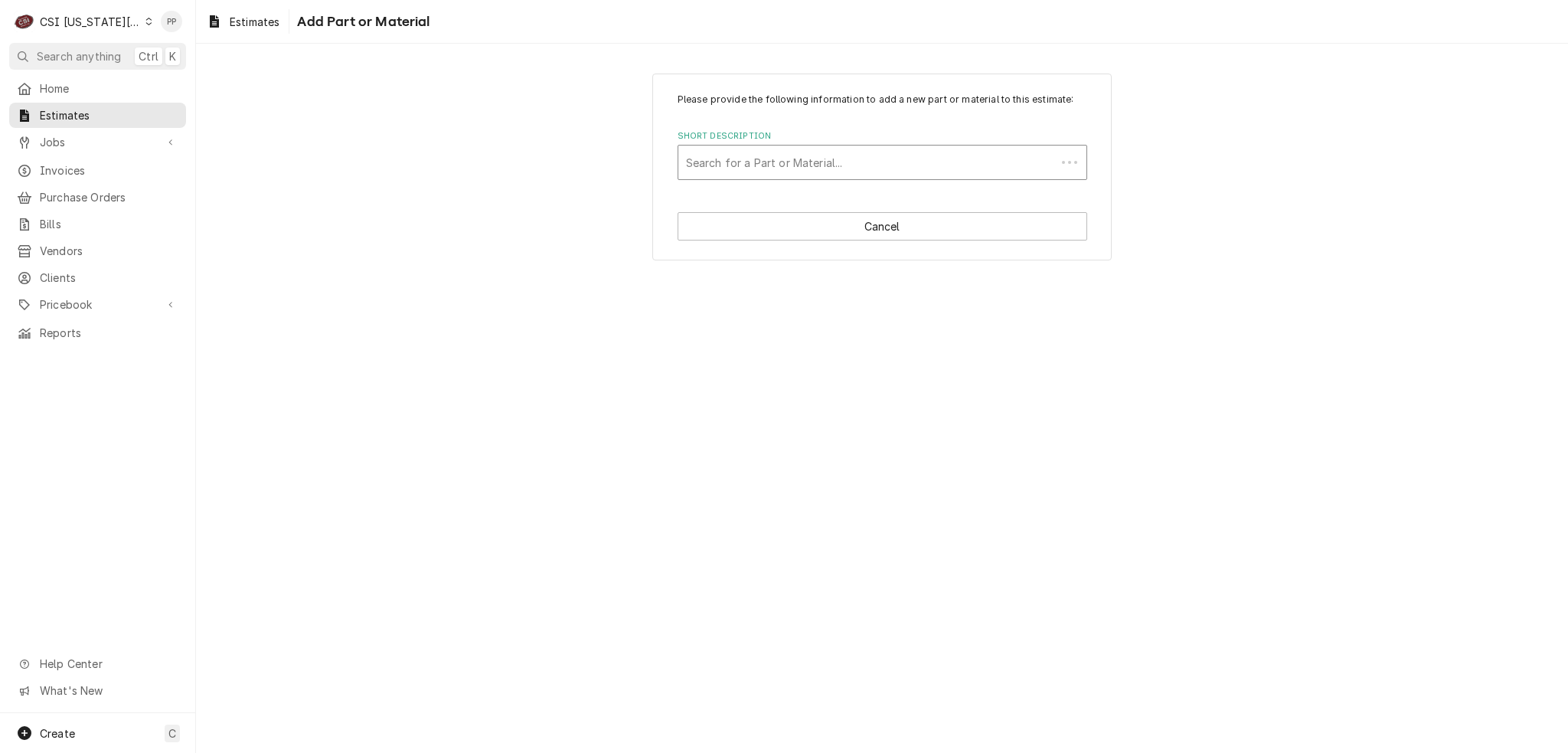
click at [843, 165] on div "Short Description" at bounding box center [867, 162] width 362 height 28
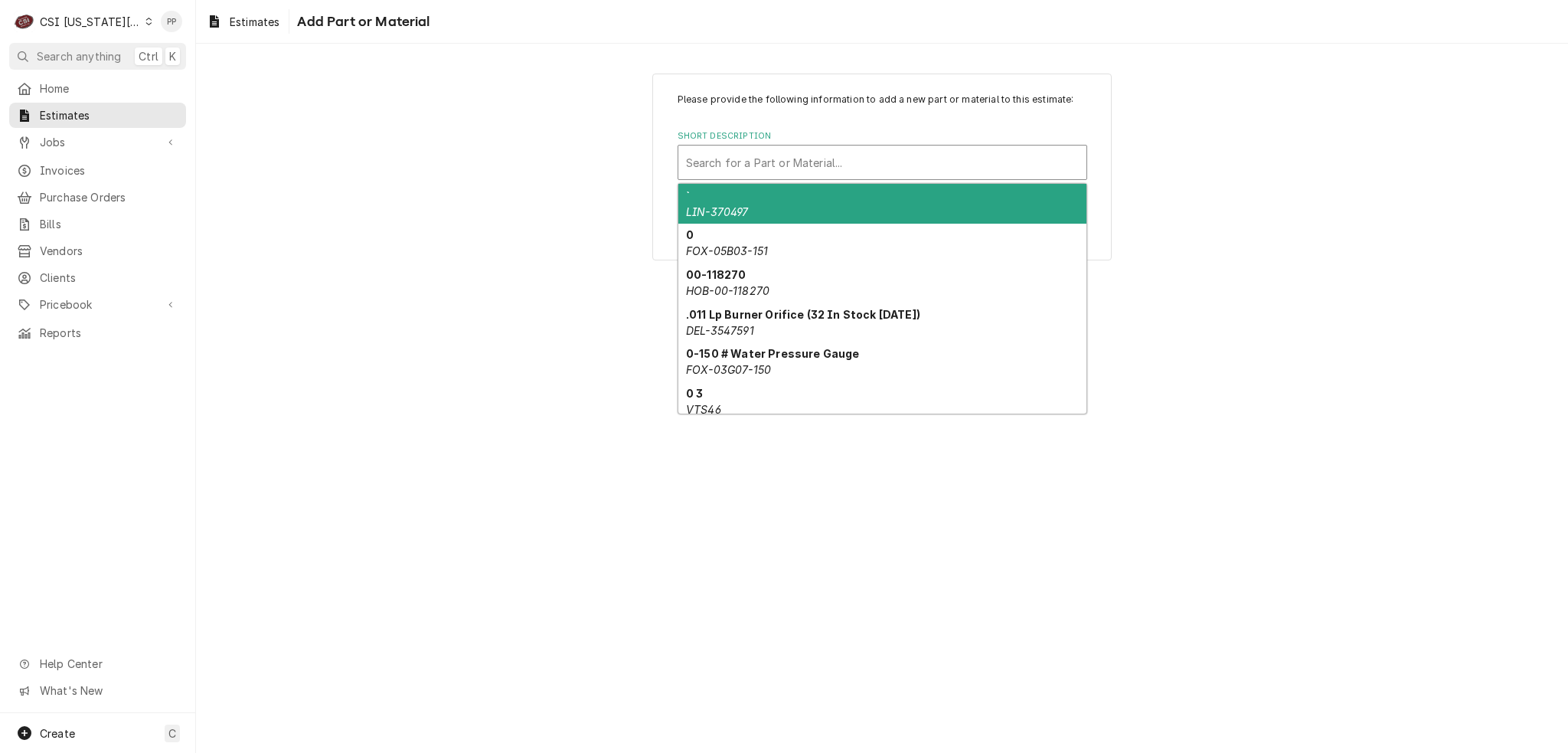
paste input "HOB-00-280984-00002"
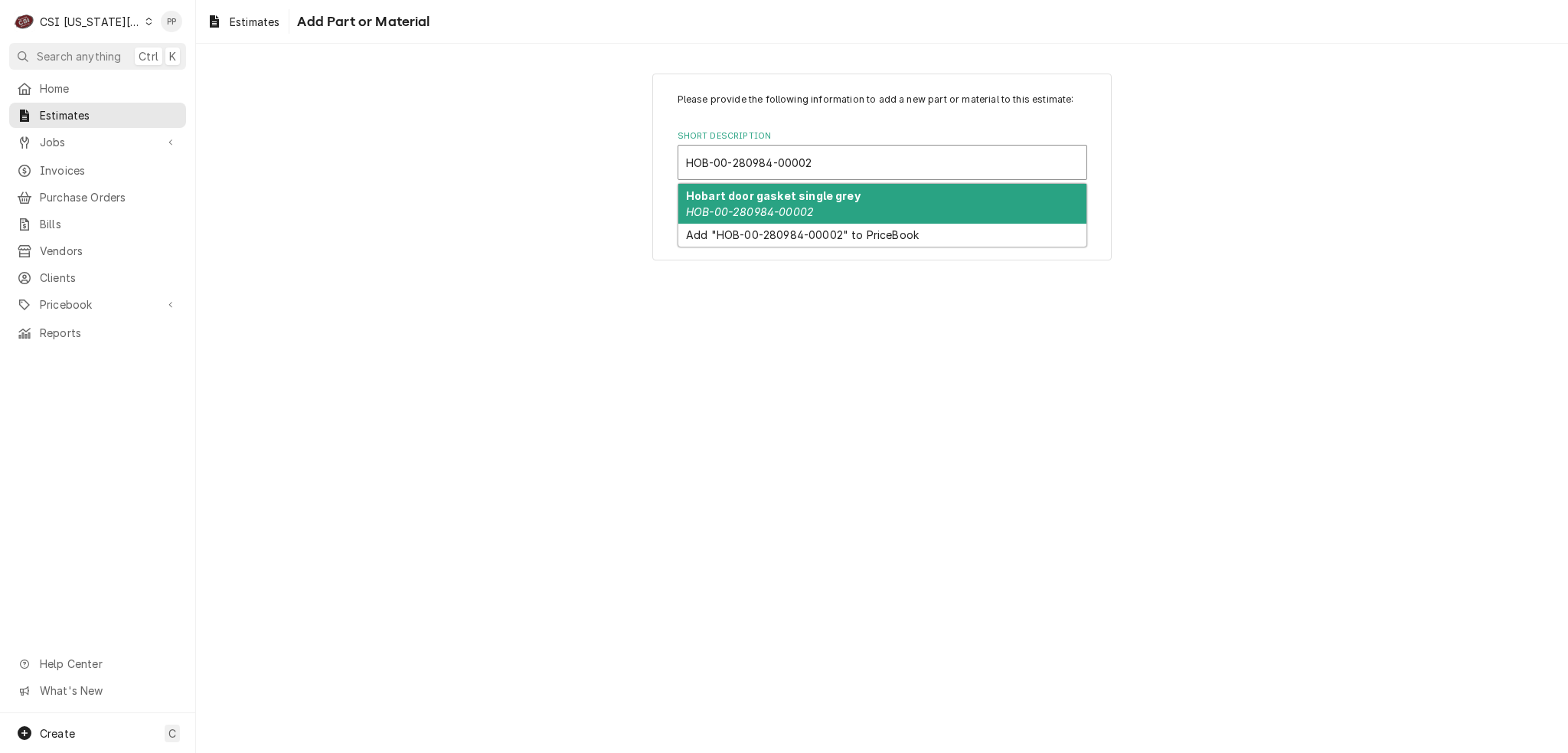
click at [802, 205] on em "HOB-00-280984-00002" at bounding box center [750, 211] width 128 height 13
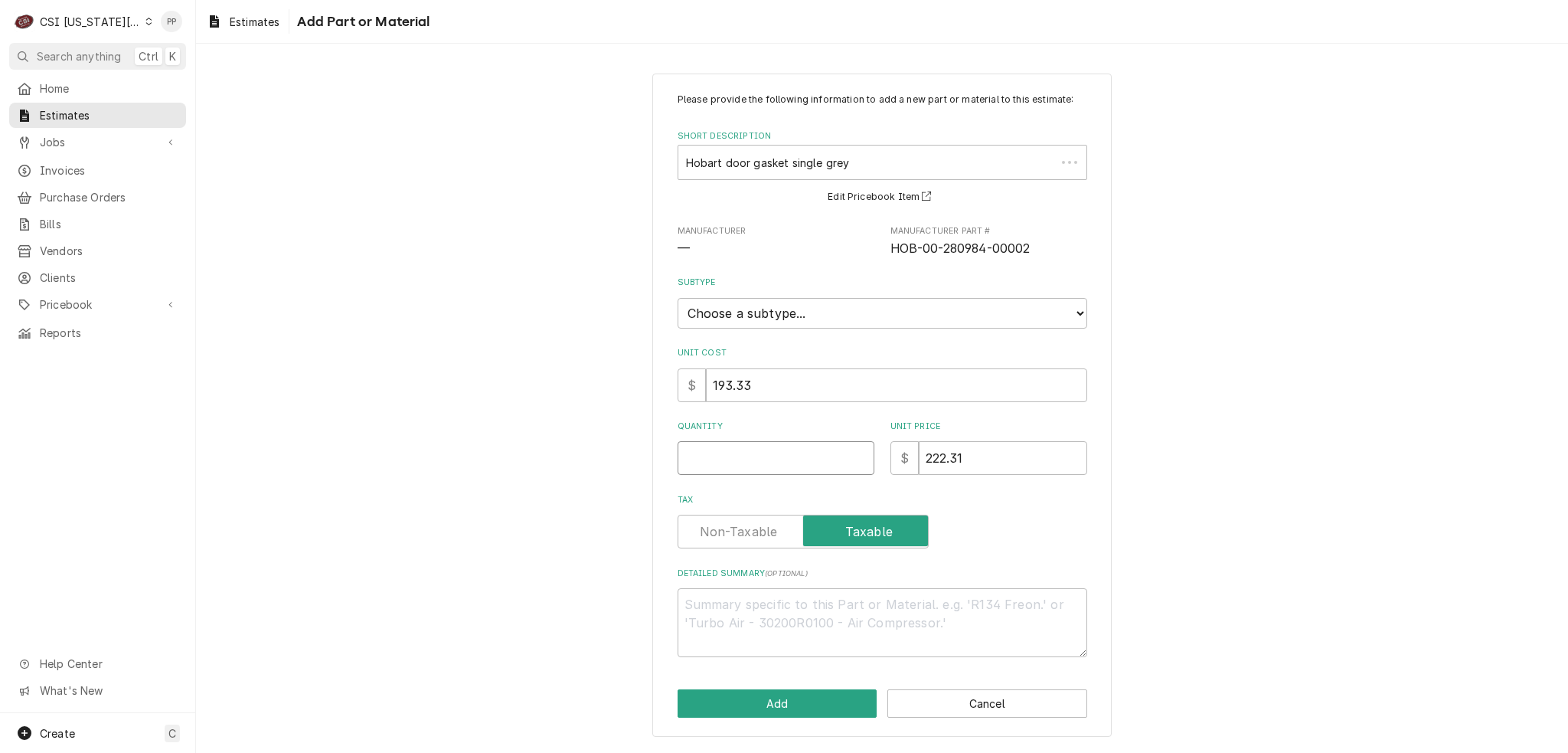
click at [751, 446] on input "Quantity" at bounding box center [776, 458] width 197 height 33
click at [779, 704] on button "Add" at bounding box center [777, 703] width 200 height 29
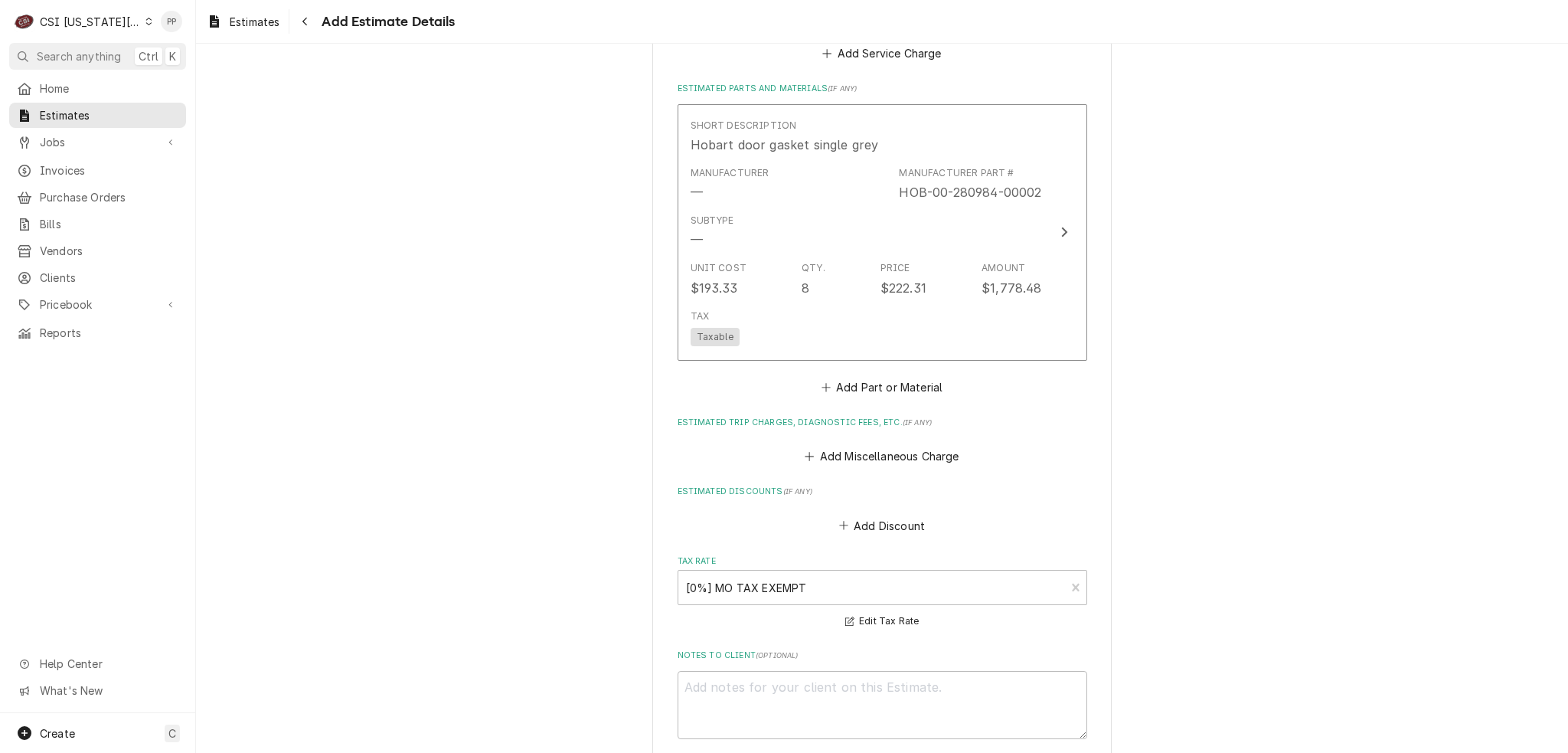
scroll to position [2107, 0]
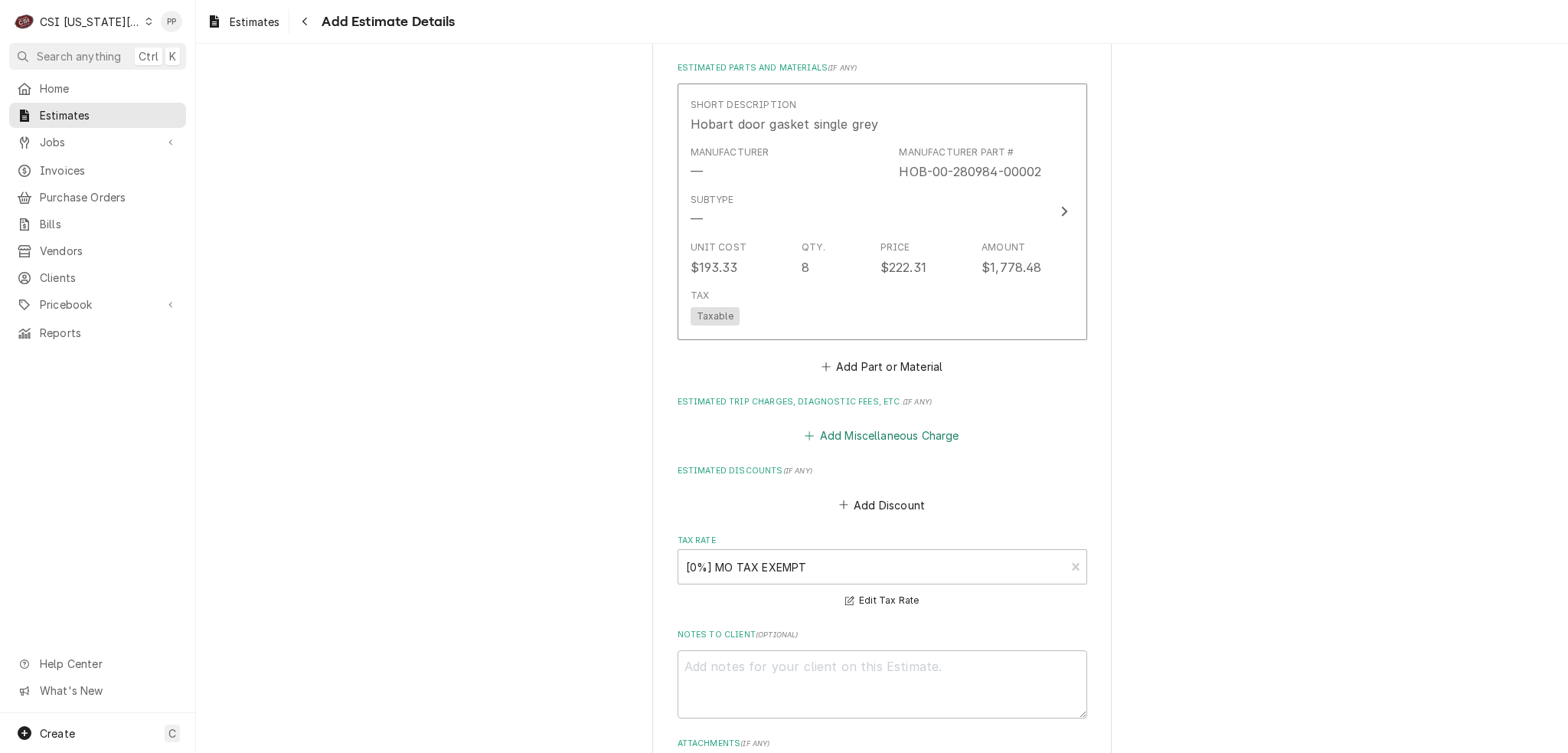
click at [872, 438] on button "Add Miscellaneous Charge" at bounding box center [882, 435] width 159 height 22
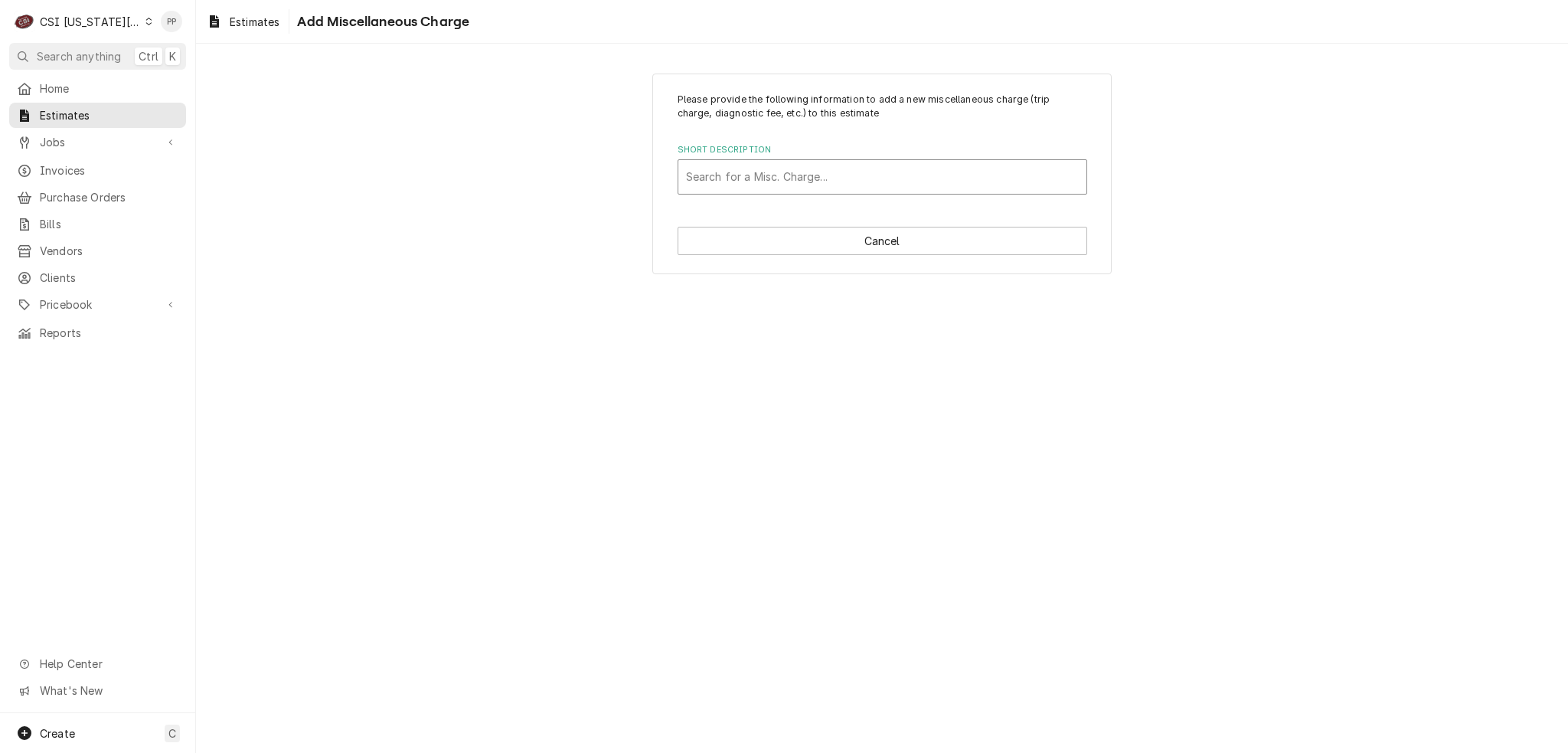
click at [813, 186] on div "Short Description" at bounding box center [883, 177] width 393 height 28
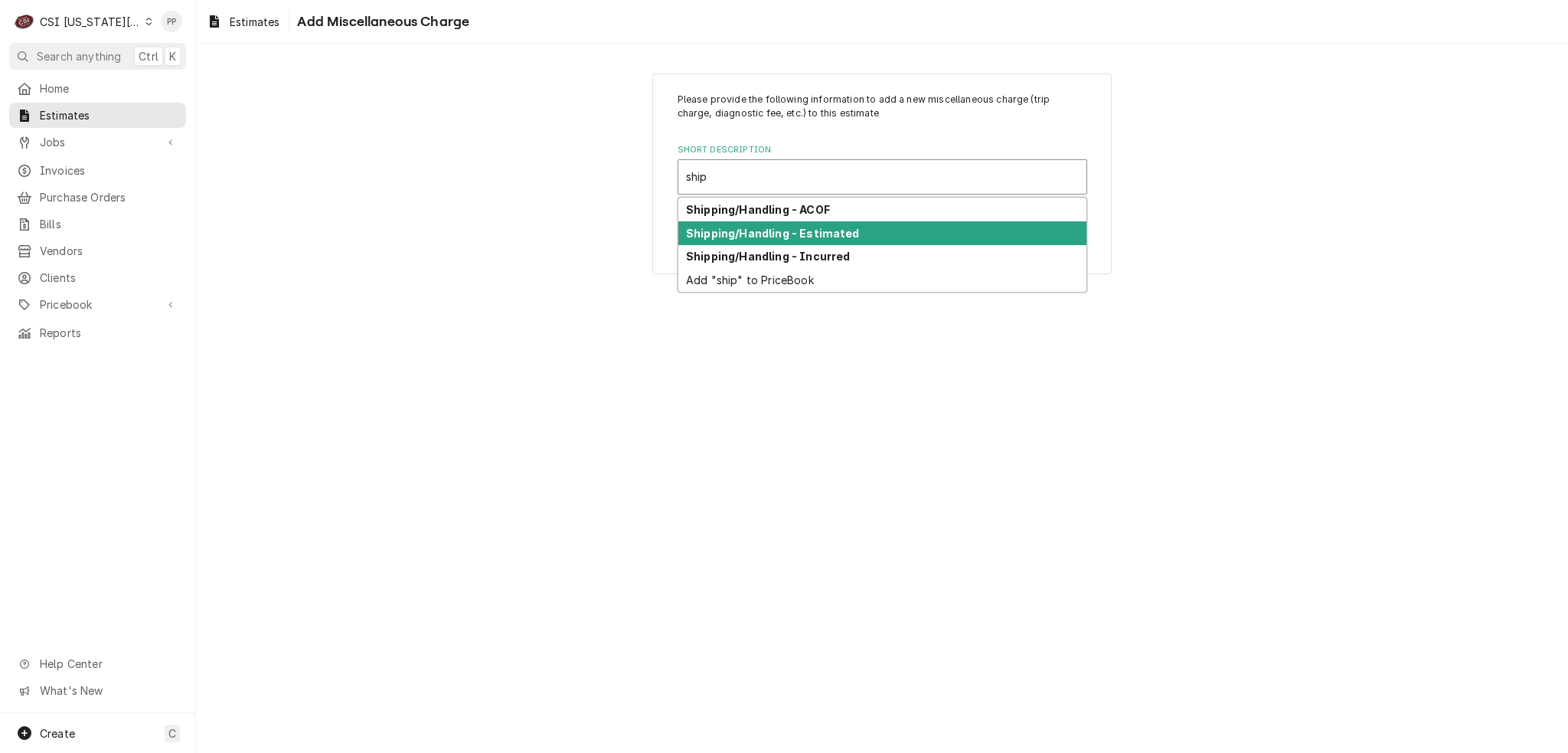
click at [821, 227] on strong "Shipping/Handling - Estimated" at bounding box center [773, 233] width 174 height 13
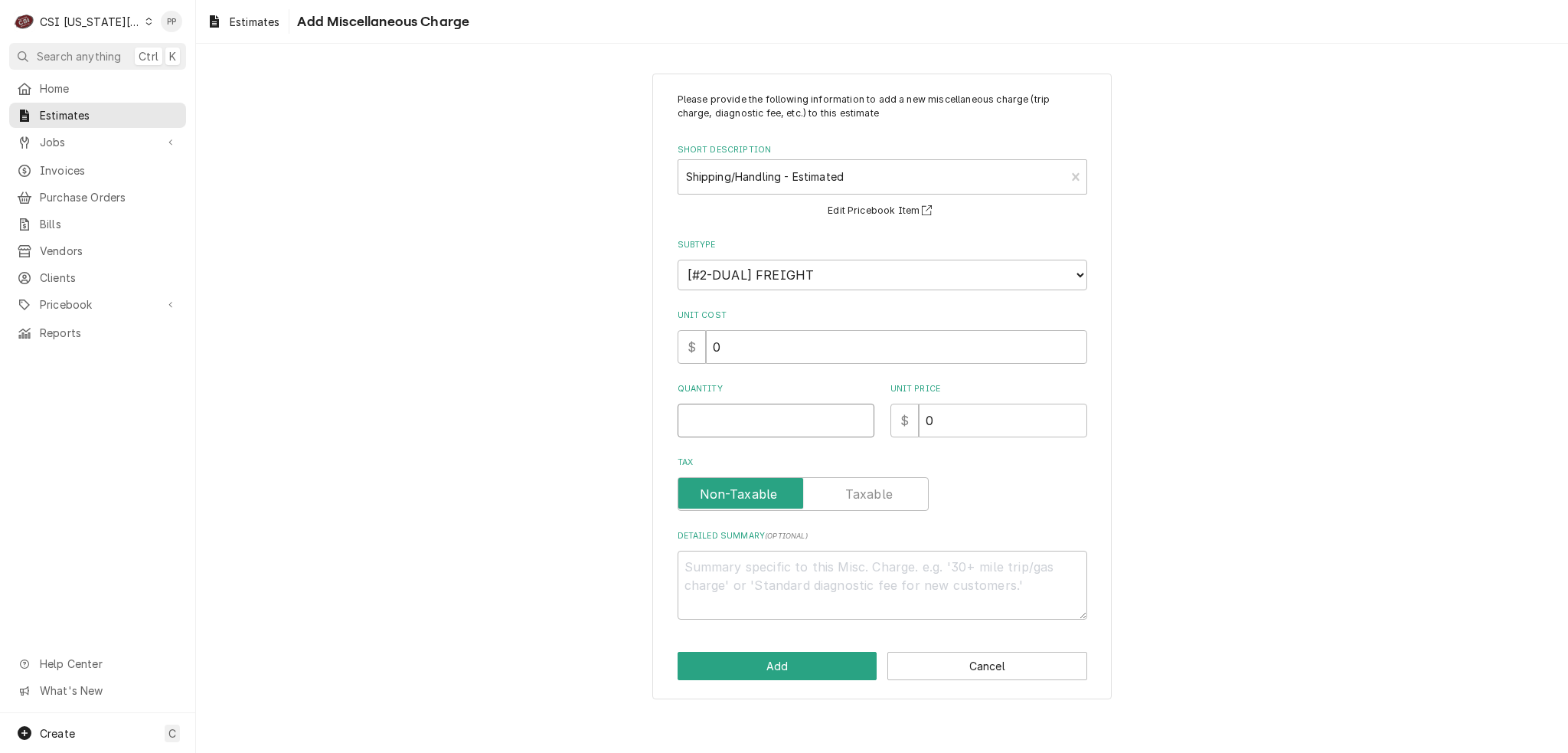
click at [777, 409] on input "Quantity" at bounding box center [776, 421] width 197 height 33
click at [771, 661] on button "Add" at bounding box center [777, 666] width 200 height 29
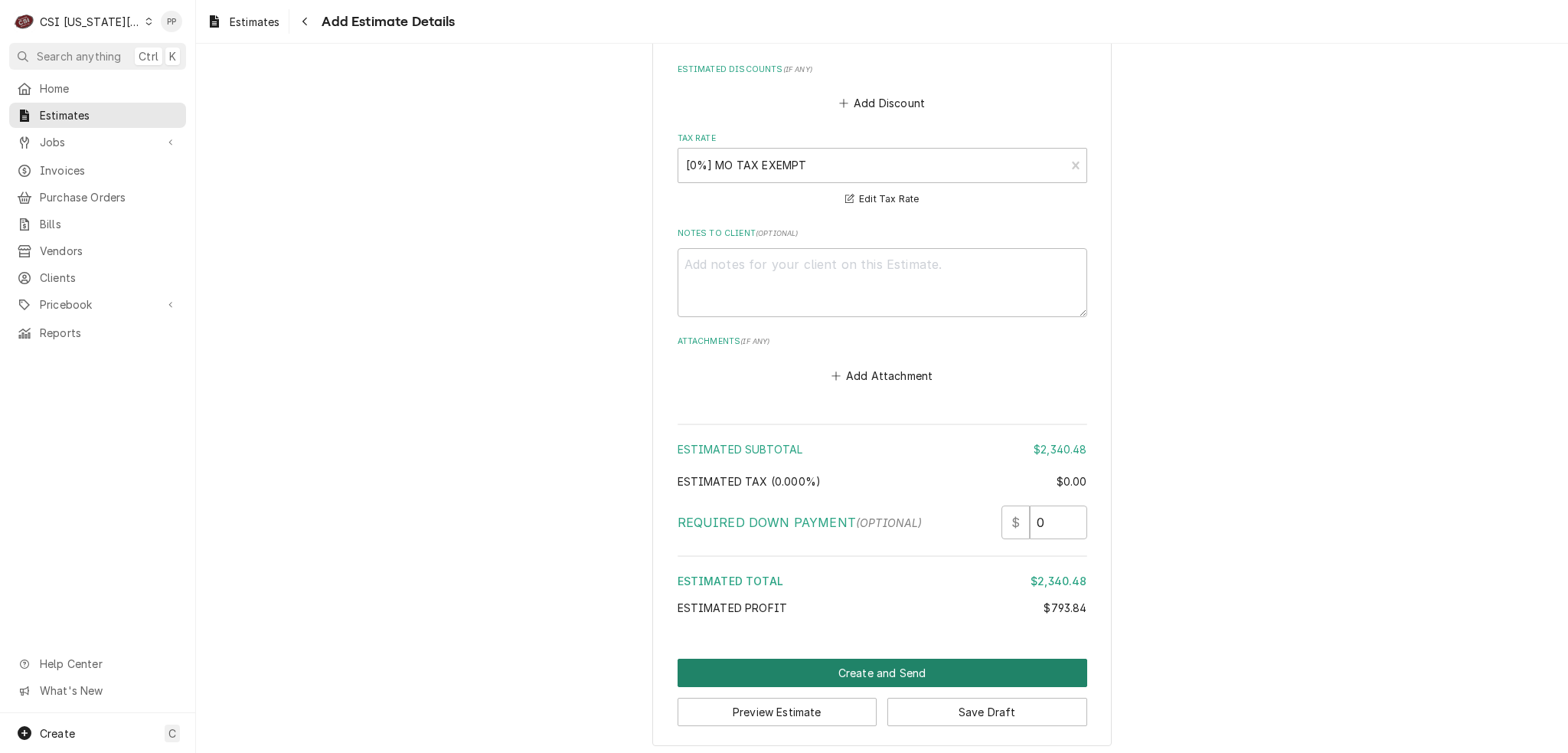
click at [912, 667] on button "Create and Send" at bounding box center [882, 672] width 410 height 29
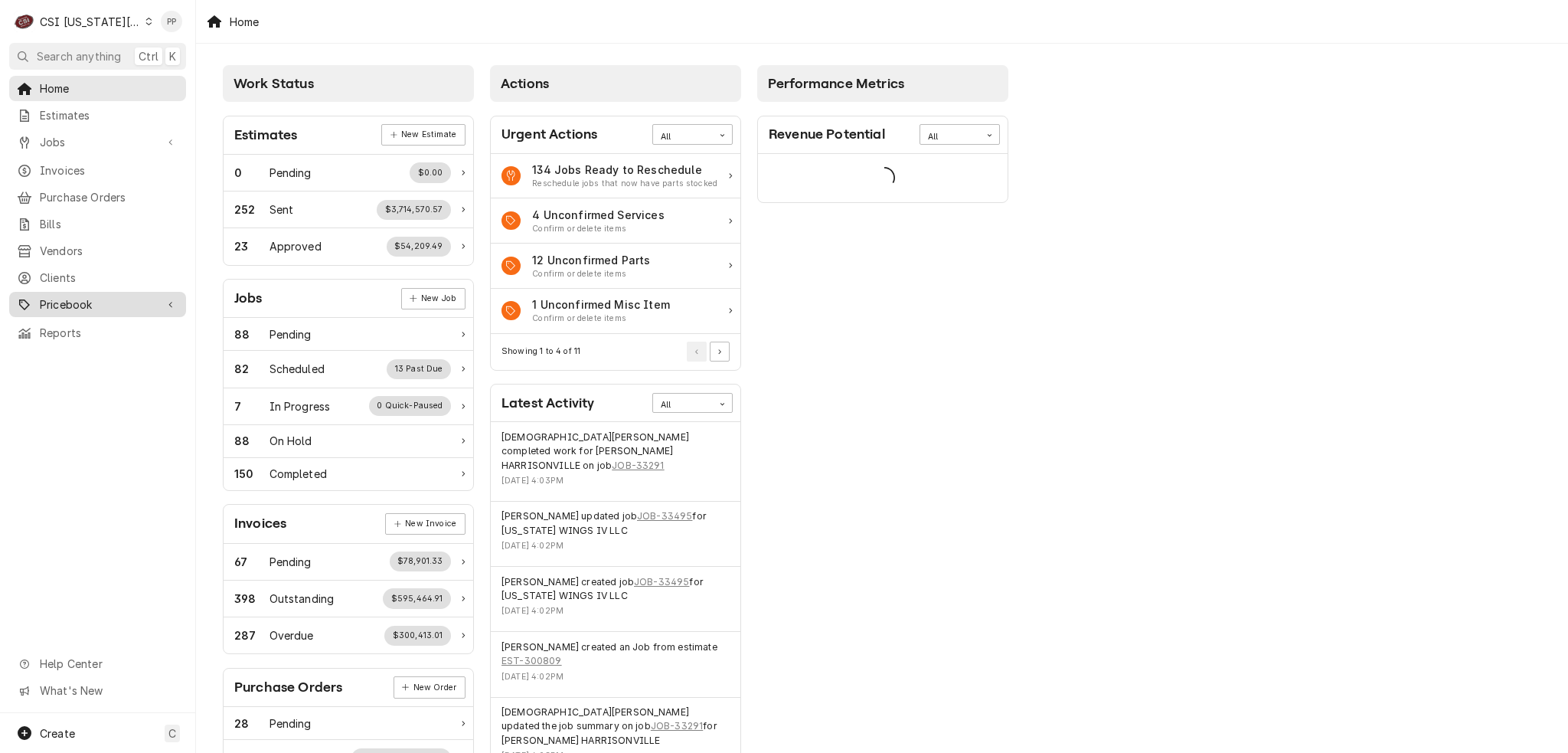
click at [107, 299] on span "Pricebook" at bounding box center [98, 304] width 116 height 16
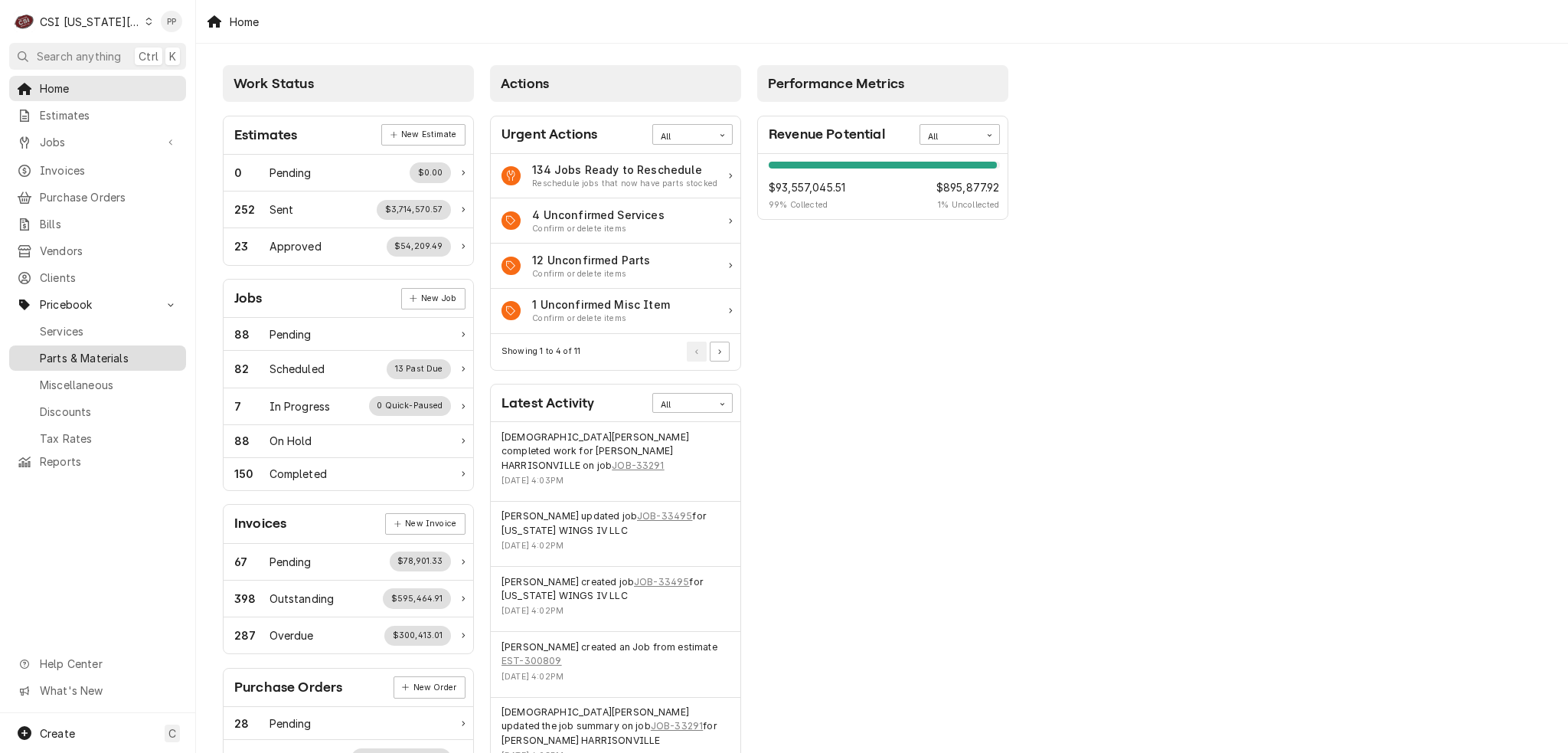
click at [116, 350] on span "Parts & Materials" at bounding box center [109, 358] width 139 height 16
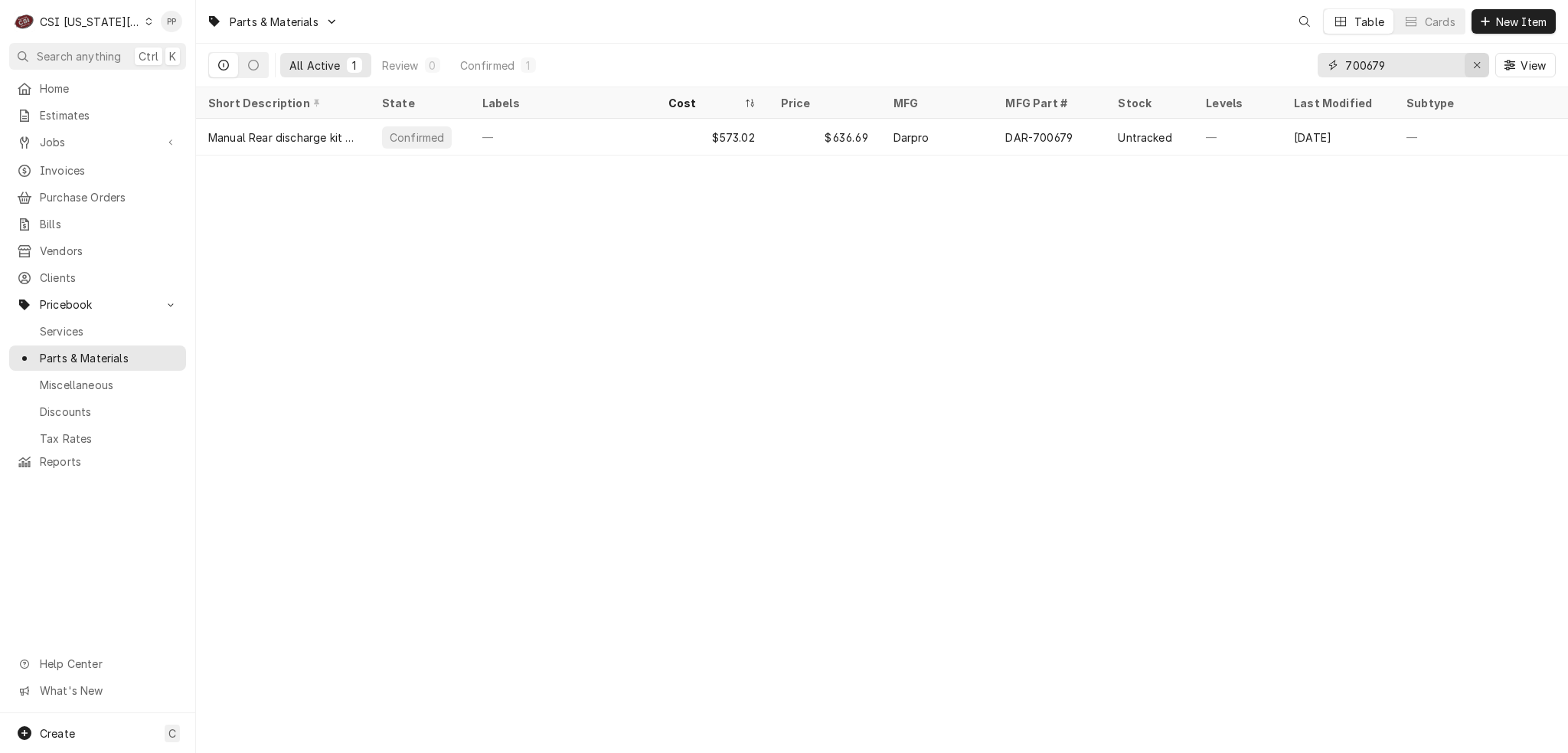
click at [1477, 64] on icon "Erase input" at bounding box center [1478, 65] width 6 height 6
click at [1436, 70] on input "Dynamic Content Wrapper" at bounding box center [1418, 65] width 144 height 25
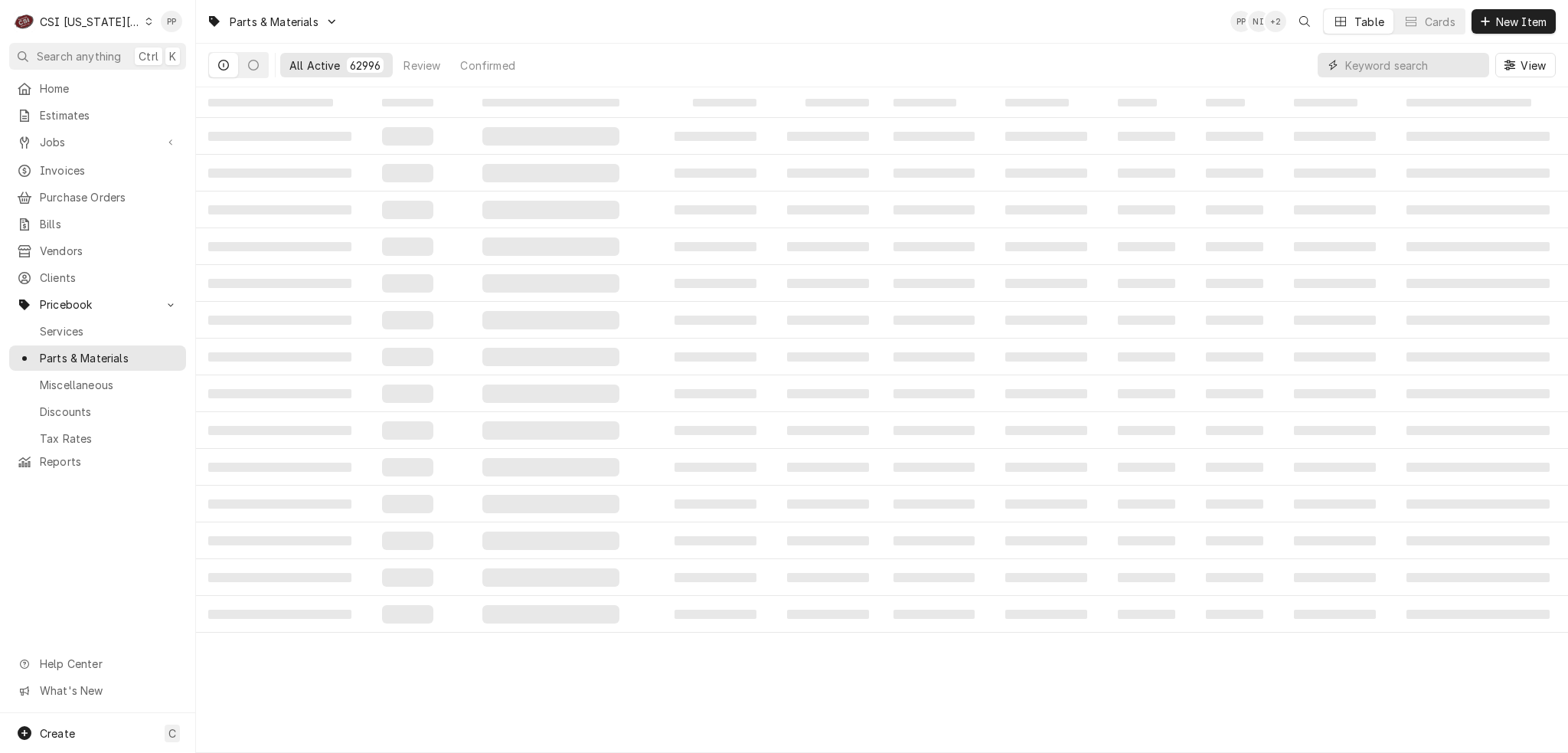
paste input "[PHONE_NUMBER]"
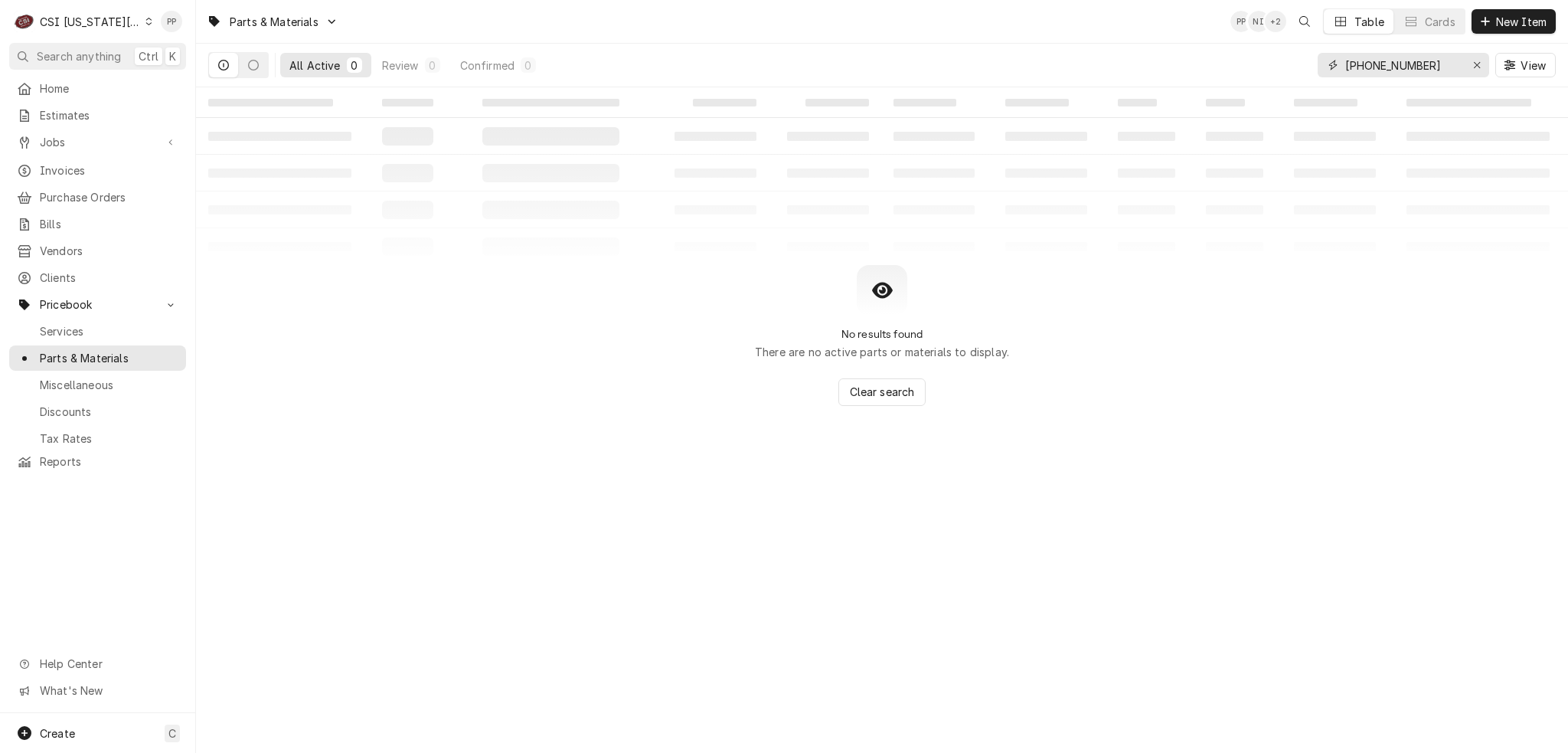
drag, startPoint x: 1366, startPoint y: 64, endPoint x: 1285, endPoint y: 65, distance: 81.0
click at [1288, 64] on div "All Active 0 Review 0 Confirmed 0 00-280984-00002 View" at bounding box center [882, 65] width 1348 height 43
type input "[PHONE_NUMBER]"
click at [1493, 15] on span "New Item" at bounding box center [1522, 22] width 57 height 16
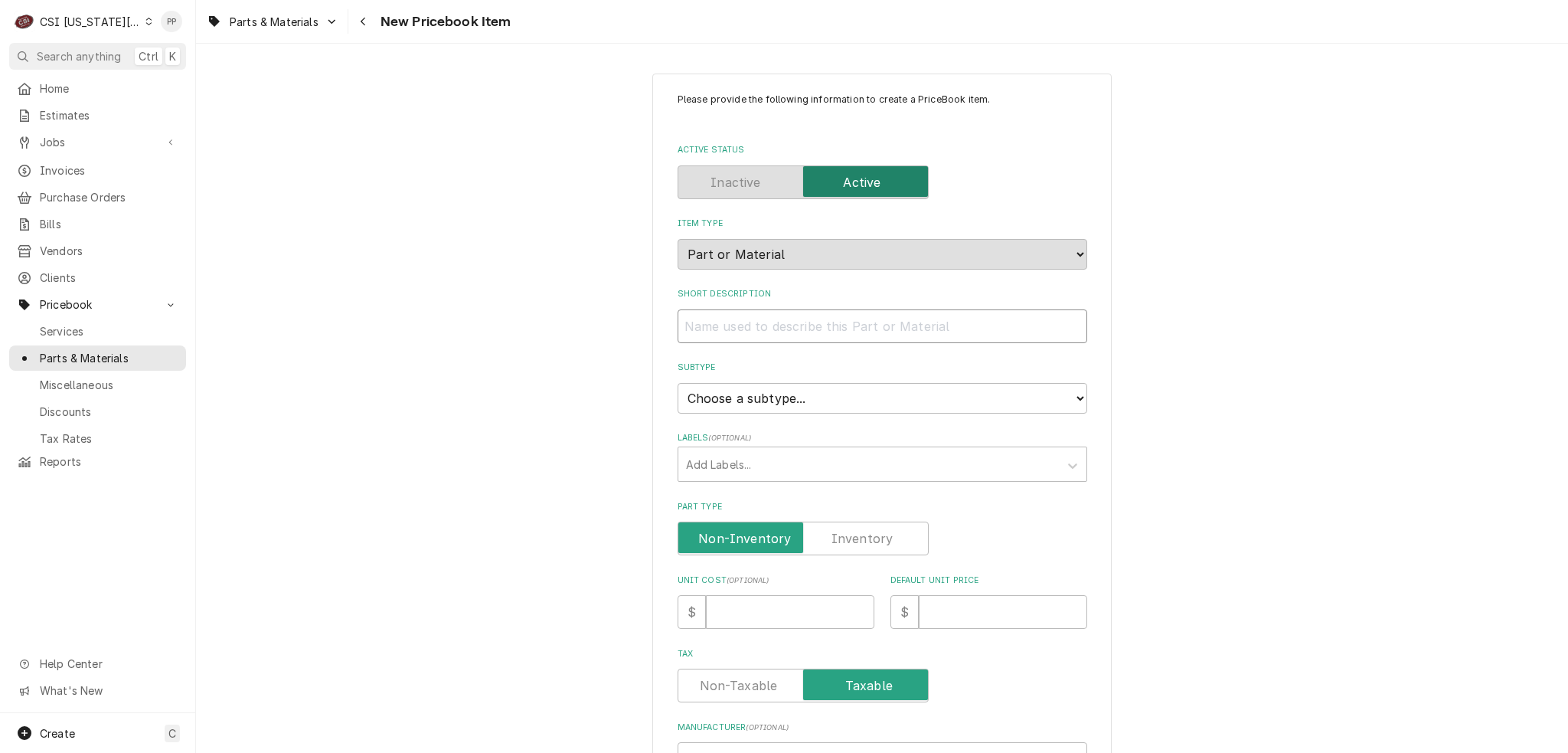
click at [723, 328] on input "Short Description" at bounding box center [882, 326] width 410 height 33
type textarea "x"
type input "B"
type textarea "x"
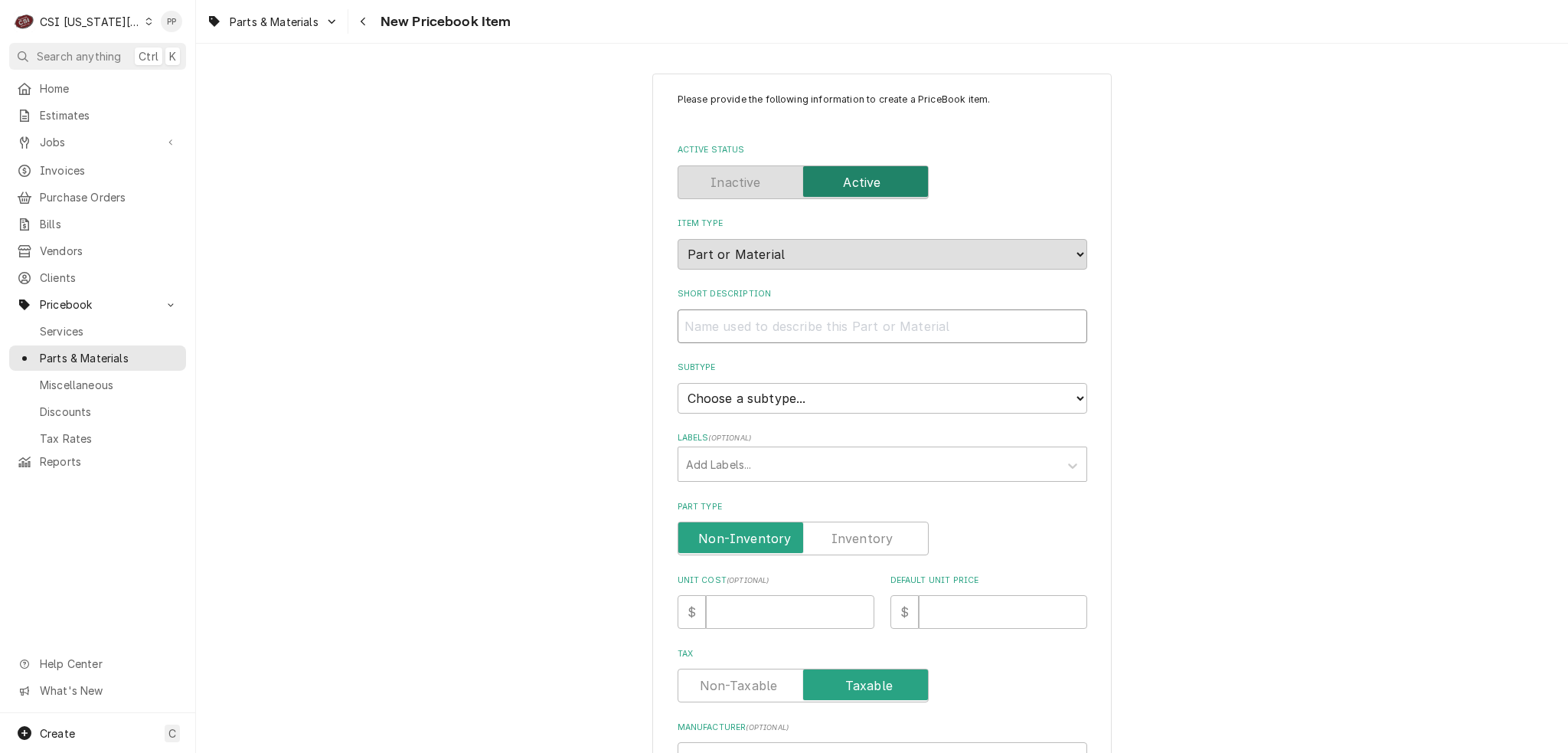
type input "H"
type textarea "x"
type input "Ho"
type textarea "x"
type input "Hob"
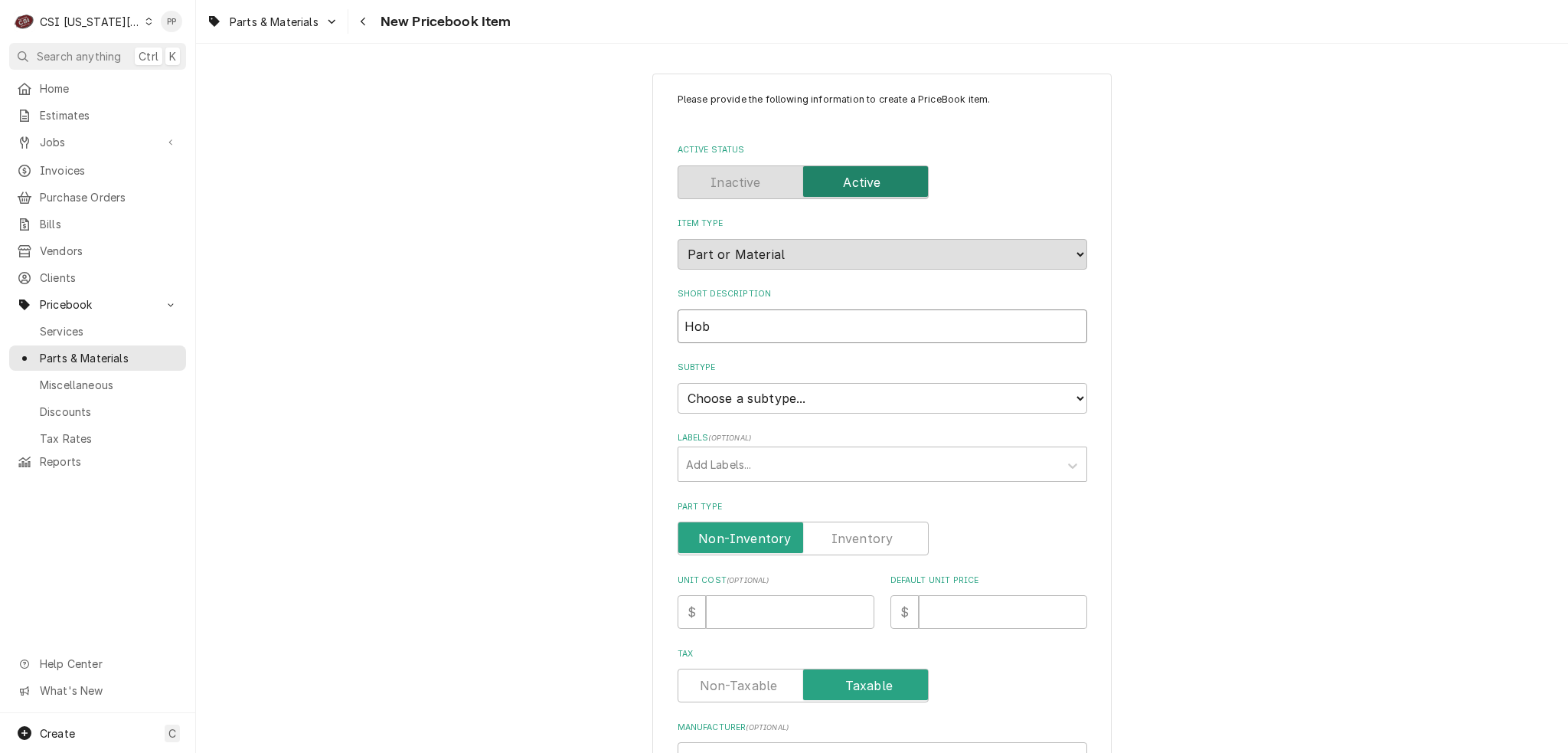
type textarea "x"
type input "Hoba"
type textarea "x"
type input "Hobar"
type textarea "x"
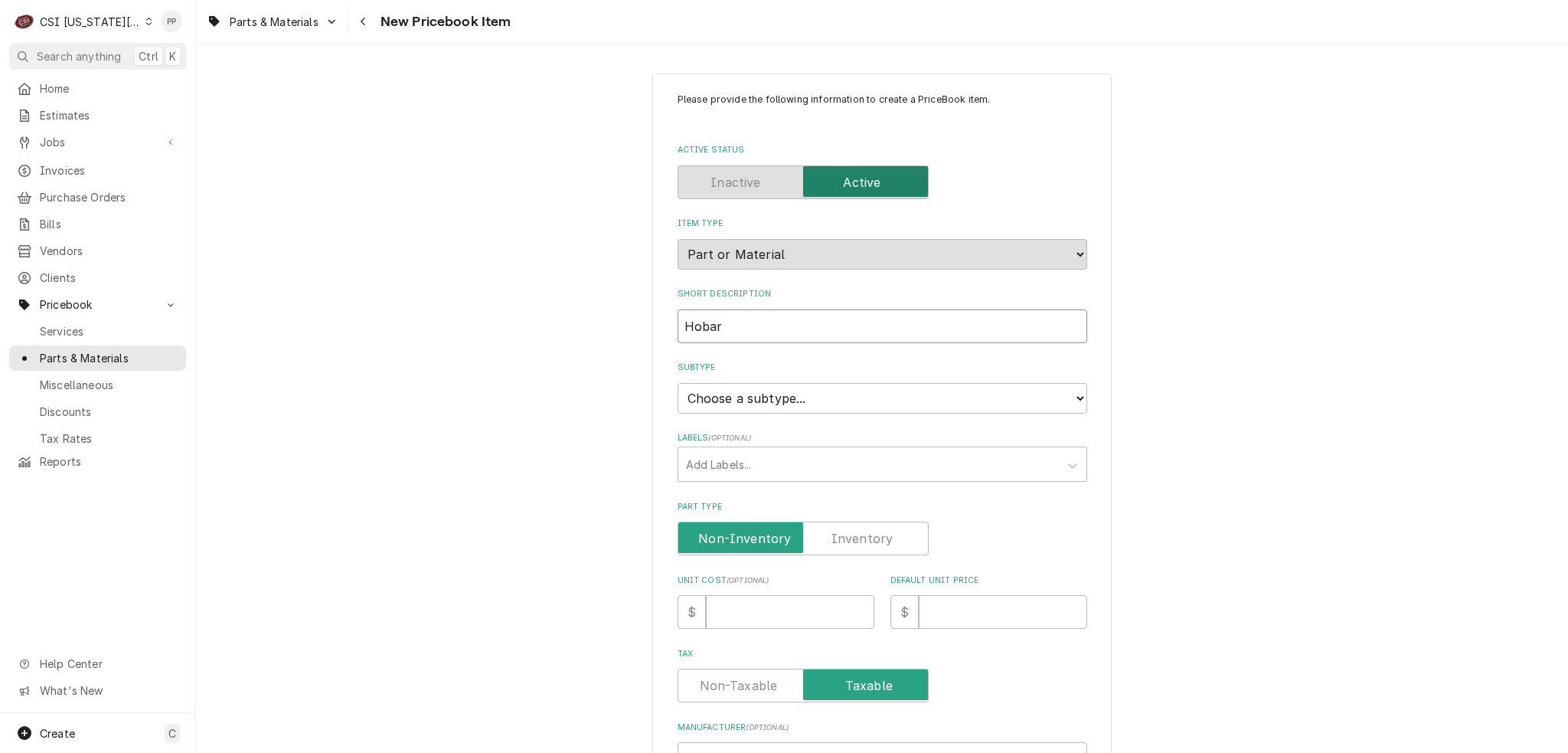
type input "[GEOGRAPHIC_DATA]"
type textarea "x"
type input "Hobart"
type textarea "x"
type input "Hobart d"
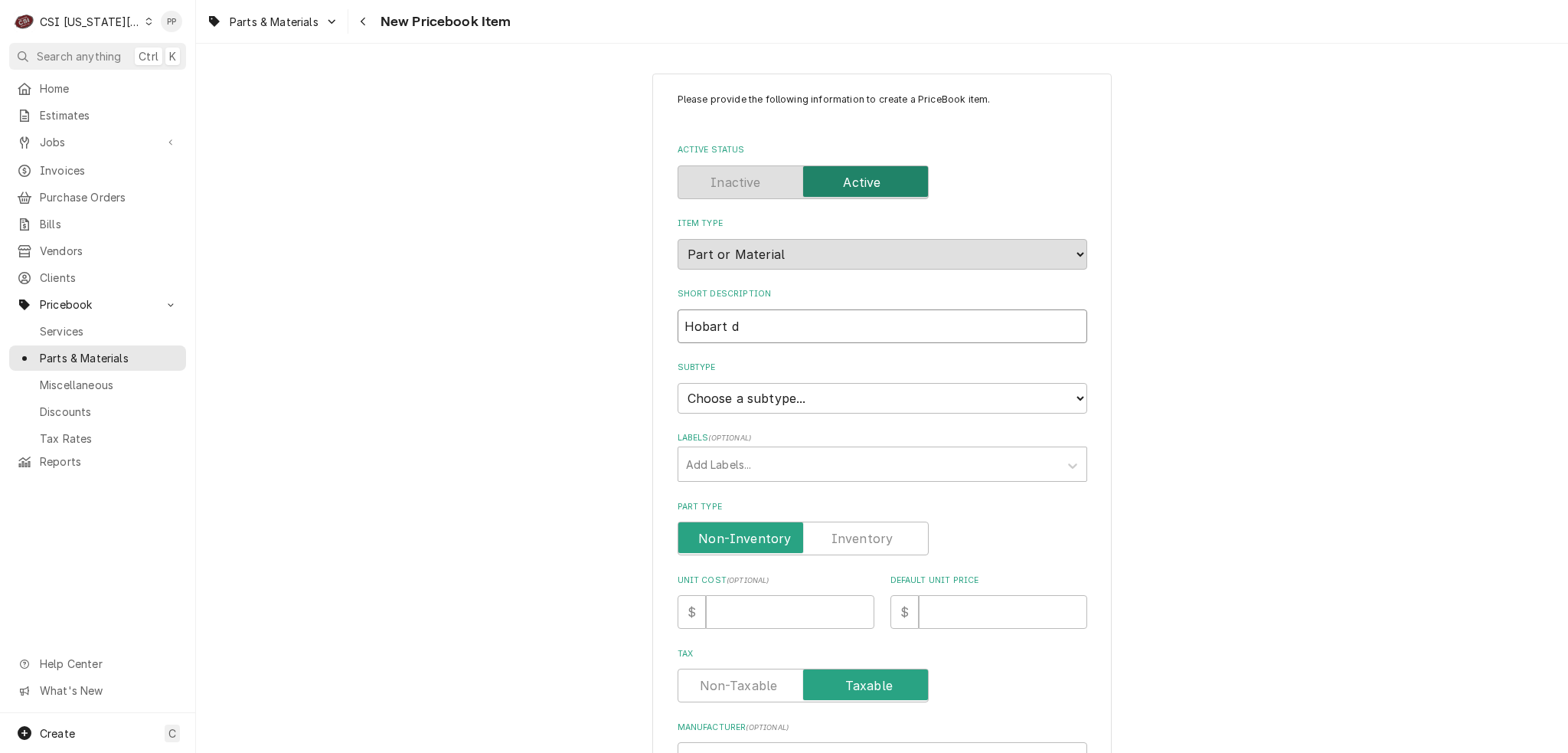
type textarea "x"
type input "Hobart do"
type textarea "x"
type input "Hobart doo"
type textarea "x"
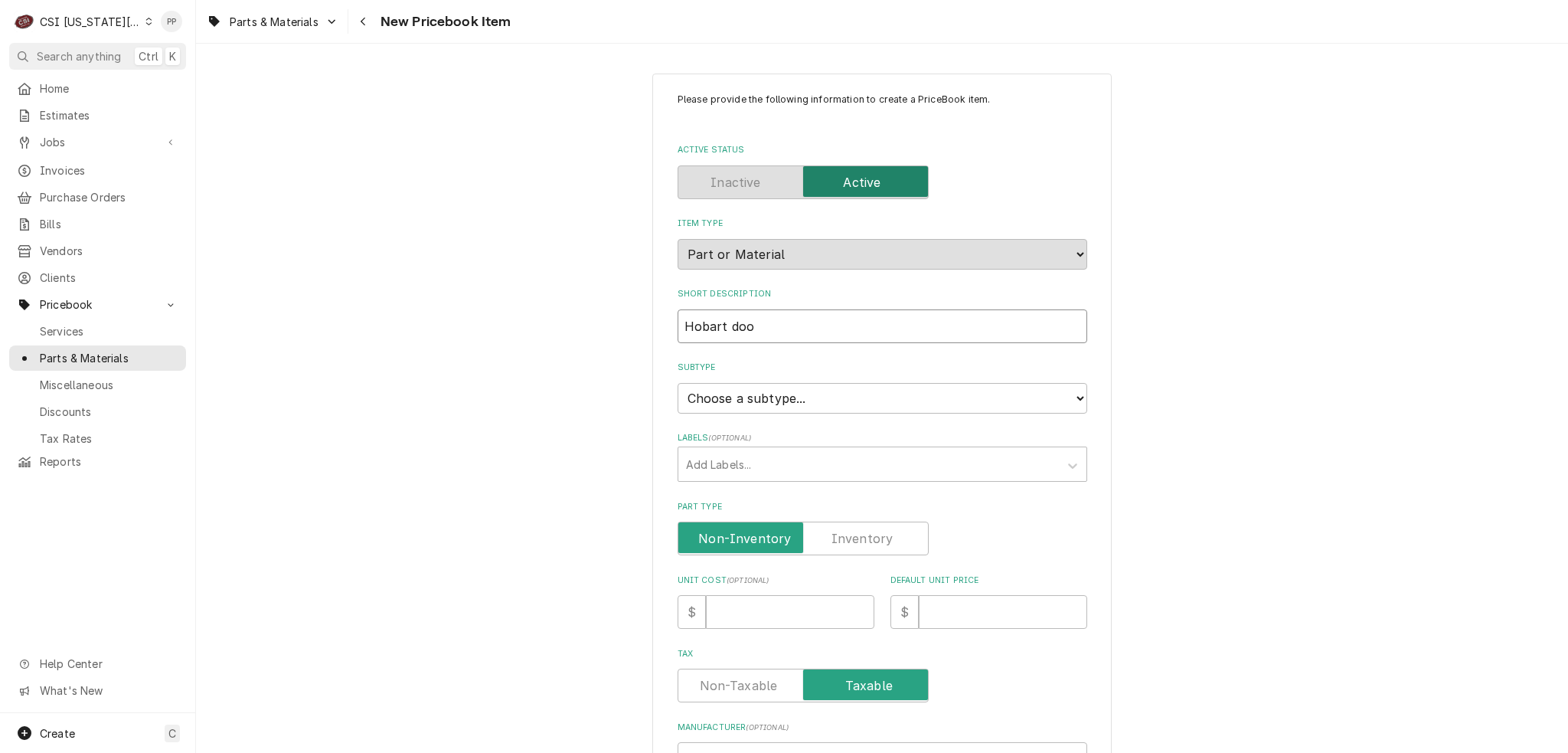
type input "Hobart door"
type textarea "x"
type input "Hobart door"
type textarea "x"
type input "Hobart door g"
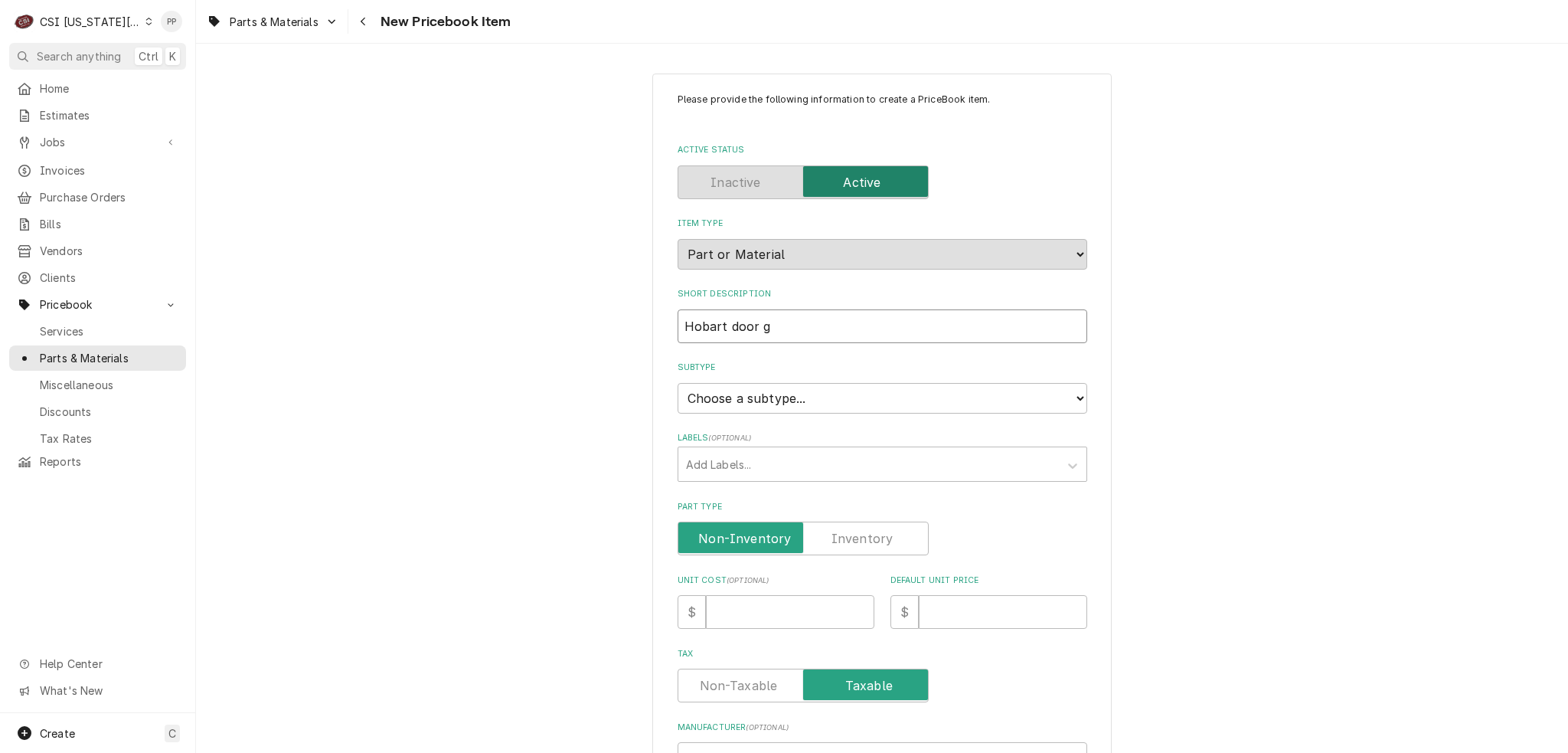
type textarea "x"
type input "Hobart door ga"
type textarea "x"
type input "Hobart door gas"
type textarea "x"
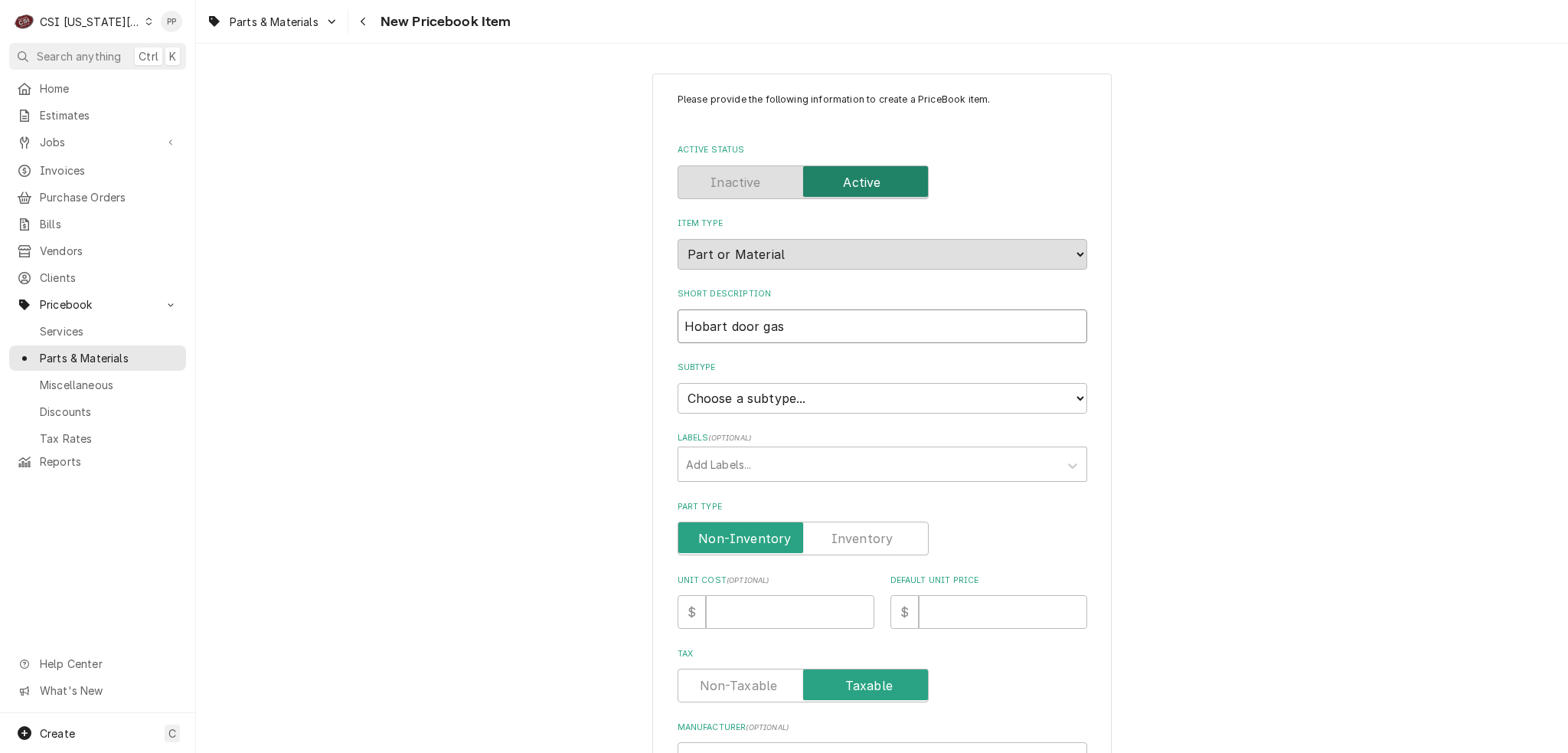
type input "Hobart door gask"
type textarea "x"
type input "Hobart door gaske"
type textarea "x"
type input "Hobart door gasket"
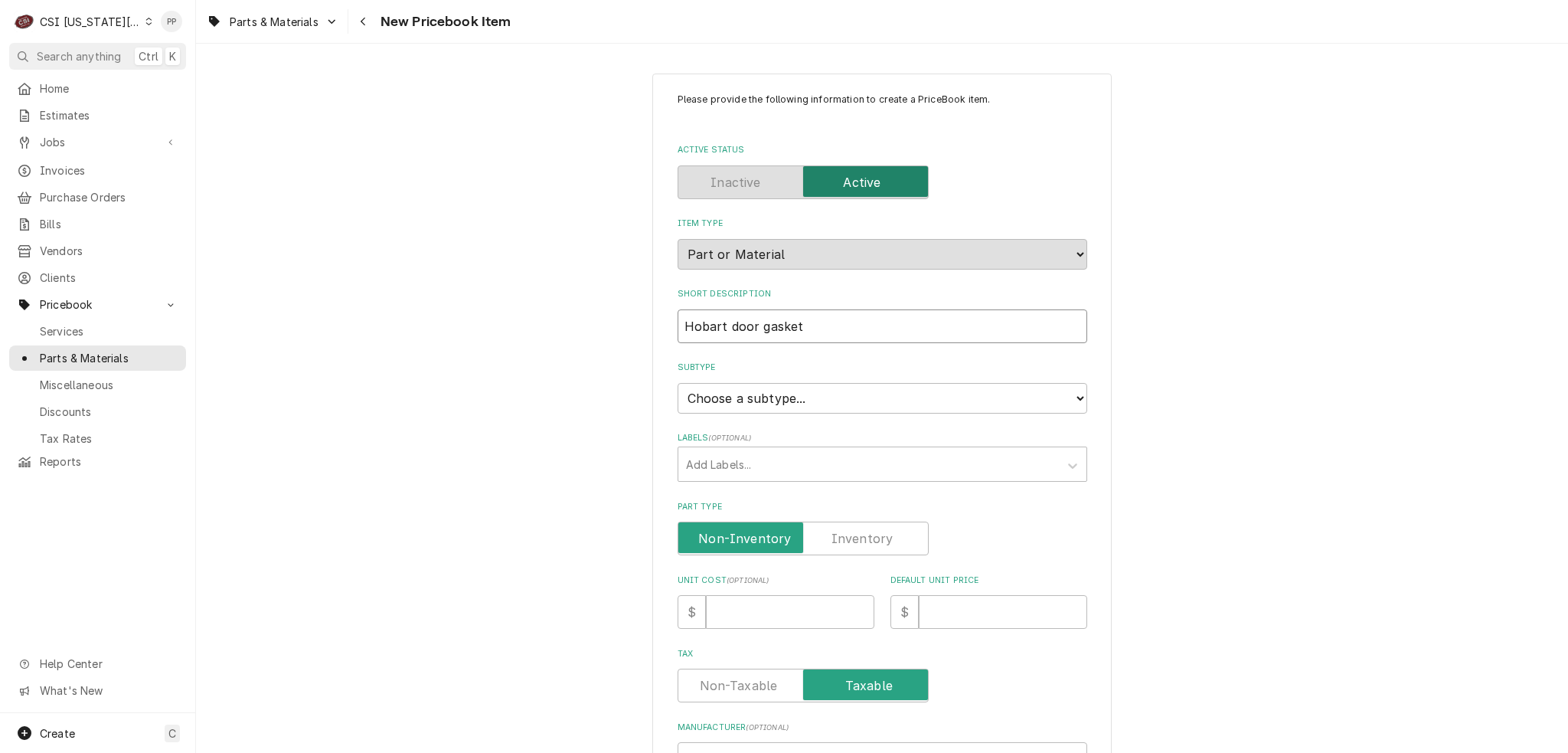
type textarea "x"
type input "Hobart door gasket"
type textarea "x"
type input "Hobart door gasket s"
type textarea "x"
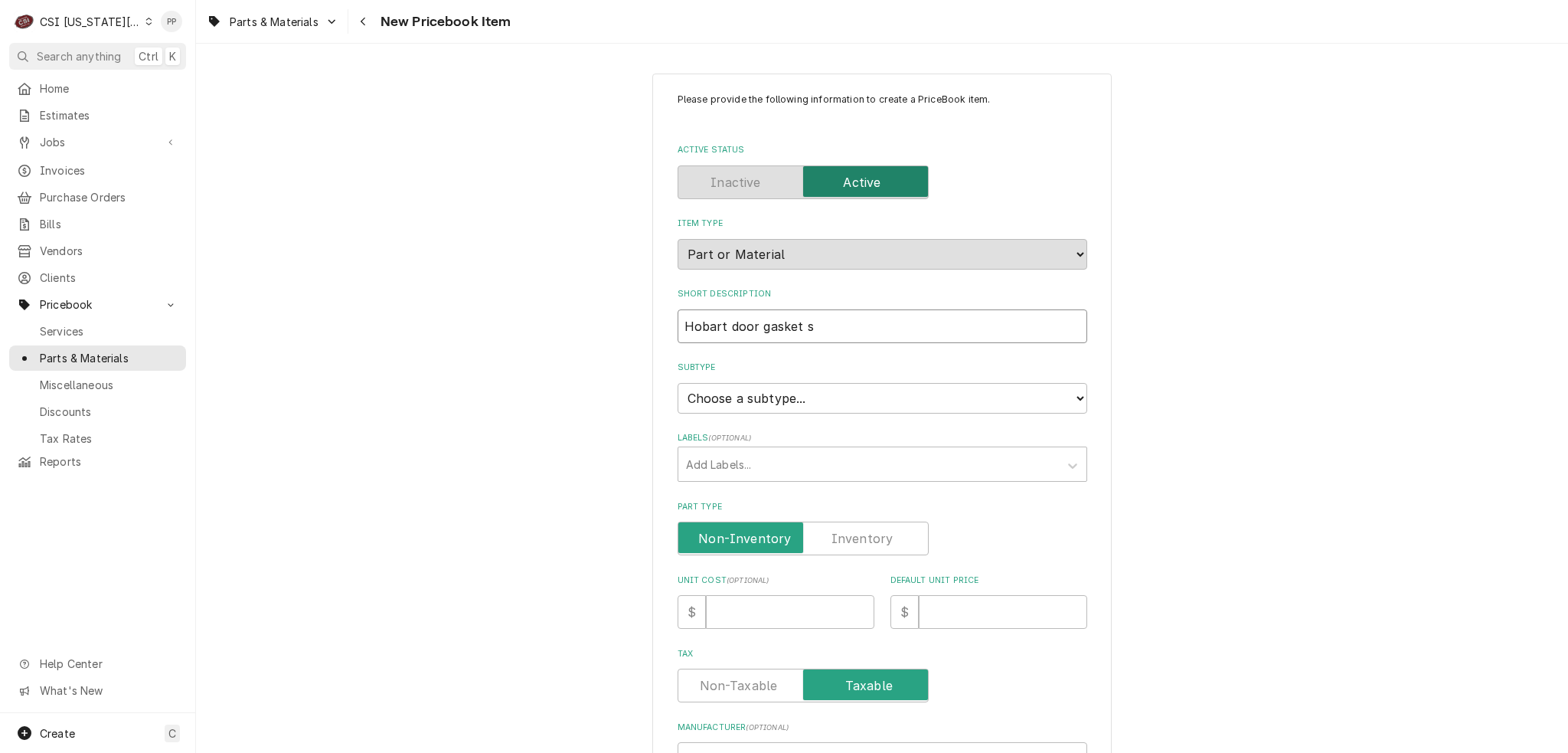
type input "Hobart door gasket si"
type textarea "x"
type input "Hobart door gasket sin"
type textarea "x"
type input "Hobart door gasket sing"
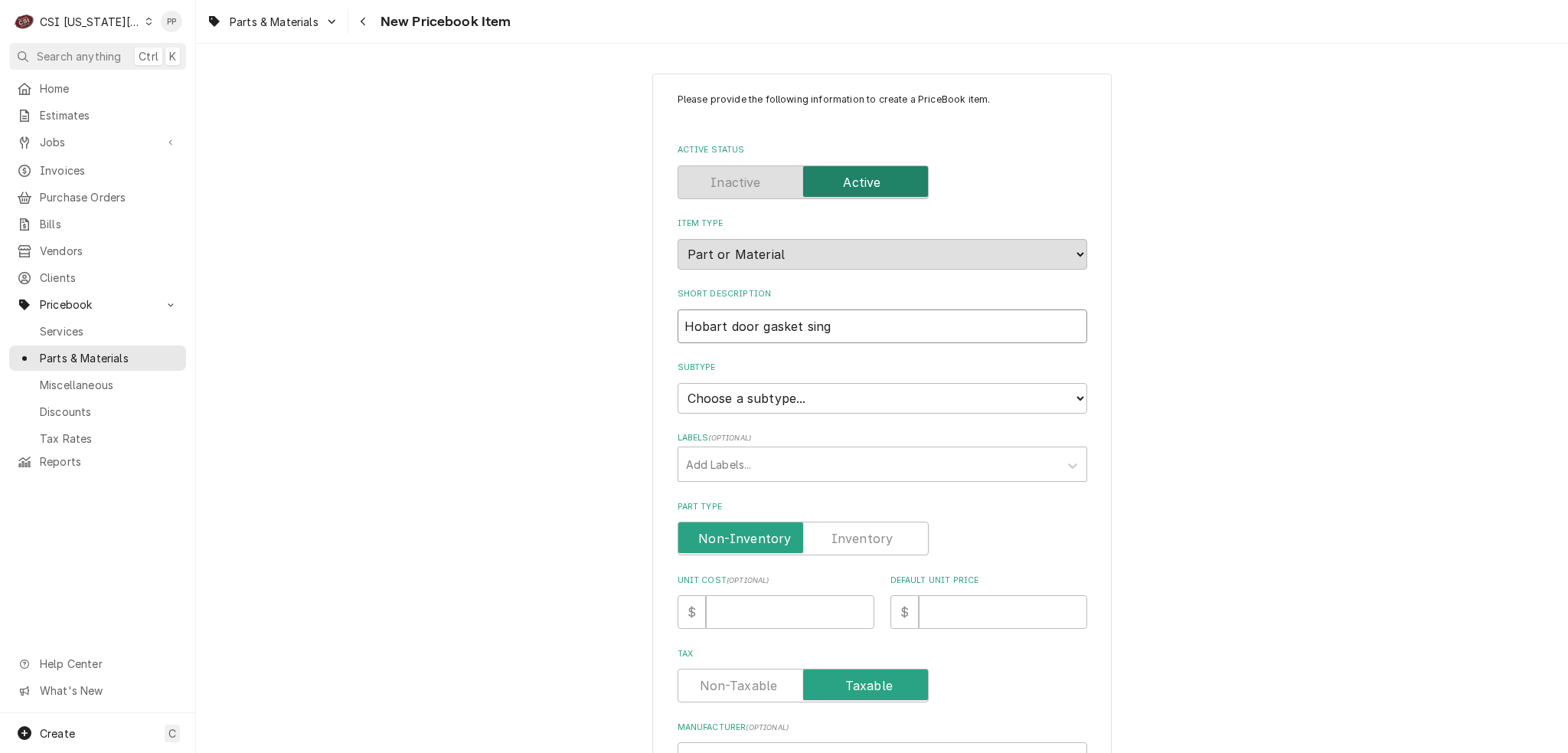
type textarea "x"
type input "Hobart door gasket singl"
type textarea "x"
type input "Hobart door gasket single"
type textarea "x"
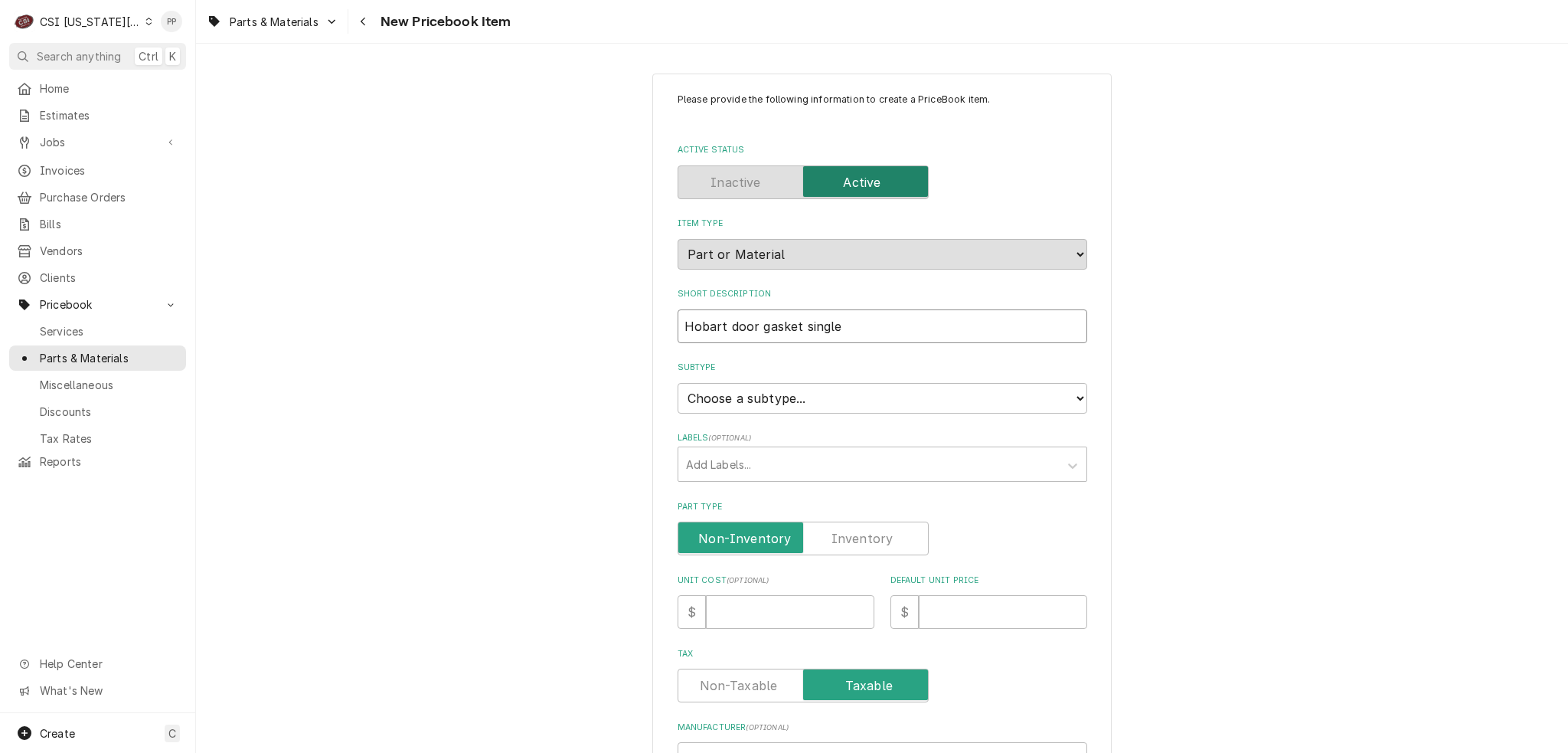
type input "Hobart door gasket single"
type textarea "x"
type input "Hobart door gasket single g"
type textarea "x"
type input "Hobart door gasket single gr"
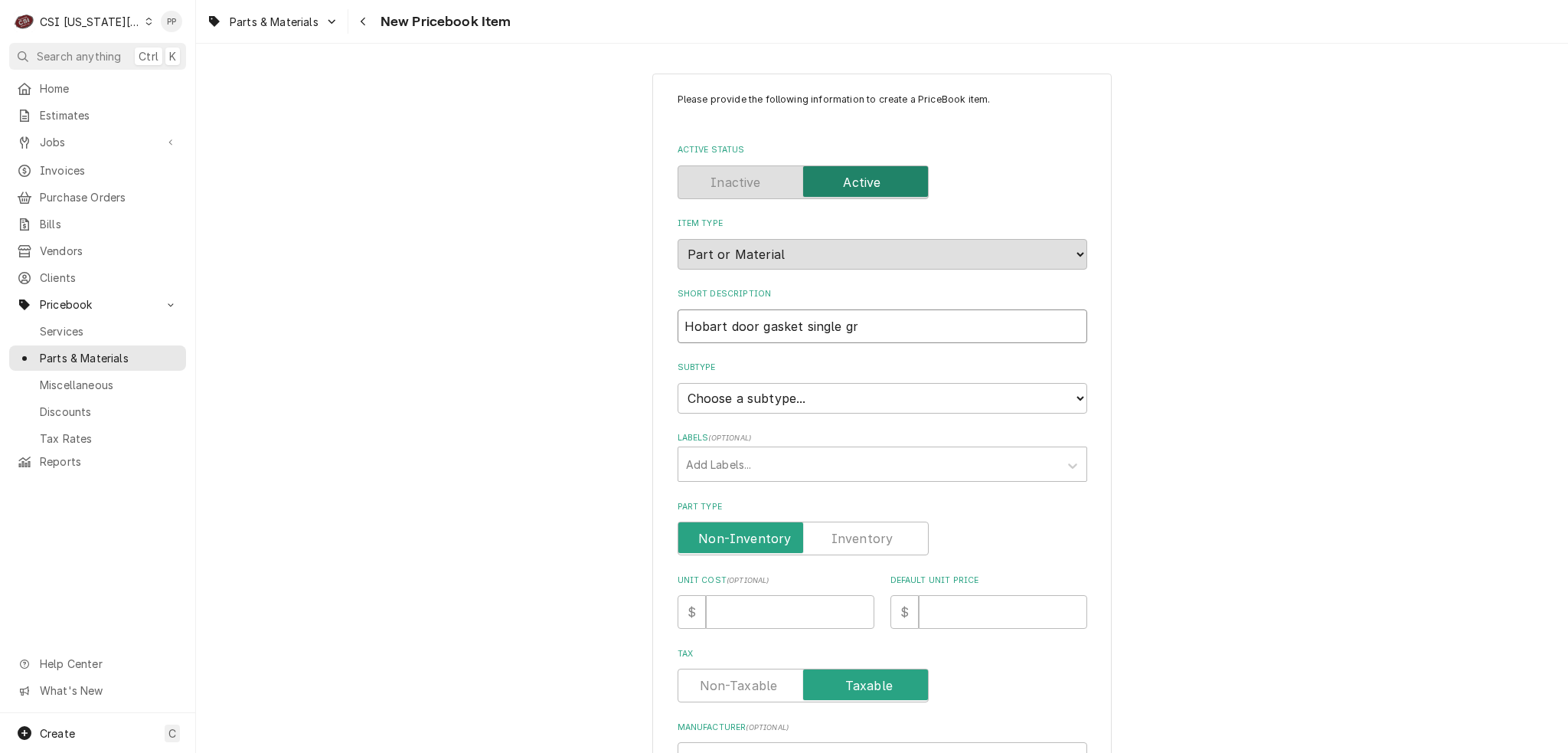
type textarea "x"
type input "Hobart door gasket single gre"
type textarea "x"
type input "Hobart door gasket single grey"
type textarea "x"
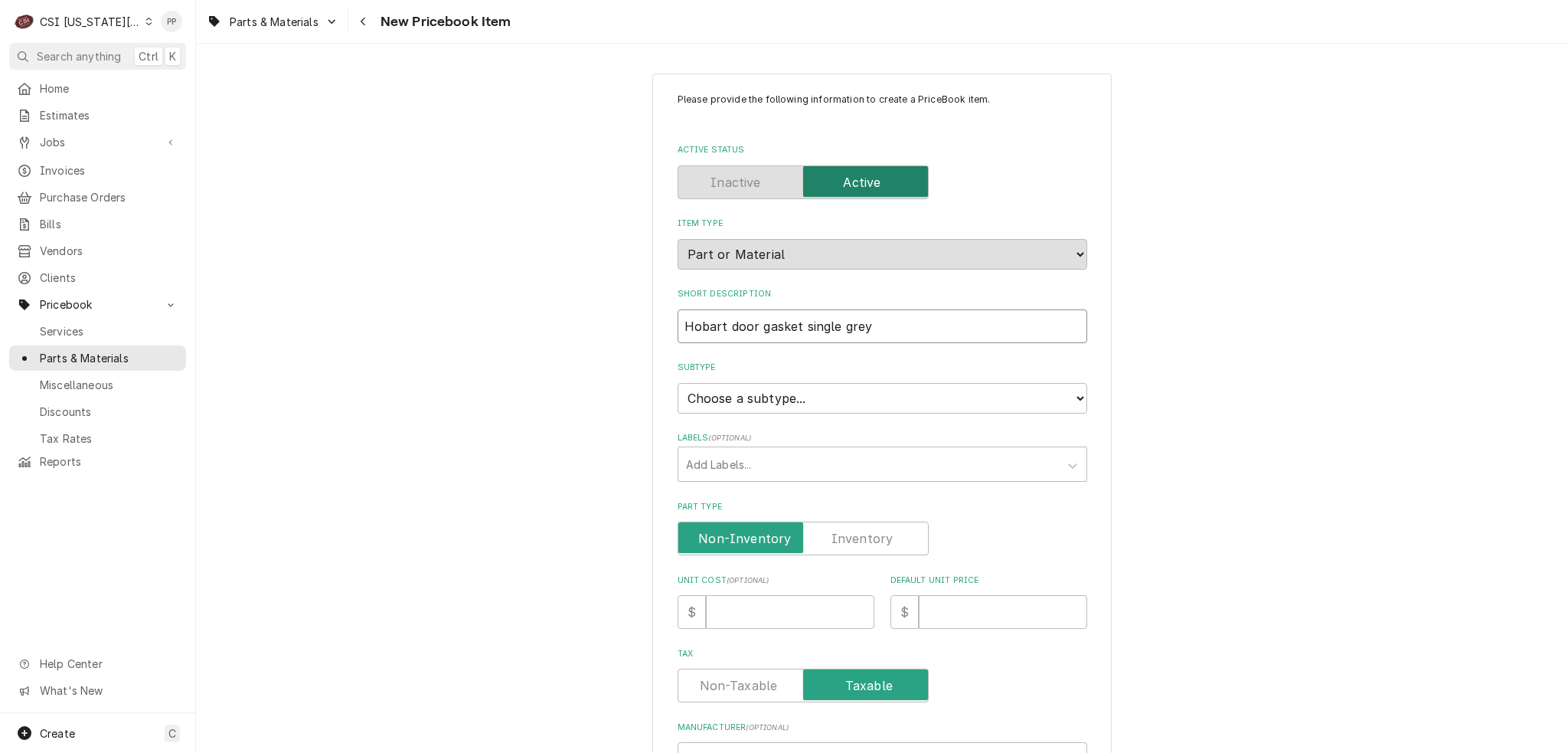
type input "Hobart door gasket single grey"
click at [754, 606] on input "Unit Cost ( optional )" at bounding box center [789, 611] width 168 height 33
type textarea "x"
type input "1"
type textarea "x"
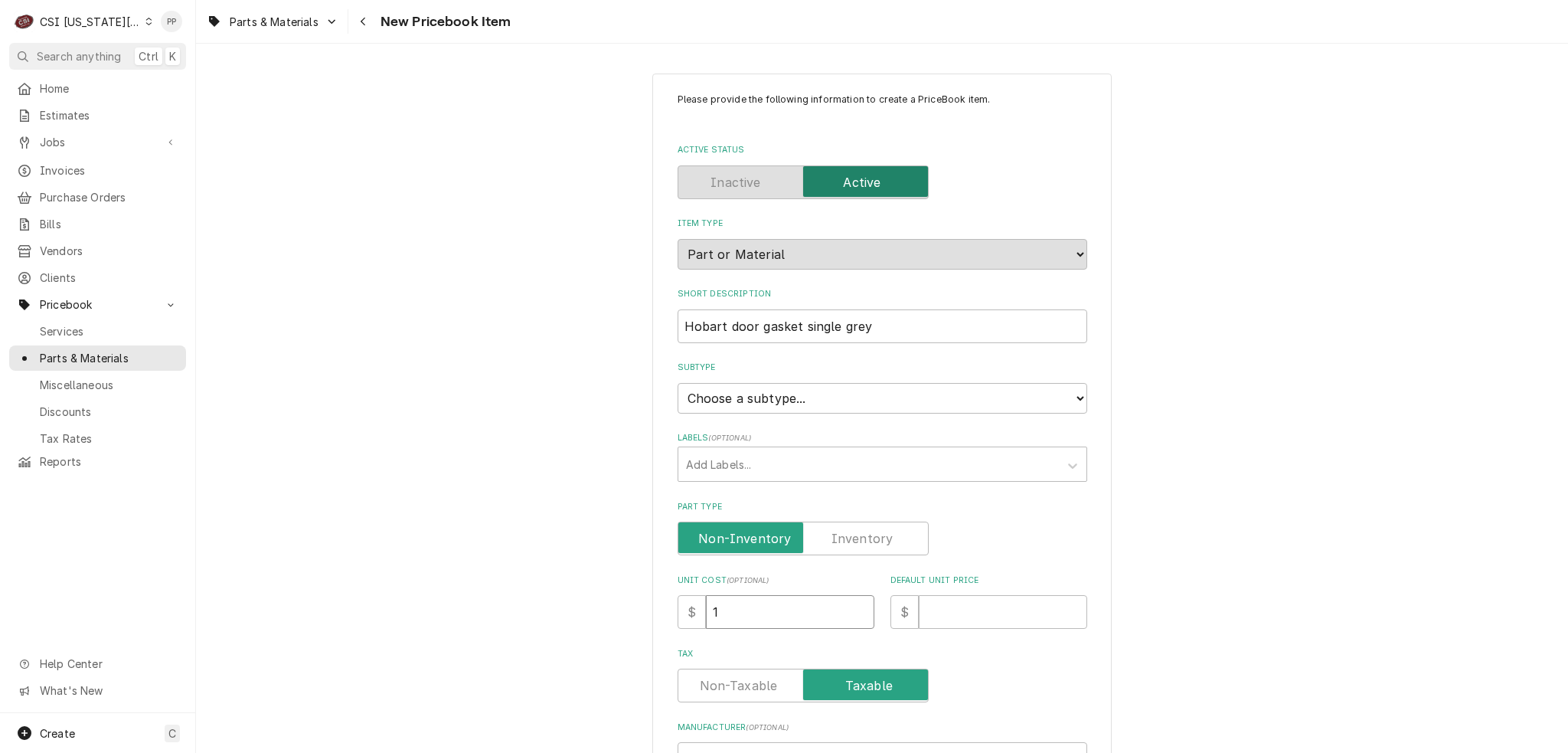
type input "19"
type textarea "x"
type input "193"
type textarea "x"
type input "193.3"
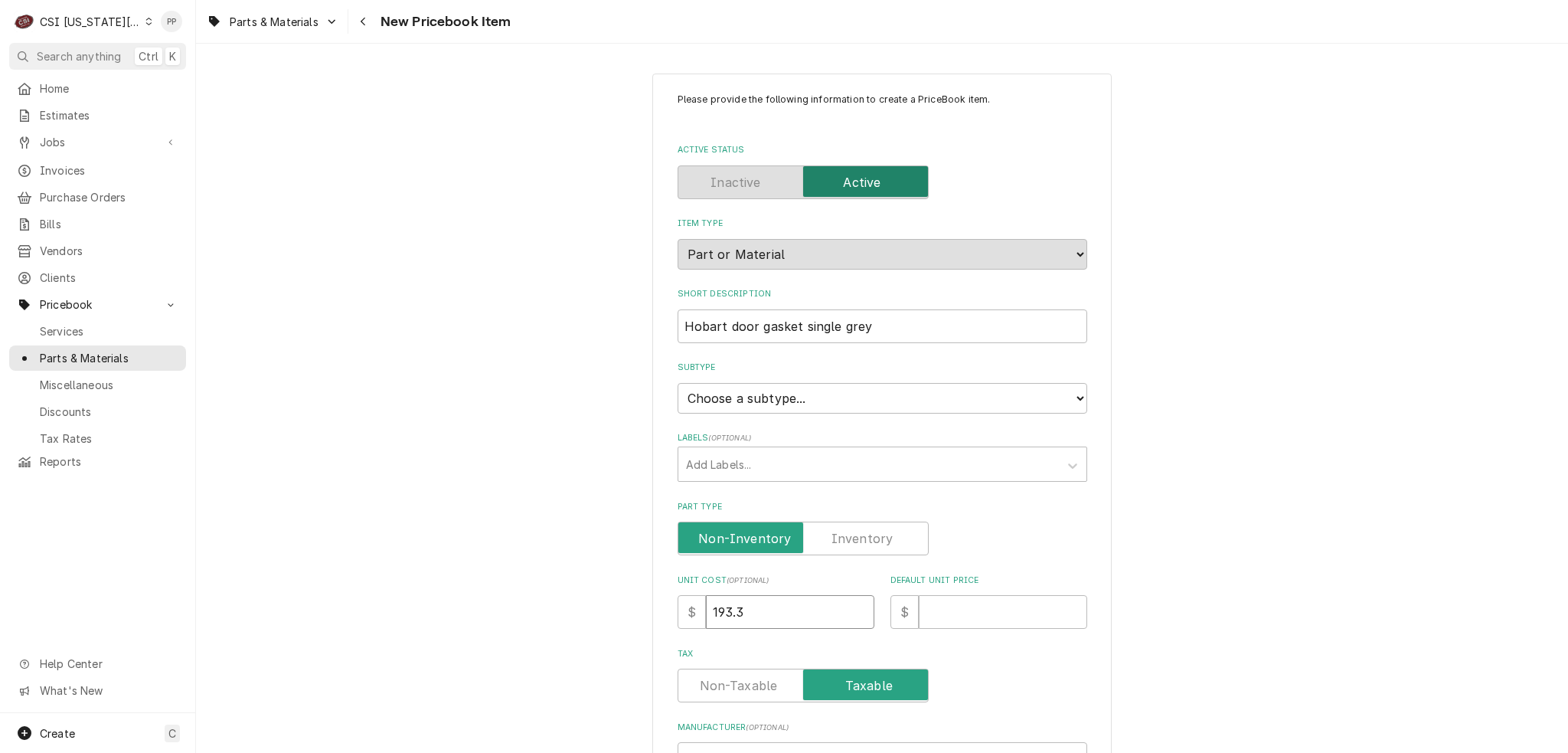
type textarea "x"
type input "193.33"
type textarea "x"
type input "2"
type textarea "x"
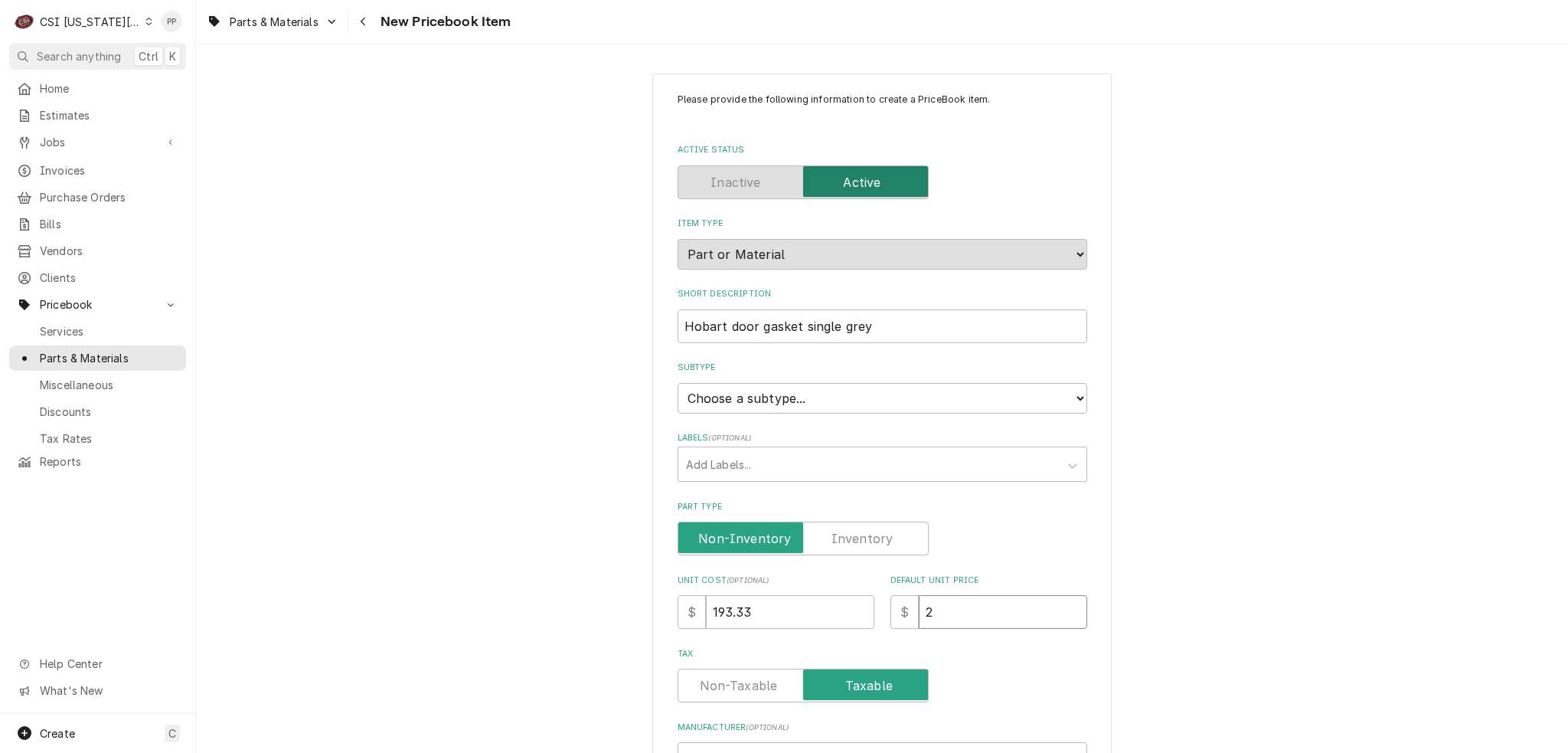
type input "22"
type textarea "x"
type input "222"
type textarea "x"
type input "222.3"
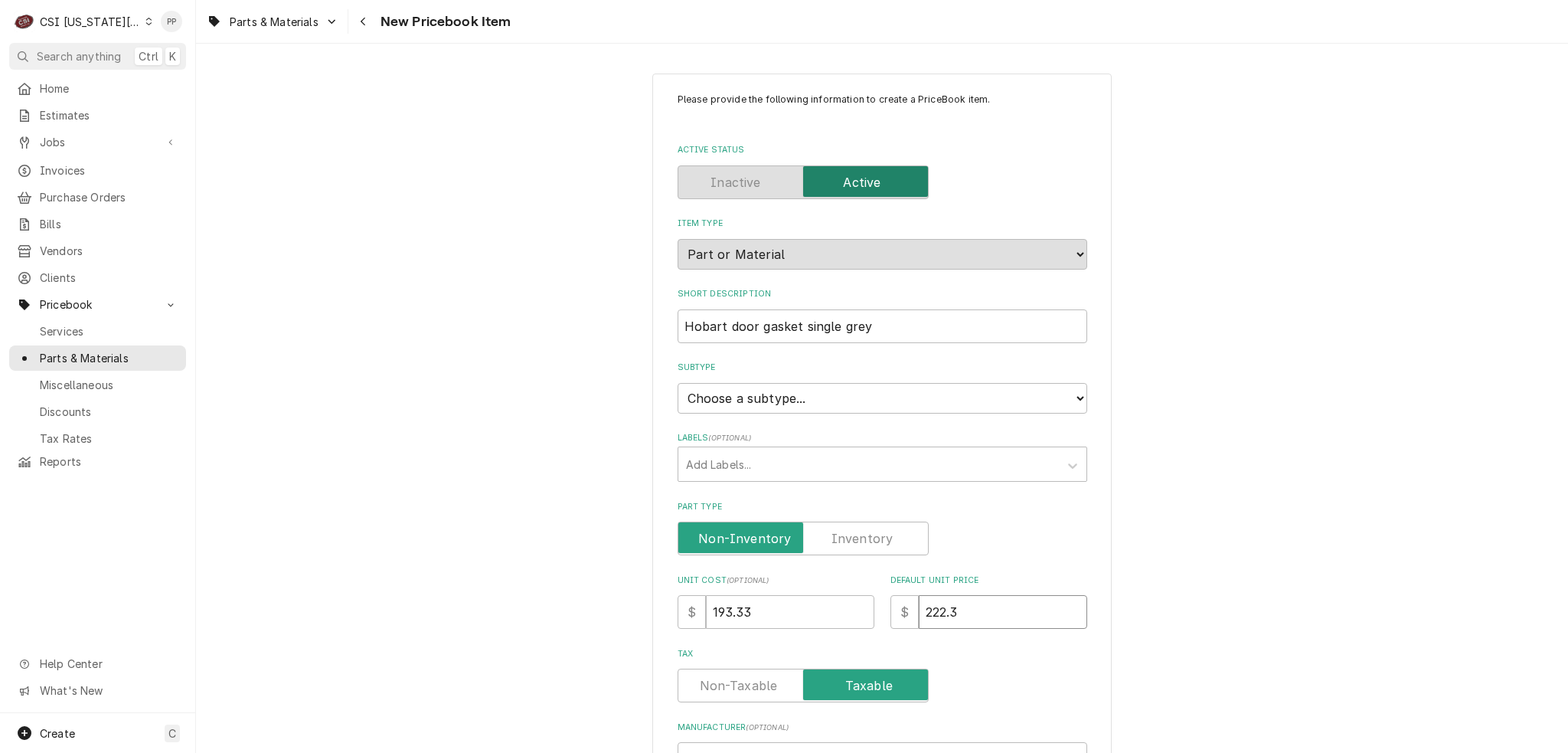
type textarea "x"
type input "222.31"
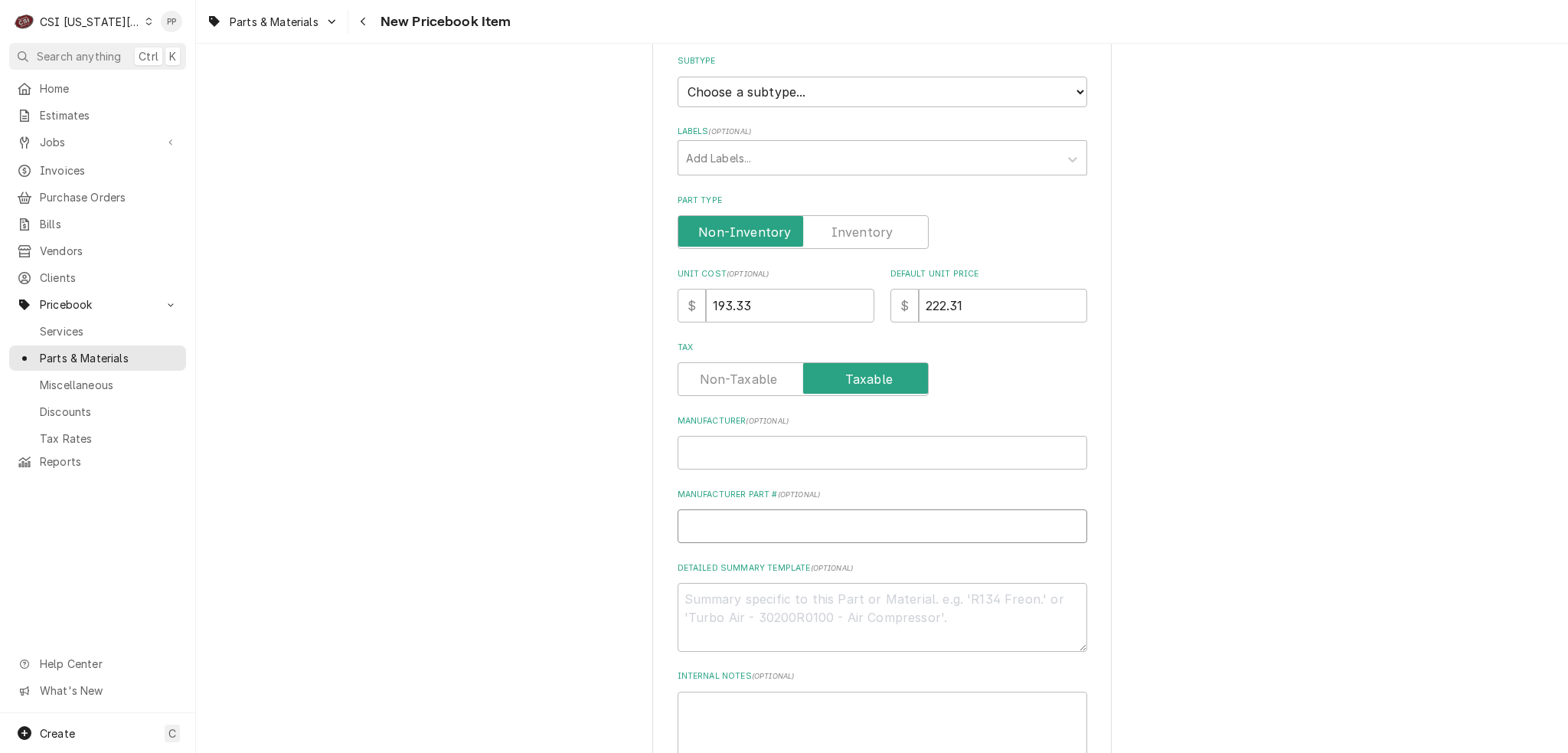
click at [720, 509] on input "Manufacturer Part # ( optional )" at bounding box center [882, 526] width 410 height 33
type textarea "x"
type input "H"
type textarea "x"
type input "HO"
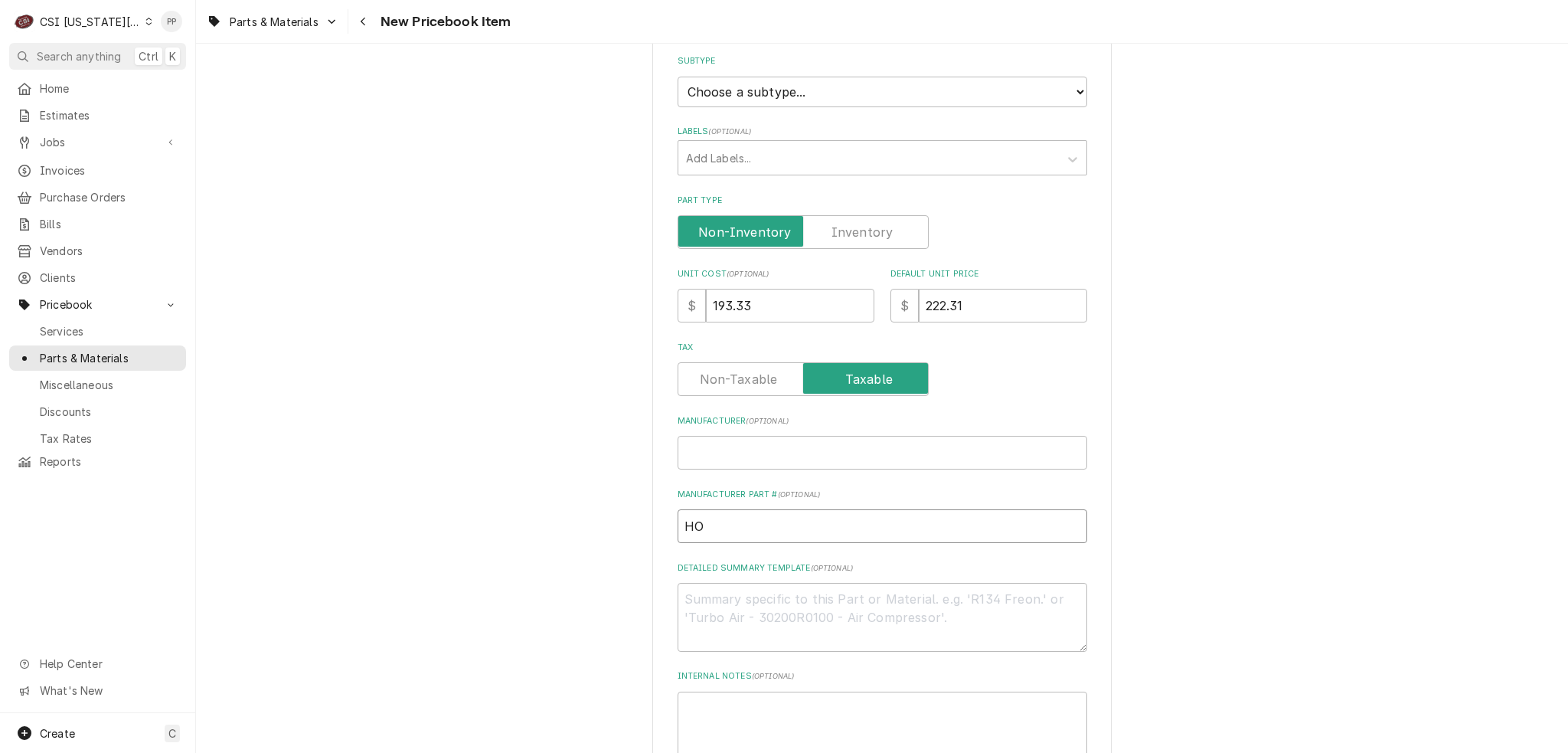
type textarea "x"
type input "HOB"
type textarea "x"
type input "HOB-"
paste input "00-280984-00002"
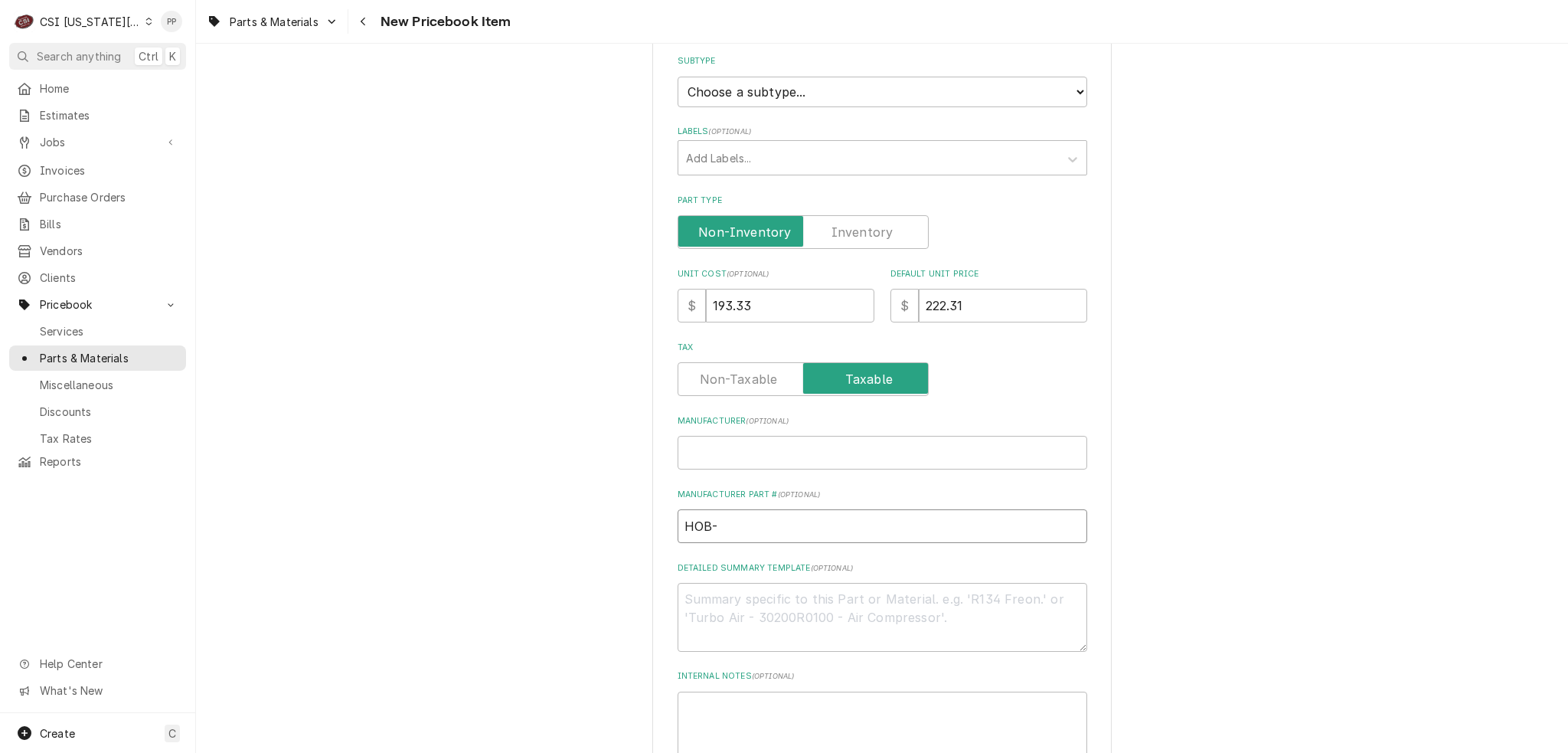
type textarea "x"
drag, startPoint x: 771, startPoint y: 521, endPoint x: 668, endPoint y: 518, distance: 103.0
click at [551, 520] on div "Please provide the following information to create a PriceBook item. Active Sta…" at bounding box center [882, 338] width 1372 height 1170
type input "HOB-00-280984-00002"
click at [822, 237] on input "Part Type" at bounding box center [803, 232] width 238 height 33
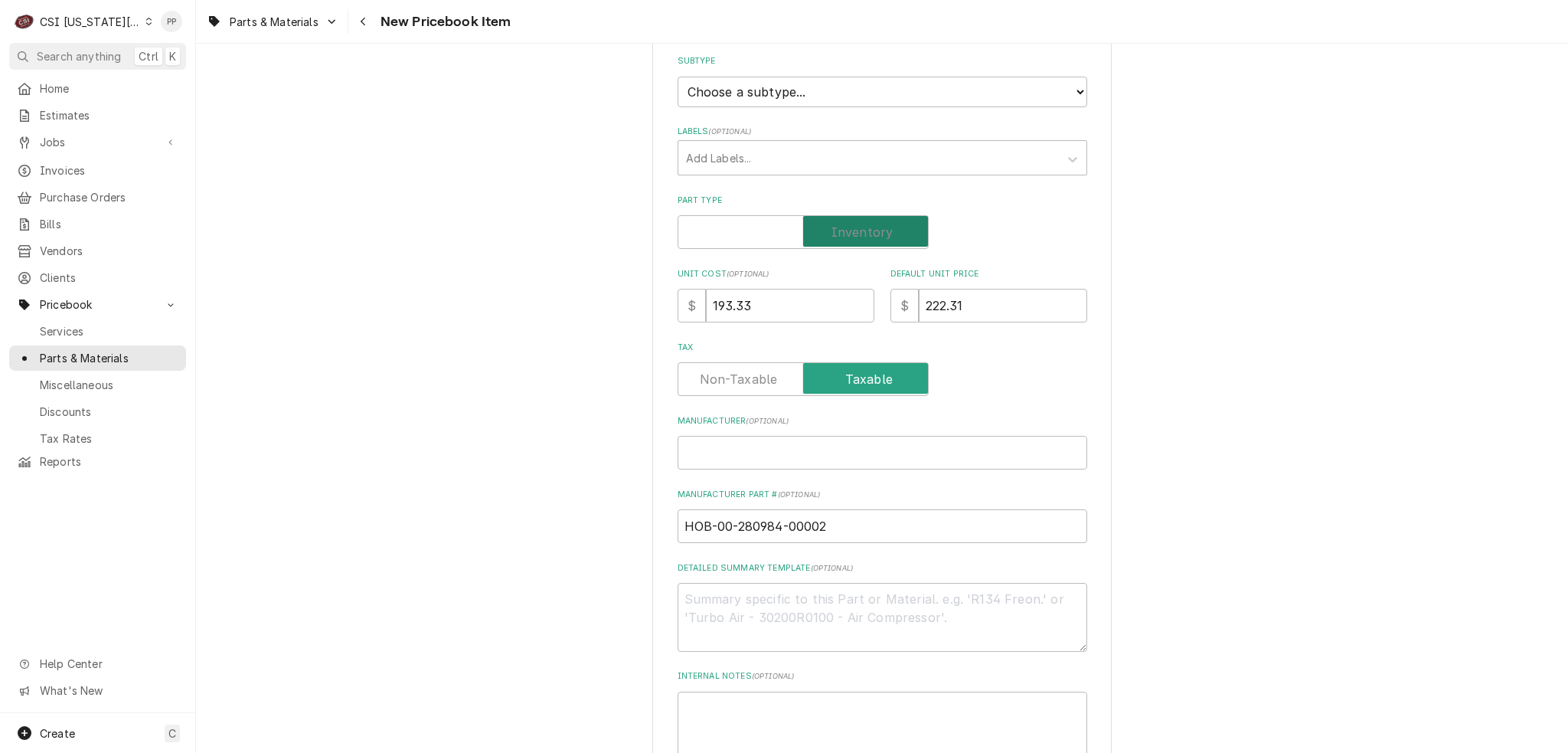
checkbox input "true"
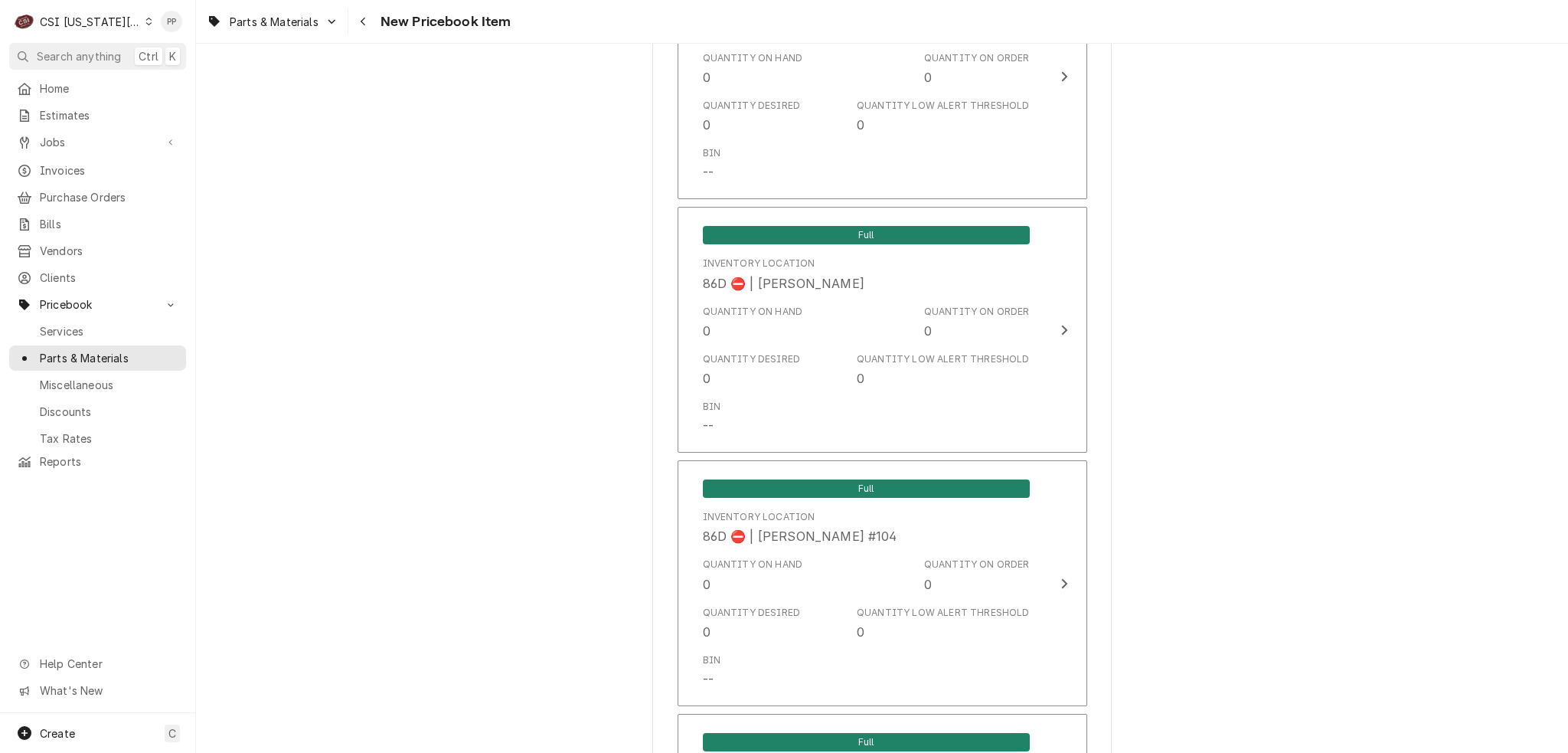
scroll to position [14673, 0]
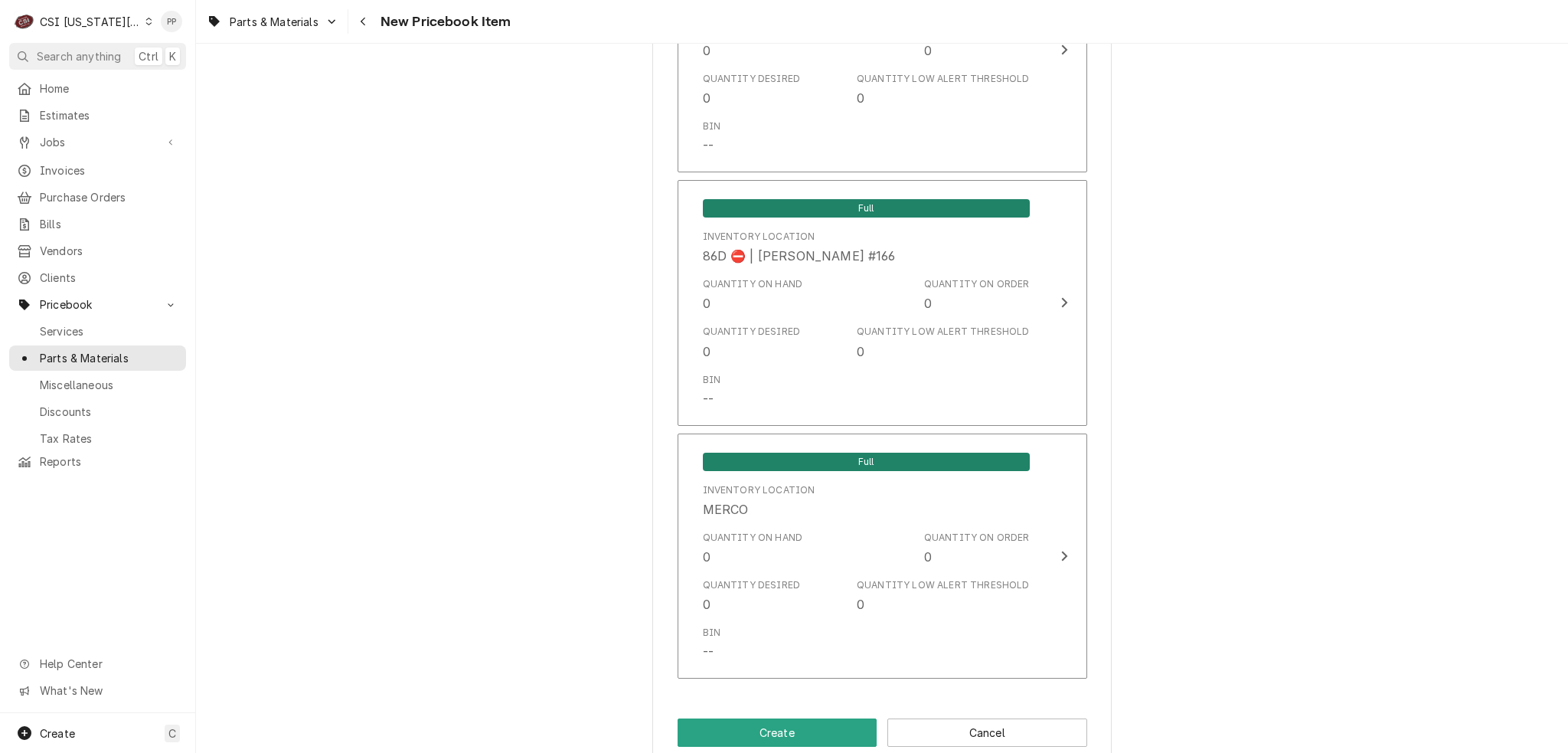
drag, startPoint x: 1213, startPoint y: 440, endPoint x: 1213, endPoint y: 761, distance: 321.0
click at [778, 719] on button "Create" at bounding box center [777, 732] width 200 height 29
type textarea "x"
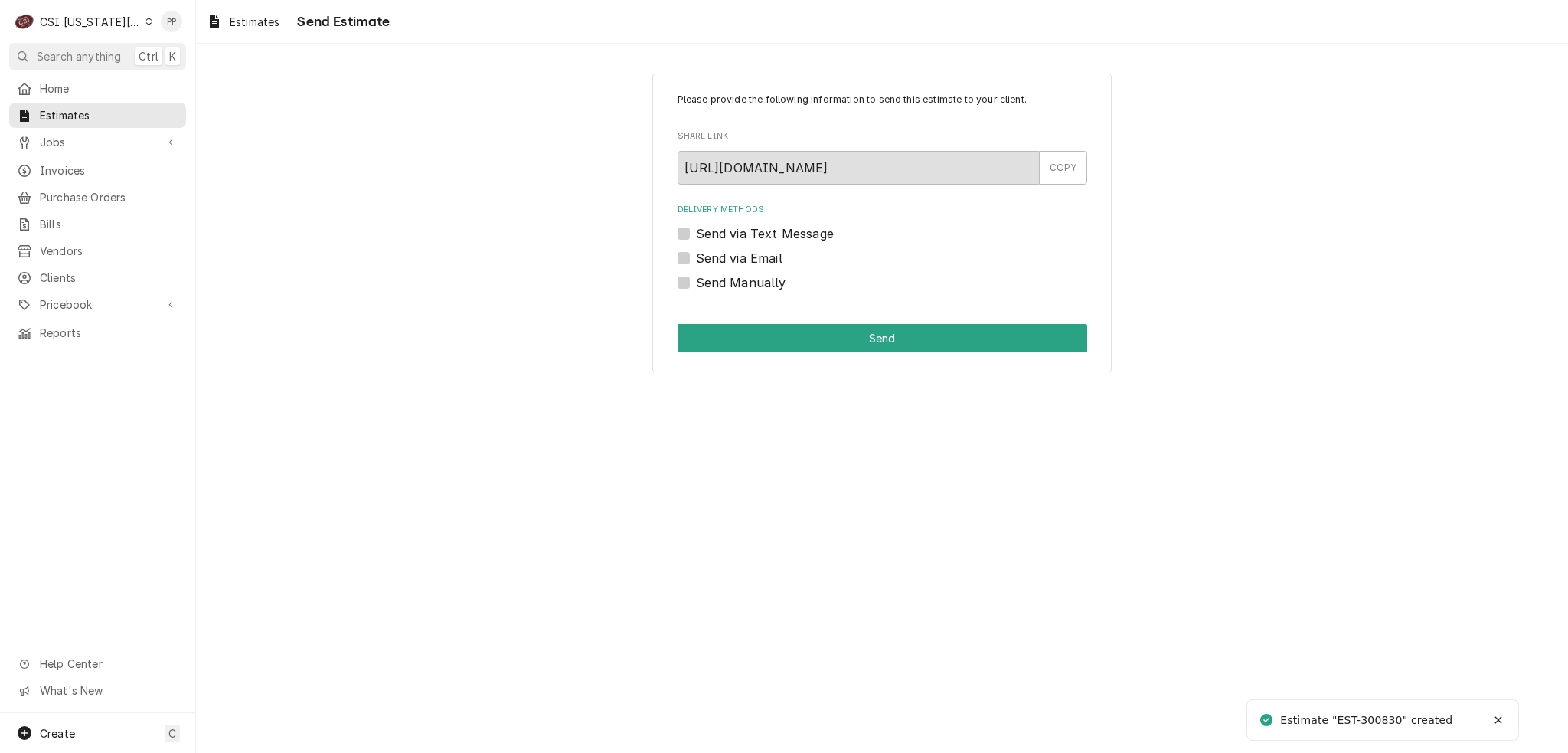
click at [696, 255] on label "Send via Email" at bounding box center [739, 258] width 87 height 19
click at [696, 255] on input "Send via Email" at bounding box center [900, 265] width 410 height 33
click at [696, 255] on label "Send via Email" at bounding box center [739, 258] width 87 height 19
click at [696, 255] on input "Send via Email" at bounding box center [900, 265] width 410 height 33
click at [696, 261] on label "Send via Email" at bounding box center [739, 258] width 87 height 19
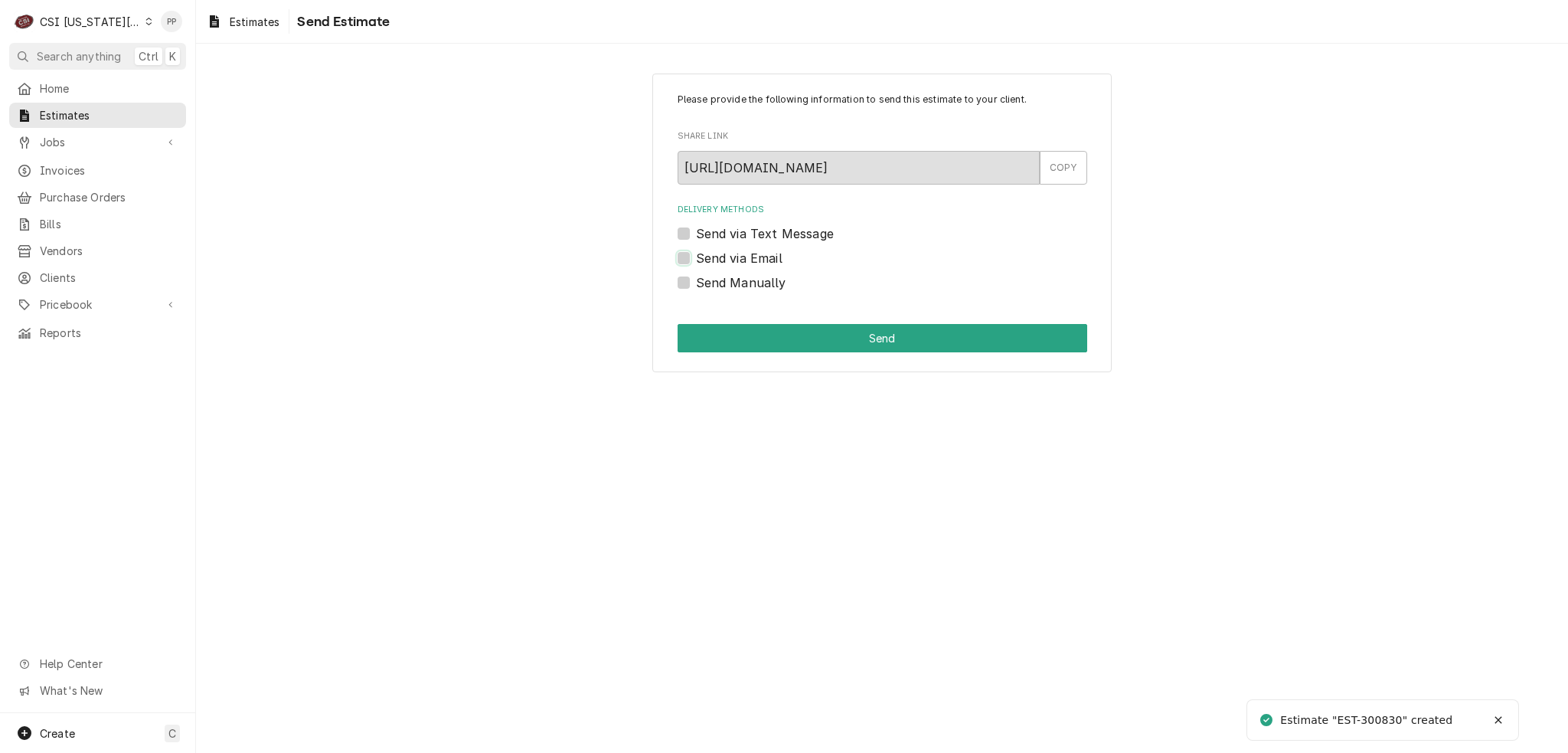
click at [696, 261] on input "Send via Email" at bounding box center [900, 265] width 410 height 33
checkbox input "true"
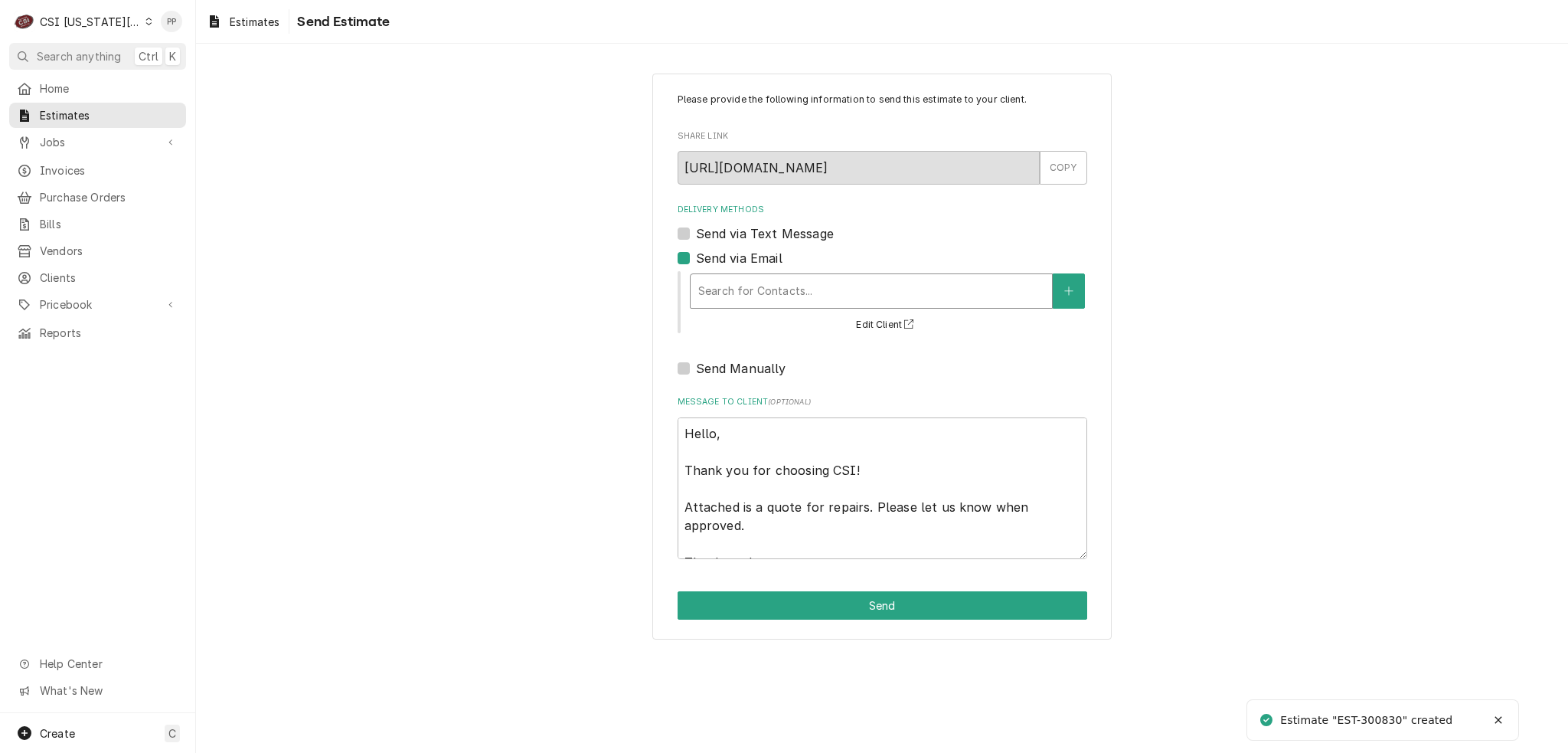
click at [742, 294] on div "Delivery Methods" at bounding box center [871, 291] width 346 height 28
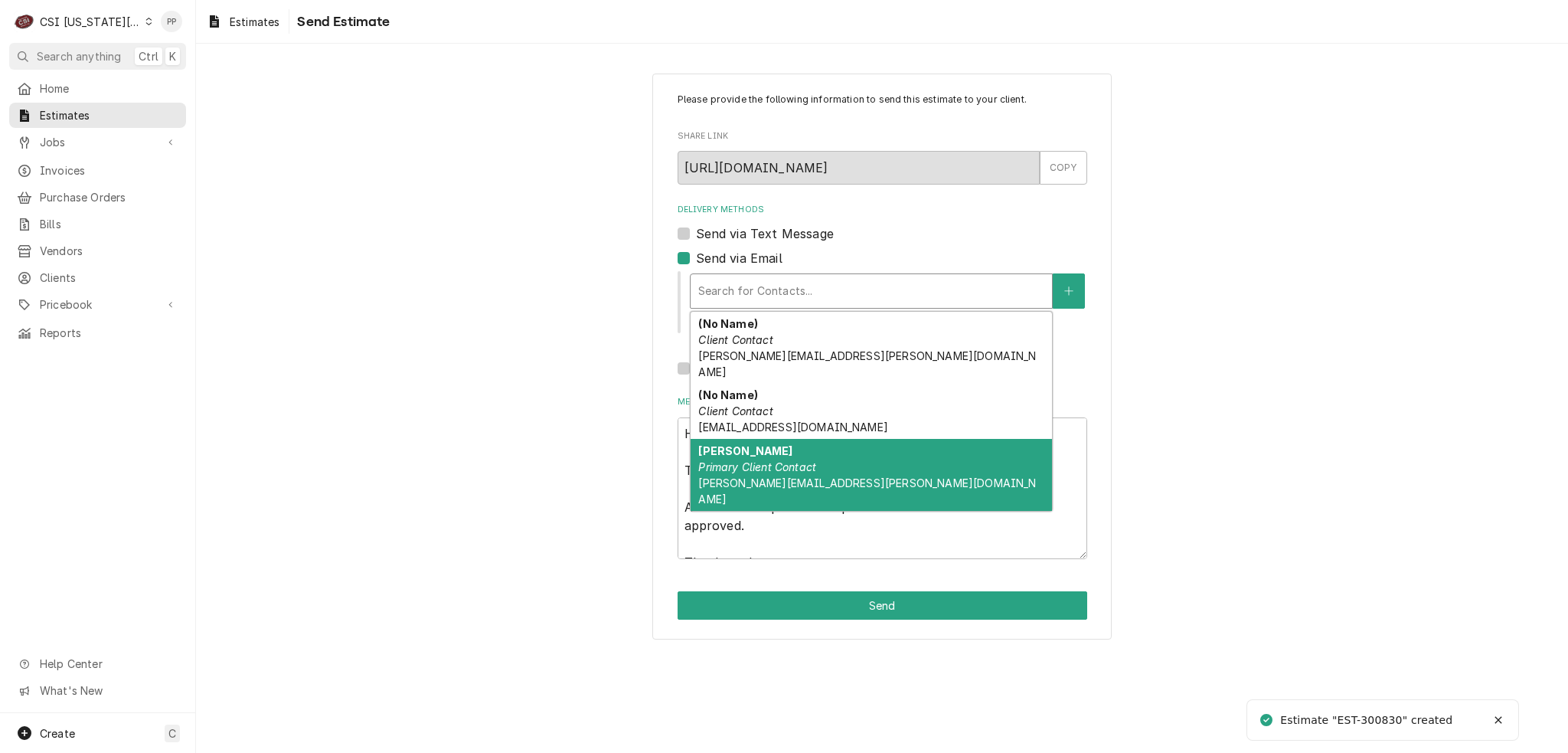
click at [837, 450] on div "[PERSON_NAME] Primary Client Contact [PERSON_NAME][EMAIL_ADDRESS][PERSON_NAME][…" at bounding box center [872, 474] width 362 height 72
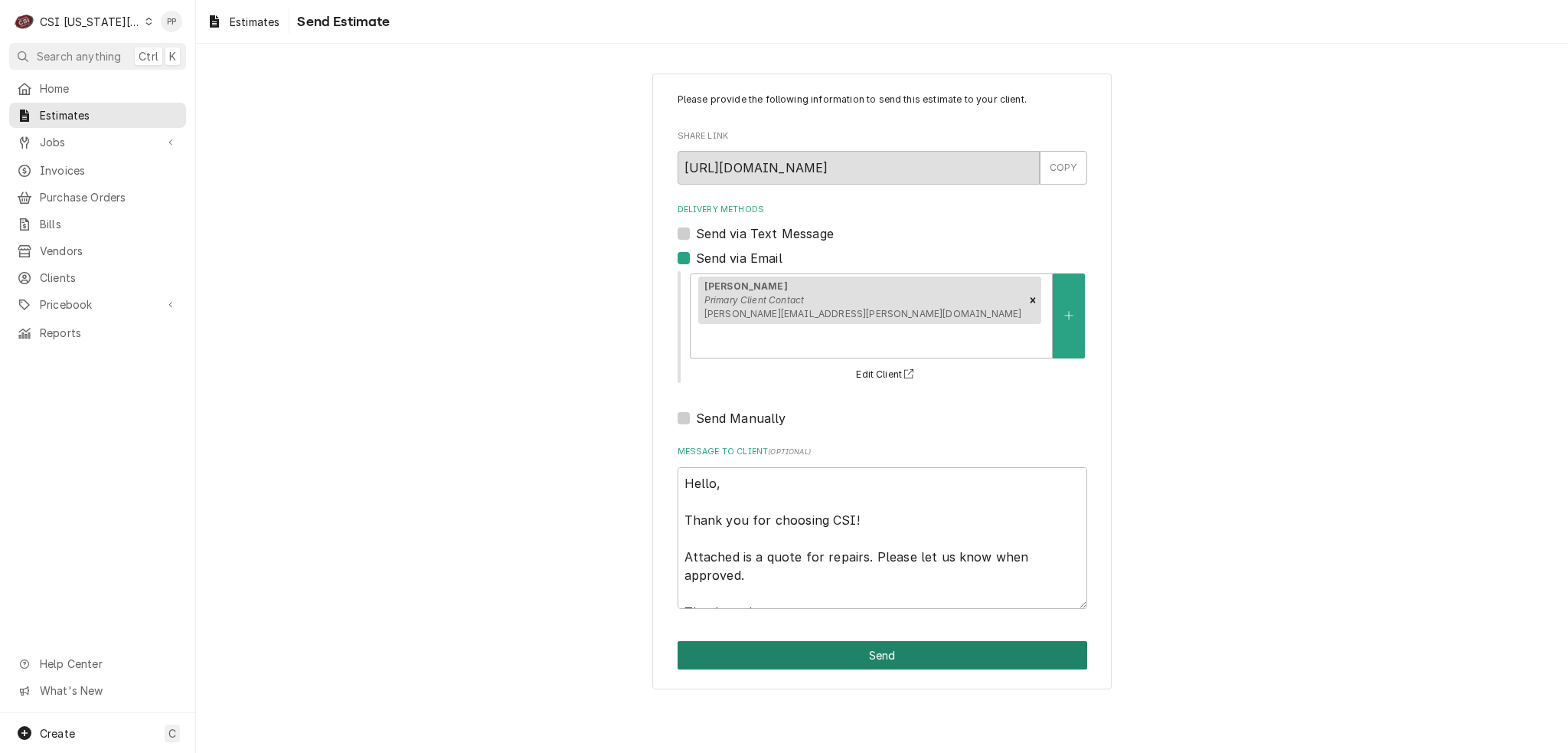
click at [886, 641] on button "Send" at bounding box center [882, 655] width 410 height 29
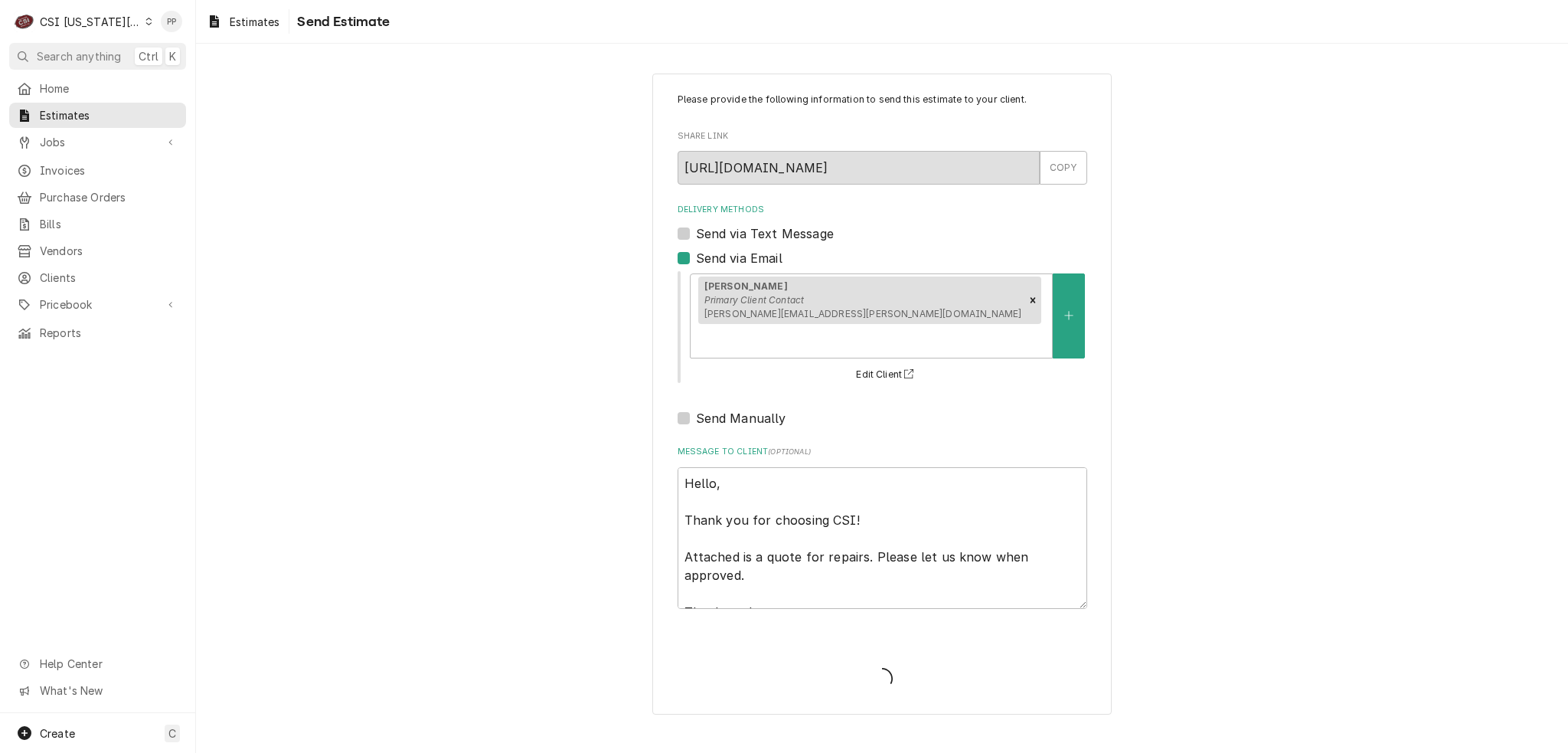
type textarea "x"
